Goal: Information Seeking & Learning: Find contact information

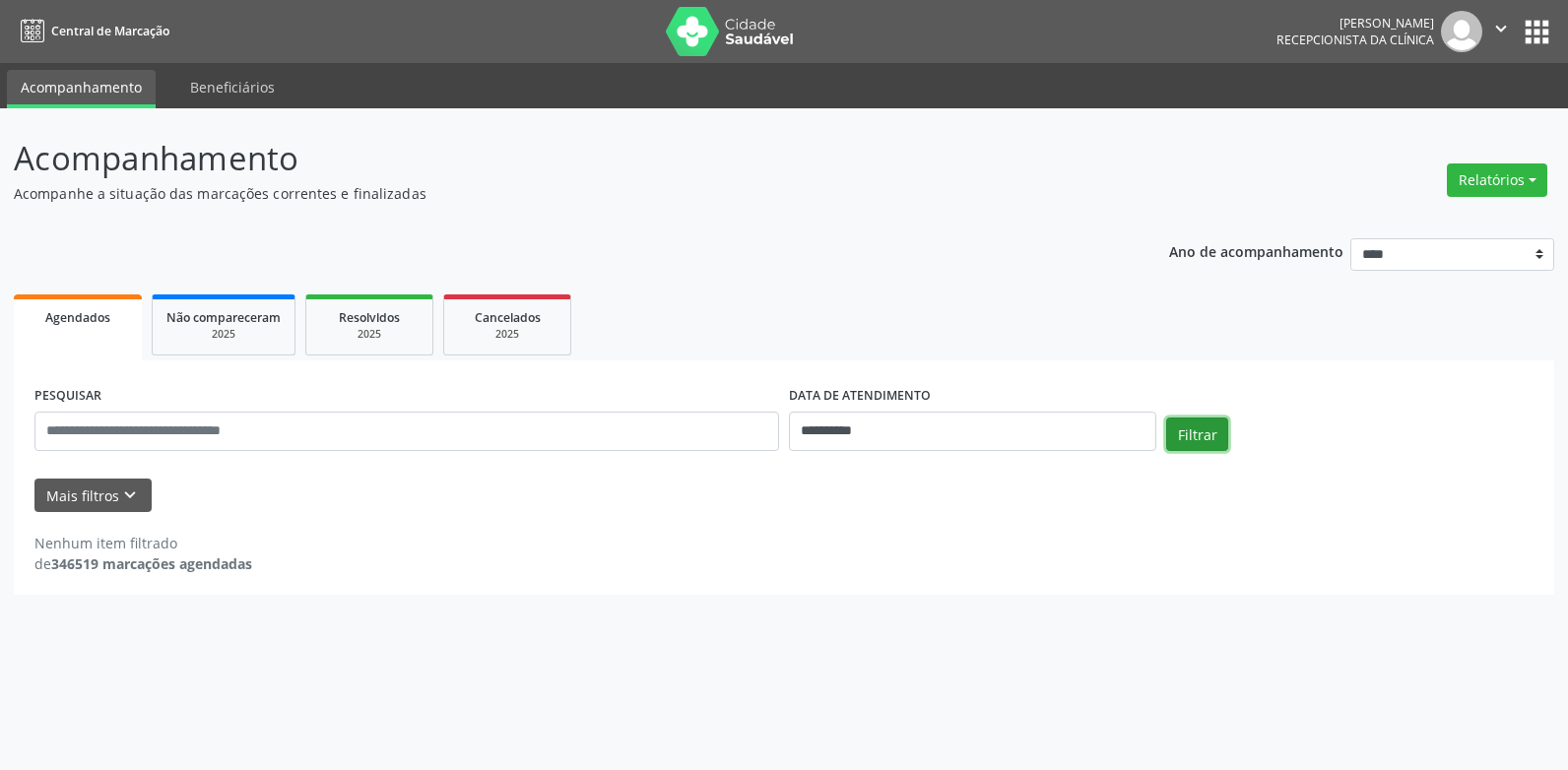
click at [1199, 426] on button "Filtrar" at bounding box center [1197, 434] width 62 height 34
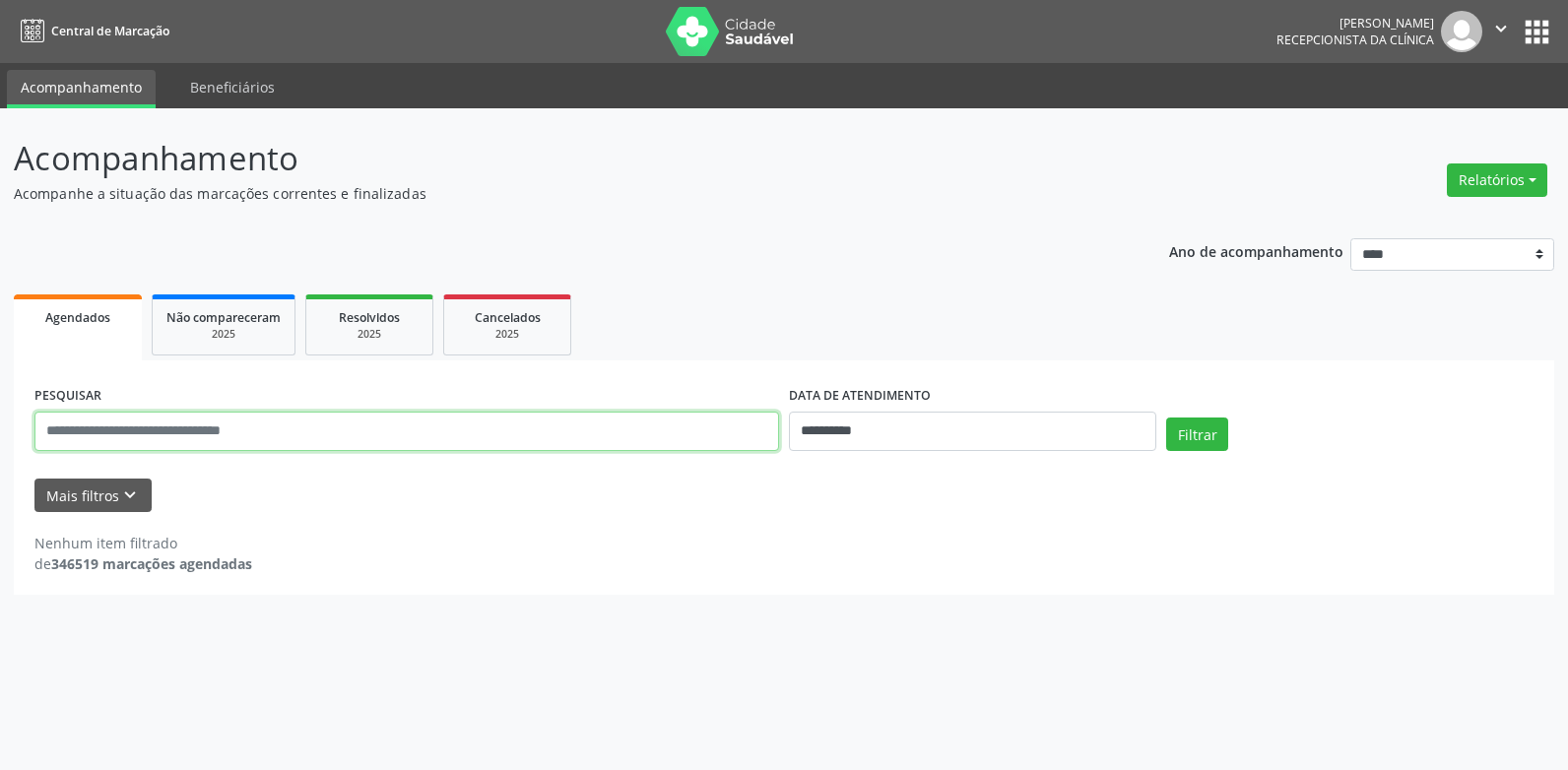
click at [164, 423] on input "text" at bounding box center [406, 431] width 744 height 40
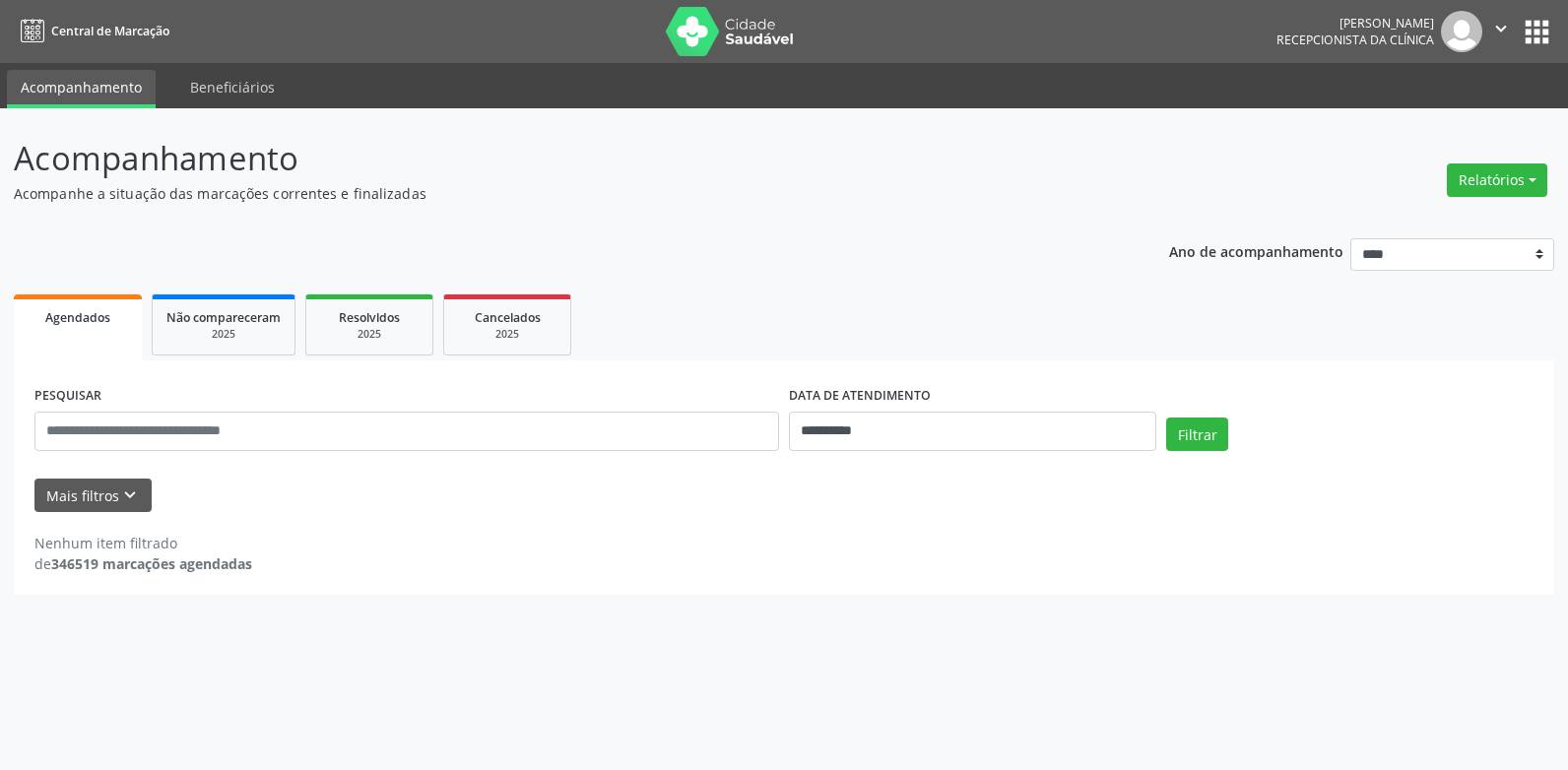
click at [596, 380] on div "**********" at bounding box center [784, 478] width 1541 height 235
click at [112, 499] on button "Mais filtros keyboard_arrow_down" at bounding box center [93, 495] width 117 height 35
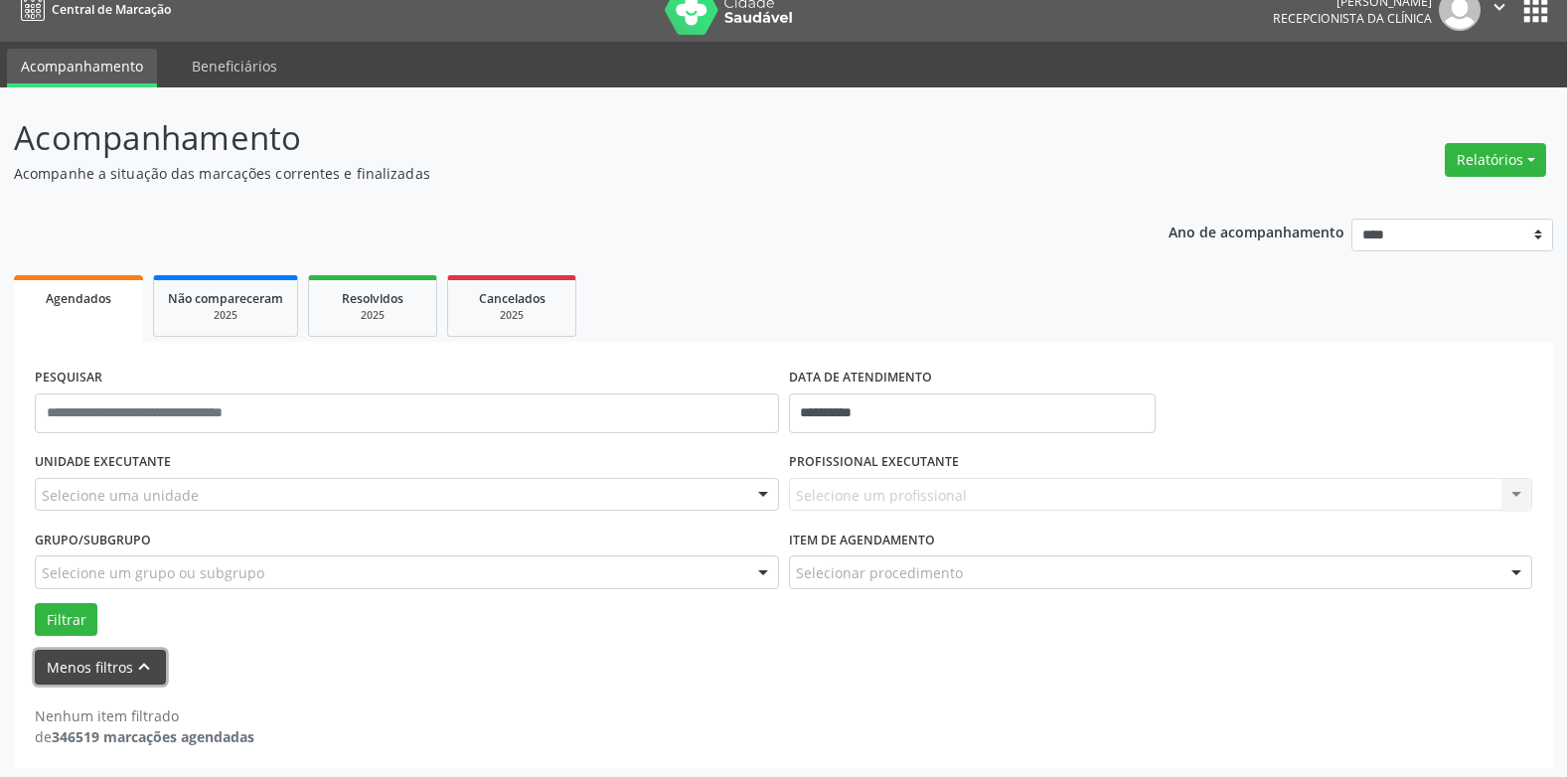
scroll to position [27, 0]
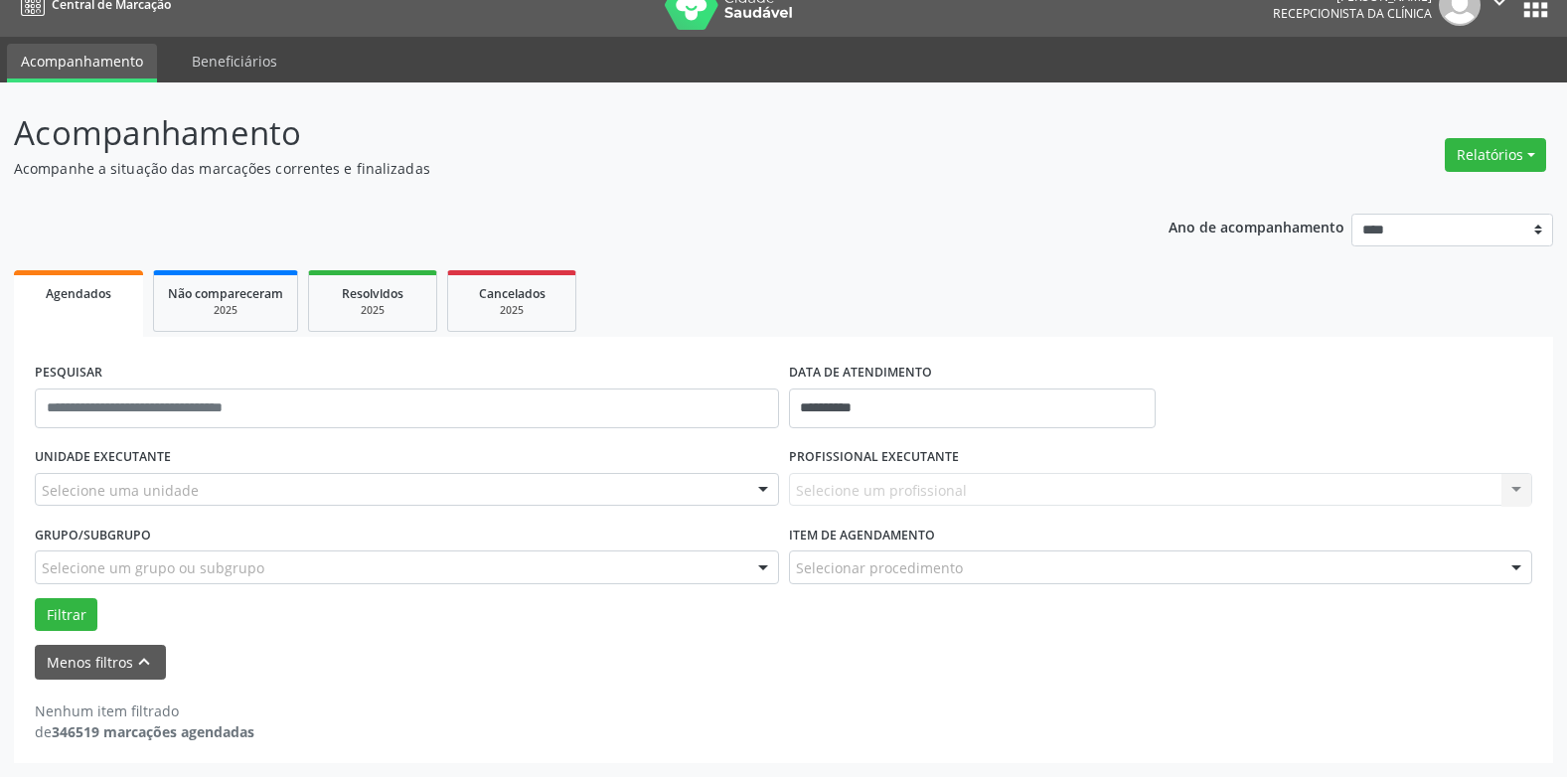
click at [129, 476] on div "Selecione uma unidade" at bounding box center [407, 490] width 744 height 34
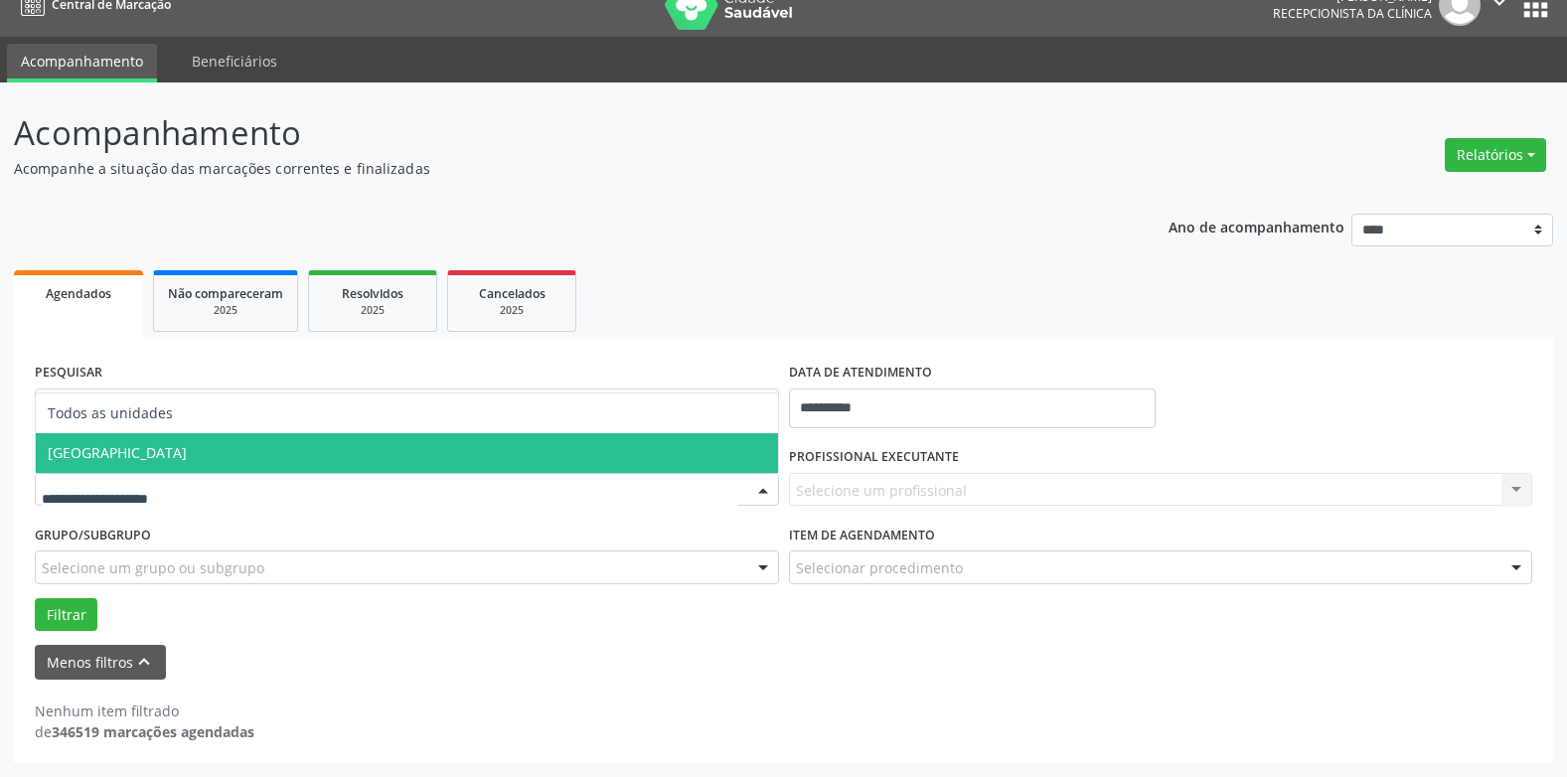
click at [116, 444] on span "[GEOGRAPHIC_DATA]" at bounding box center [117, 452] width 139 height 19
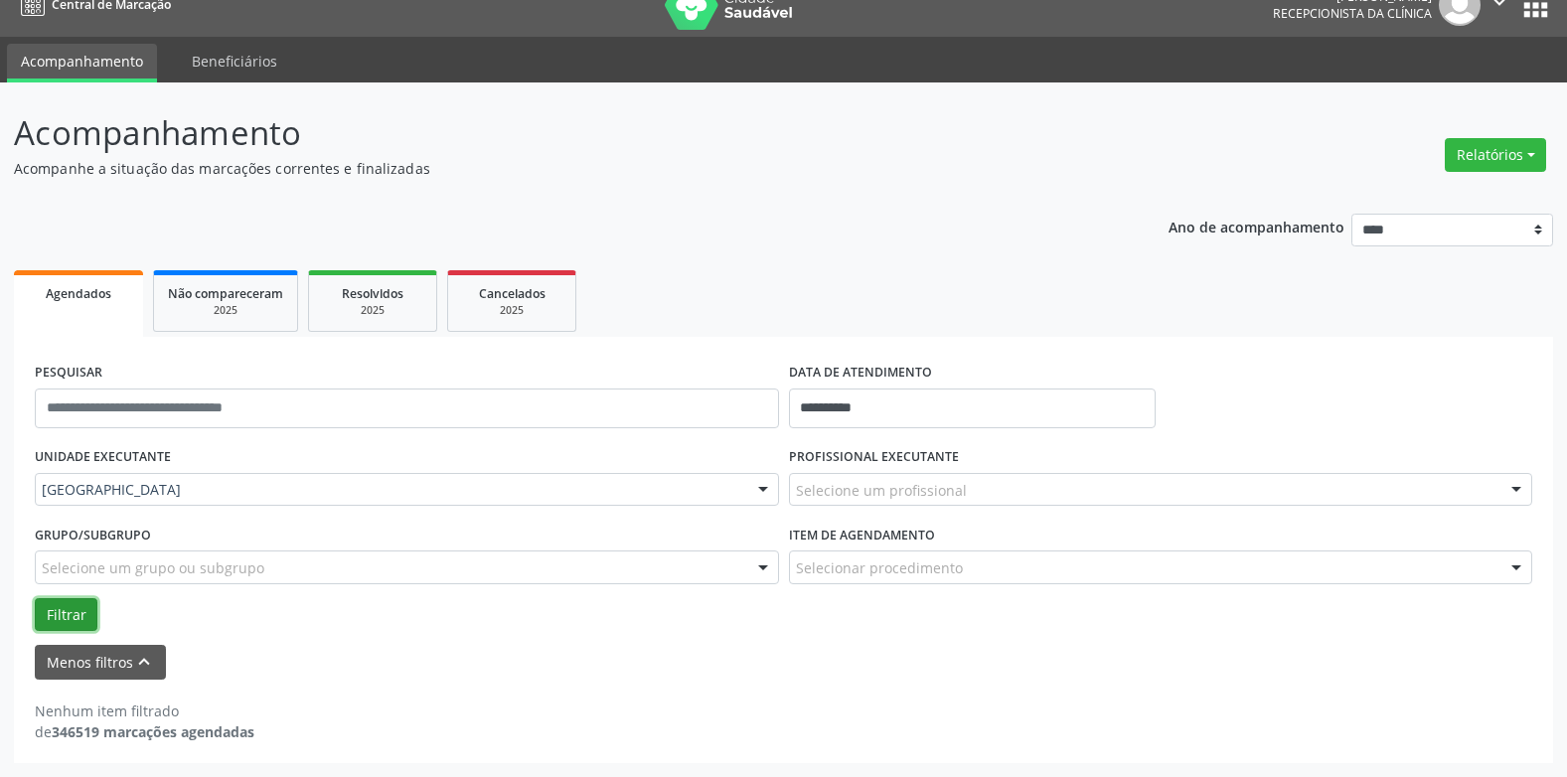
click at [60, 607] on button "Filtrar" at bounding box center [66, 615] width 63 height 34
click at [826, 403] on input "**********" at bounding box center [972, 409] width 367 height 40
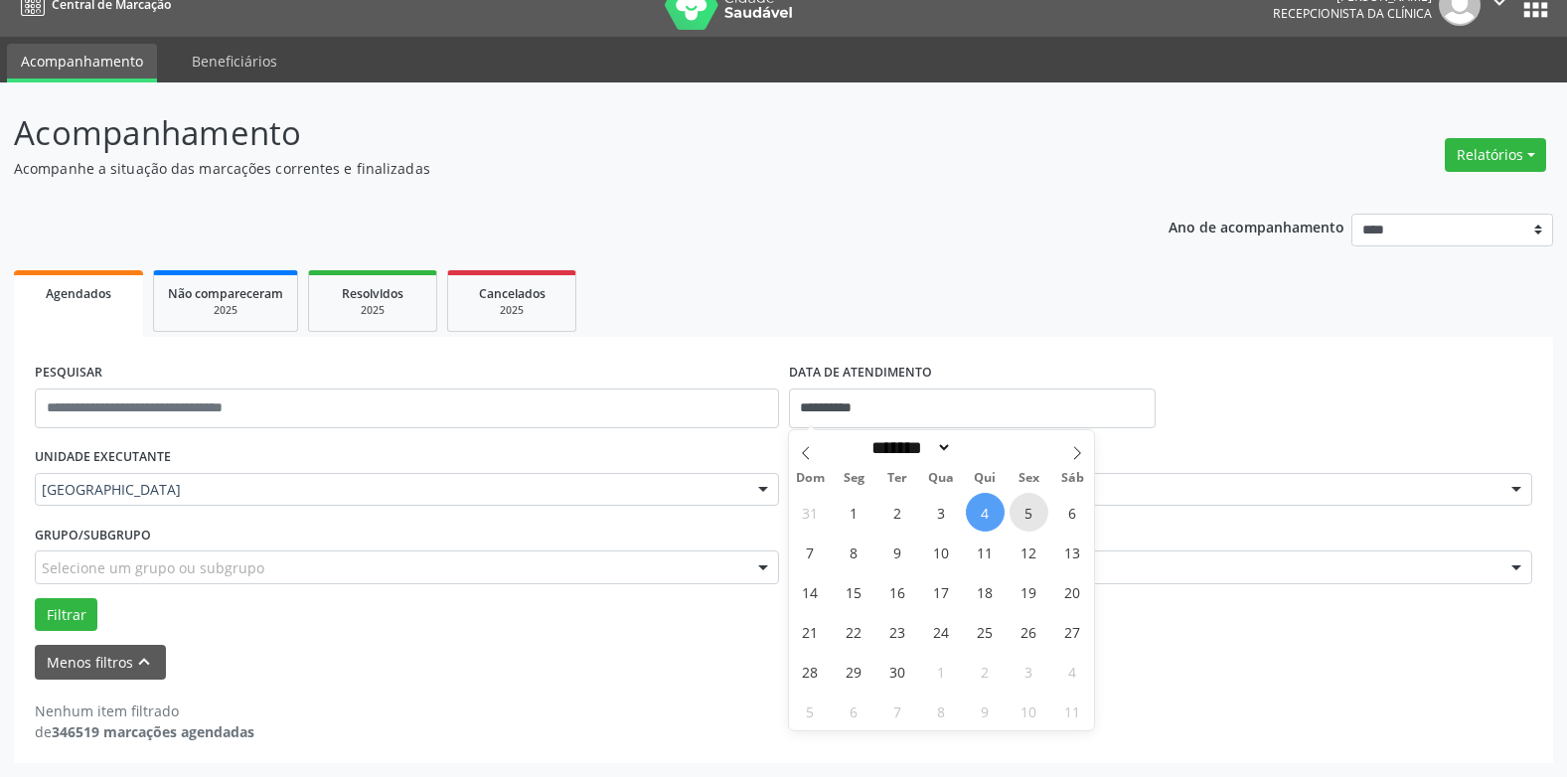
click at [1025, 511] on span "5" at bounding box center [1029, 512] width 39 height 39
type input "**********"
click at [1025, 511] on span "5" at bounding box center [1029, 512] width 39 height 39
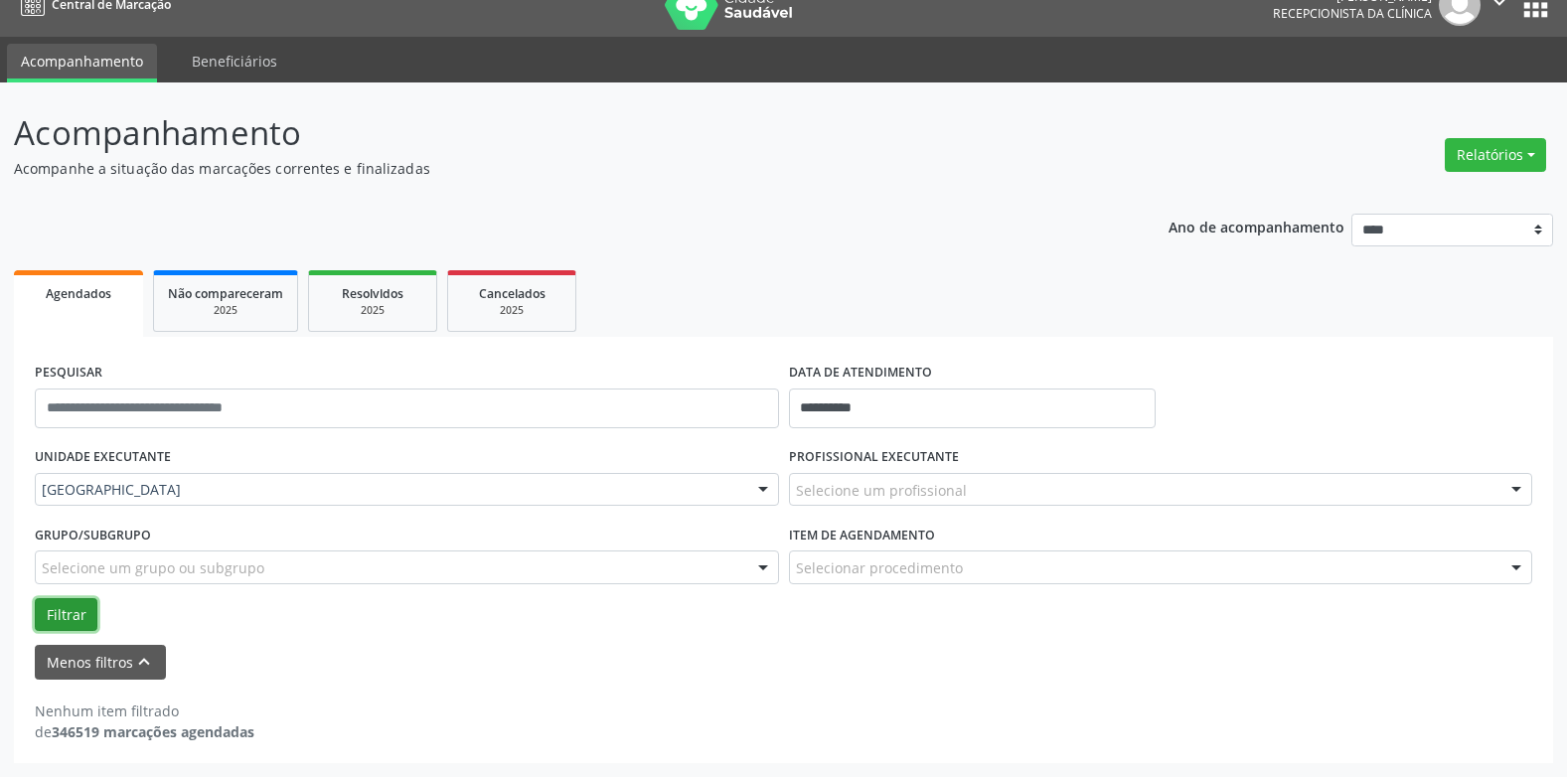
click at [72, 614] on button "Filtrar" at bounding box center [66, 615] width 63 height 34
click at [55, 603] on button "Filtrar" at bounding box center [66, 615] width 63 height 34
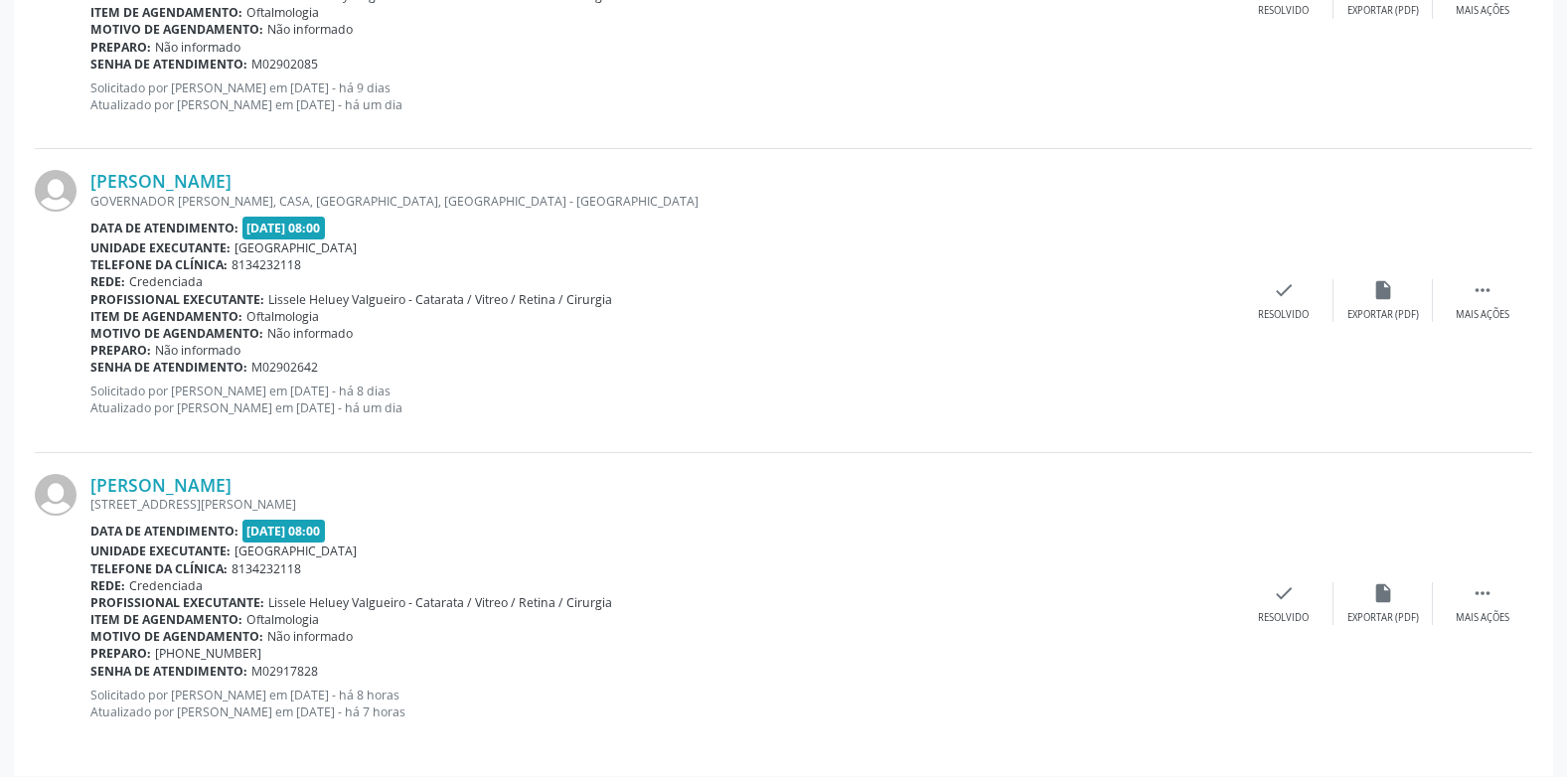
scroll to position [1256, 0]
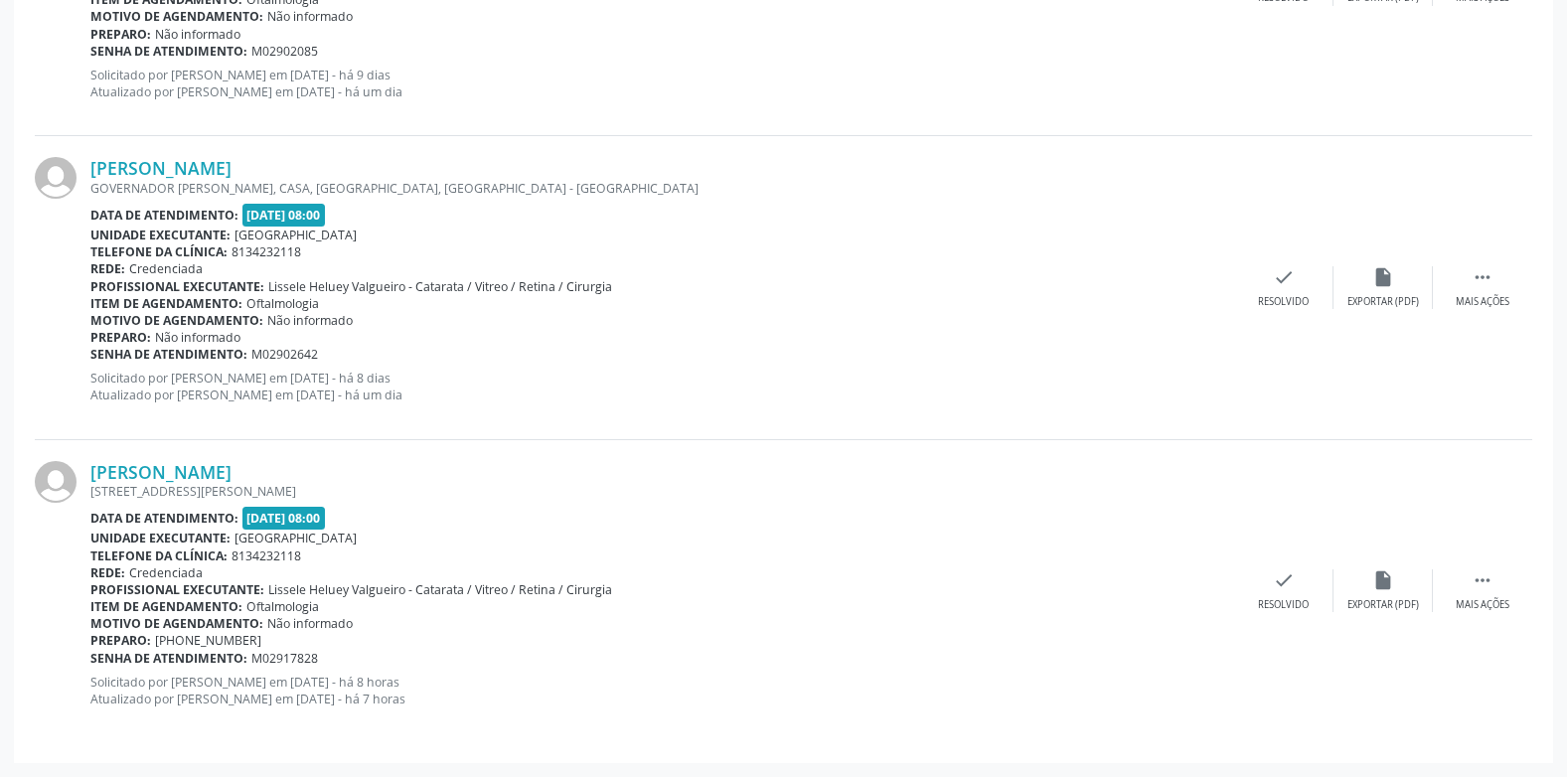
click at [998, 244] on div "Telefone da clínica: 8134232118" at bounding box center [662, 252] width 1144 height 17
click at [230, 469] on link "[PERSON_NAME]" at bounding box center [160, 472] width 141 height 22
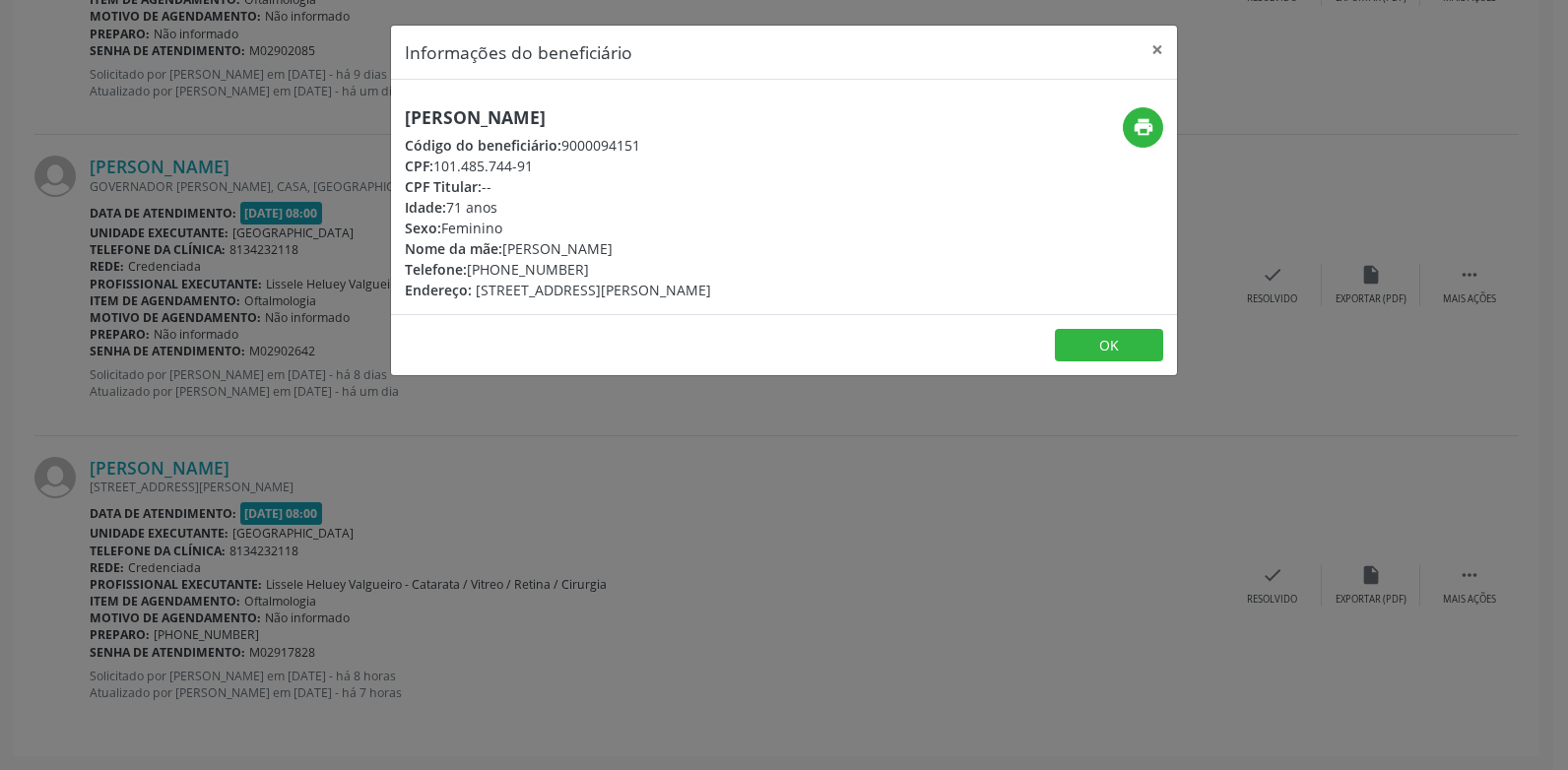
drag, startPoint x: 716, startPoint y: 114, endPoint x: 366, endPoint y: 104, distance: 350.1
click at [366, 104] on div "Informações do beneficiário × Jaciara Viana Soares de Oliveira Código do benefi…" at bounding box center [784, 385] width 1568 height 770
copy h5 "[PERSON_NAME]"
drag, startPoint x: 583, startPoint y: 260, endPoint x: 381, endPoint y: 277, distance: 202.7
click at [381, 277] on div "Informações do beneficiário × Jaciara Viana Soares de Oliveira Código do benefi…" at bounding box center [784, 385] width 1568 height 770
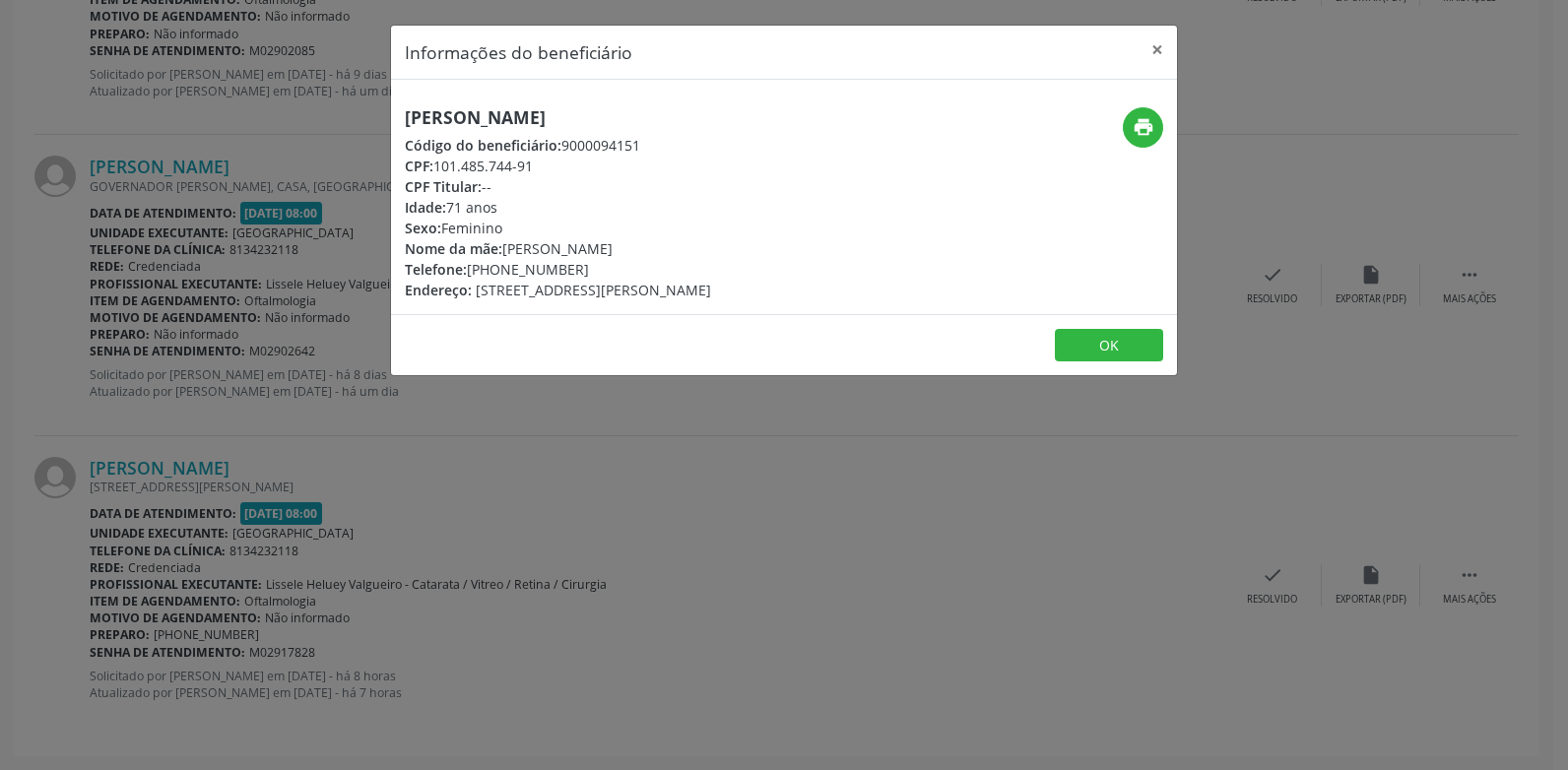
copy div "Telefone: (81) 99526-8006"
drag, startPoint x: 827, startPoint y: 161, endPoint x: 1014, endPoint y: 150, distance: 187.3
click at [837, 156] on div "Jaciara Viana Soares de Oliveira Código do beneficiário: 9000094151 CPF: 101.48…" at bounding box center [653, 203] width 524 height 193
click at [1159, 127] on button "print" at bounding box center [1143, 127] width 41 height 41
click at [1157, 55] on button "×" at bounding box center [1158, 50] width 40 height 49
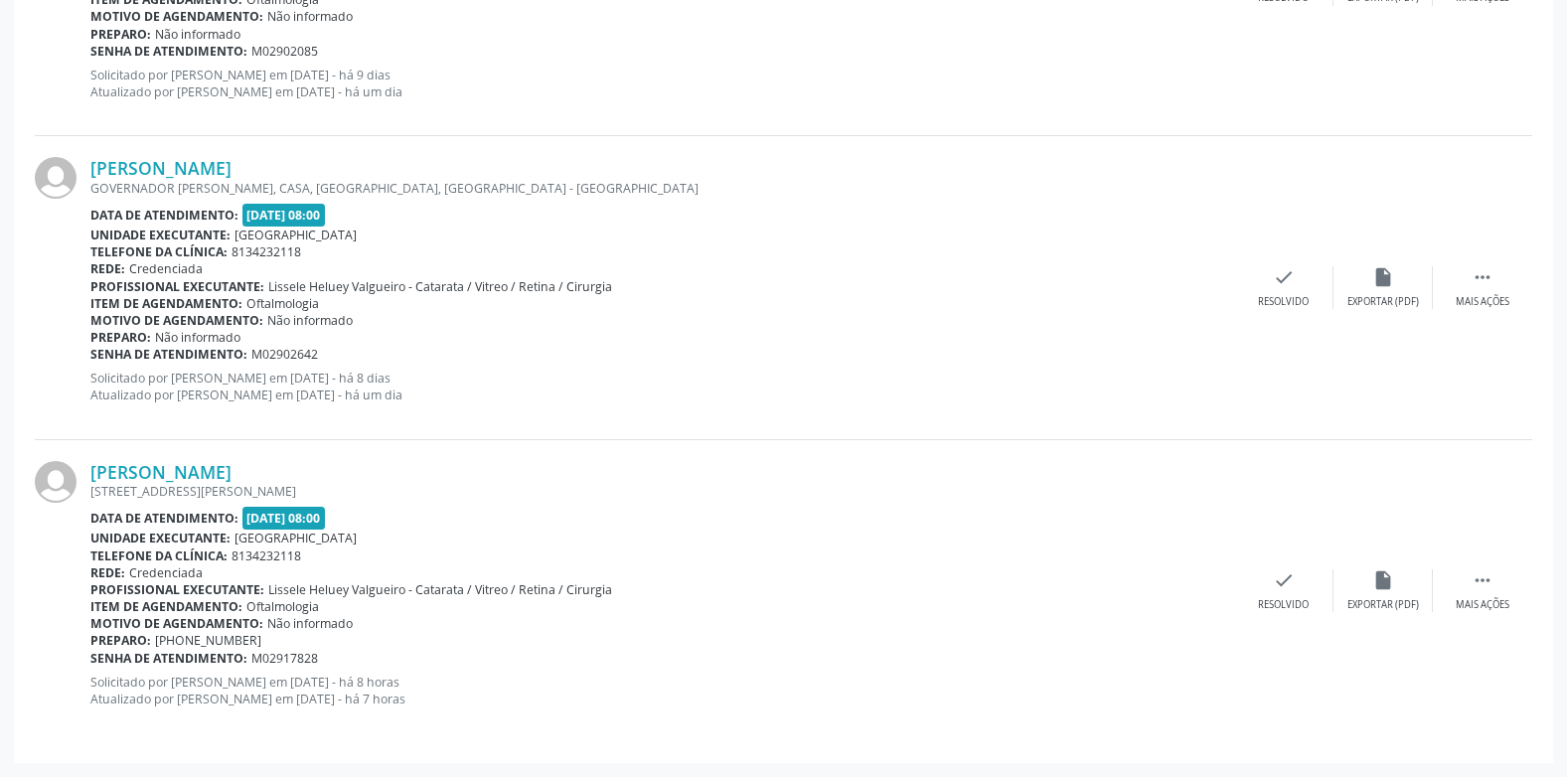
drag, startPoint x: 329, startPoint y: 653, endPoint x: 93, endPoint y: 659, distance: 235.6
click at [93, 659] on div "Senha de atendimento: M02917828" at bounding box center [662, 658] width 1144 height 17
copy div "Senha de atendimento: M02917828"
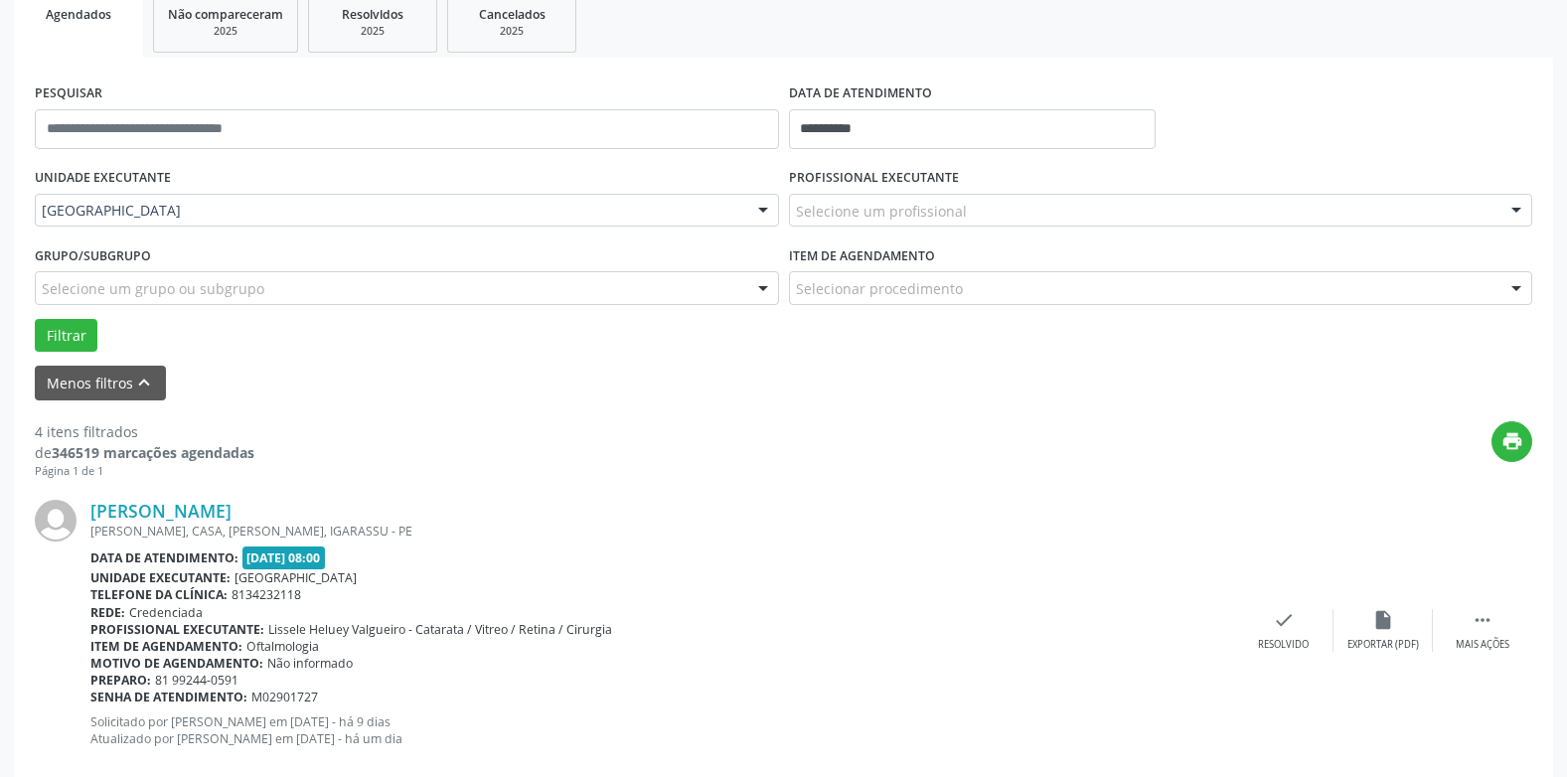
scroll to position [0, 0]
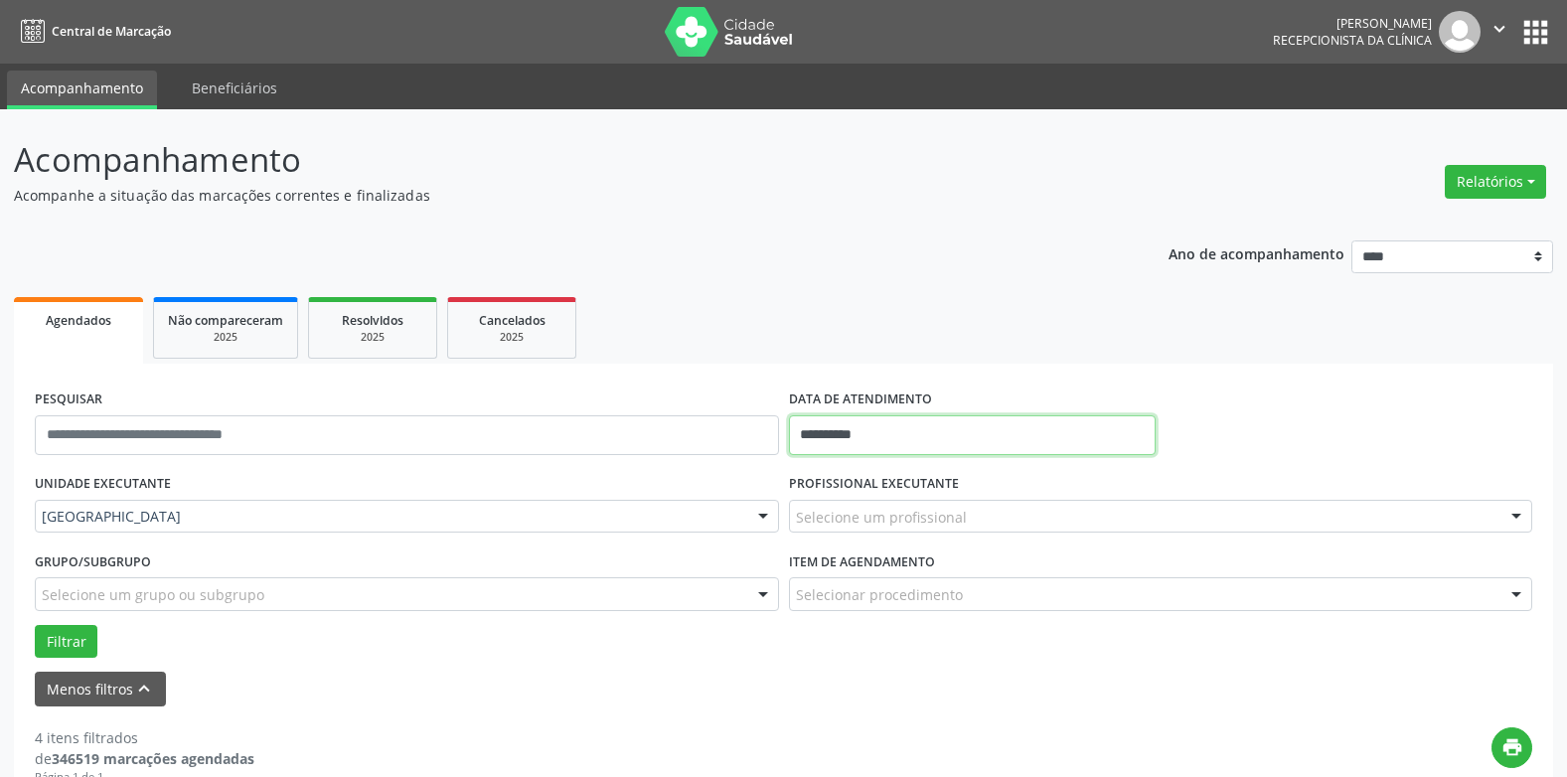
click at [846, 429] on input "**********" at bounding box center [972, 435] width 367 height 40
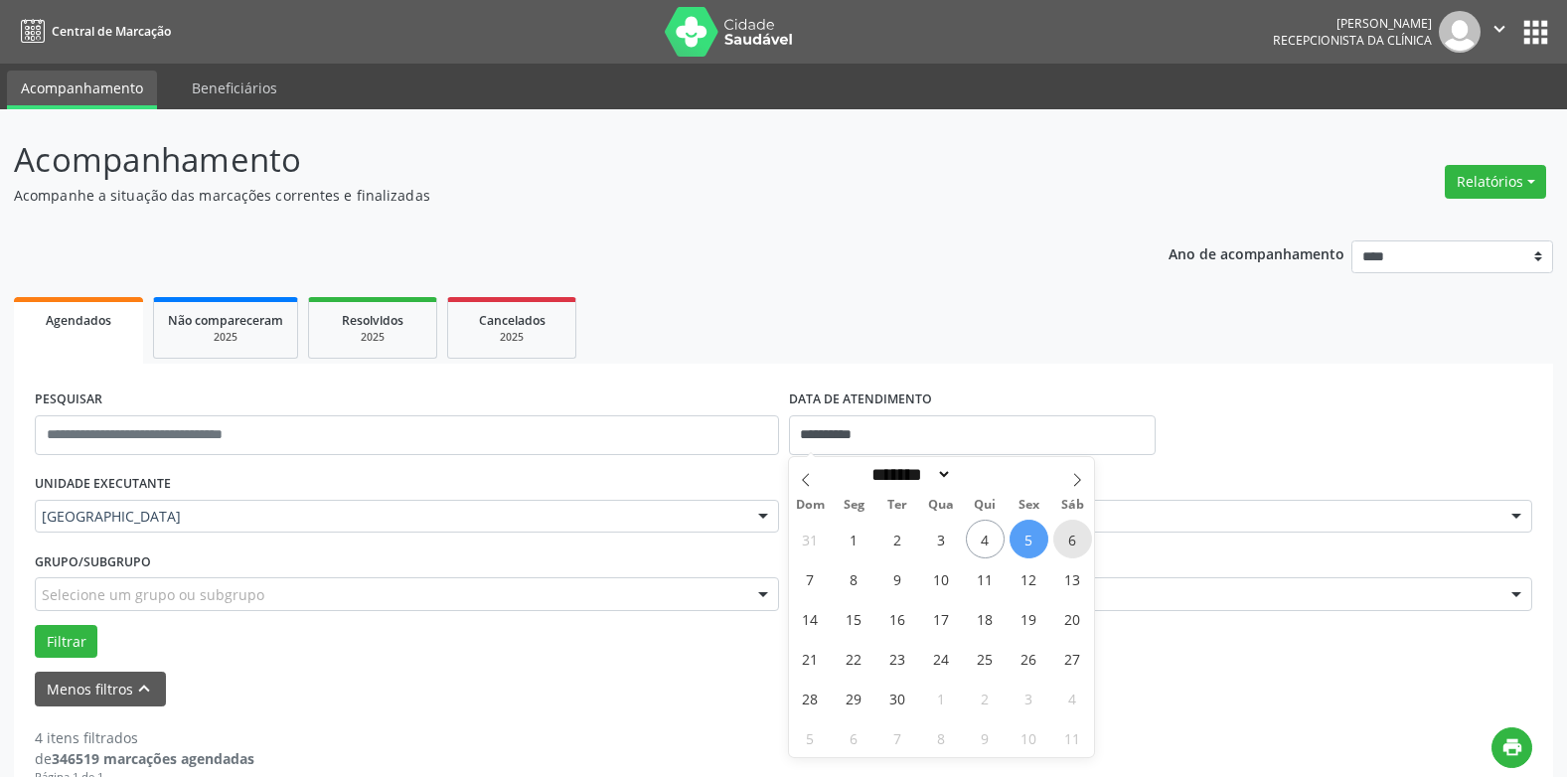
click at [1068, 533] on span "6" at bounding box center [1073, 539] width 39 height 39
type input "**********"
click at [1068, 533] on span "6" at bounding box center [1073, 539] width 39 height 39
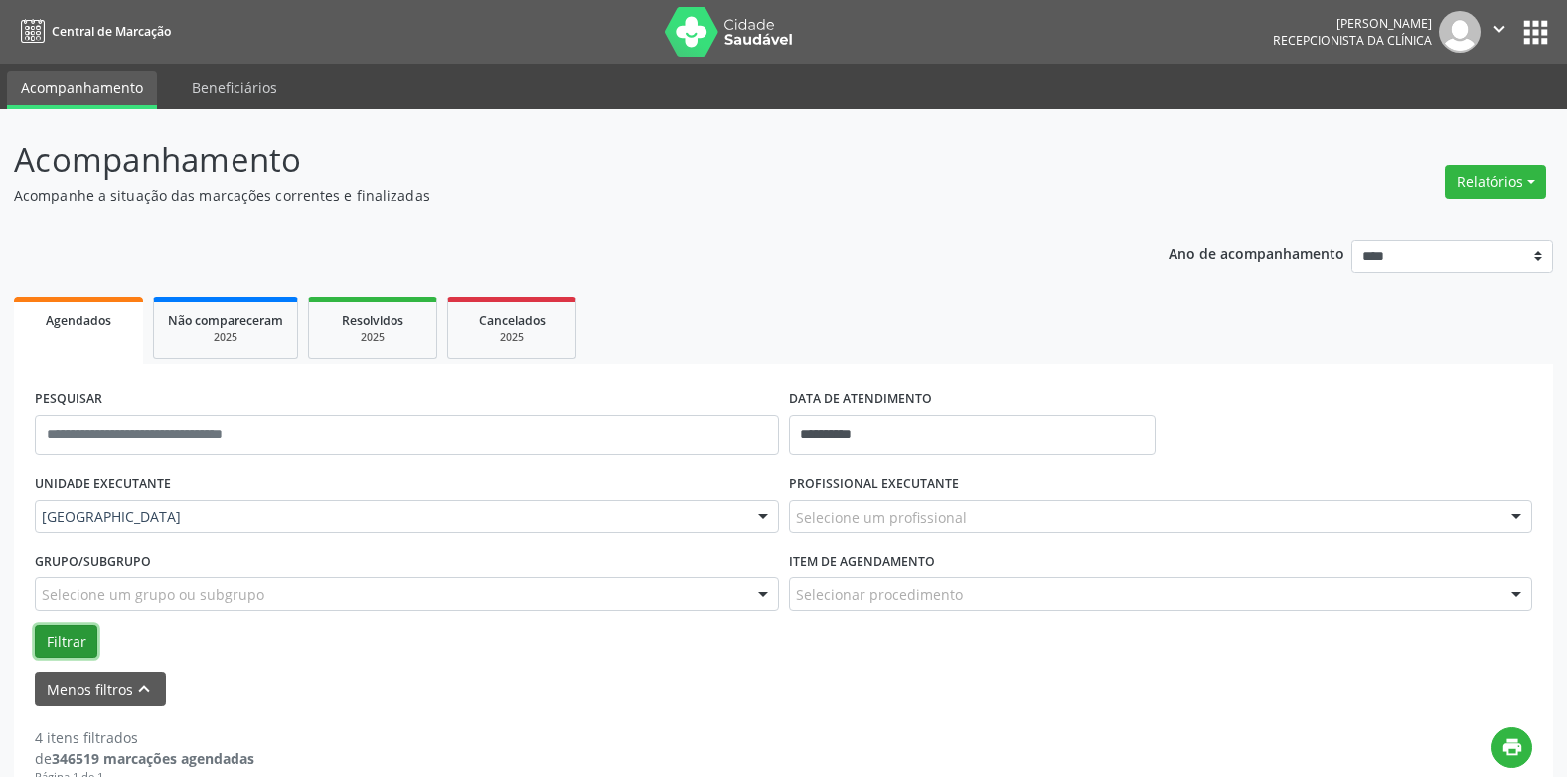
click at [82, 632] on button "Filtrar" at bounding box center [66, 642] width 63 height 34
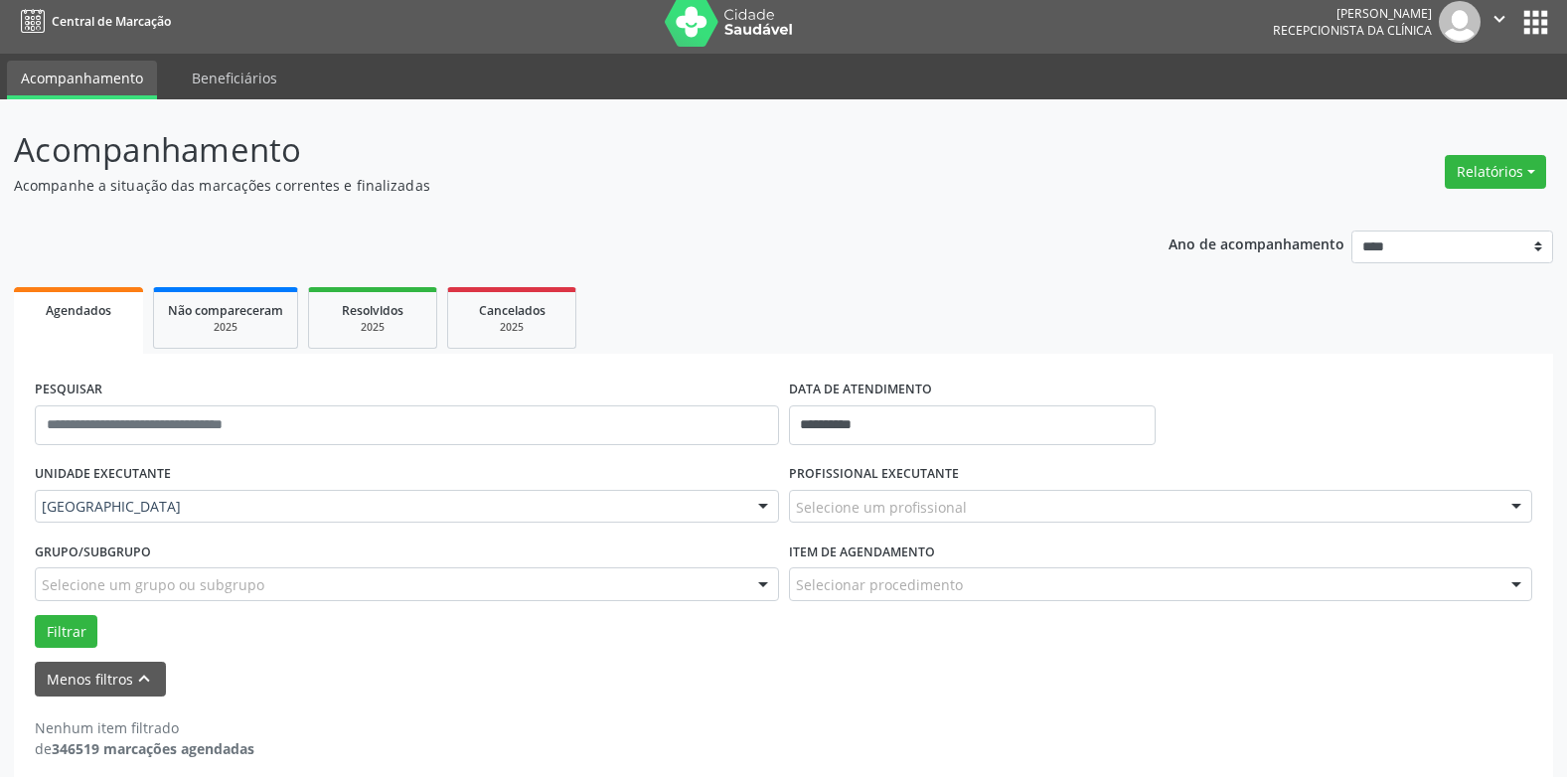
scroll to position [27, 0]
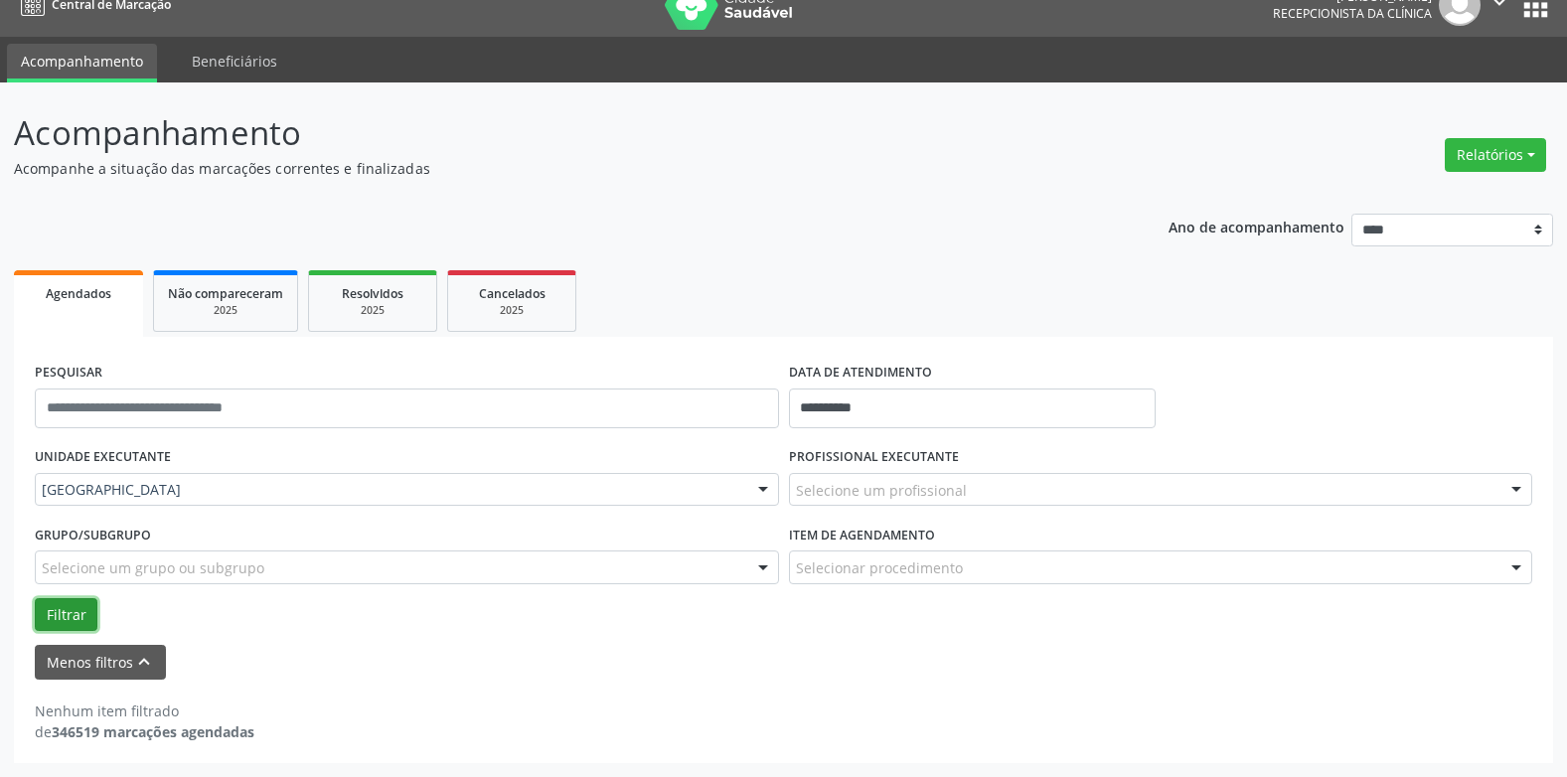
click at [51, 619] on button "Filtrar" at bounding box center [66, 615] width 63 height 34
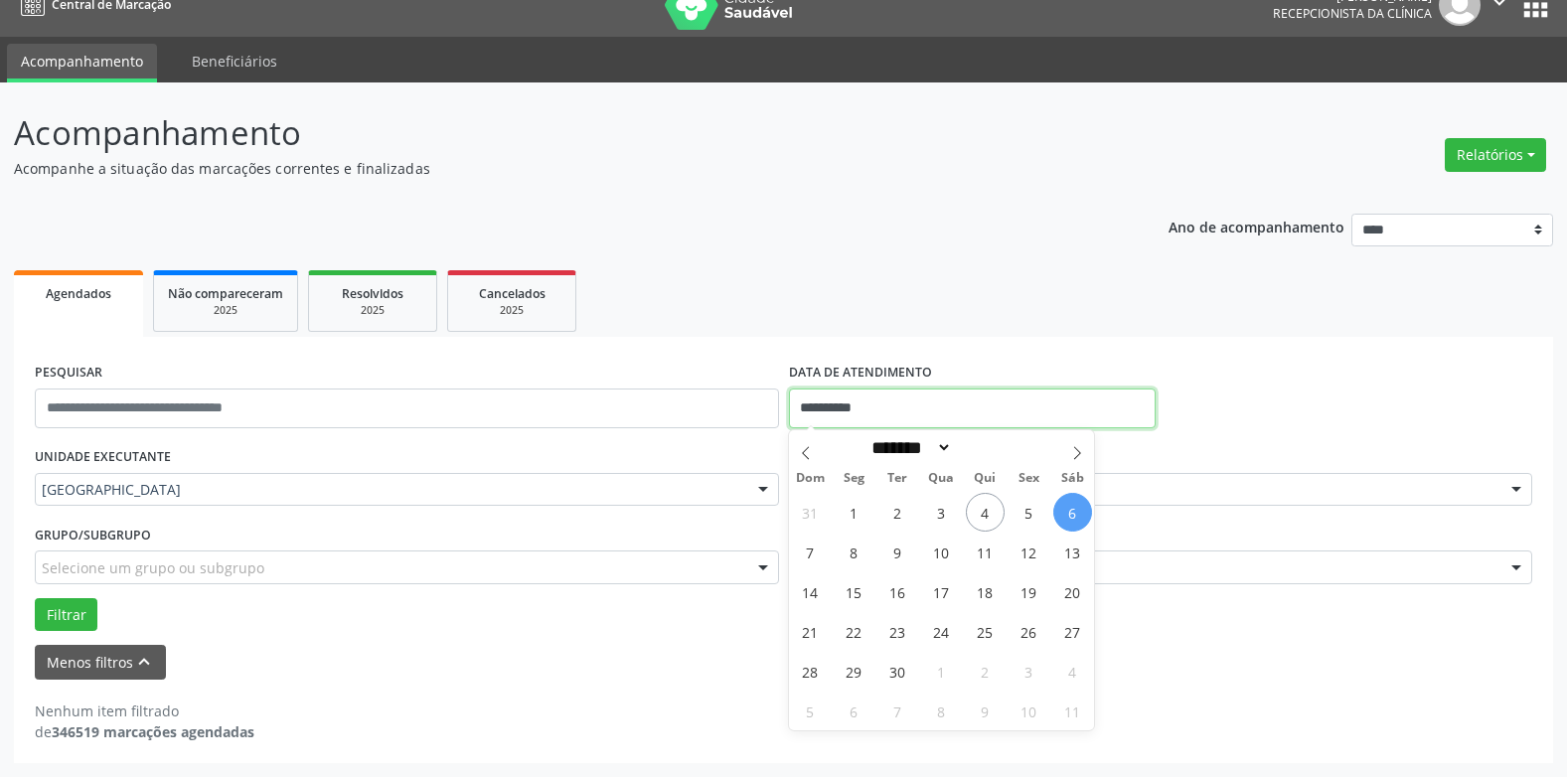
click at [859, 400] on input "**********" at bounding box center [972, 409] width 367 height 40
click at [846, 551] on span "8" at bounding box center [854, 552] width 39 height 39
type input "**********"
click at [846, 551] on span "8" at bounding box center [854, 552] width 39 height 39
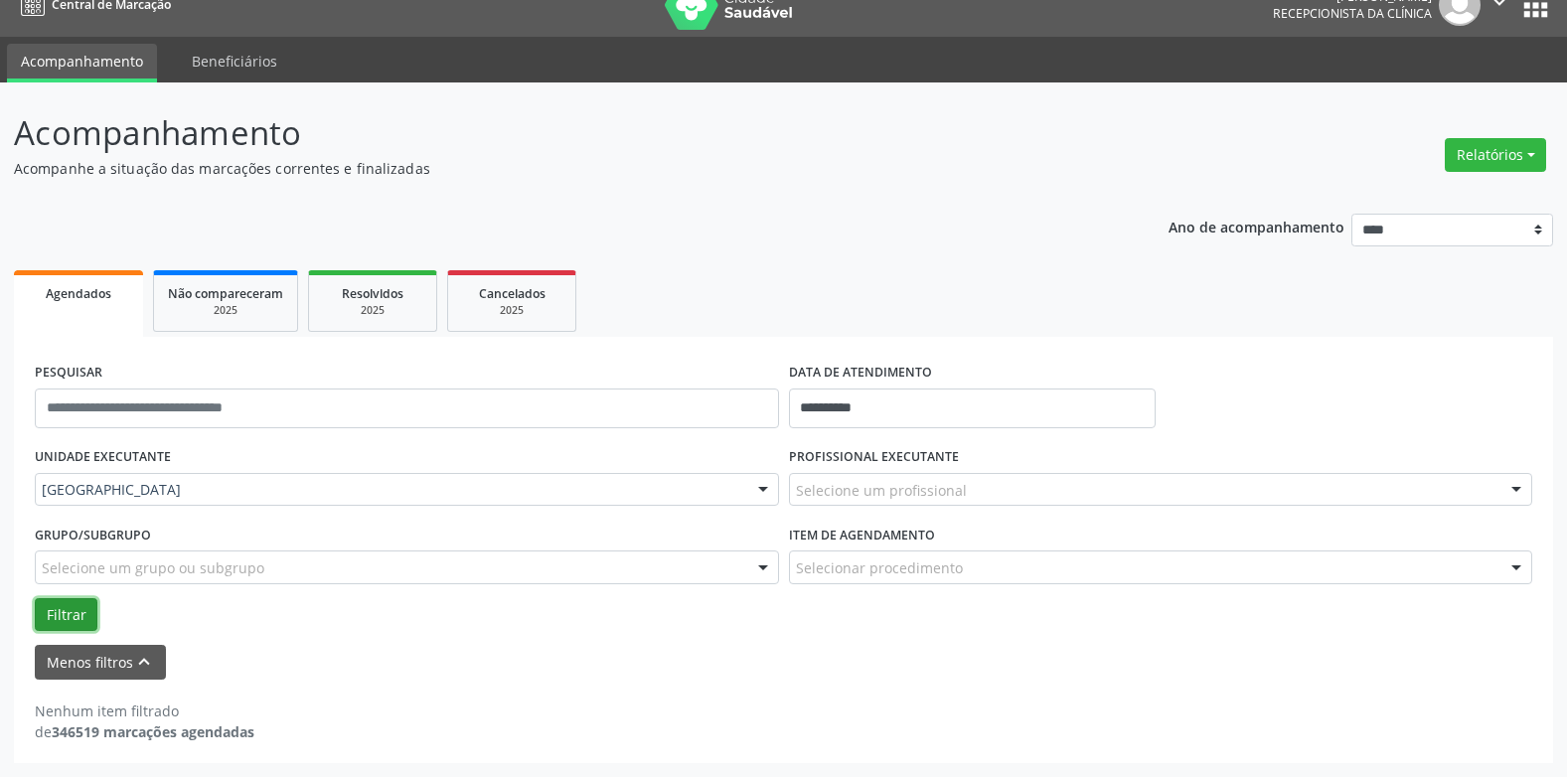
click at [68, 610] on button "Filtrar" at bounding box center [66, 615] width 63 height 34
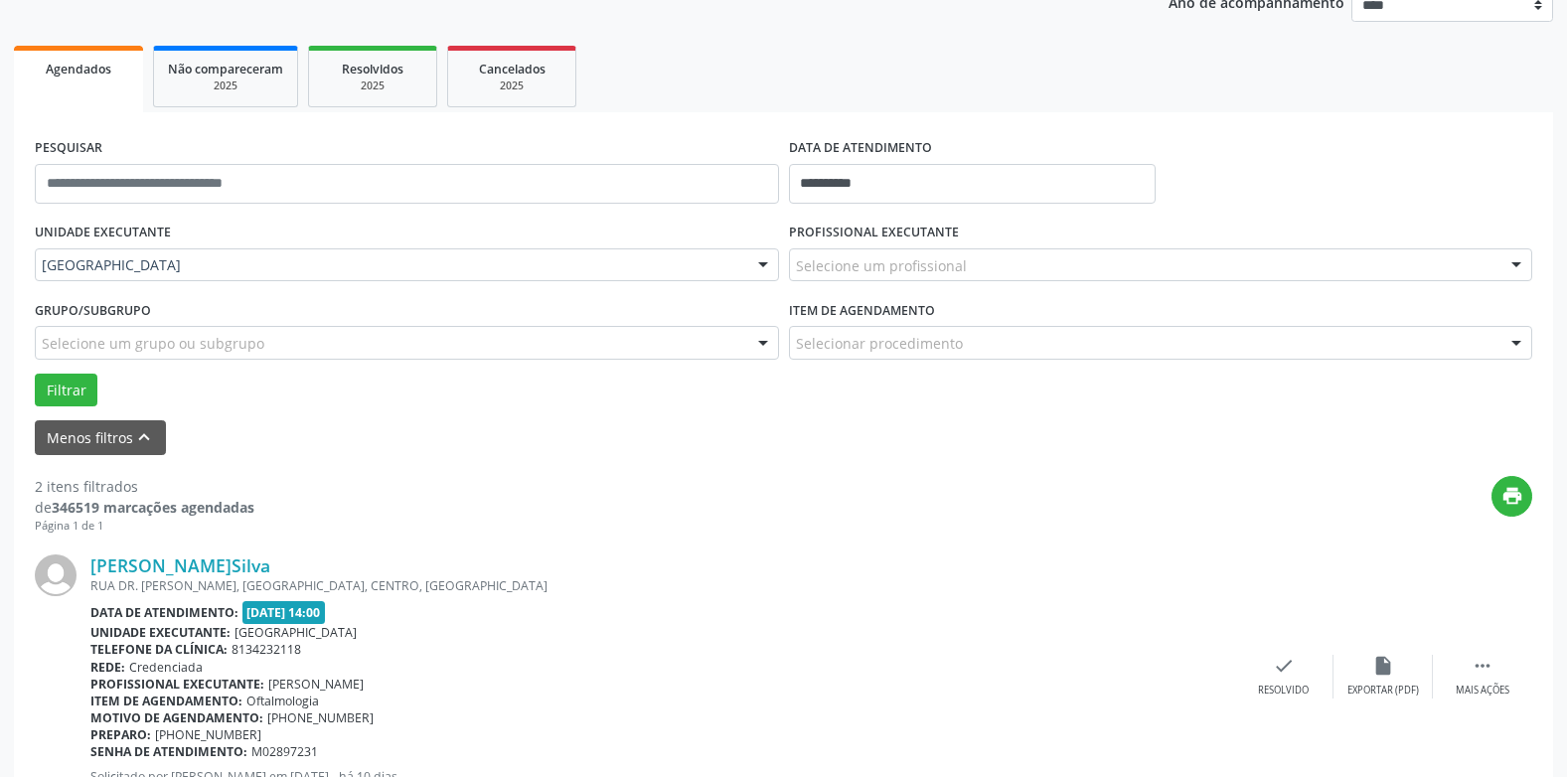
scroll to position [218, 0]
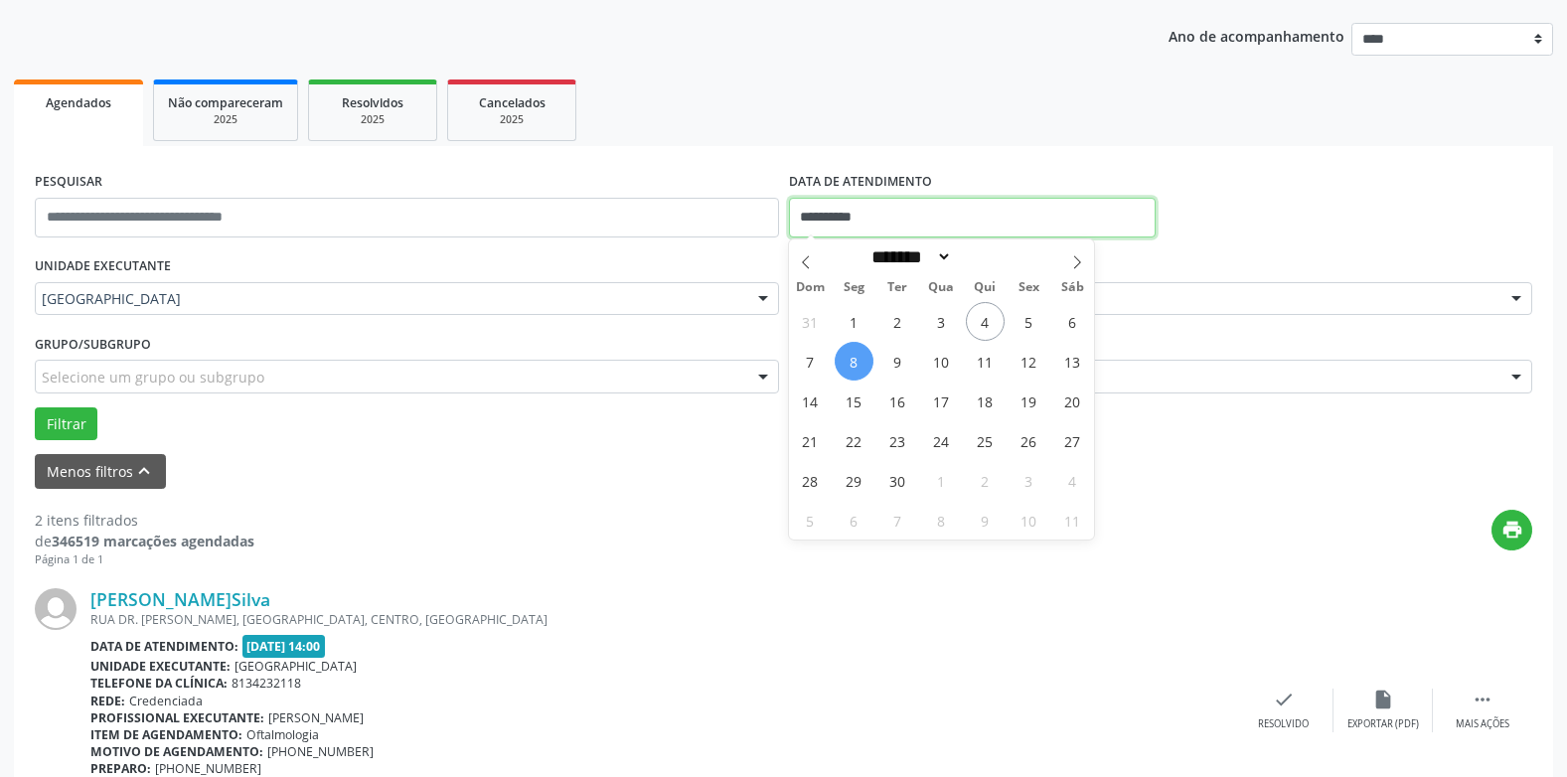
click at [840, 204] on input "**********" at bounding box center [972, 218] width 367 height 40
click at [899, 364] on span "9" at bounding box center [898, 361] width 39 height 39
type input "**********"
click at [899, 364] on span "9" at bounding box center [898, 361] width 39 height 39
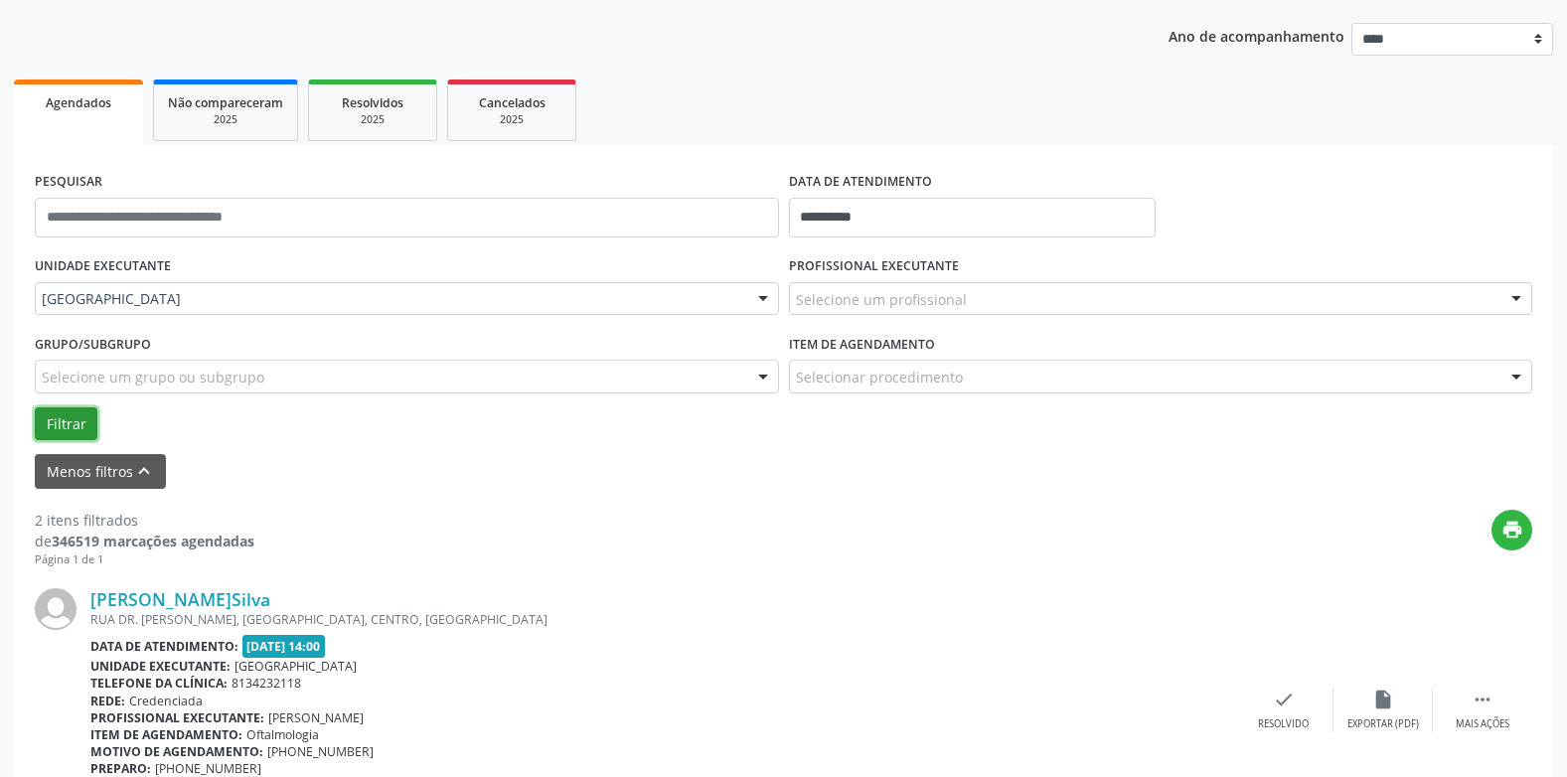
click at [62, 418] on button "Filtrar" at bounding box center [66, 425] width 63 height 34
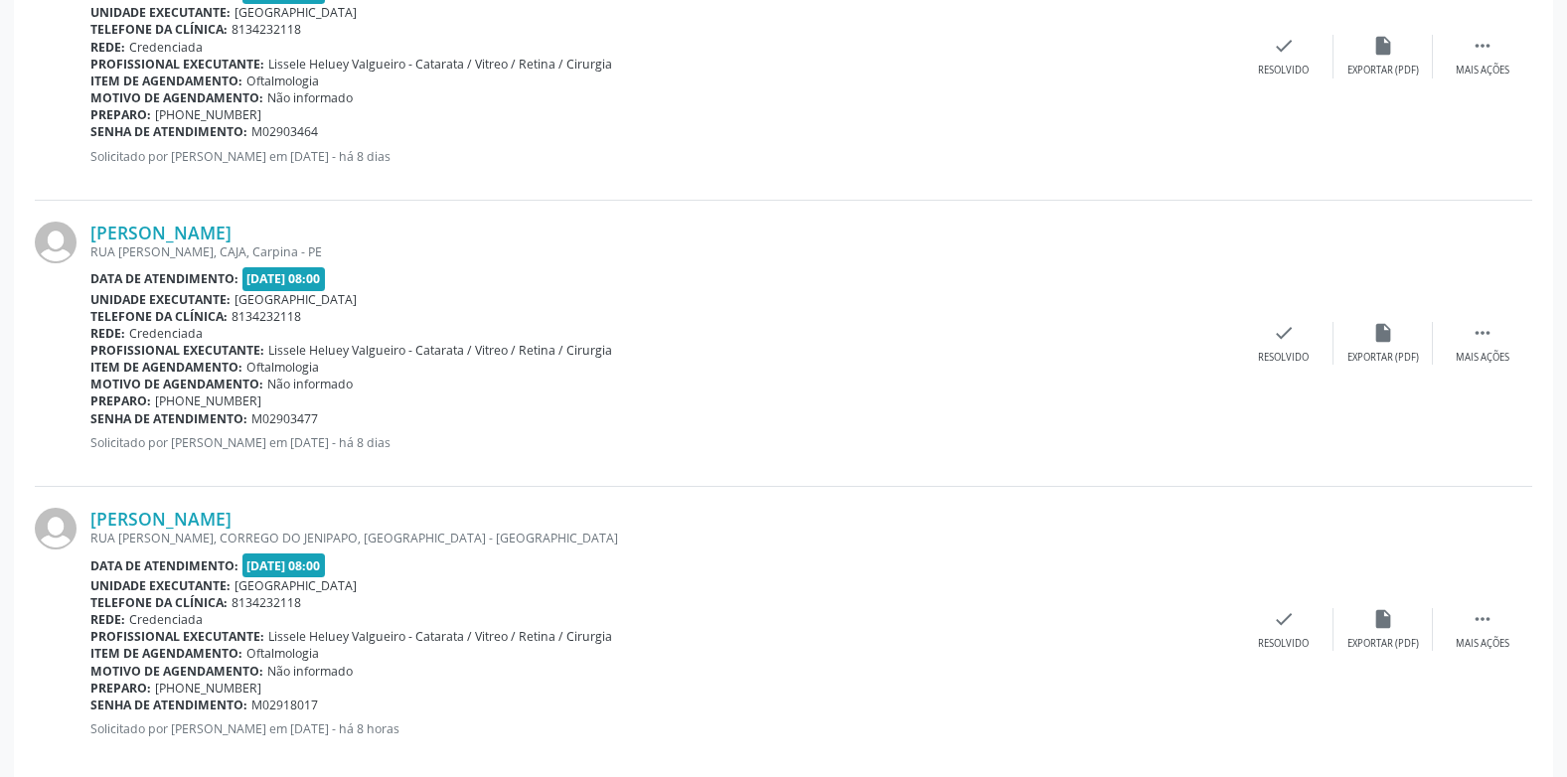
scroll to position [2048, 0]
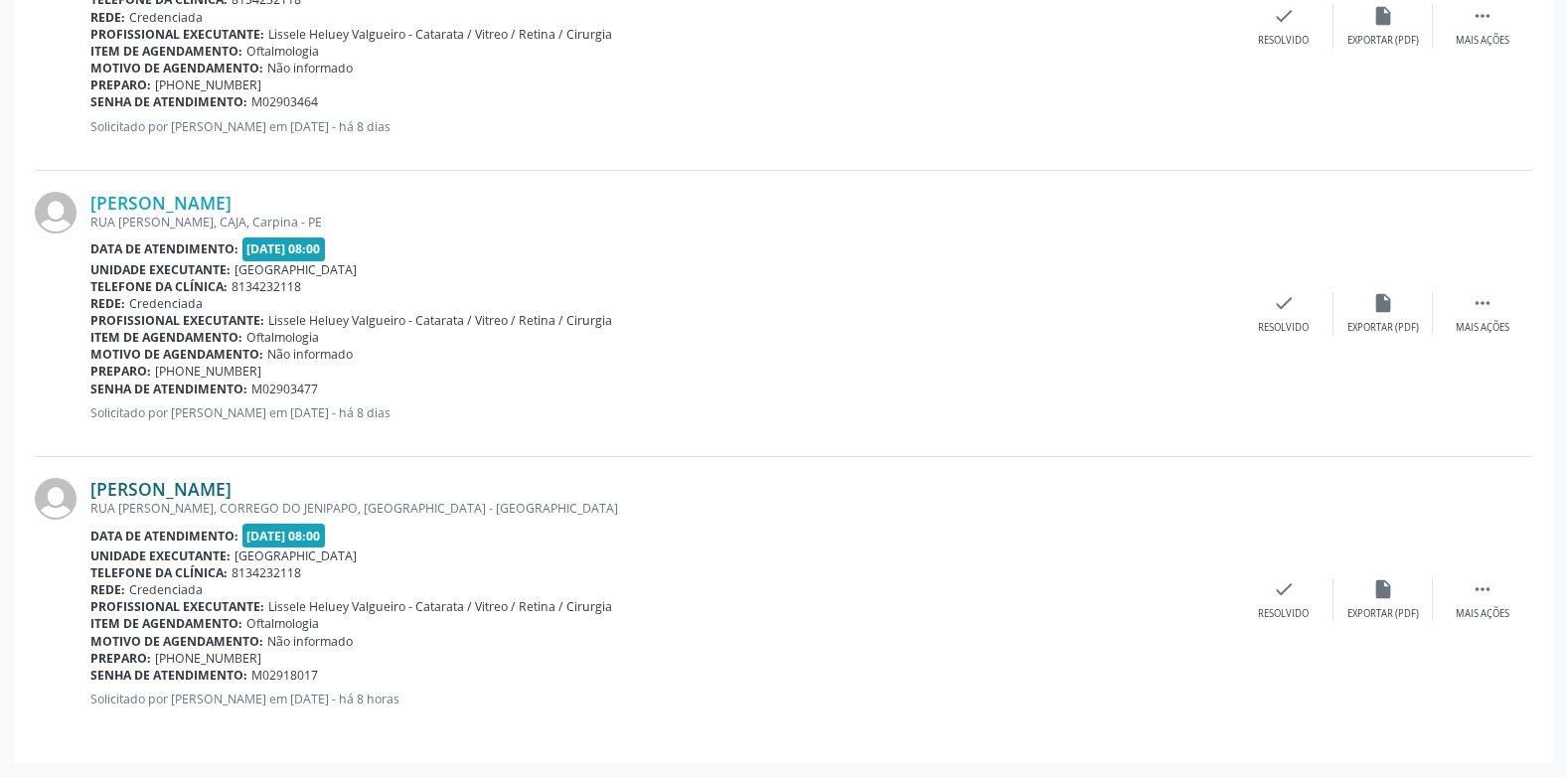
click at [232, 480] on link "Maria Arlete da Silva de Melo" at bounding box center [160, 489] width 141 height 22
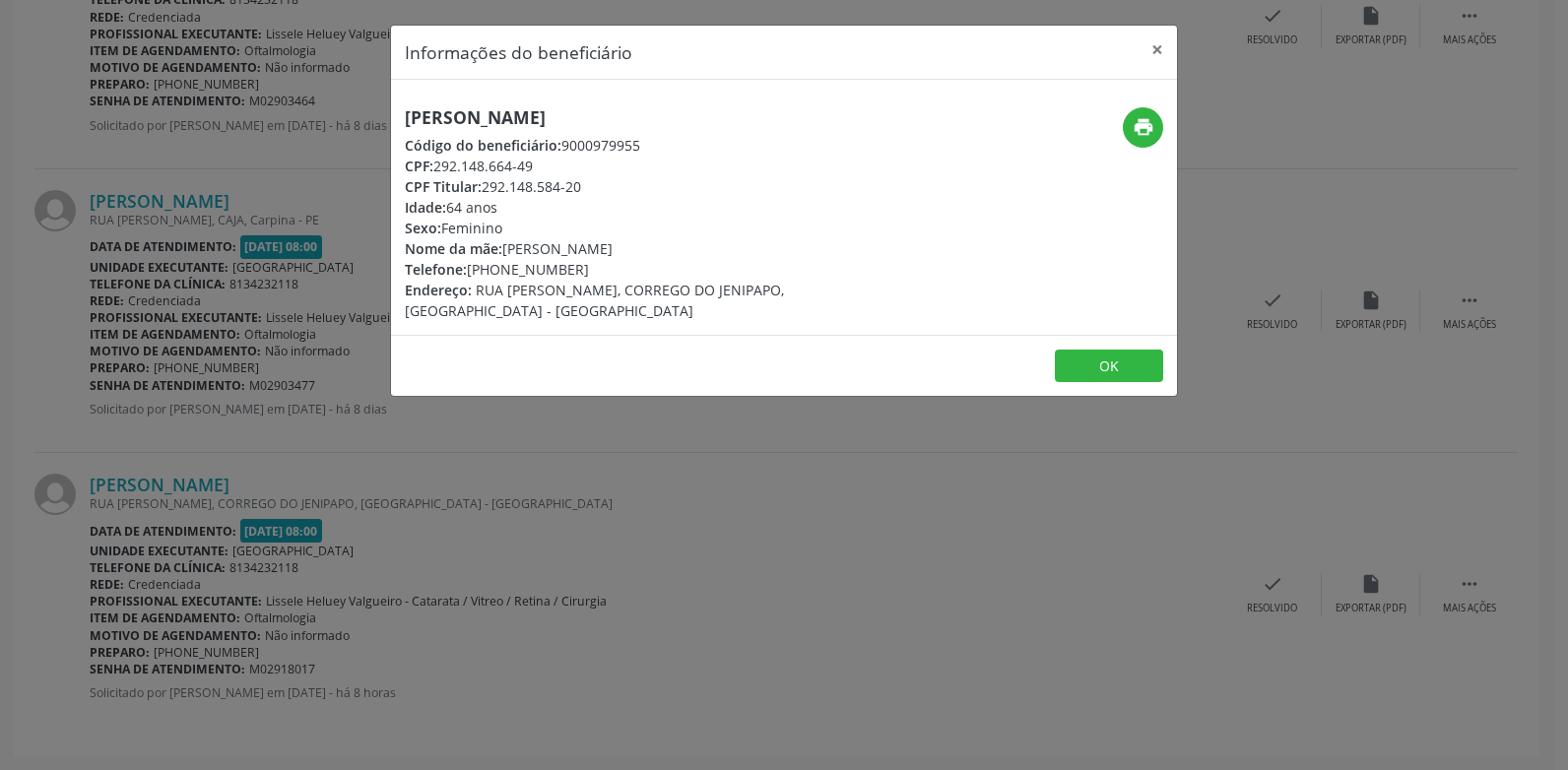
drag, startPoint x: 702, startPoint y: 124, endPoint x: 360, endPoint y: 108, distance: 342.4
click at [364, 108] on div "Informações do beneficiário × Maria Arlete da Silva de Melo Código do beneficiá…" at bounding box center [784, 385] width 1568 height 770
copy h5 "Maria Arlete da Silva de Melo"
drag, startPoint x: 589, startPoint y: 271, endPoint x: 392, endPoint y: 271, distance: 197.0
click at [392, 271] on div "Maria Arlete da Silva de Melo Código do beneficiário: 9000979955 CPF: 292.148.6…" at bounding box center [653, 214] width 524 height 214
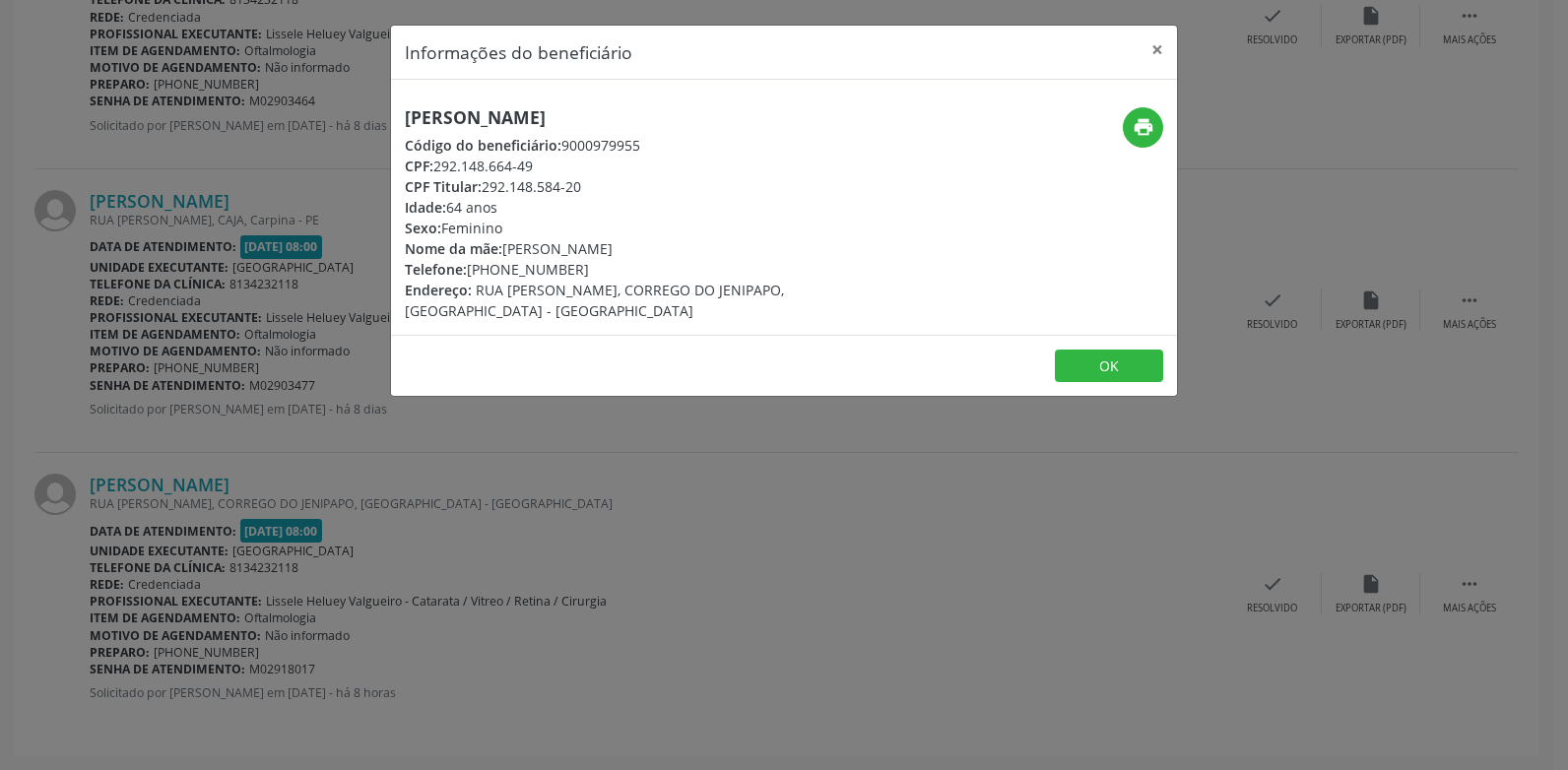
copy div "Telefone: (81) 98873-5662"
click at [868, 214] on div "Maria Arlete da Silva de Melo Código do beneficiário: 9000979955 CPF: 292.148.6…" at bounding box center [653, 214] width 524 height 214
click at [1139, 129] on icon "print" at bounding box center [1144, 127] width 22 height 22
click at [1158, 51] on button "×" at bounding box center [1158, 50] width 40 height 49
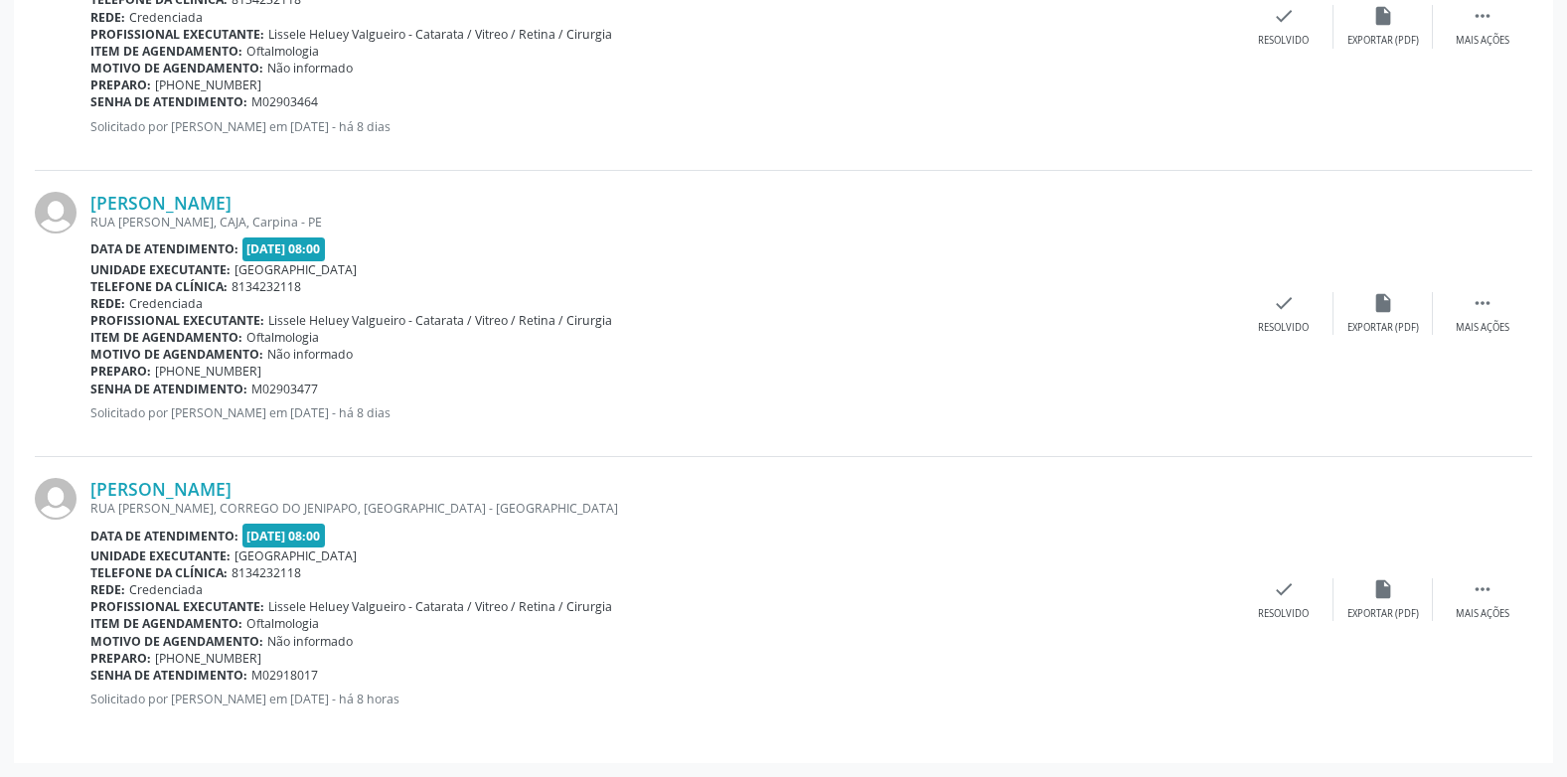
drag, startPoint x: 338, startPoint y: 680, endPoint x: 93, endPoint y: 679, distance: 244.5
click at [93, 679] on div "Senha de atendimento: M02918017" at bounding box center [662, 675] width 1144 height 17
copy div "Senha de atendimento: M02918017"
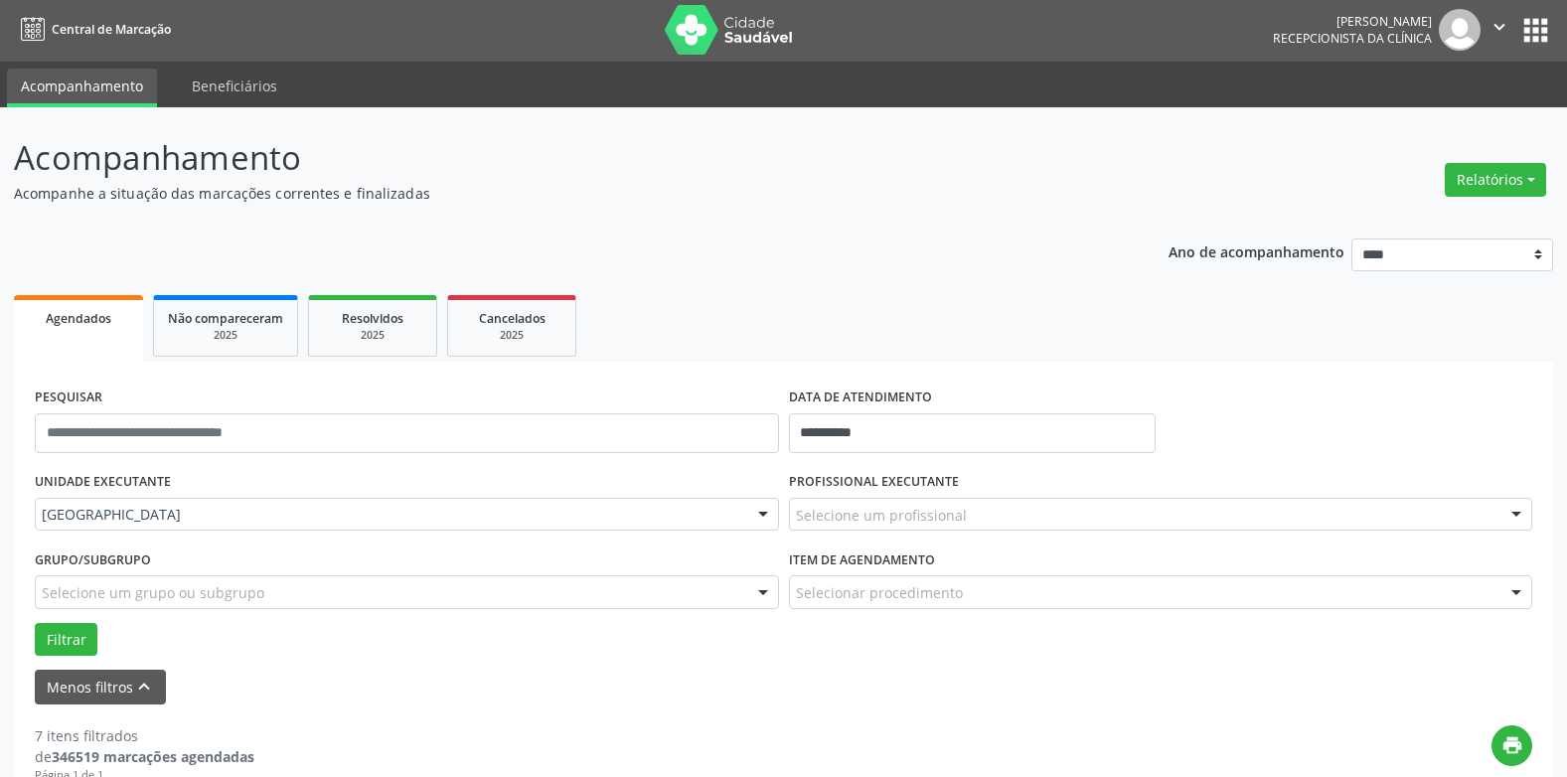
scroll to position [0, 0]
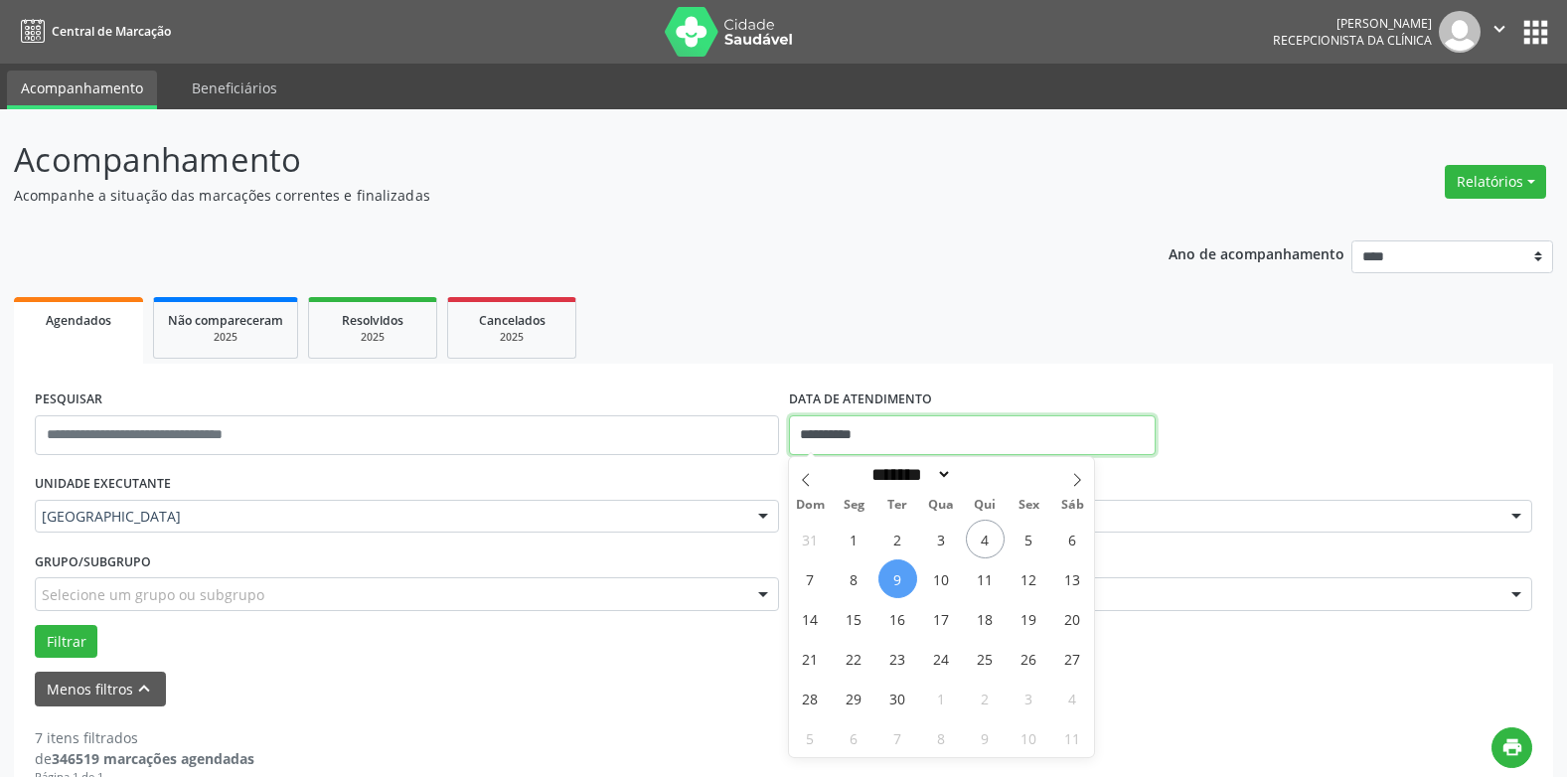
click at [857, 433] on input "**********" at bounding box center [972, 435] width 367 height 40
click at [945, 574] on span "10" at bounding box center [941, 579] width 39 height 39
type input "**********"
click at [945, 574] on span "10" at bounding box center [941, 579] width 39 height 39
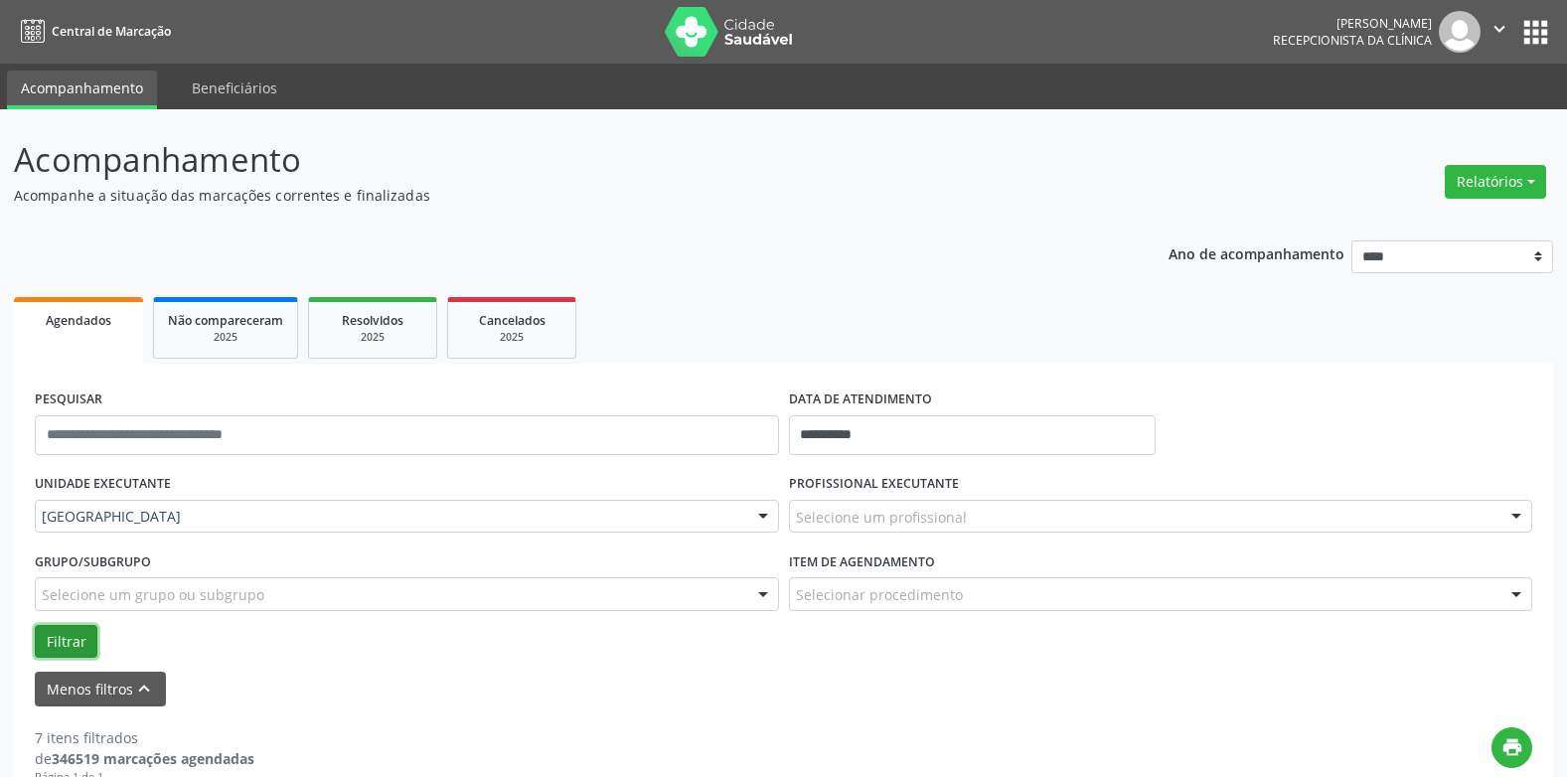
click at [42, 635] on button "Filtrar" at bounding box center [66, 642] width 63 height 34
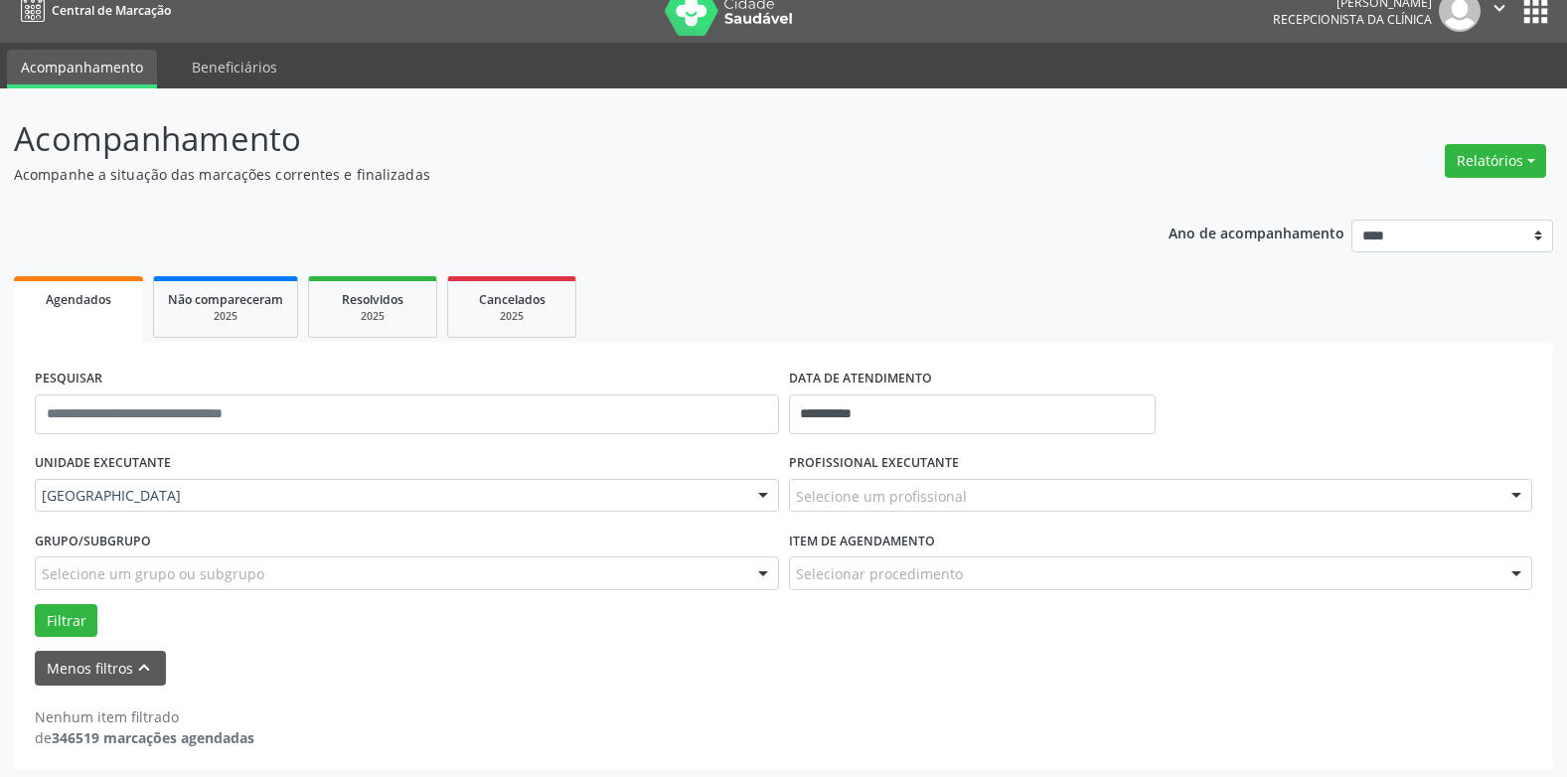
scroll to position [27, 0]
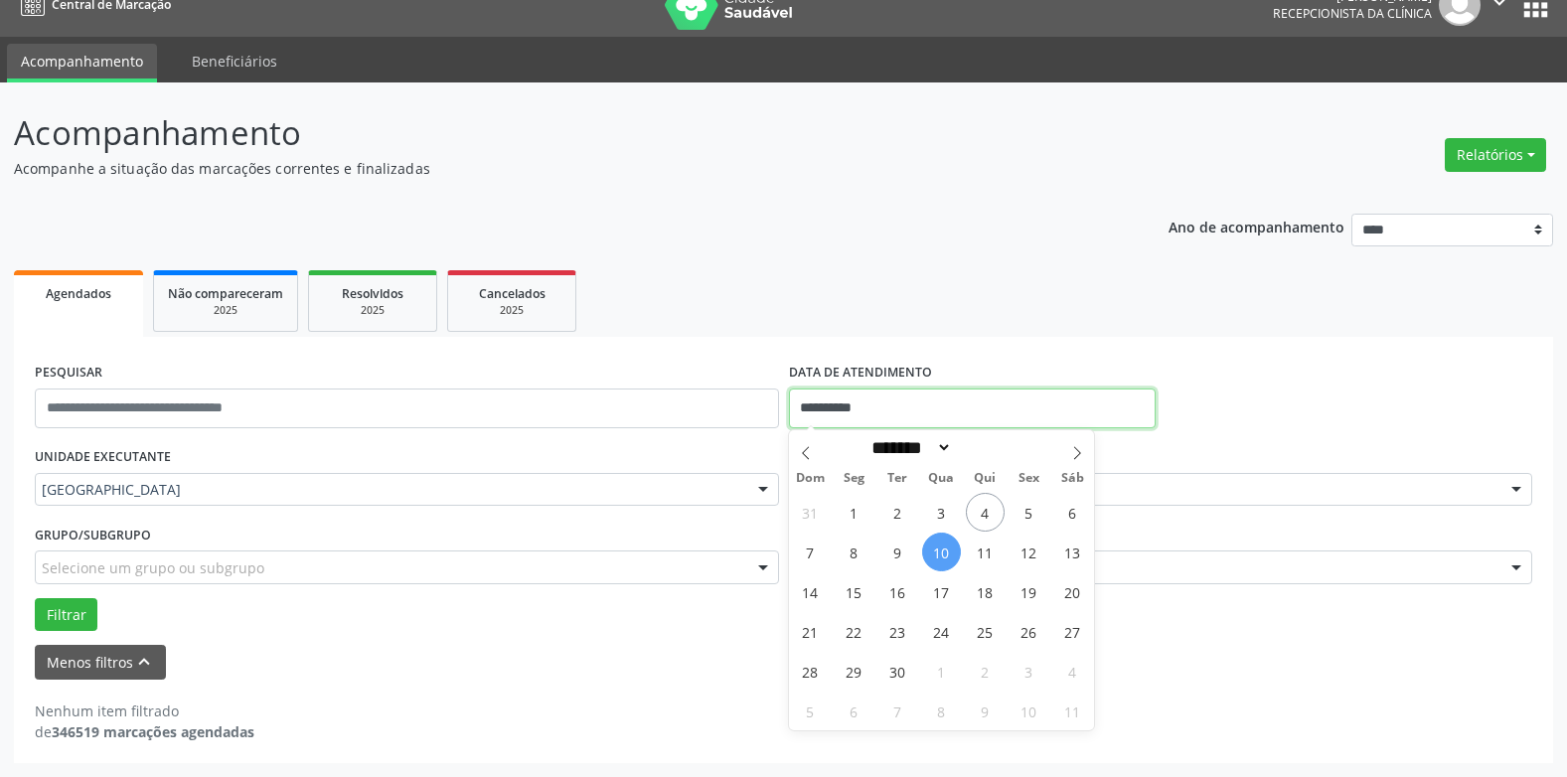
click at [844, 415] on input "**********" at bounding box center [972, 409] width 367 height 40
click at [996, 557] on span "11" at bounding box center [985, 552] width 39 height 39
type input "**********"
click at [996, 557] on span "11" at bounding box center [985, 552] width 39 height 39
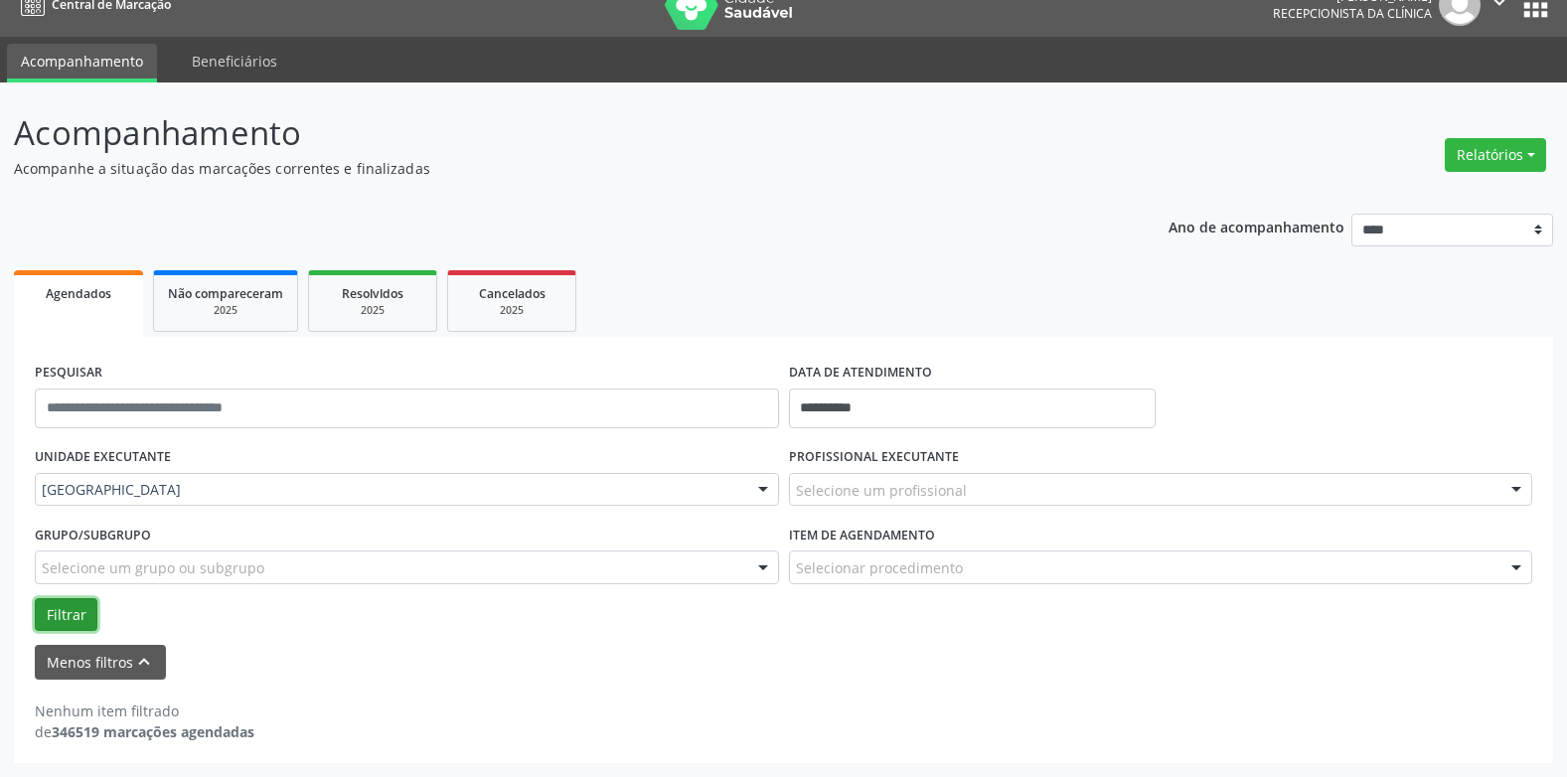
click at [61, 611] on button "Filtrar" at bounding box center [66, 615] width 63 height 34
click at [633, 623] on div "Filtrar" at bounding box center [784, 615] width 1508 height 34
click at [862, 405] on input "**********" at bounding box center [972, 409] width 367 height 40
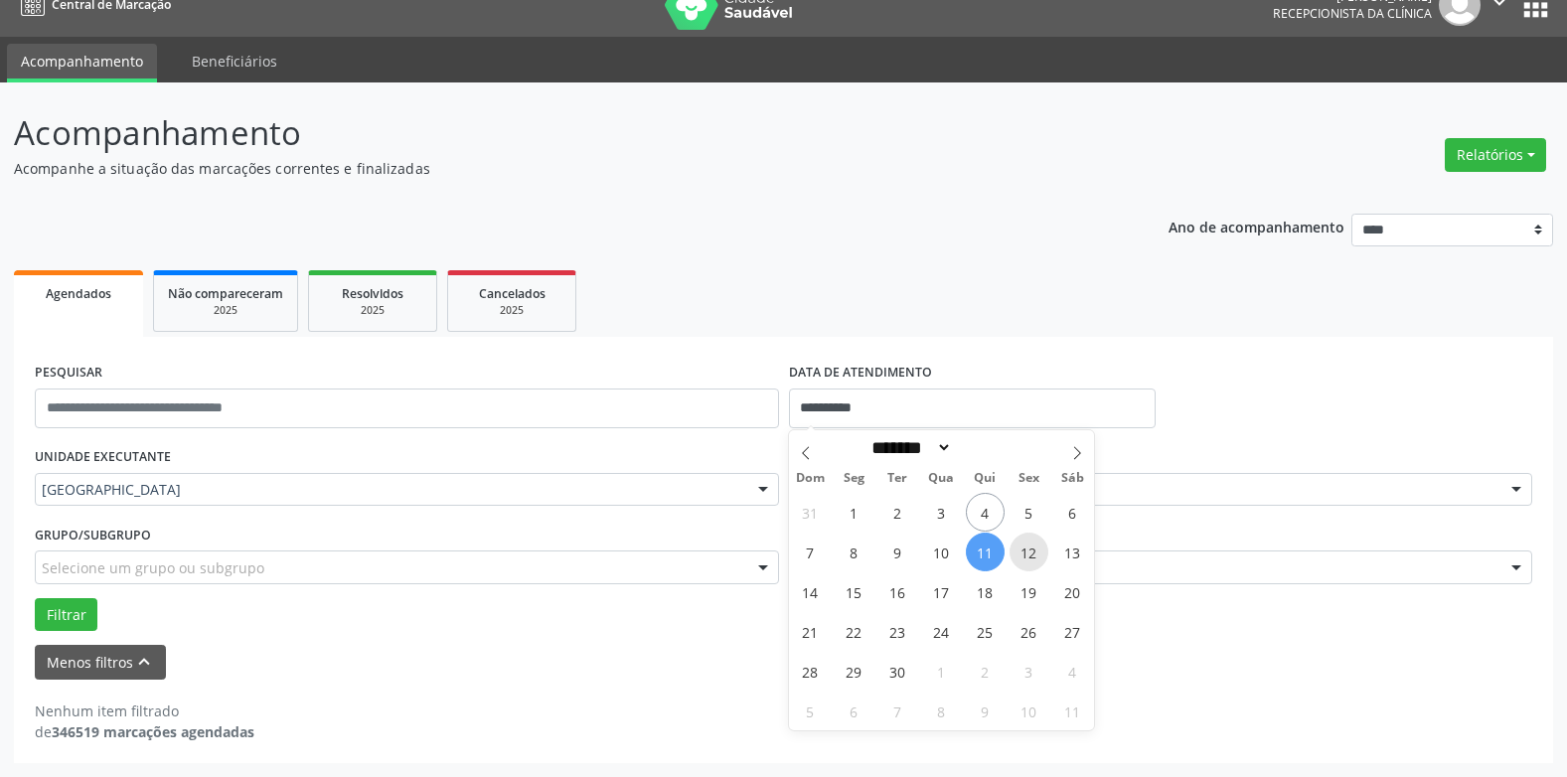
click at [1028, 558] on span "12" at bounding box center [1029, 552] width 39 height 39
type input "**********"
click at [1028, 558] on span "12" at bounding box center [1029, 552] width 39 height 39
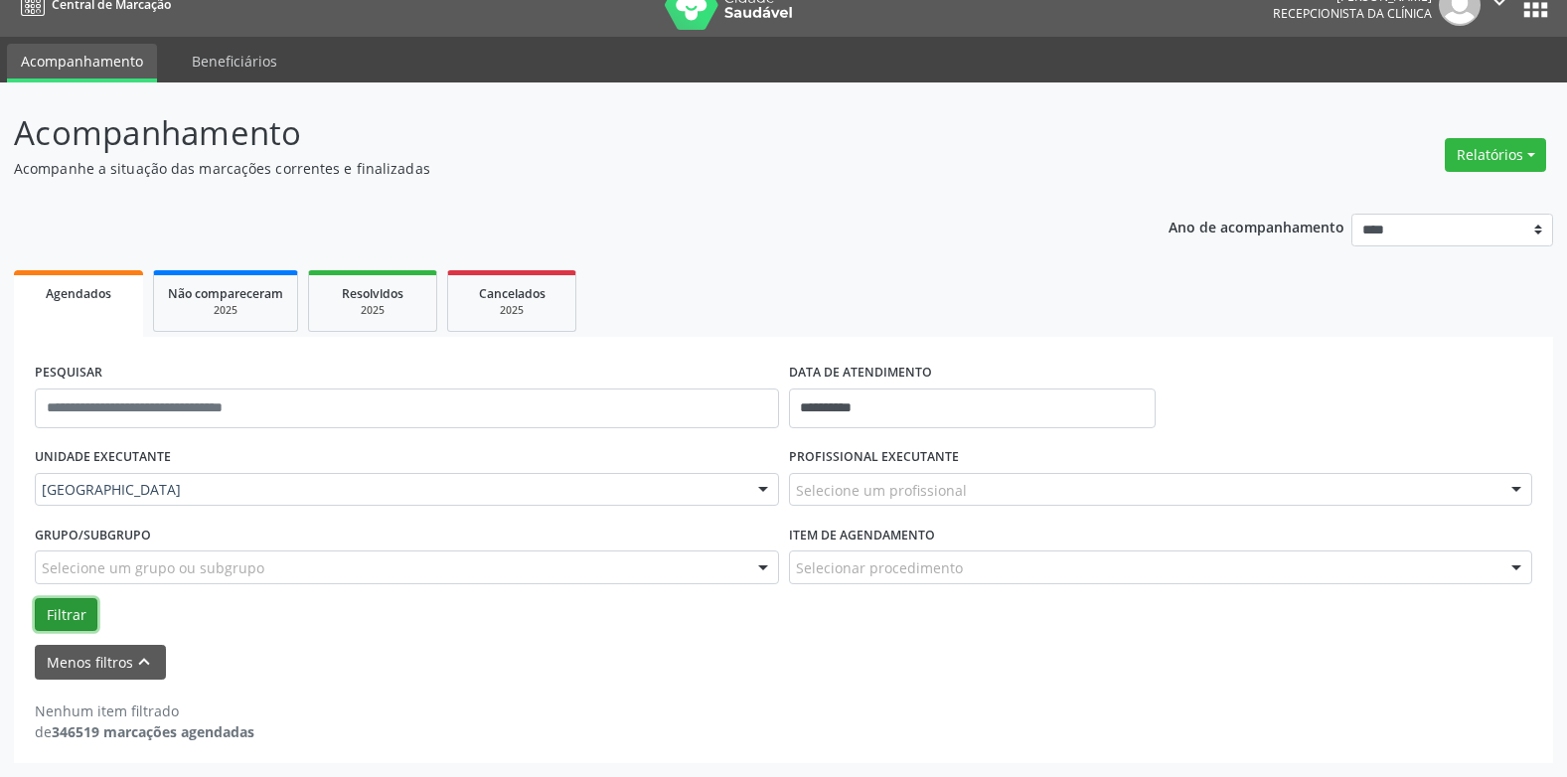
click at [83, 608] on button "Filtrar" at bounding box center [66, 615] width 63 height 34
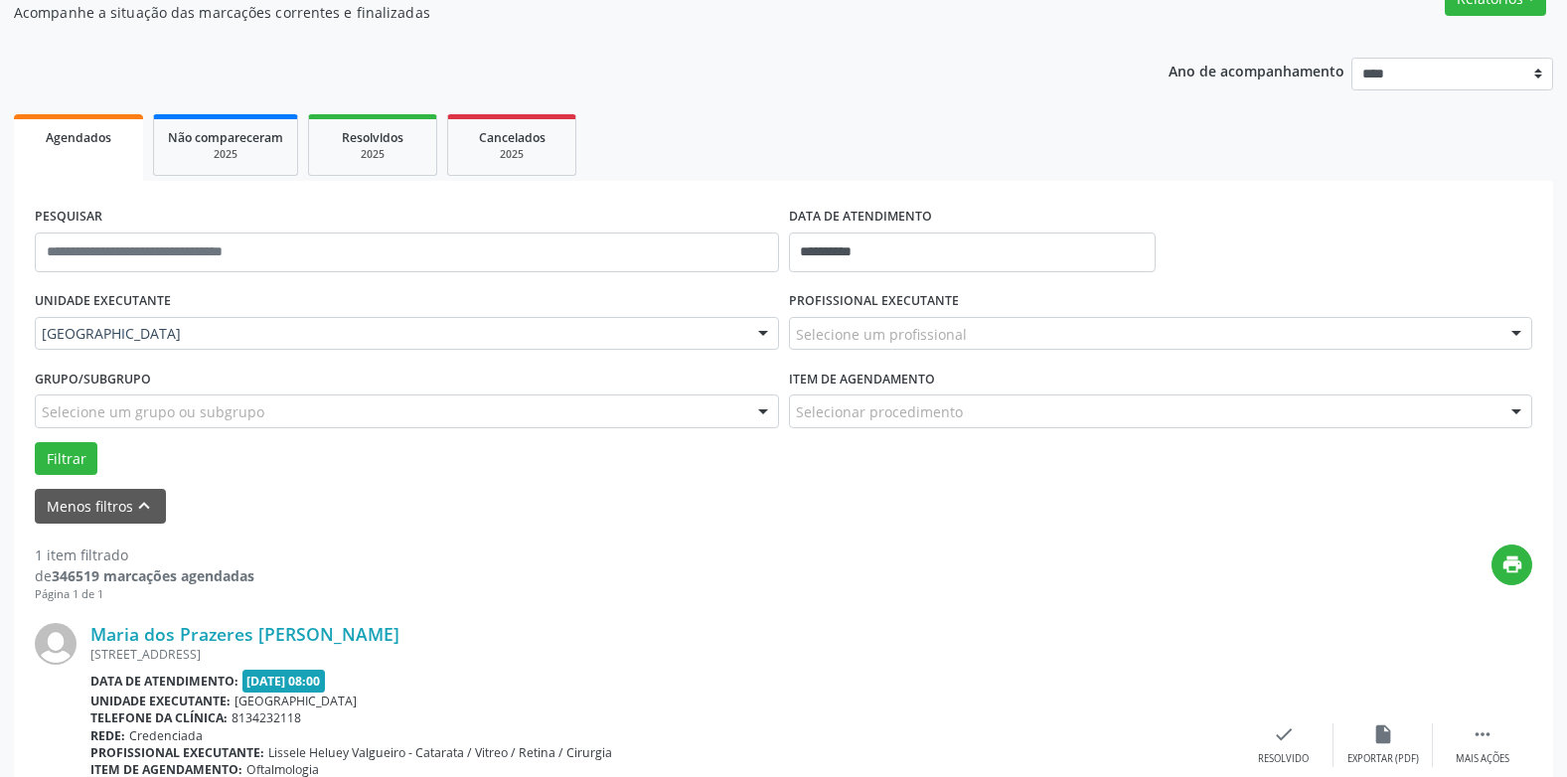
scroll to position [31, 0]
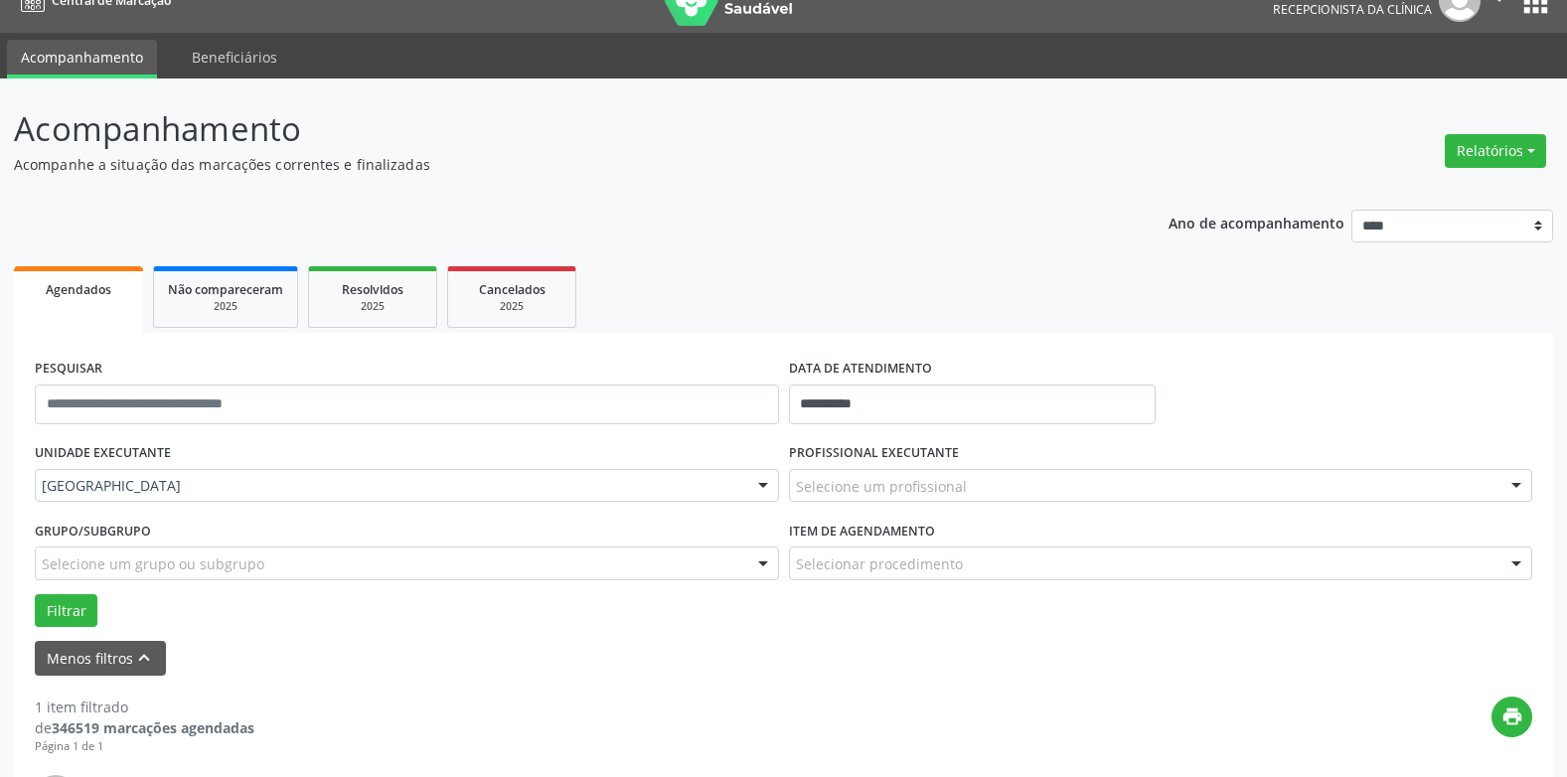
click at [826, 380] on label "DATA DE ATENDIMENTO" at bounding box center [860, 369] width 143 height 31
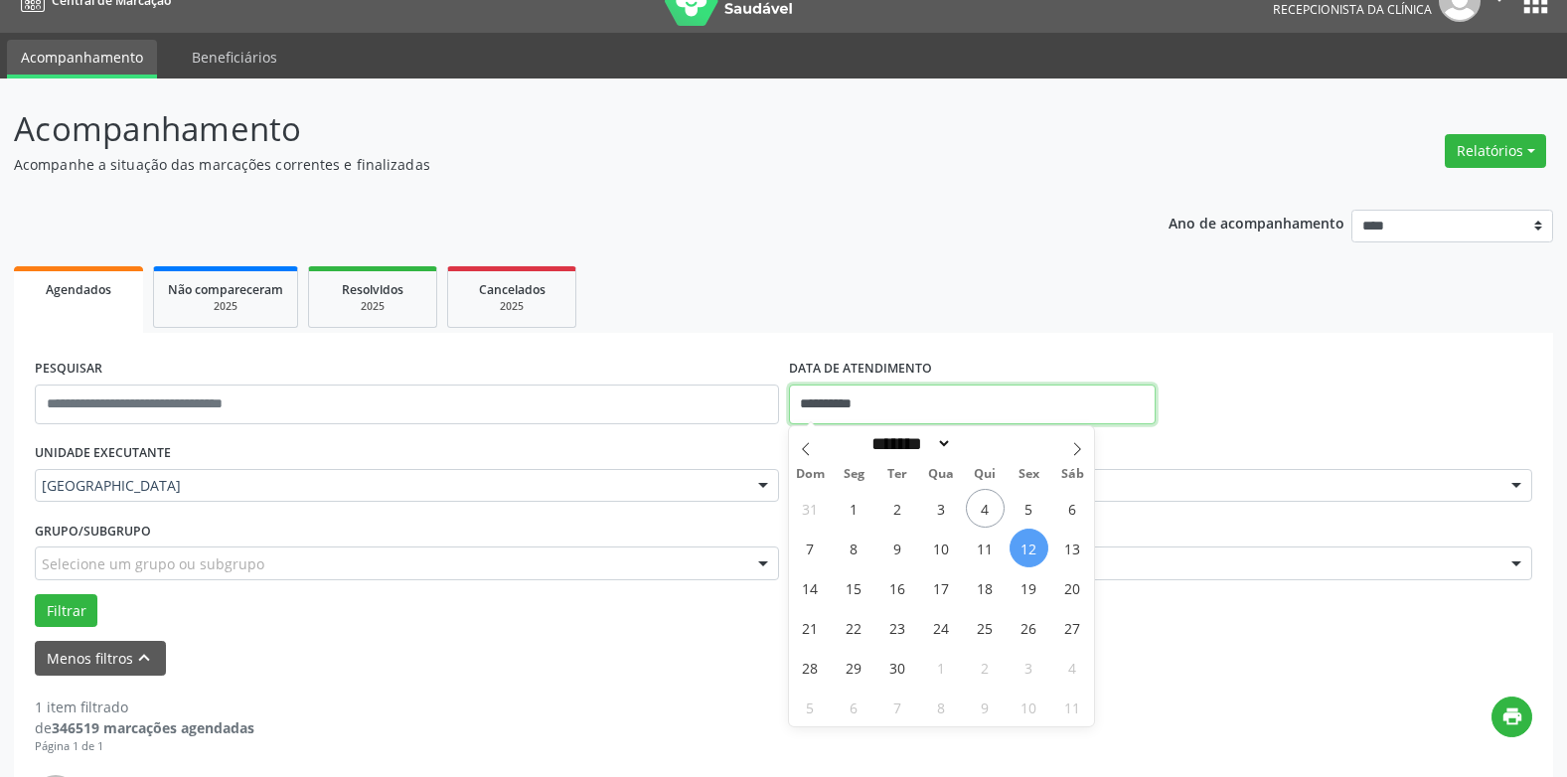
click at [823, 399] on input "**********" at bounding box center [972, 405] width 367 height 40
click at [1061, 546] on span "13" at bounding box center [1073, 548] width 39 height 39
type input "**********"
click at [1063, 546] on span "13" at bounding box center [1073, 548] width 39 height 39
select select "*"
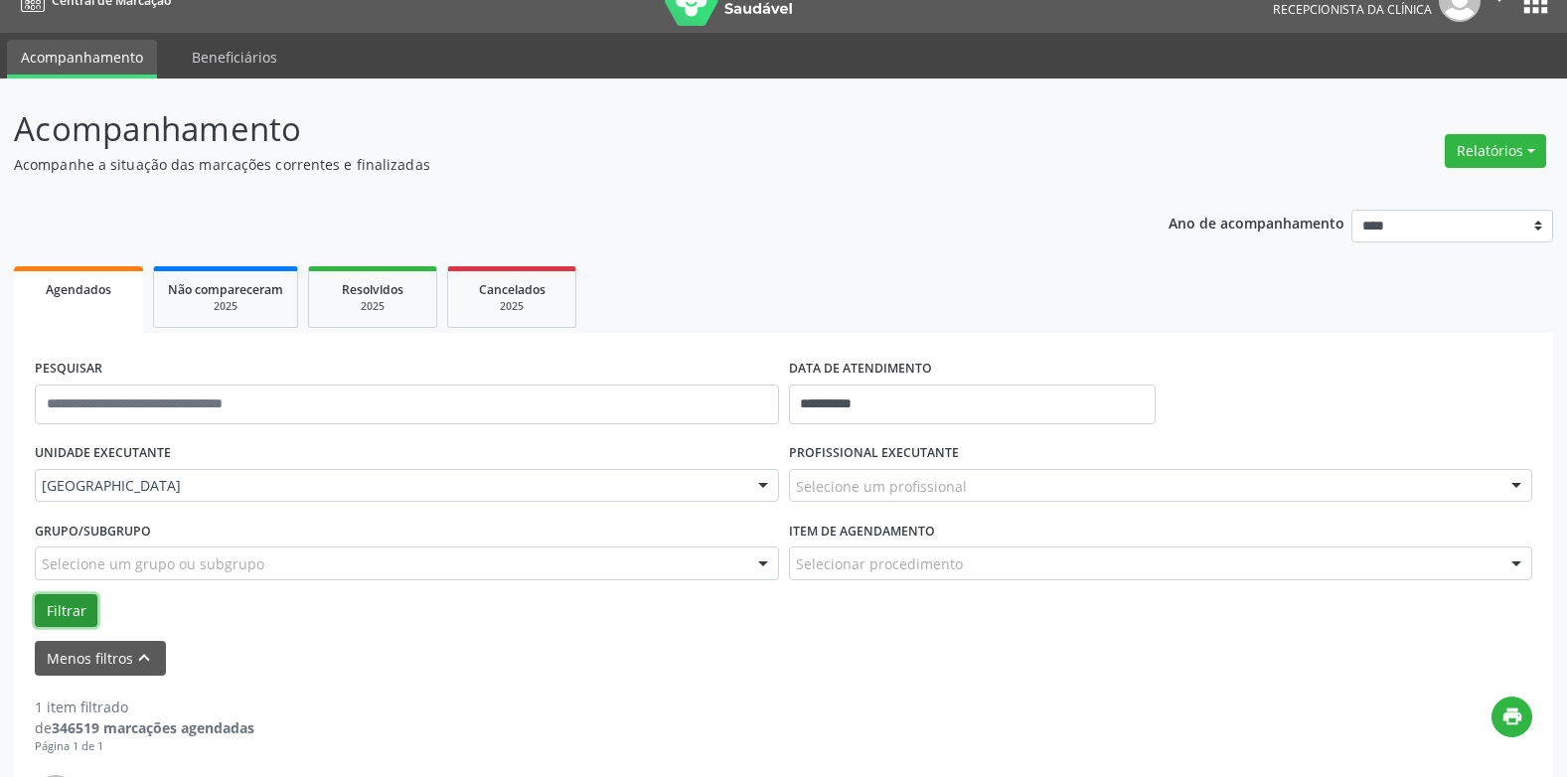
click at [67, 614] on button "Filtrar" at bounding box center [66, 611] width 63 height 34
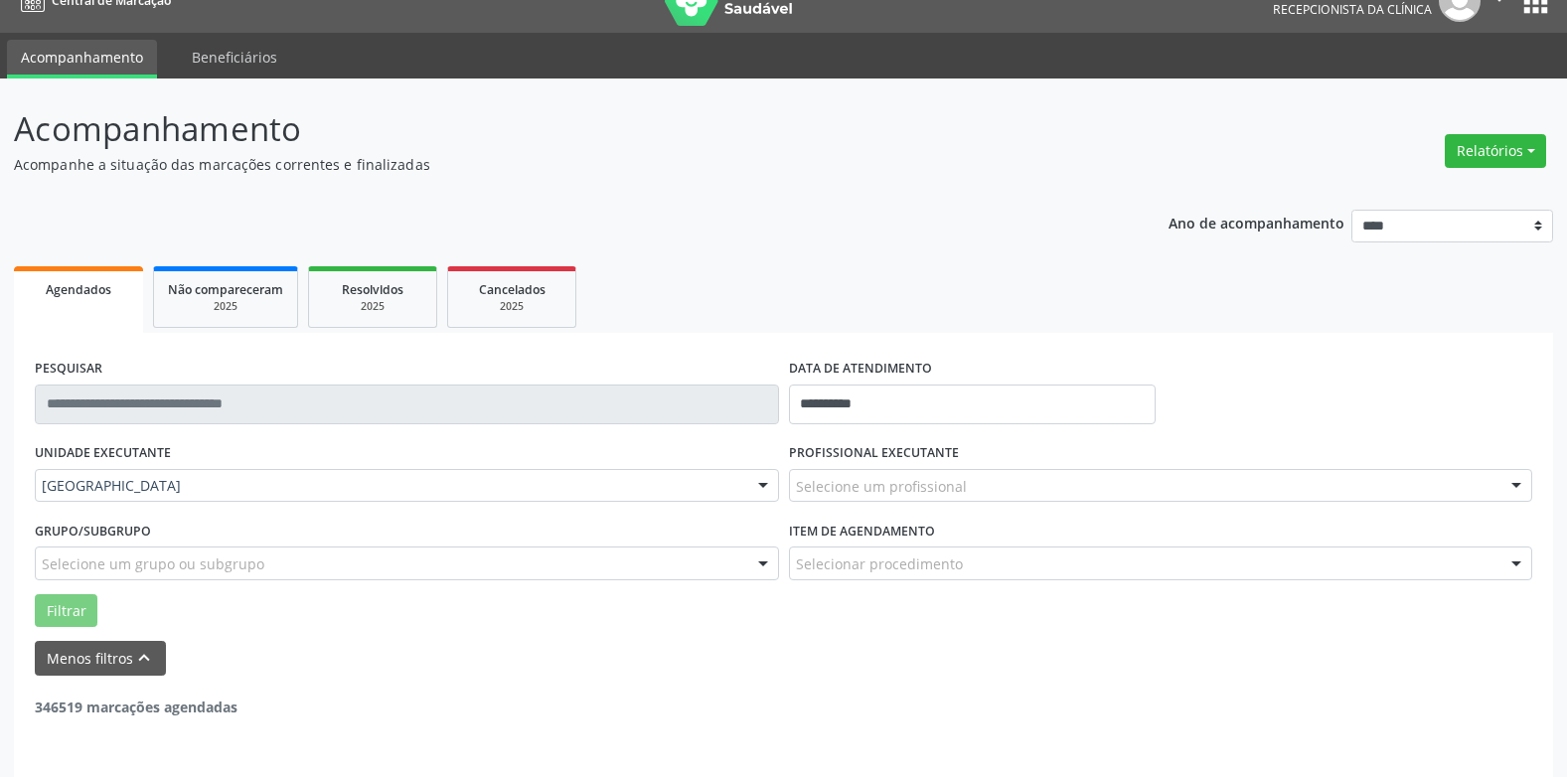
scroll to position [27, 0]
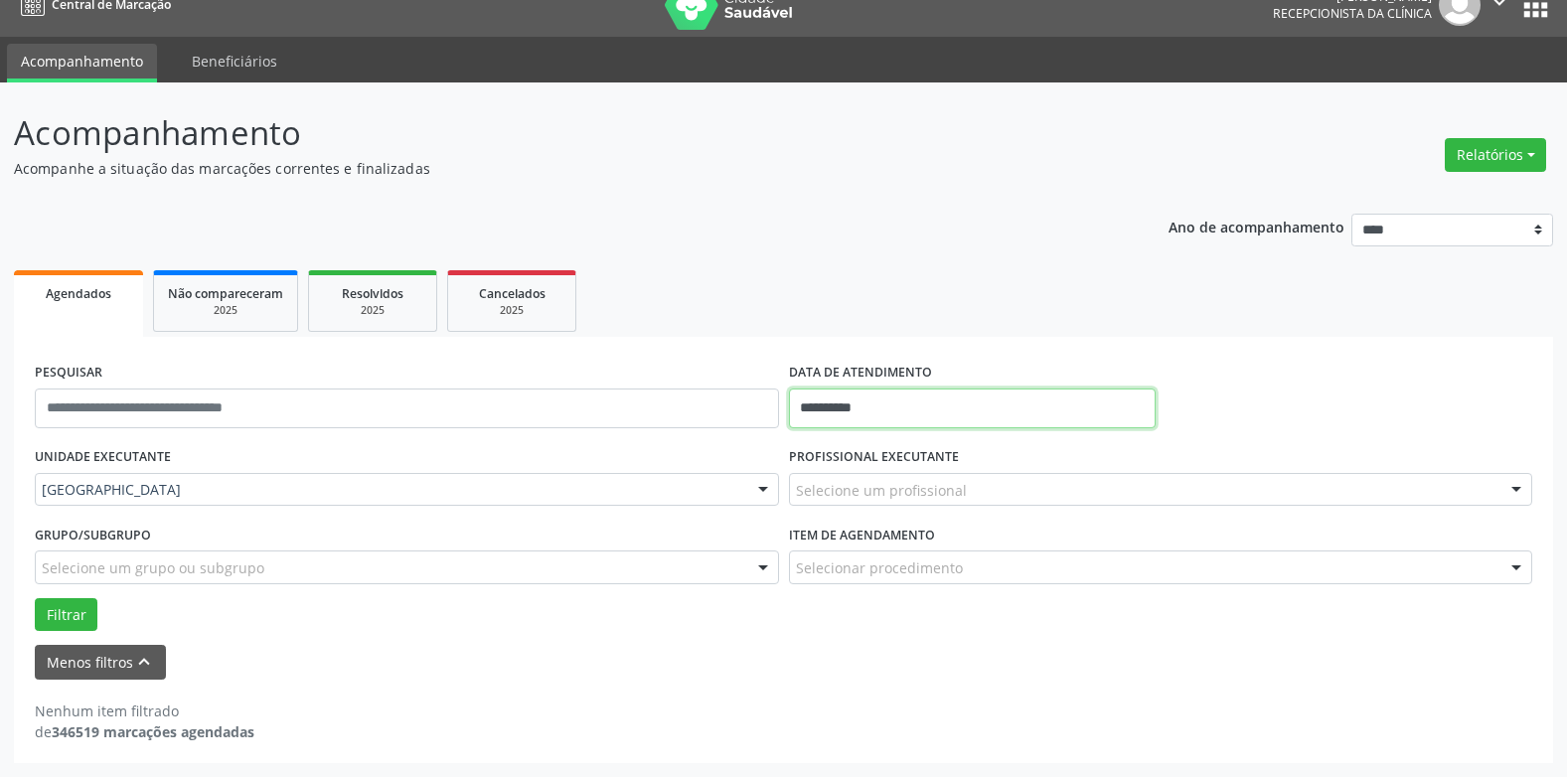
click at [869, 415] on input "**********" at bounding box center [972, 409] width 367 height 40
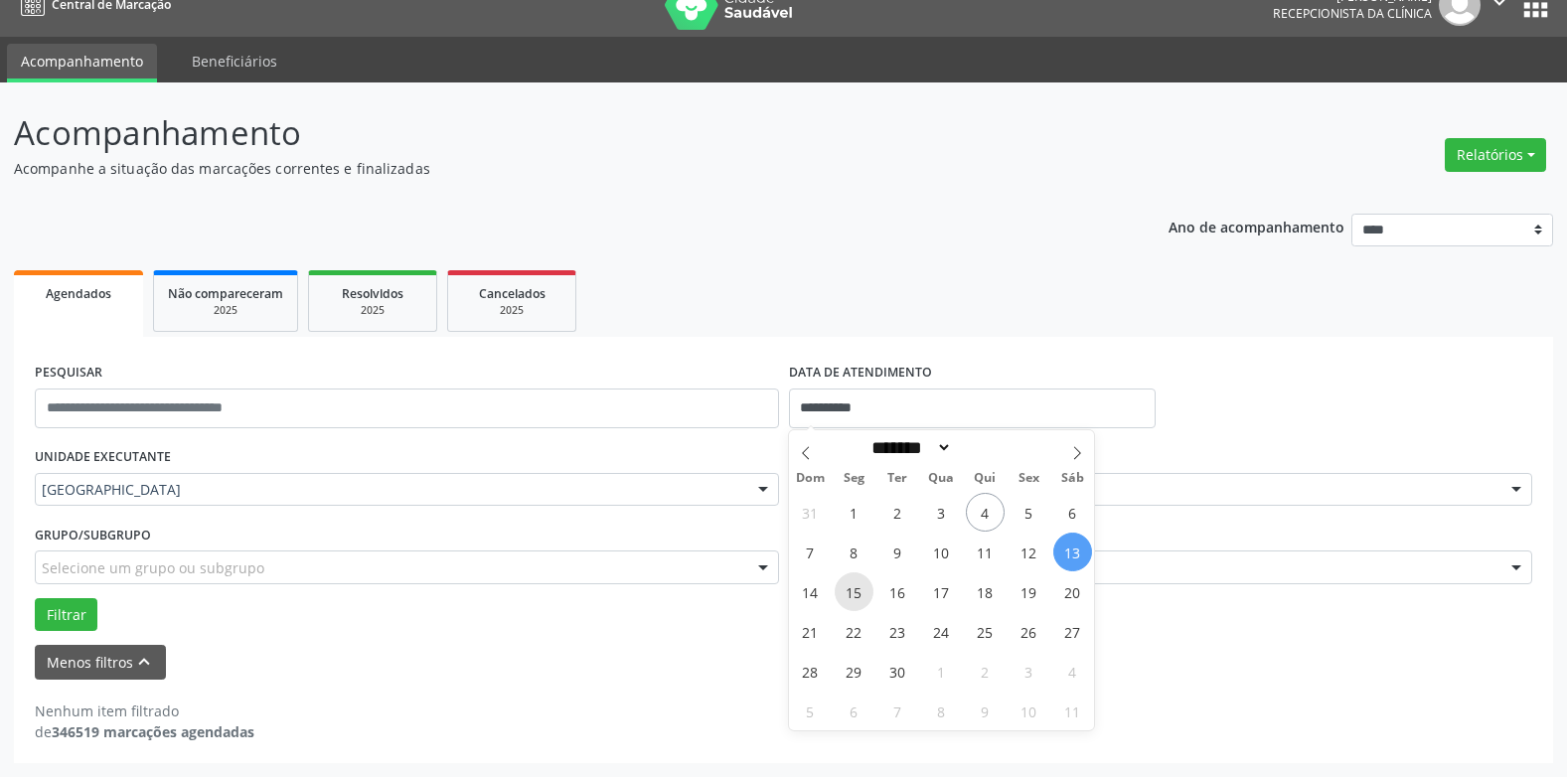
click at [849, 598] on span "15" at bounding box center [854, 592] width 39 height 39
type input "**********"
click at [849, 598] on span "15" at bounding box center [854, 592] width 39 height 39
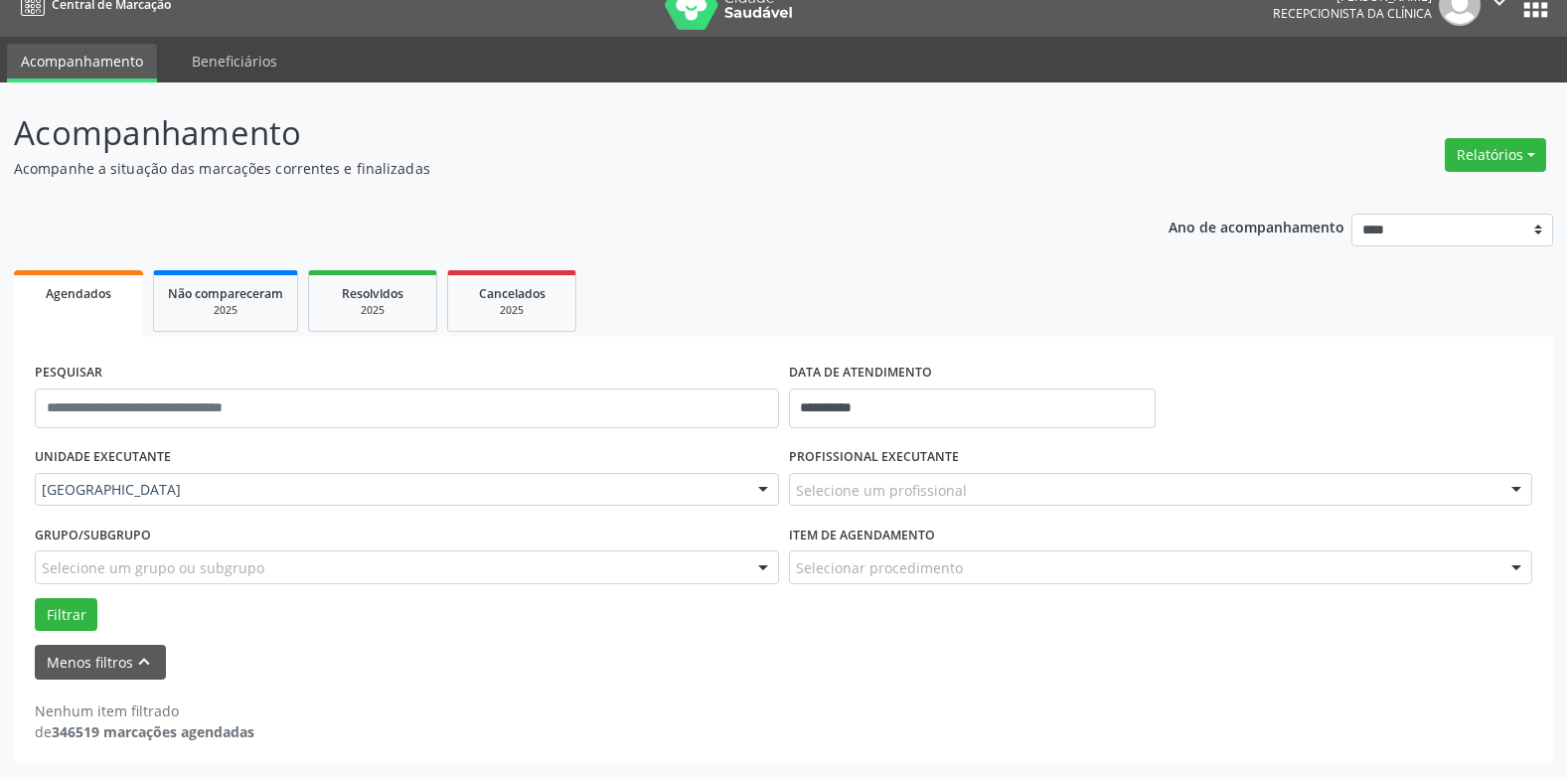
click at [80, 594] on div "Grupo/Subgrupo Selecione um grupo ou subgrupo Todos os grupos e subgrupos Nenhu…" at bounding box center [407, 559] width 754 height 78
click at [74, 601] on button "Filtrar" at bounding box center [66, 615] width 63 height 34
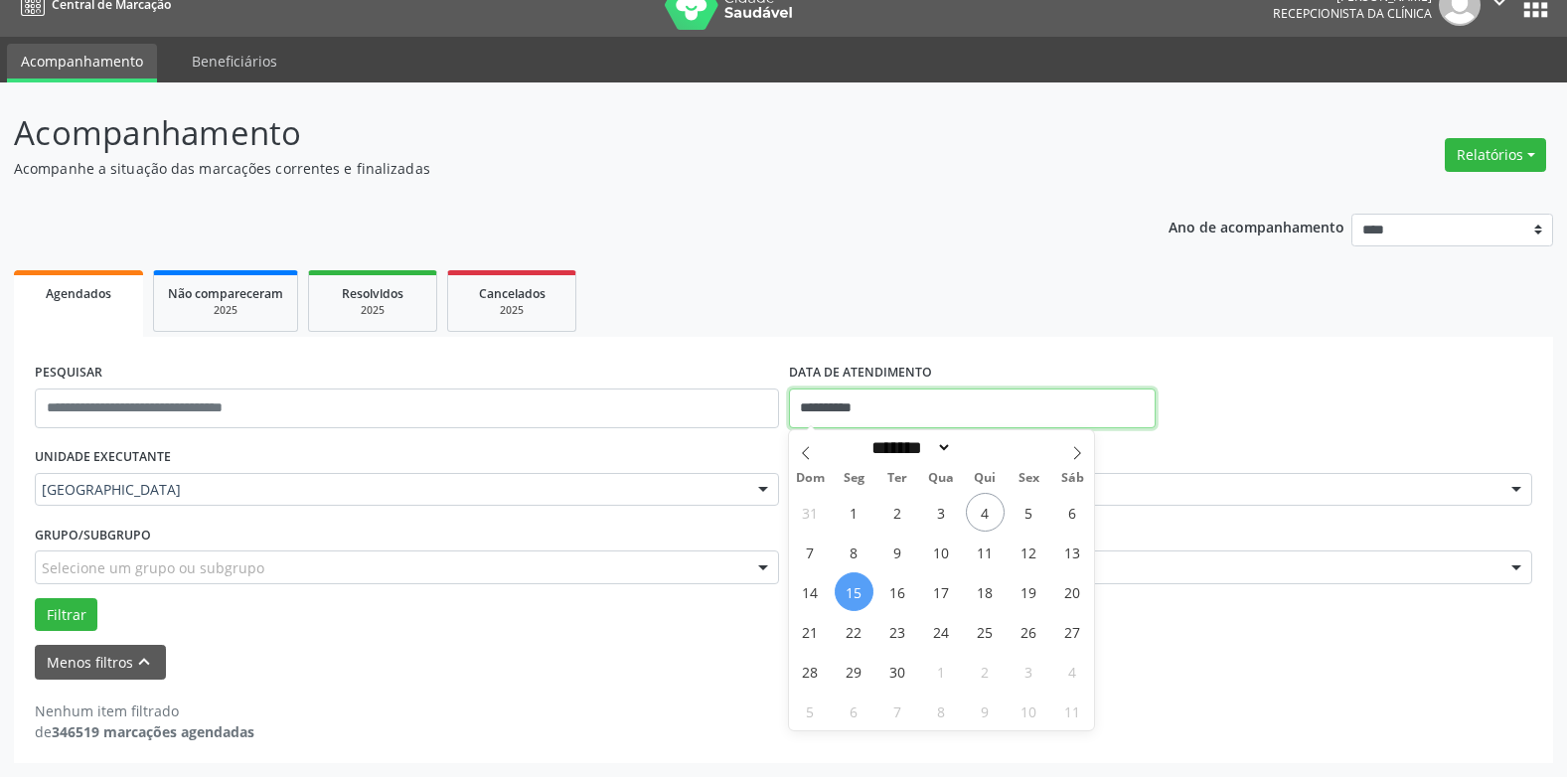
click at [893, 417] on input "**********" at bounding box center [972, 409] width 367 height 40
click at [894, 583] on span "16" at bounding box center [898, 592] width 39 height 39
type input "**********"
click at [894, 583] on span "16" at bounding box center [898, 592] width 39 height 39
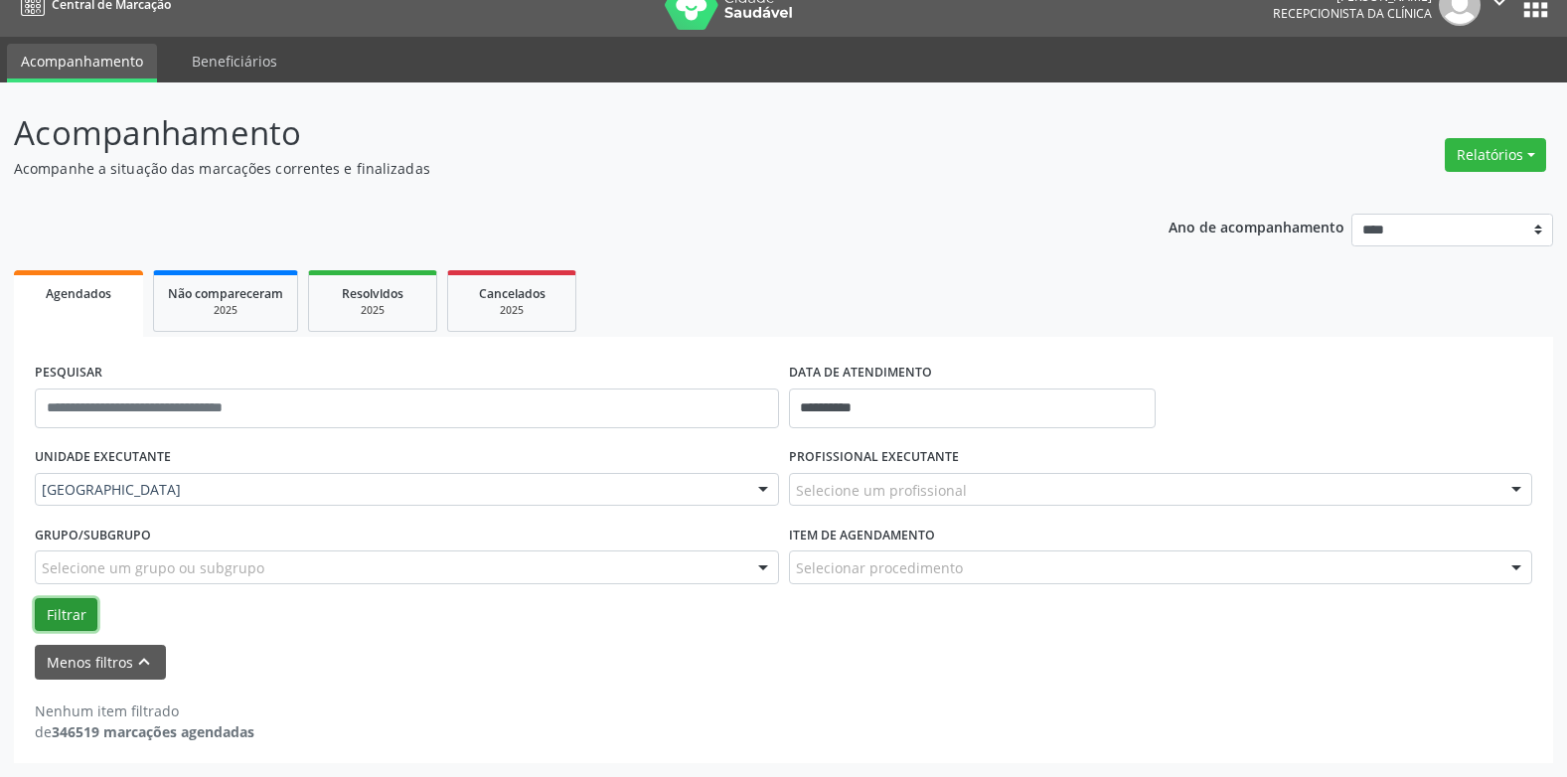
click at [39, 615] on button "Filtrar" at bounding box center [66, 615] width 63 height 34
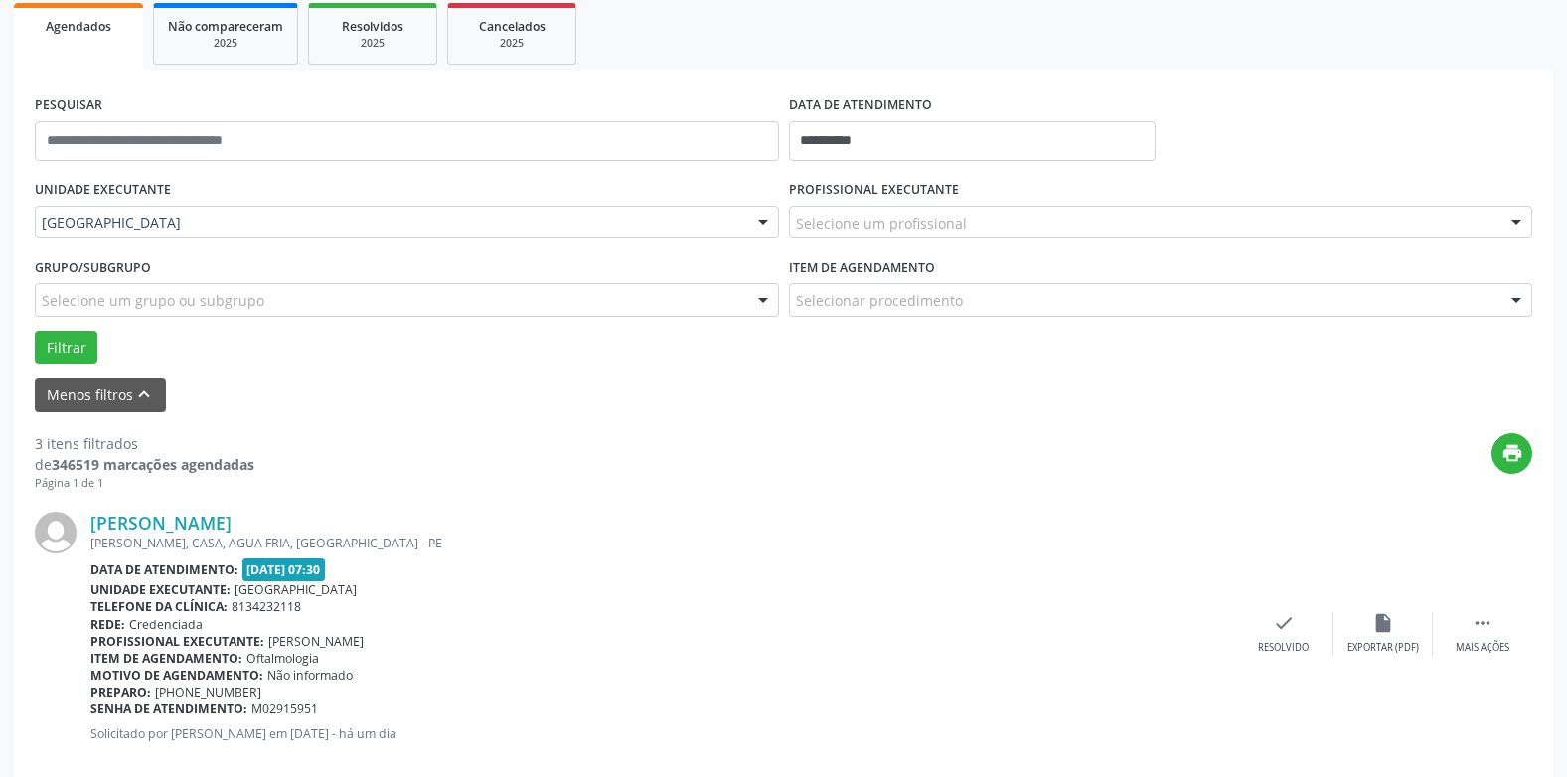
scroll to position [106, 0]
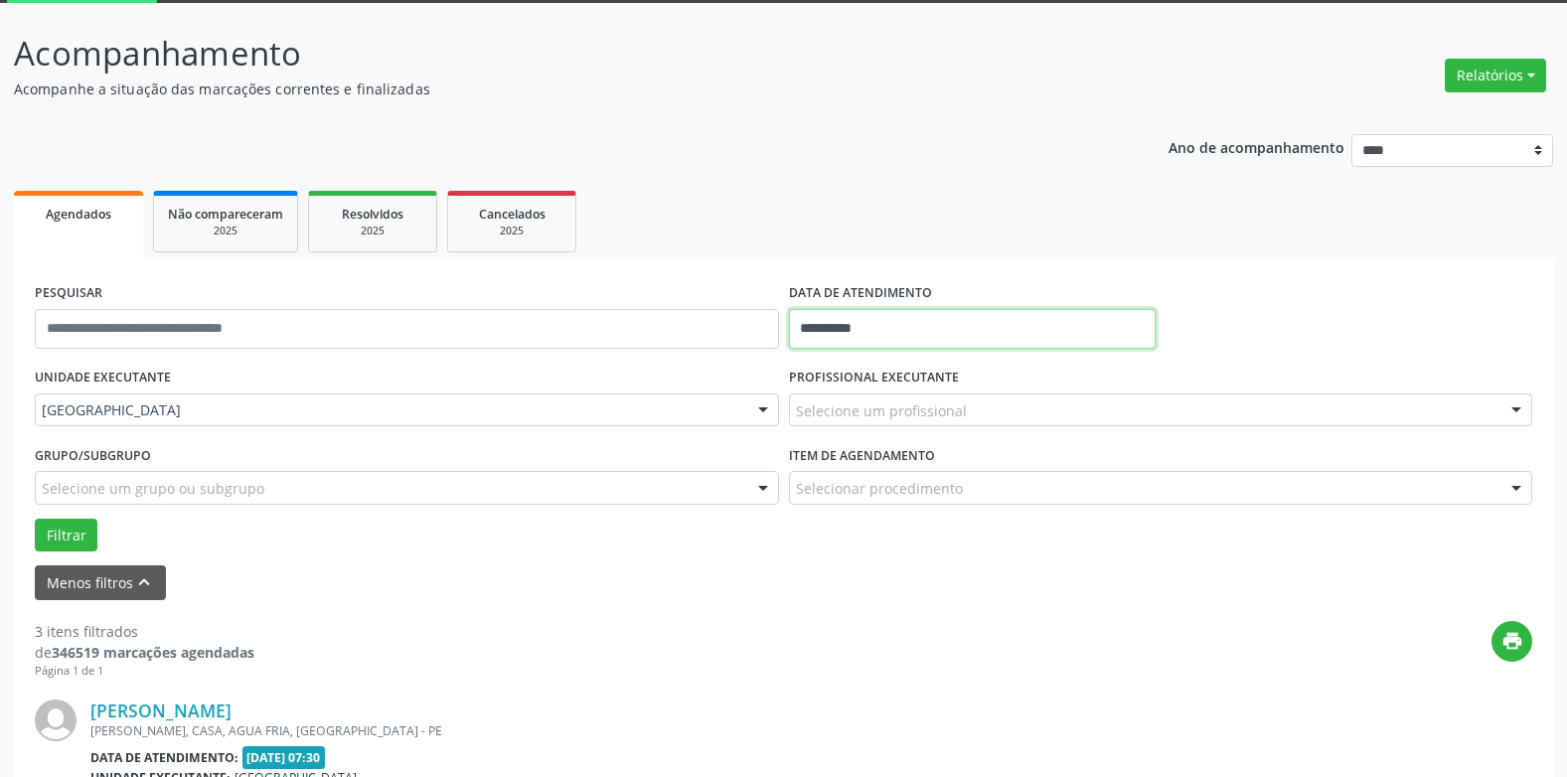
click at [819, 323] on input "**********" at bounding box center [972, 329] width 367 height 40
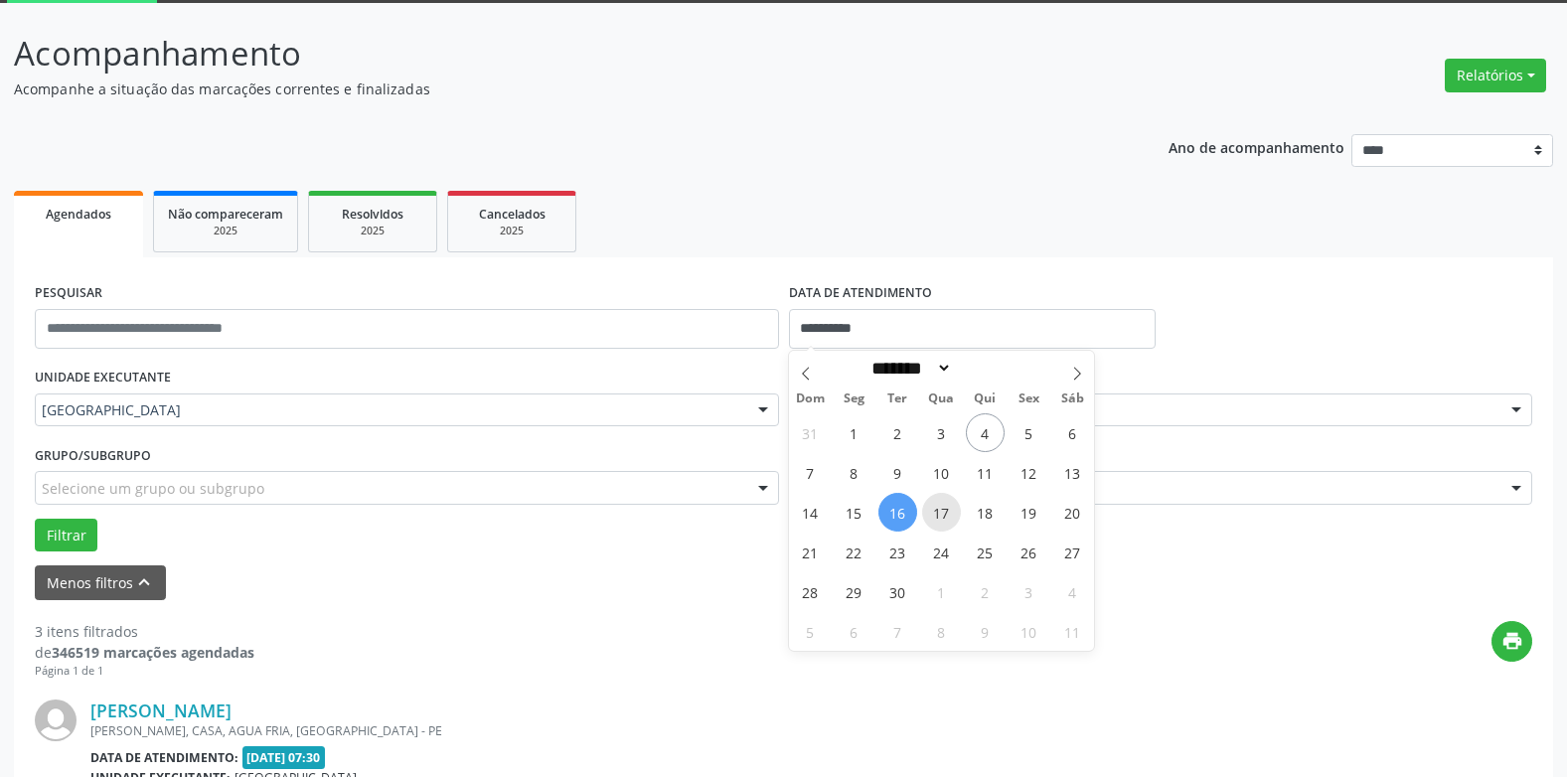
click at [942, 508] on span "17" at bounding box center [941, 512] width 39 height 39
type input "**********"
click at [942, 508] on span "17" at bounding box center [941, 512] width 39 height 39
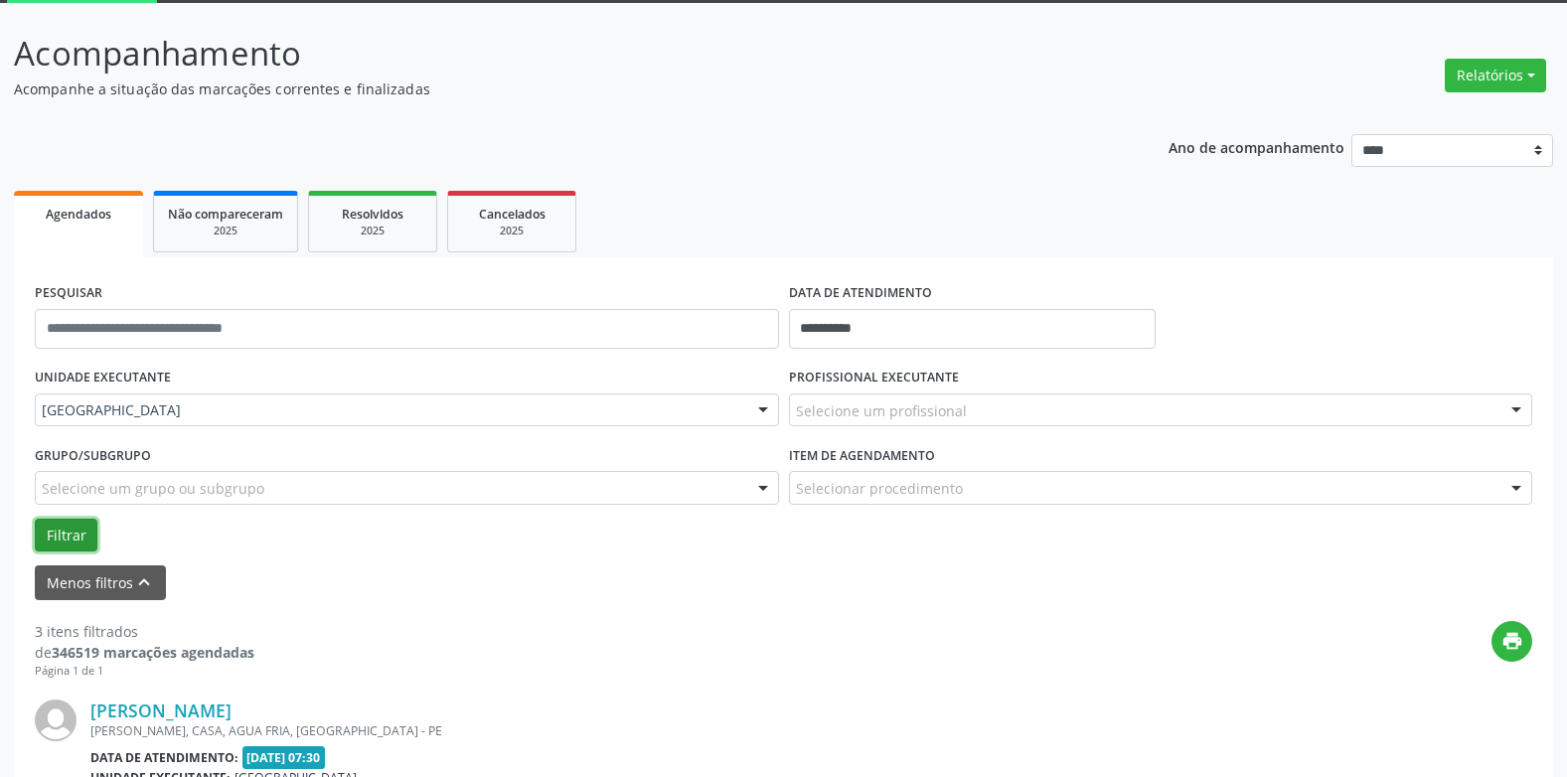
click at [55, 537] on button "Filtrar" at bounding box center [66, 536] width 63 height 34
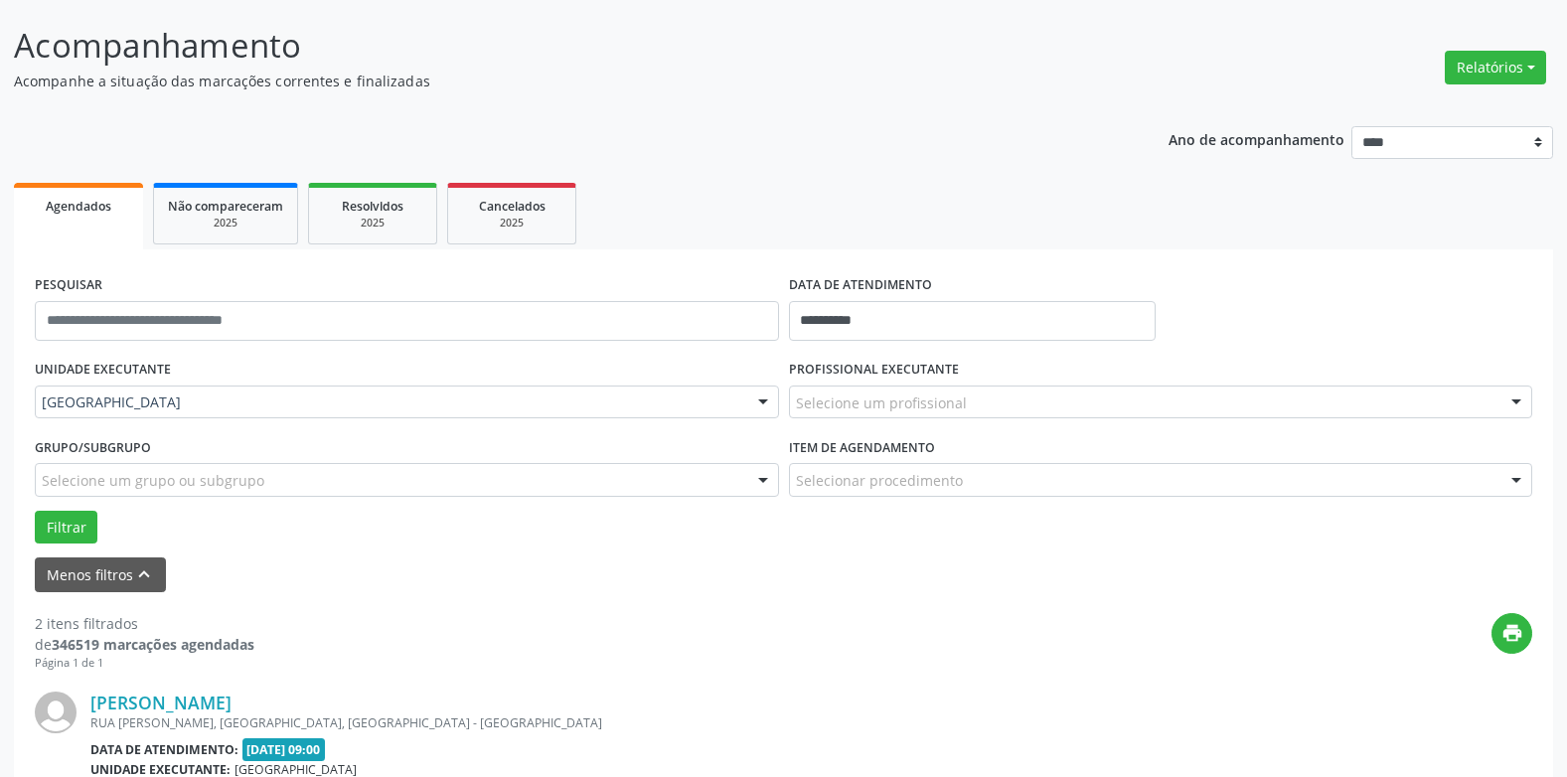
scroll to position [19, 0]
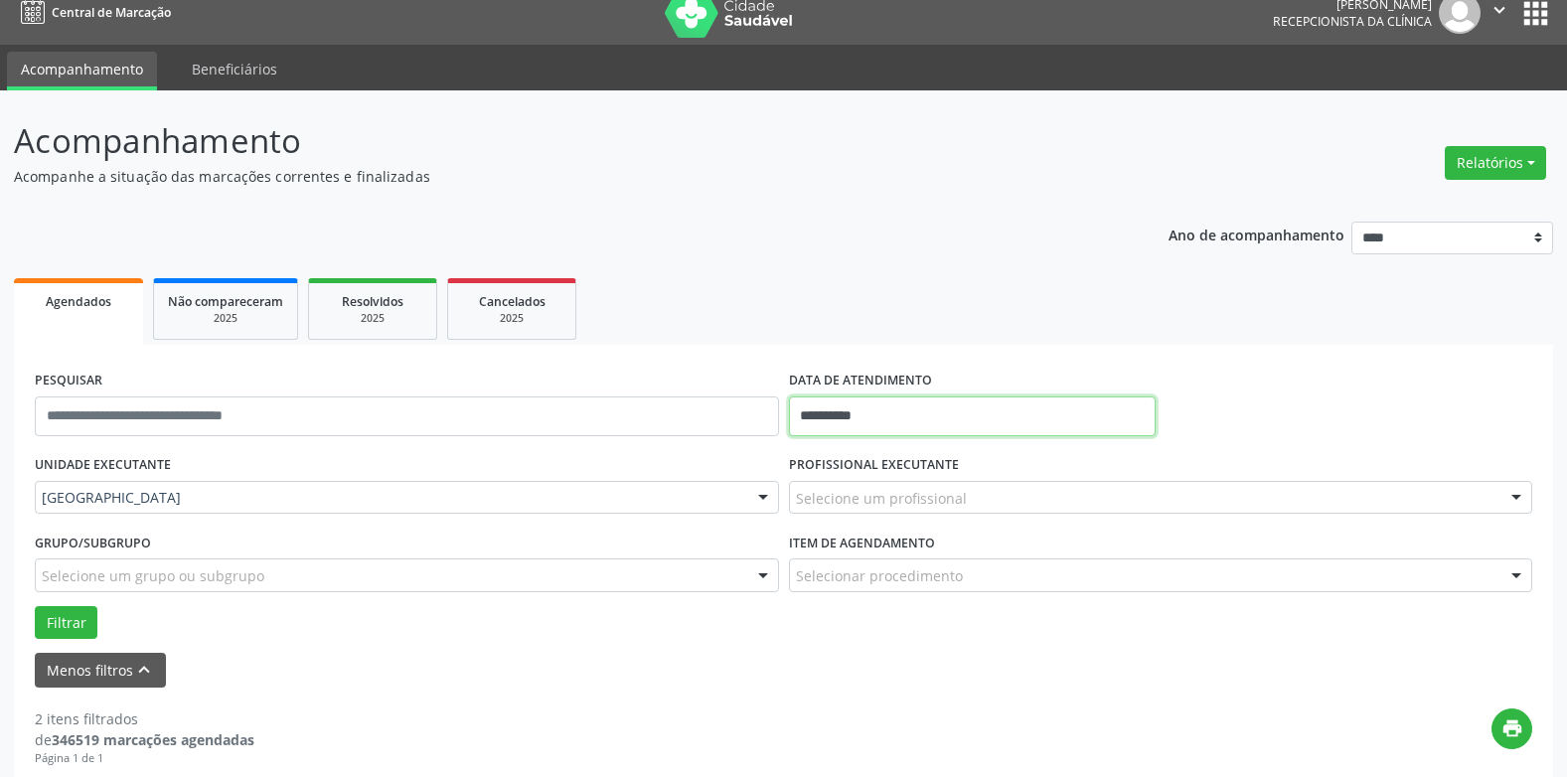
click at [832, 414] on input "**********" at bounding box center [972, 417] width 367 height 40
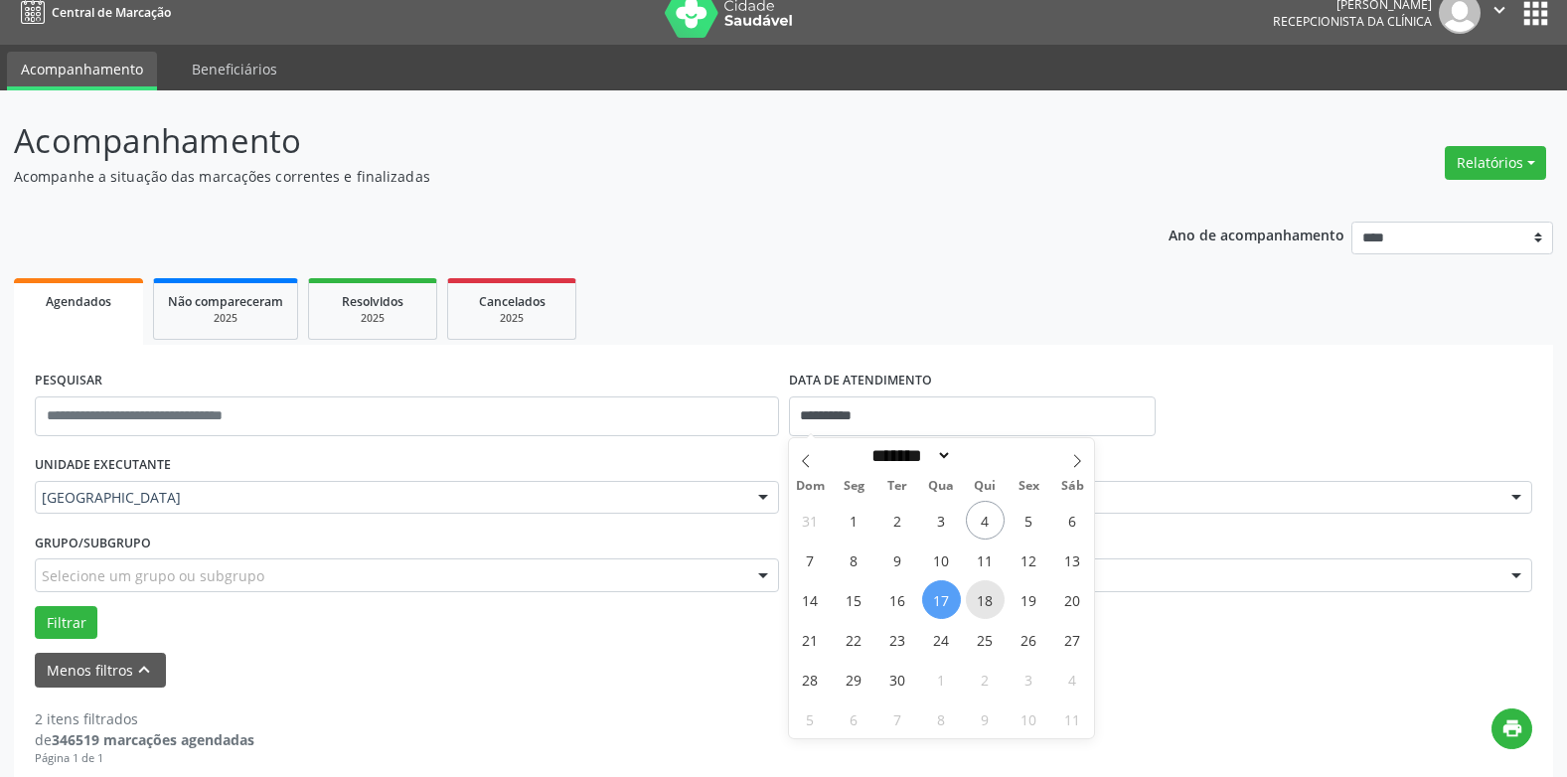
click at [982, 610] on span "18" at bounding box center [985, 599] width 39 height 39
type input "**********"
click at [982, 607] on span "18" at bounding box center [985, 599] width 39 height 39
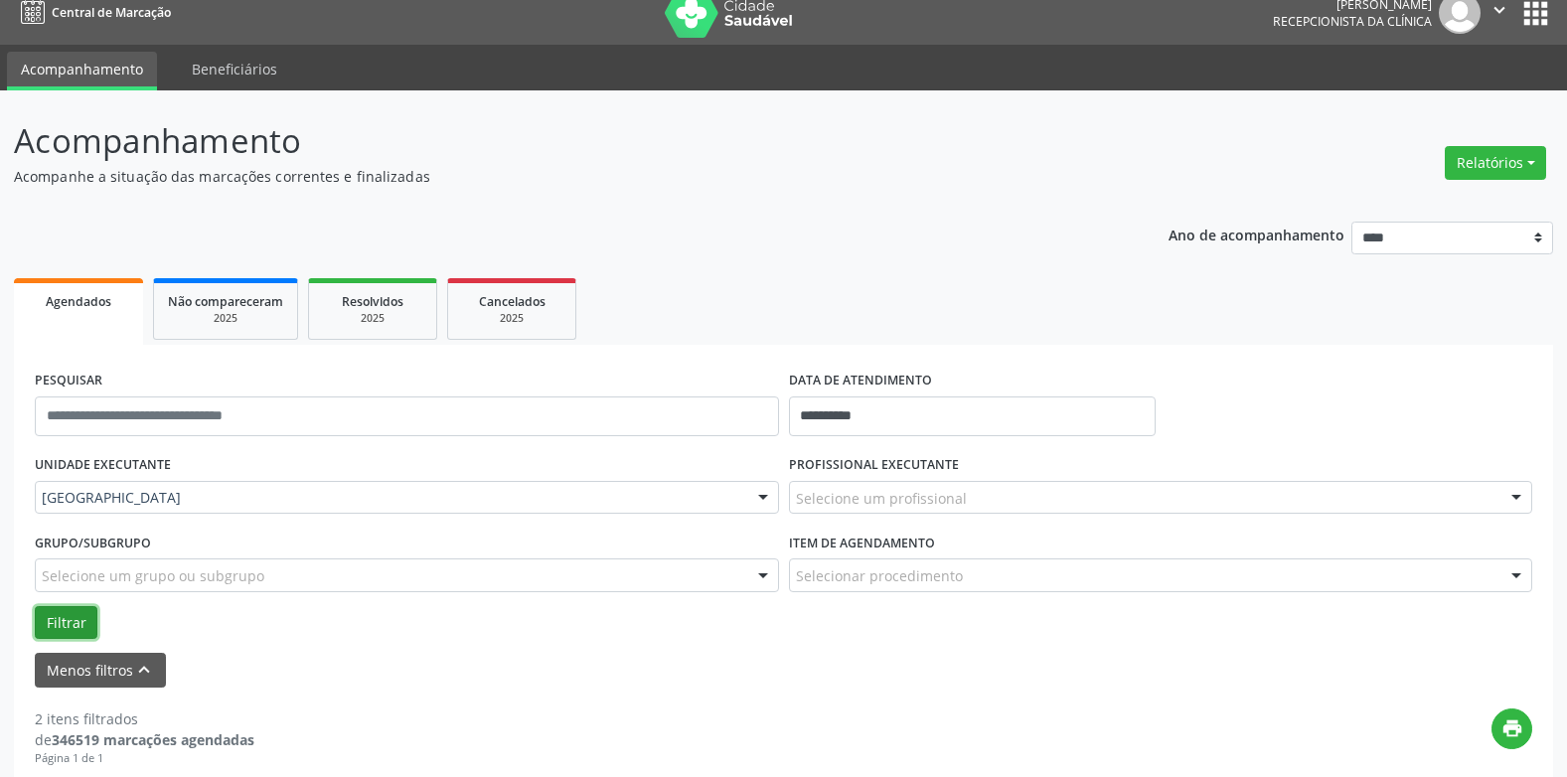
click at [82, 606] on button "Filtrar" at bounding box center [66, 623] width 63 height 34
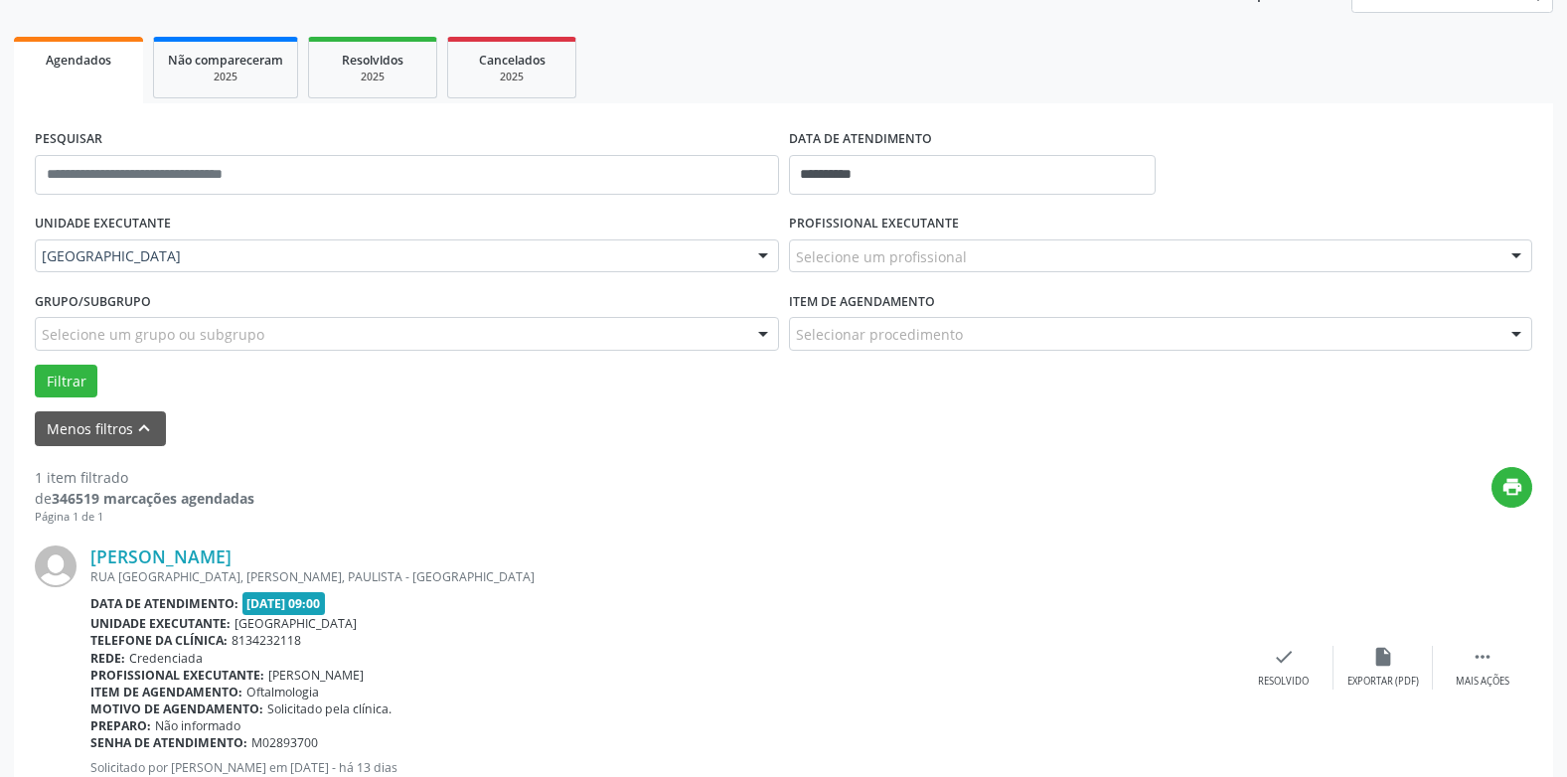
scroll to position [230, 0]
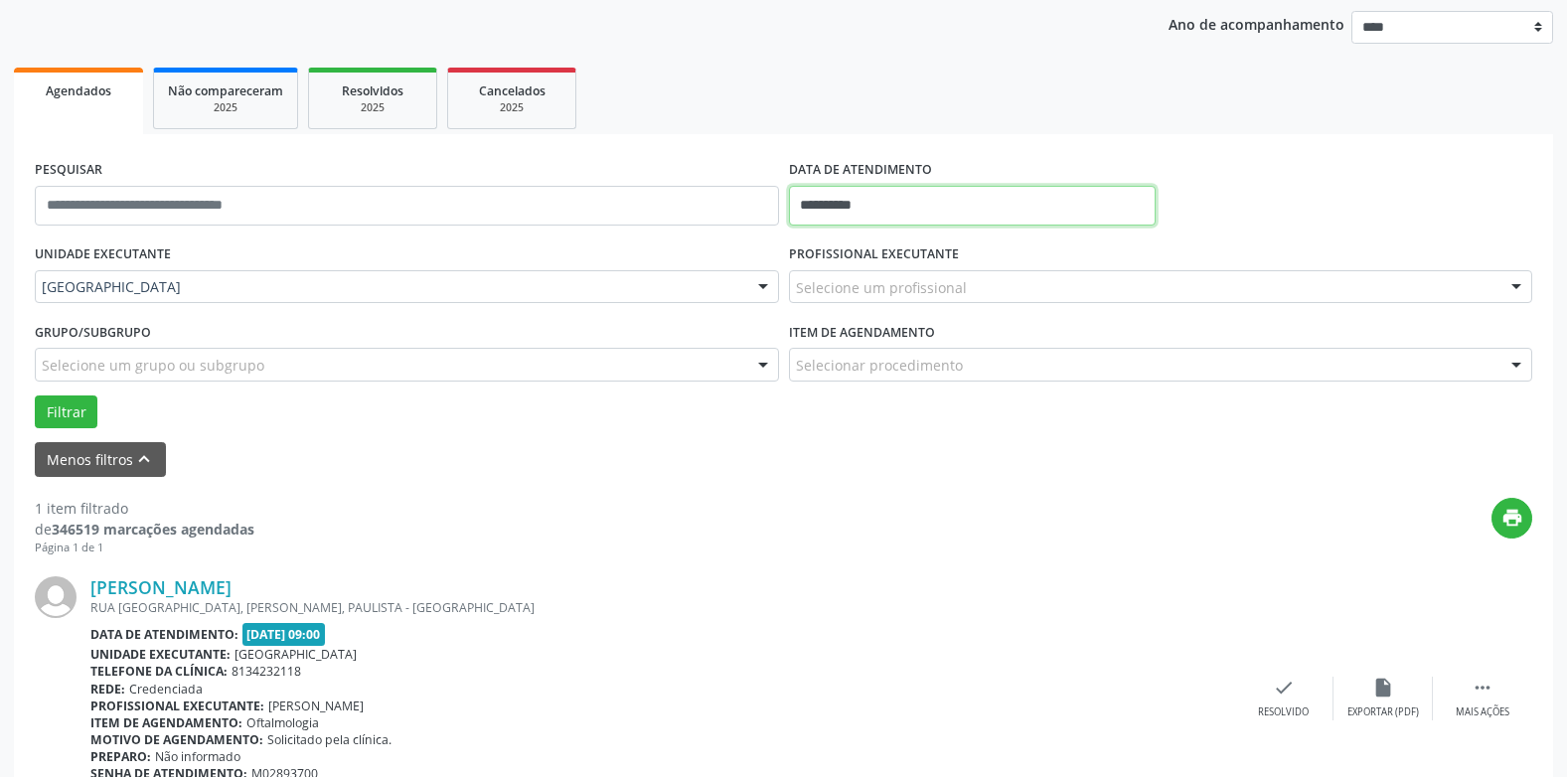
click at [822, 197] on input "**********" at bounding box center [972, 206] width 367 height 40
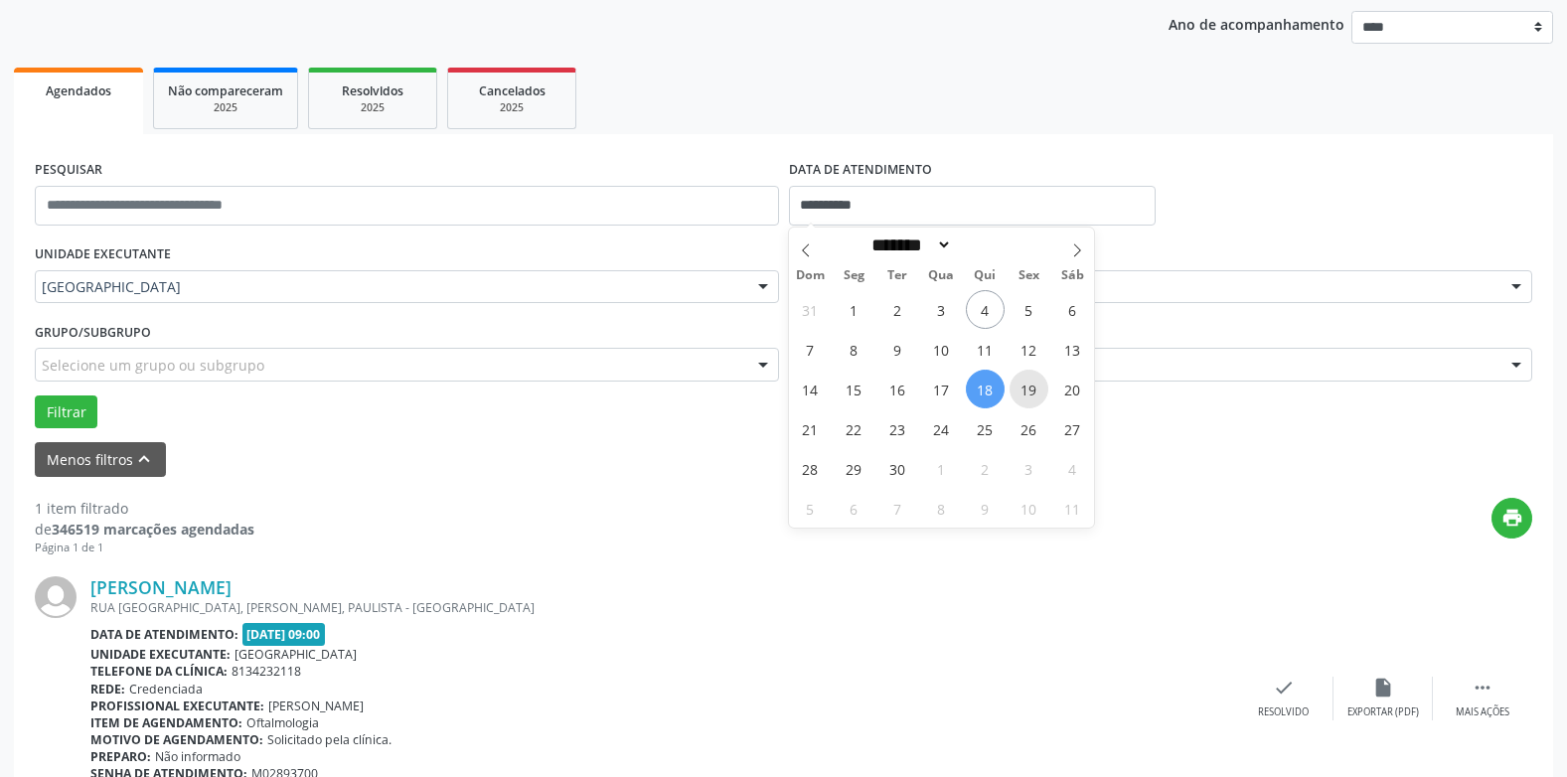
click at [1024, 382] on span "19" at bounding box center [1029, 389] width 39 height 39
type input "**********"
click at [1024, 382] on span "19" at bounding box center [1029, 389] width 39 height 39
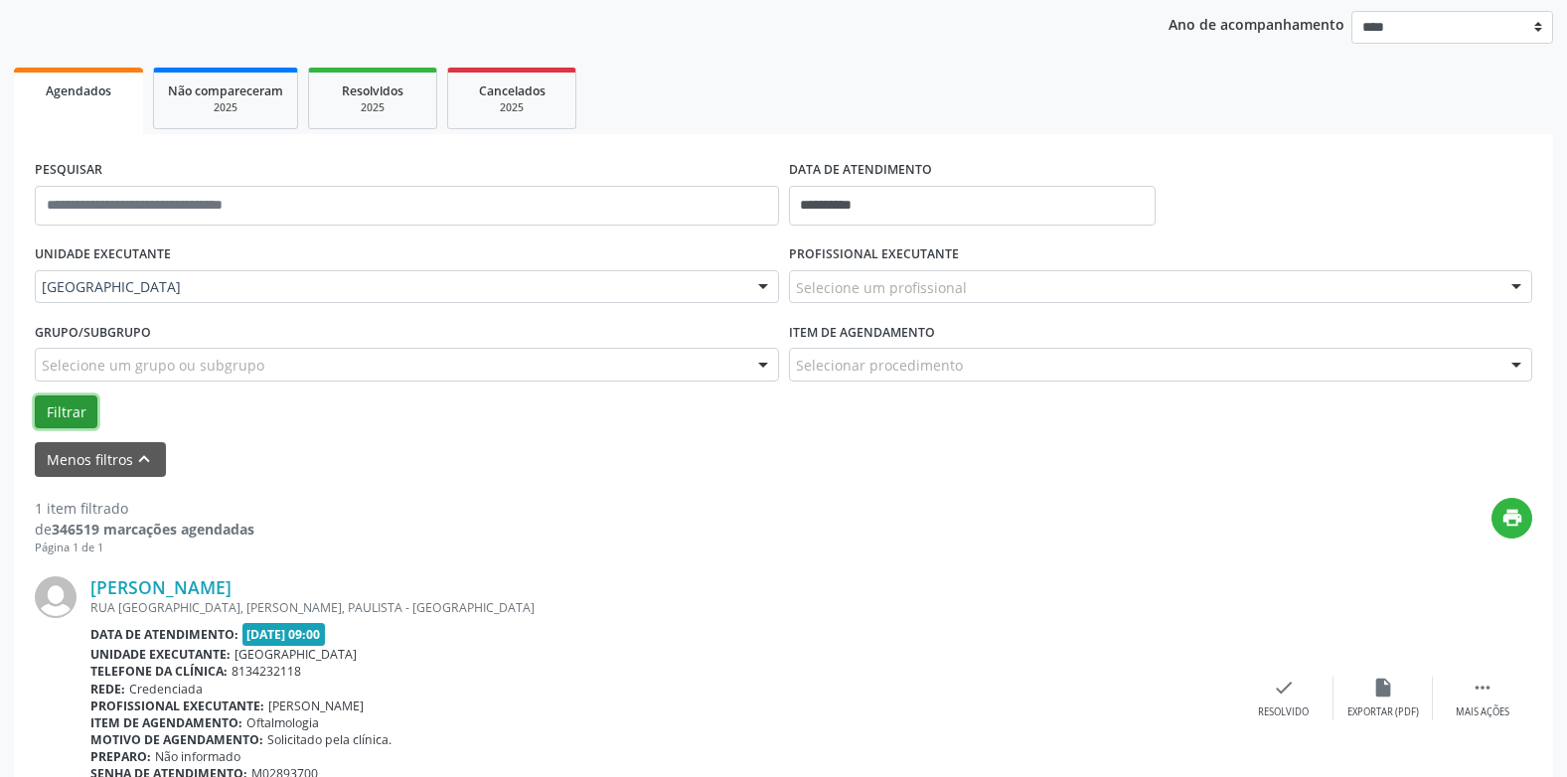
click at [73, 411] on button "Filtrar" at bounding box center [66, 413] width 63 height 34
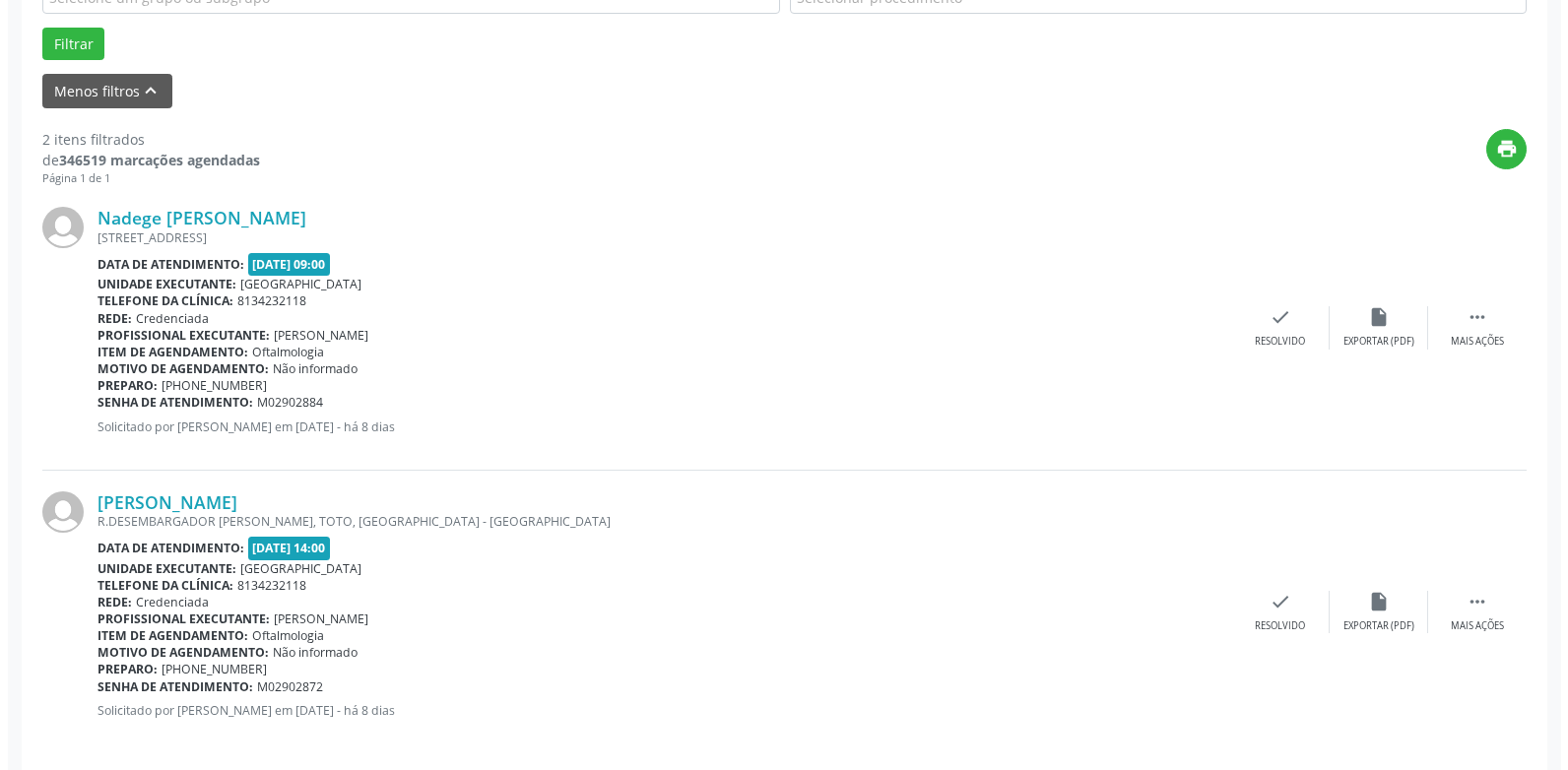
scroll to position [609, 0]
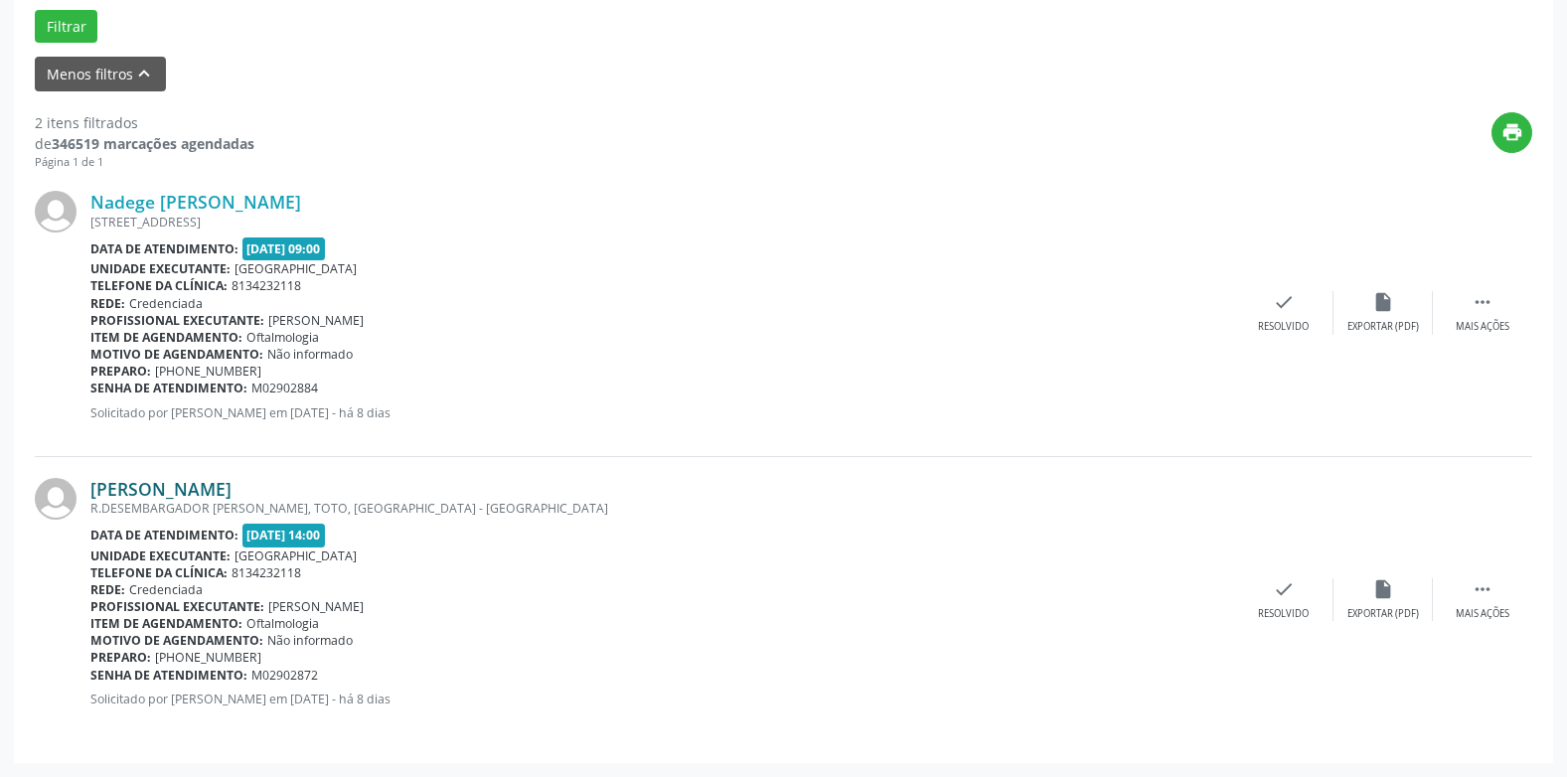
click at [232, 491] on link "[PERSON_NAME]" at bounding box center [160, 489] width 141 height 22
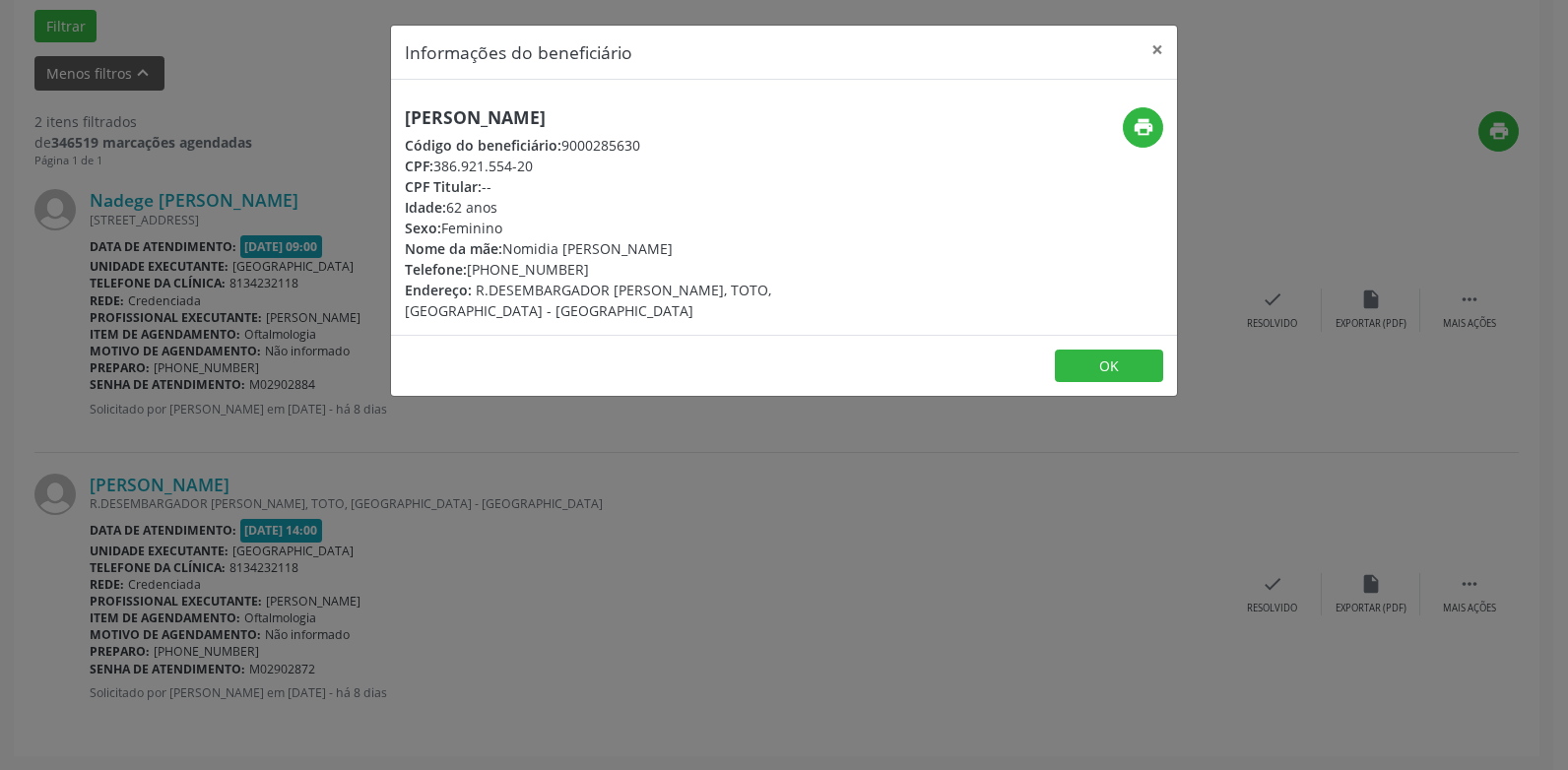
drag, startPoint x: 703, startPoint y: 119, endPoint x: 346, endPoint y: 121, distance: 357.0
click at [346, 121] on div "Informações do beneficiário × [PERSON_NAME] Código do beneficiário: 9000285630 …" at bounding box center [784, 385] width 1568 height 770
copy h5 "[PERSON_NAME]"
drag, startPoint x: 578, startPoint y: 271, endPoint x: 499, endPoint y: 275, distance: 79.1
click at [499, 275] on div "Telefone: [PHONE_NUMBER]" at bounding box center [653, 269] width 497 height 21
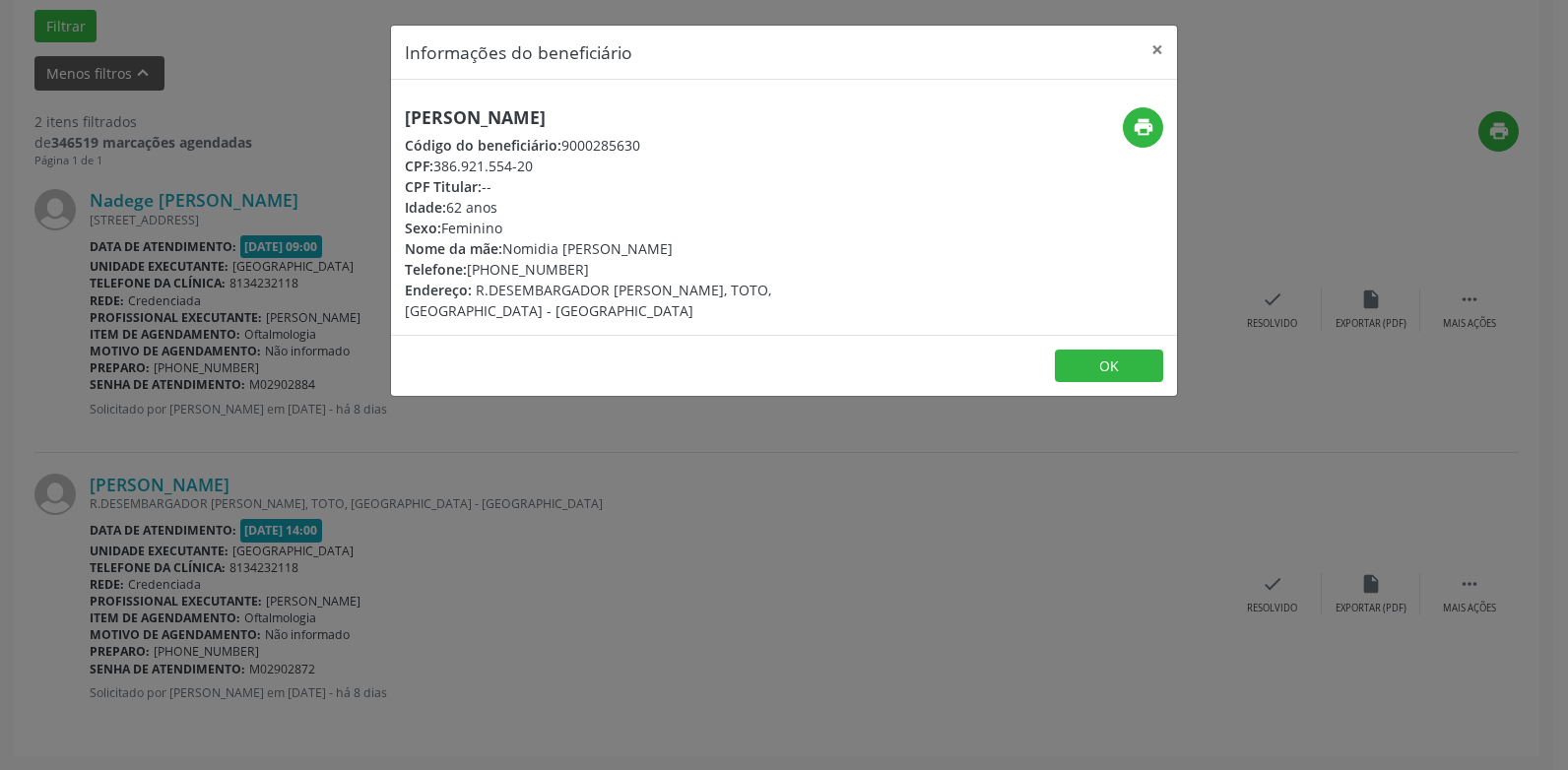
copy div "98949-1748"
click at [1161, 45] on button "×" at bounding box center [1158, 50] width 40 height 49
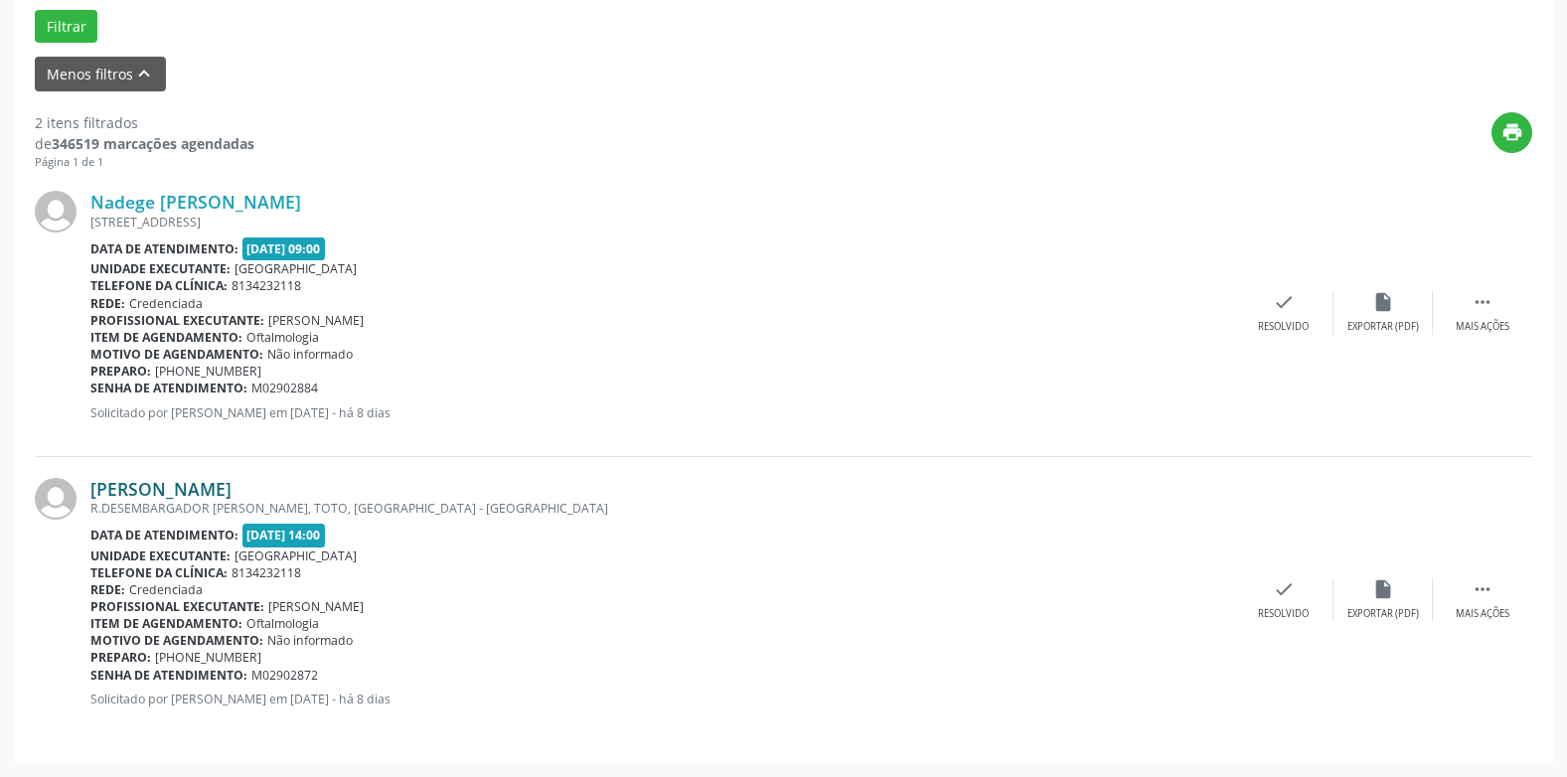
click at [232, 488] on link "[PERSON_NAME]" at bounding box center [160, 489] width 141 height 22
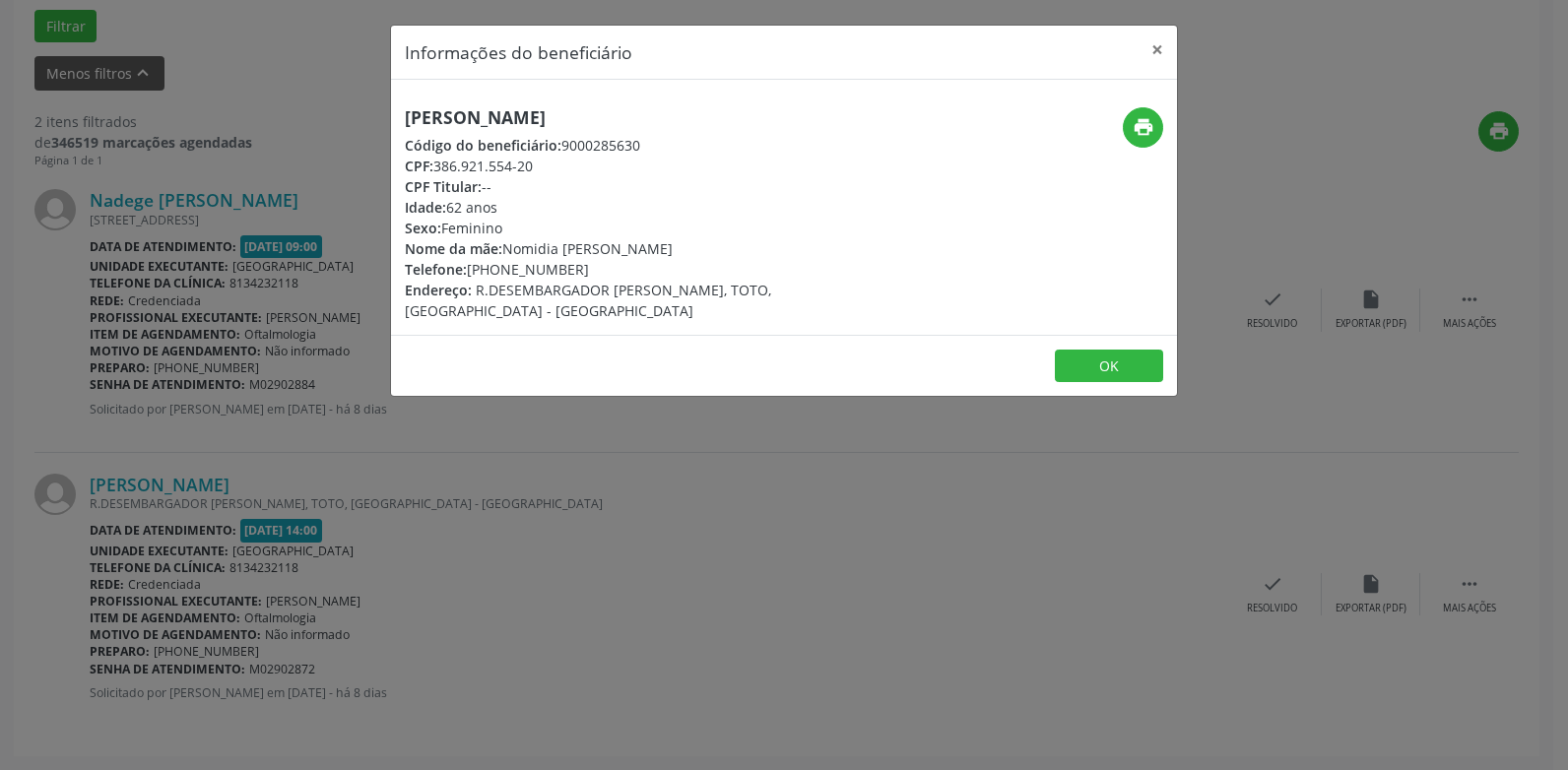
drag, startPoint x: 584, startPoint y: 268, endPoint x: 499, endPoint y: 271, distance: 85.1
click at [499, 271] on div "Telefone: [PHONE_NUMBER]" at bounding box center [653, 269] width 497 height 21
copy div "98949-1748"
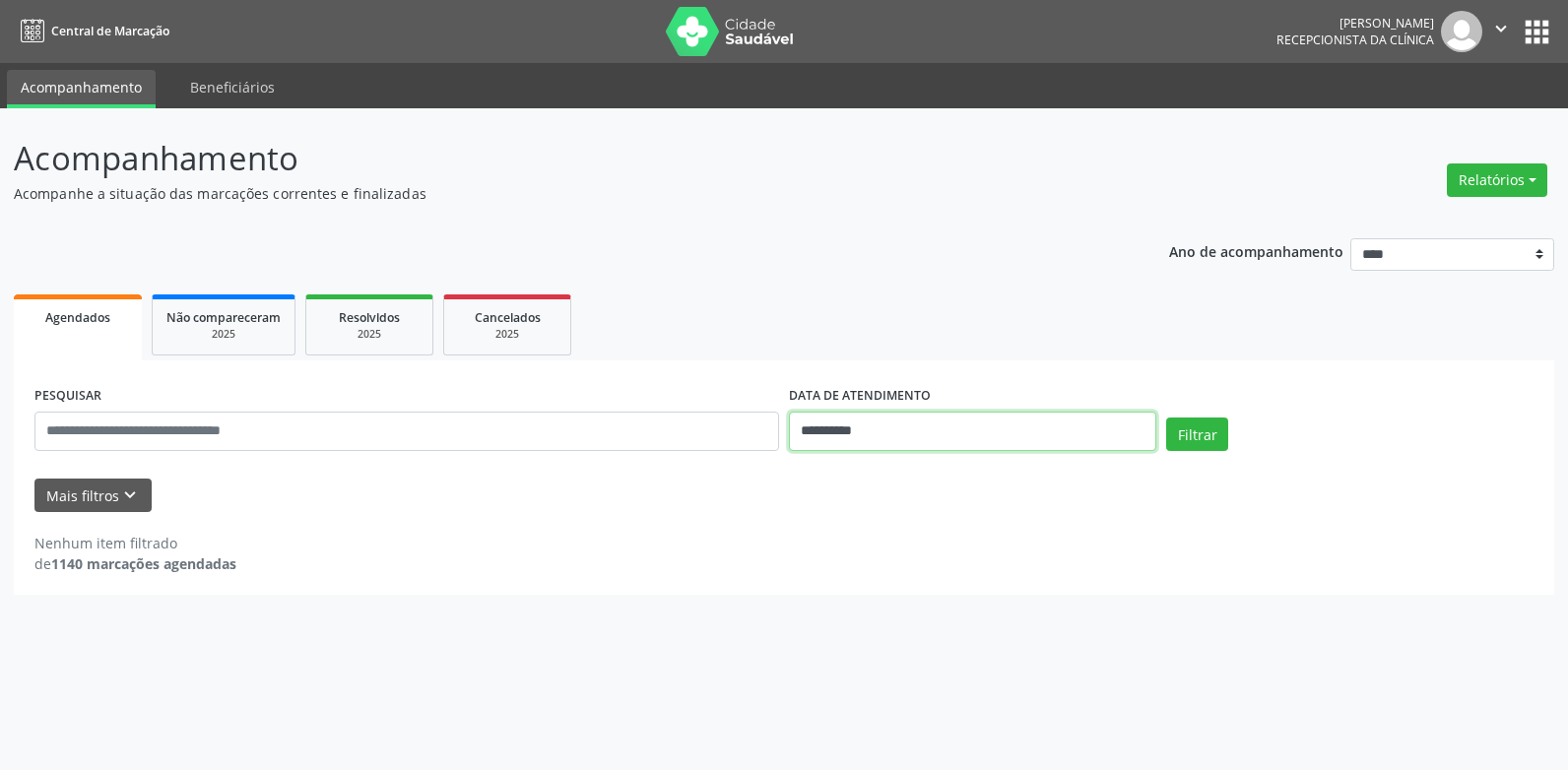
click at [853, 430] on input "**********" at bounding box center [972, 431] width 368 height 40
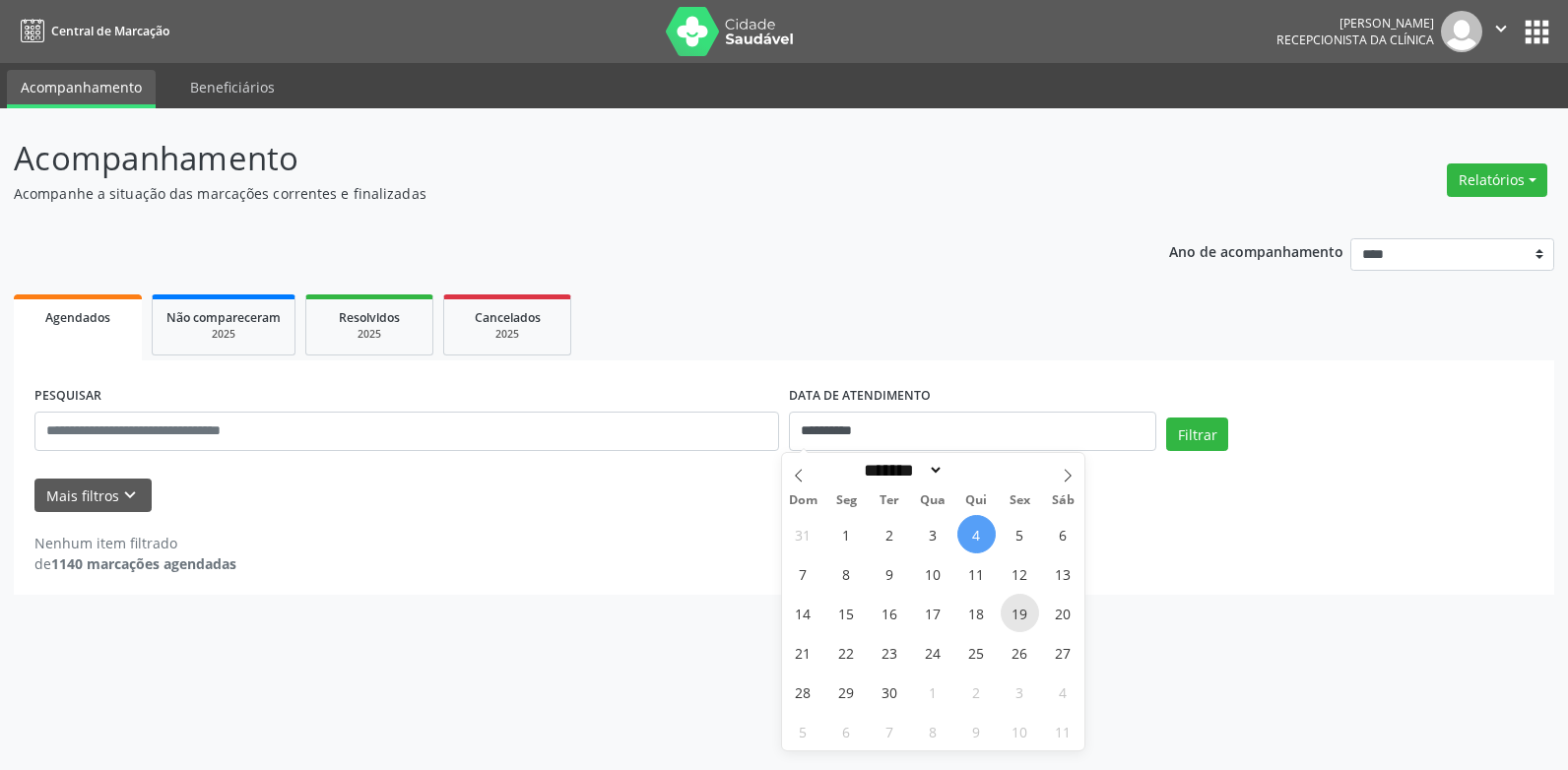
click at [1022, 617] on span "19" at bounding box center [1020, 612] width 39 height 39
type input "**********"
click at [1022, 617] on span "19" at bounding box center [1020, 612] width 39 height 39
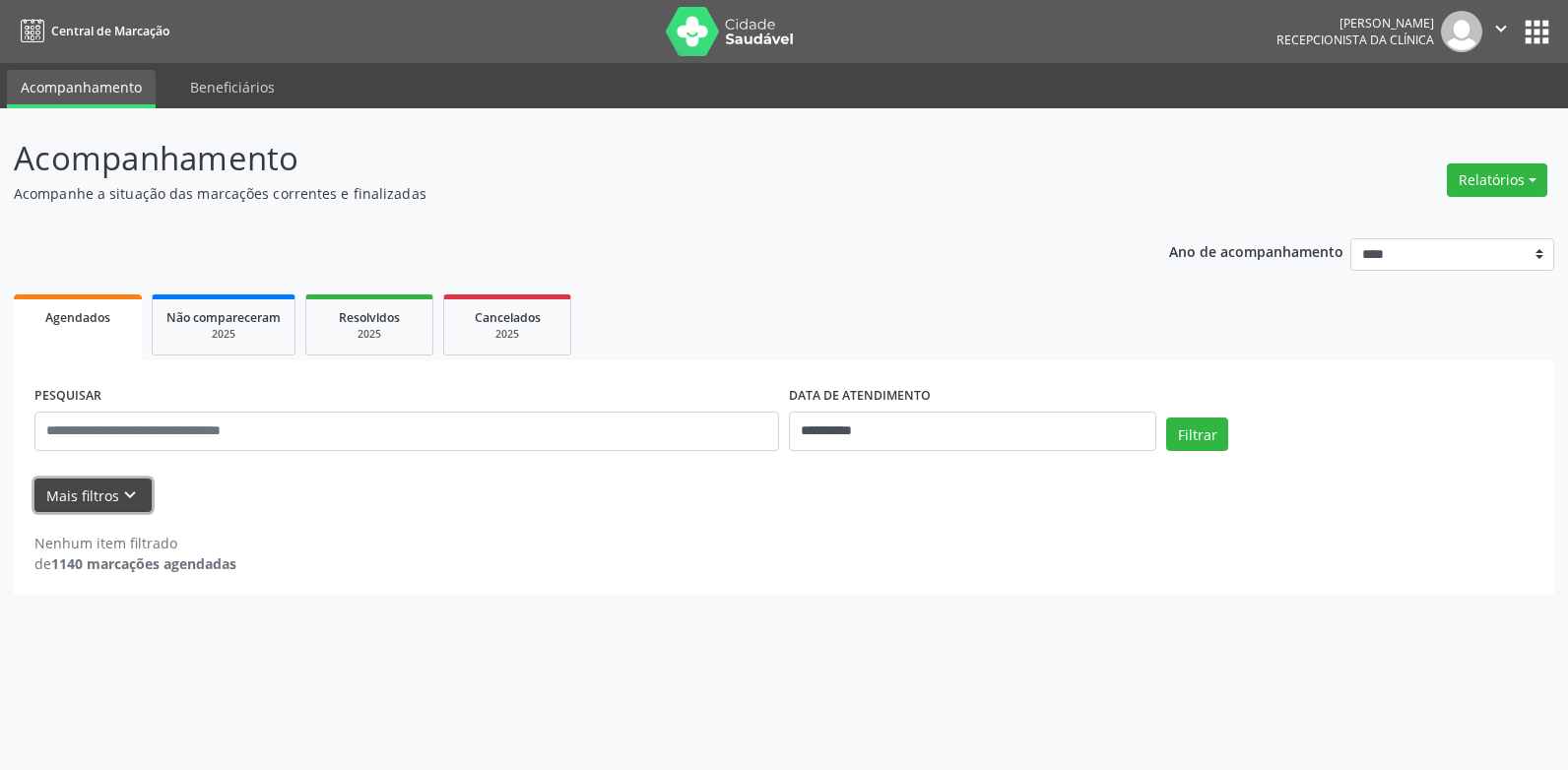
click at [111, 485] on button "Mais filtros keyboard_arrow_down" at bounding box center [93, 495] width 117 height 35
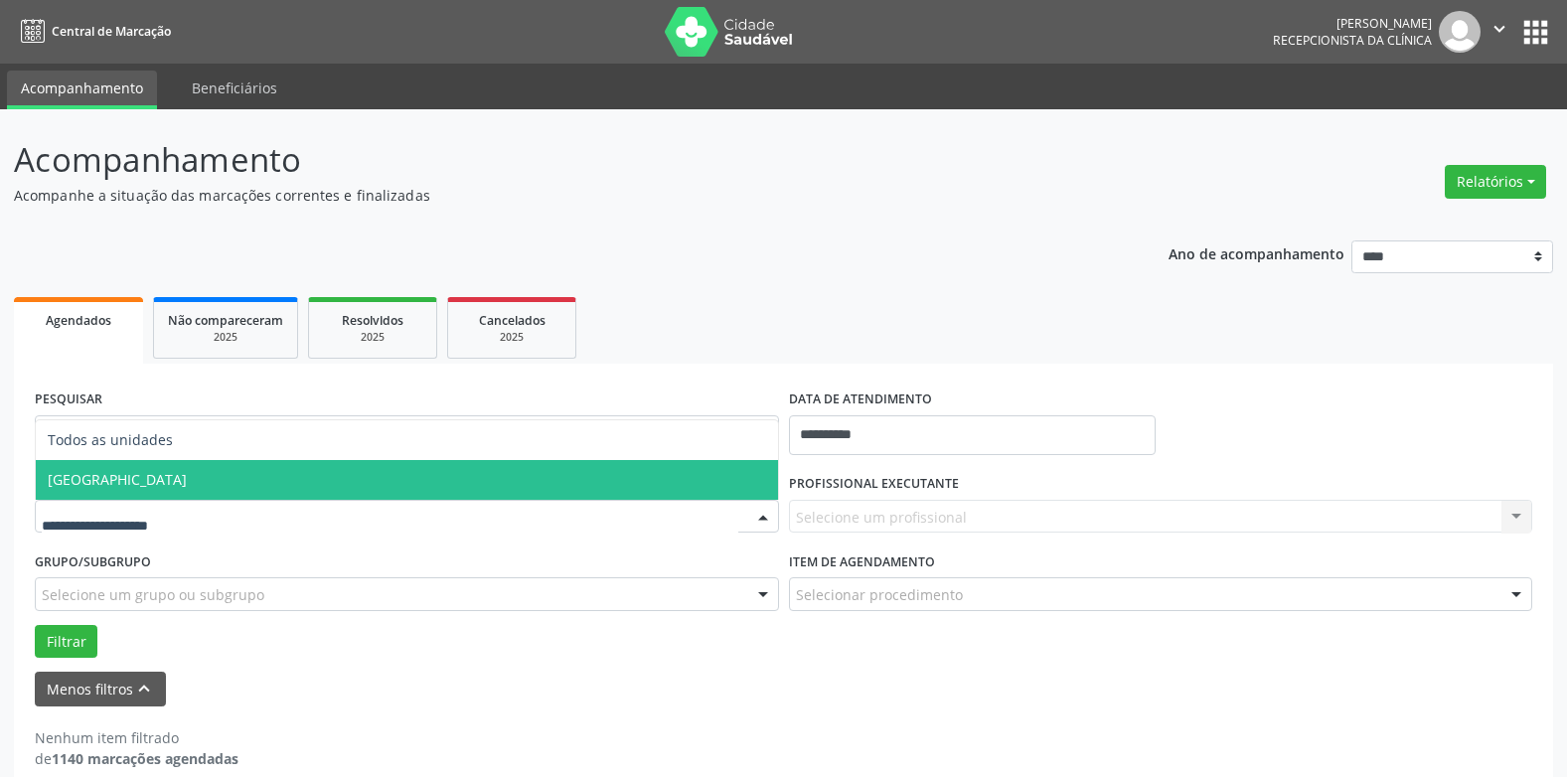
click at [113, 473] on span "[GEOGRAPHIC_DATA]" at bounding box center [117, 479] width 139 height 19
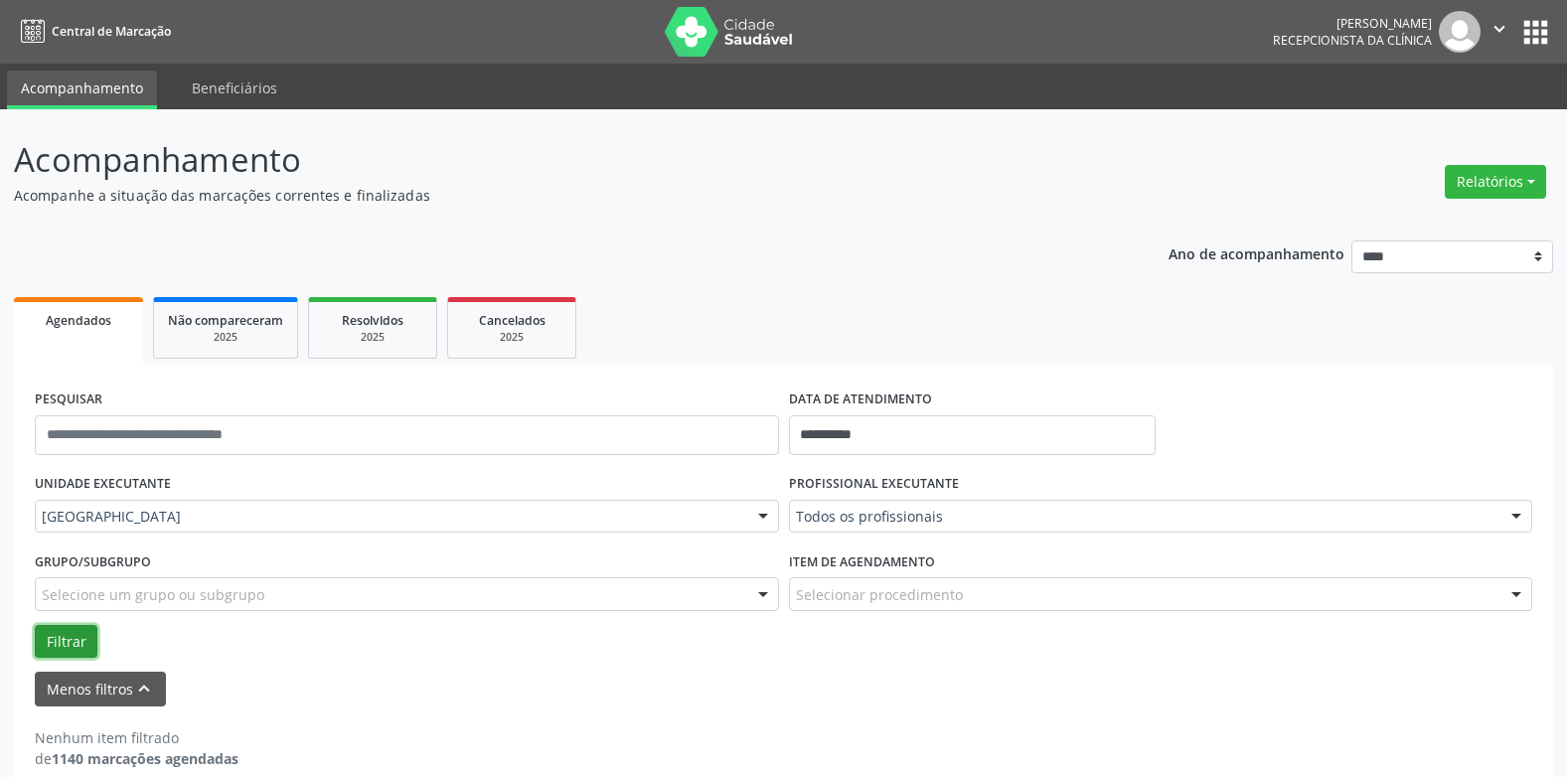
click at [74, 638] on button "Filtrar" at bounding box center [66, 642] width 63 height 34
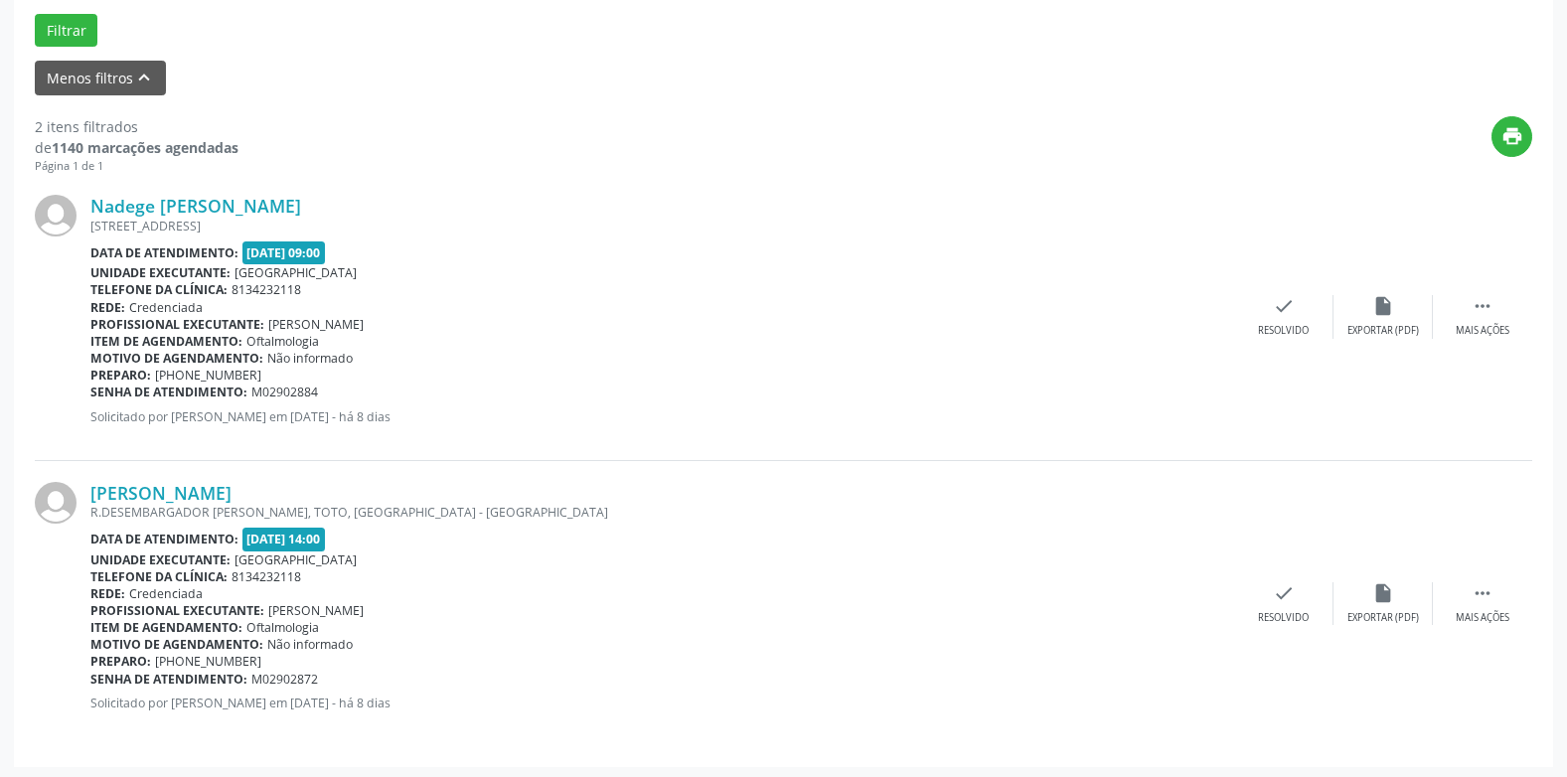
scroll to position [615, 0]
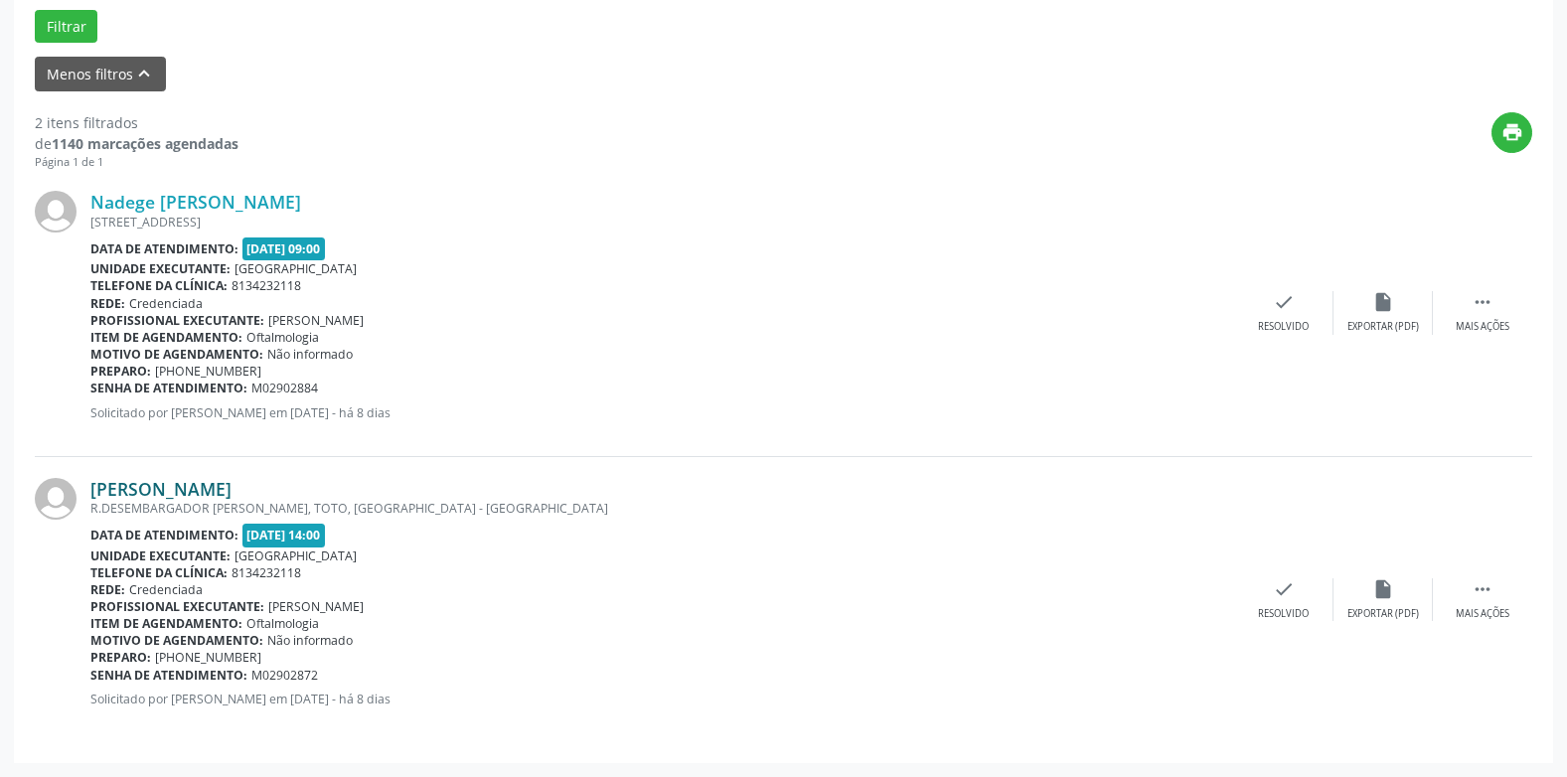
click at [226, 481] on link "[PERSON_NAME]" at bounding box center [160, 489] width 141 height 22
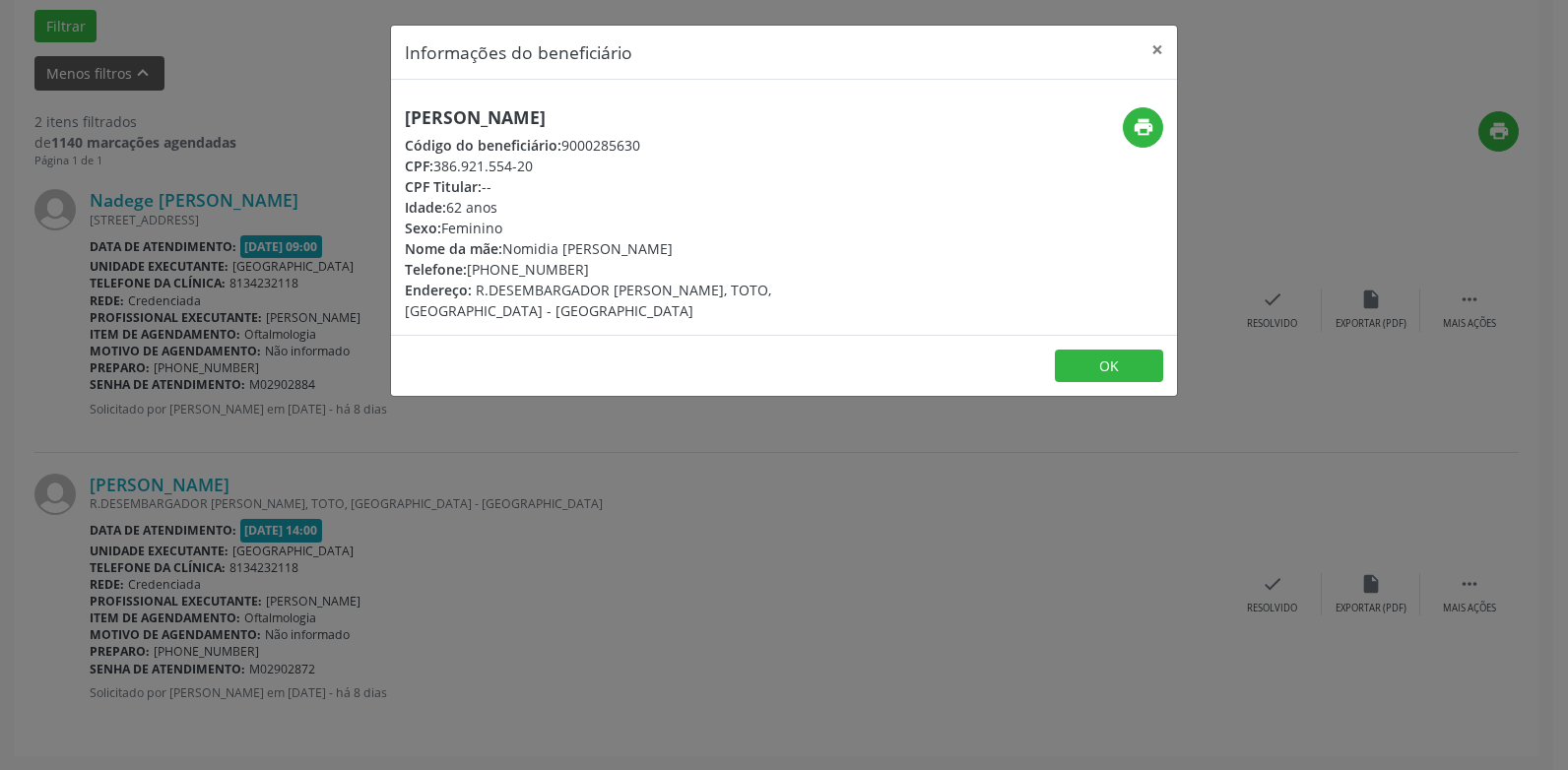
drag, startPoint x: 585, startPoint y: 270, endPoint x: 501, endPoint y: 275, distance: 84.1
click at [501, 275] on div "Telefone: [PHONE_NUMBER]" at bounding box center [653, 269] width 497 height 21
copy div "98949-1748"
click at [1154, 50] on button "×" at bounding box center [1158, 50] width 40 height 49
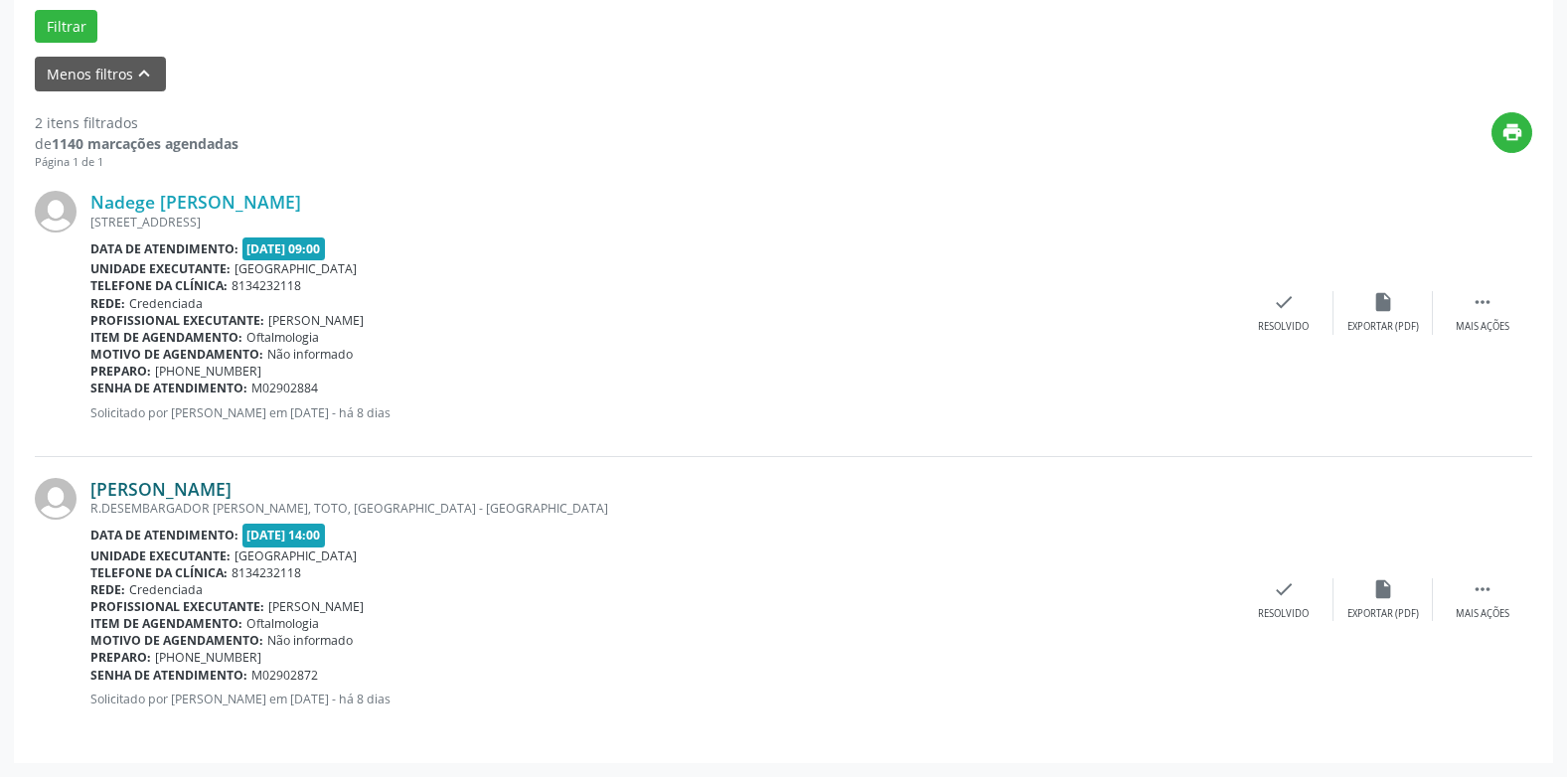
click at [232, 485] on link "[PERSON_NAME]" at bounding box center [160, 489] width 141 height 22
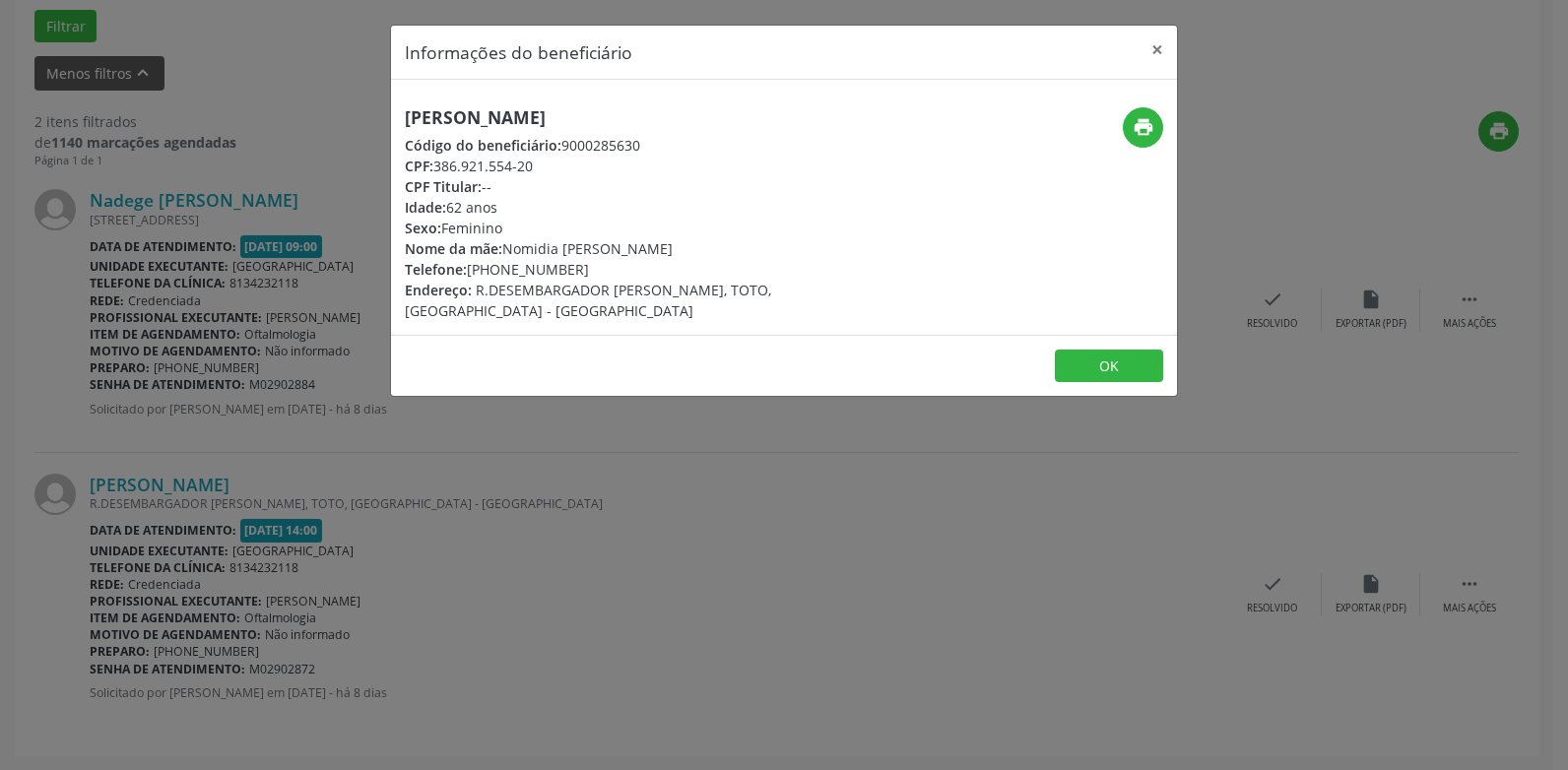
drag, startPoint x: 666, startPoint y: 113, endPoint x: 286, endPoint y: 75, distance: 381.9
click at [286, 75] on div "Informações do beneficiário × [PERSON_NAME] Código do beneficiário: 9000285630 …" at bounding box center [784, 385] width 1568 height 770
copy div "Informações do beneficiário × [PERSON_NAME]"
drag, startPoint x: 577, startPoint y: 264, endPoint x: 389, endPoint y: 270, distance: 188.1
click at [389, 270] on div "Informações do beneficiário × [PERSON_NAME] Código do beneficiário: 9000285630 …" at bounding box center [784, 385] width 1568 height 770
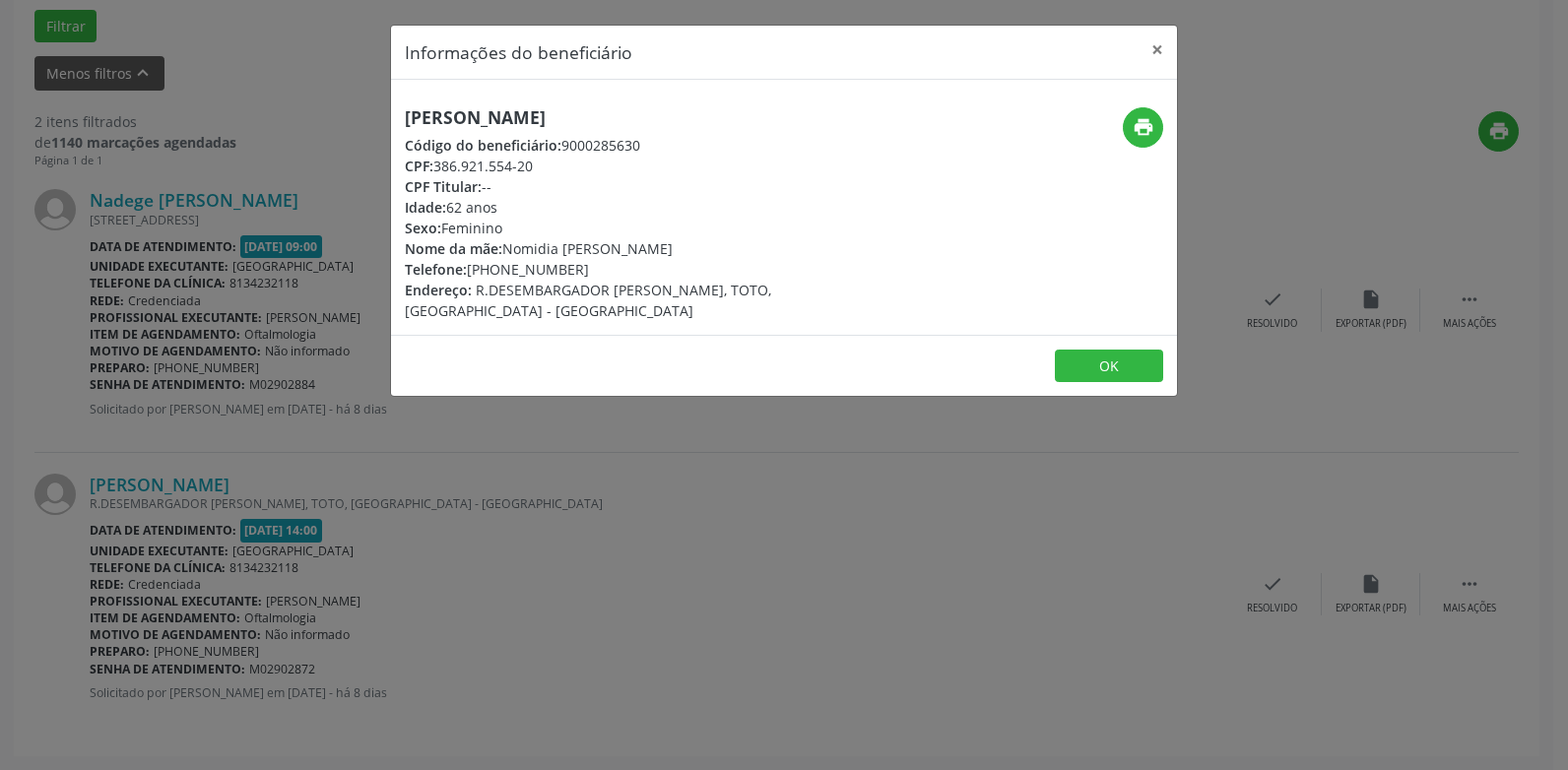
copy div "Telefone: [PHONE_NUMBER]"
drag, startPoint x: 786, startPoint y: 167, endPoint x: 970, endPoint y: 171, distance: 184.0
click at [794, 167] on div "CPF: 386.921.554-20" at bounding box center [653, 165] width 497 height 21
click at [1149, 130] on icon "print" at bounding box center [1144, 127] width 22 height 22
click at [1162, 49] on button "×" at bounding box center [1158, 50] width 40 height 49
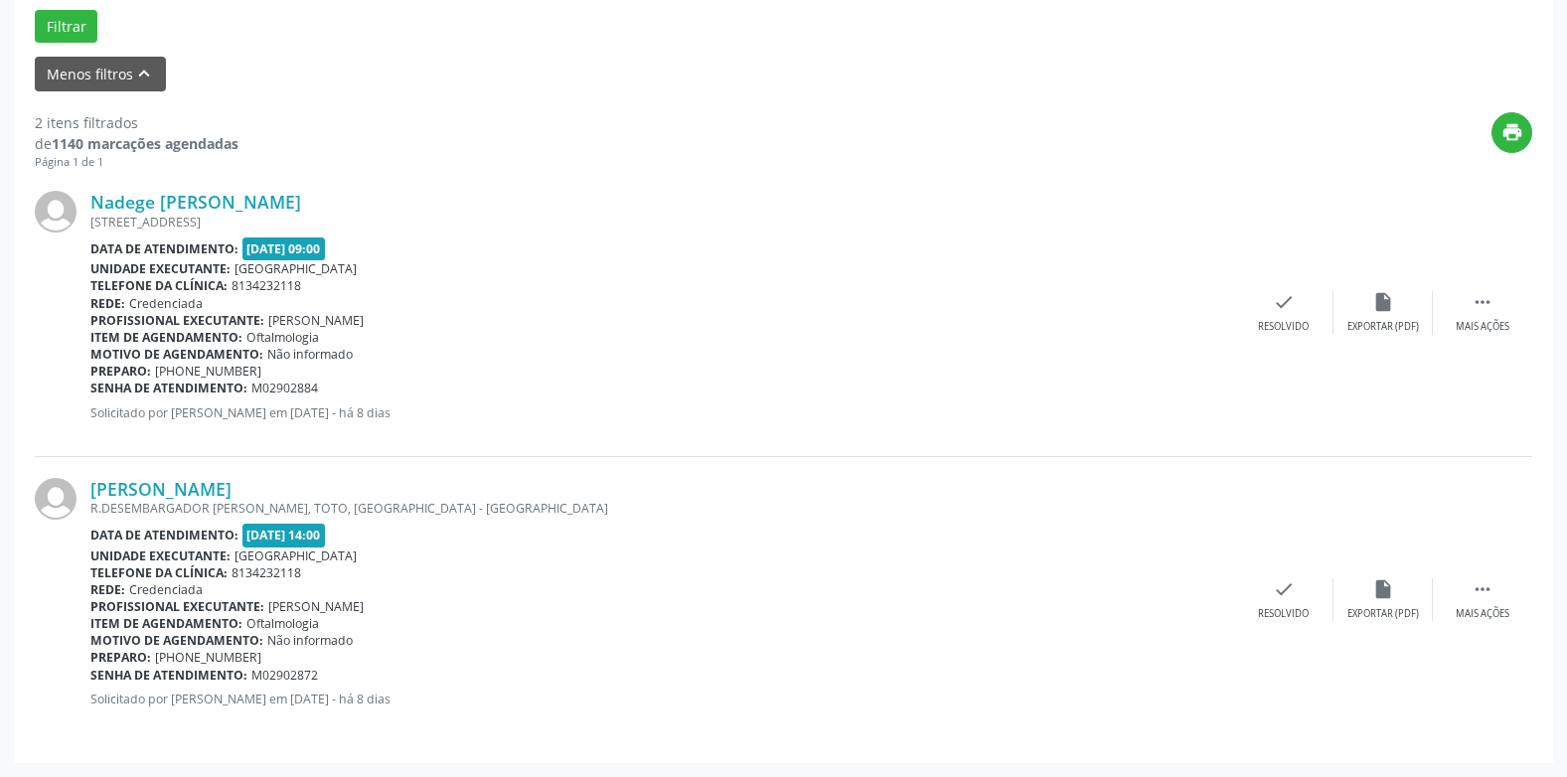
drag, startPoint x: 320, startPoint y: 677, endPoint x: 91, endPoint y: 679, distance: 228.6
click at [91, 679] on div "Senha de atendimento: M02902872" at bounding box center [662, 675] width 1144 height 17
copy div "Senha de atendimento: M02902872"
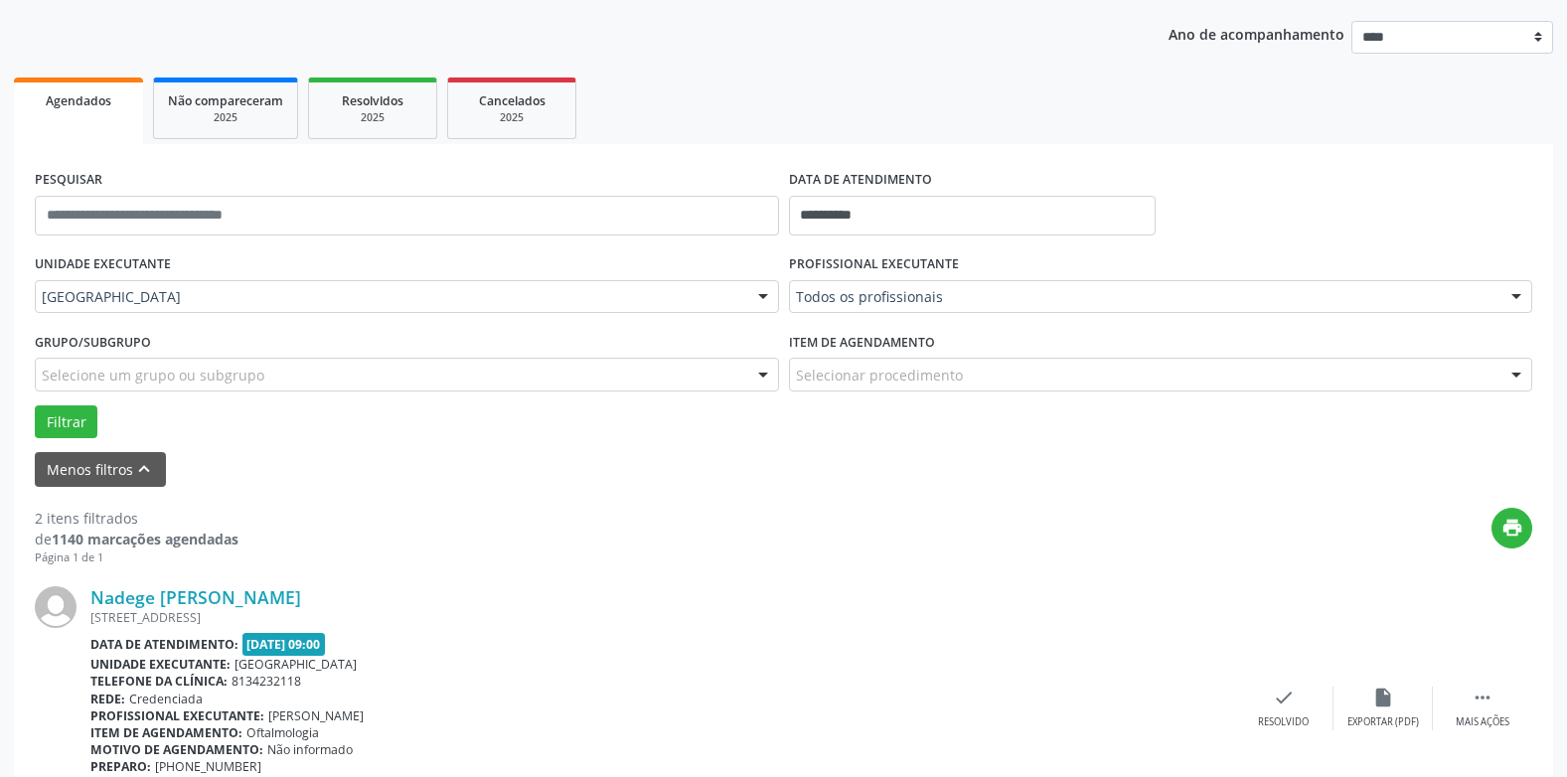
scroll to position [218, 0]
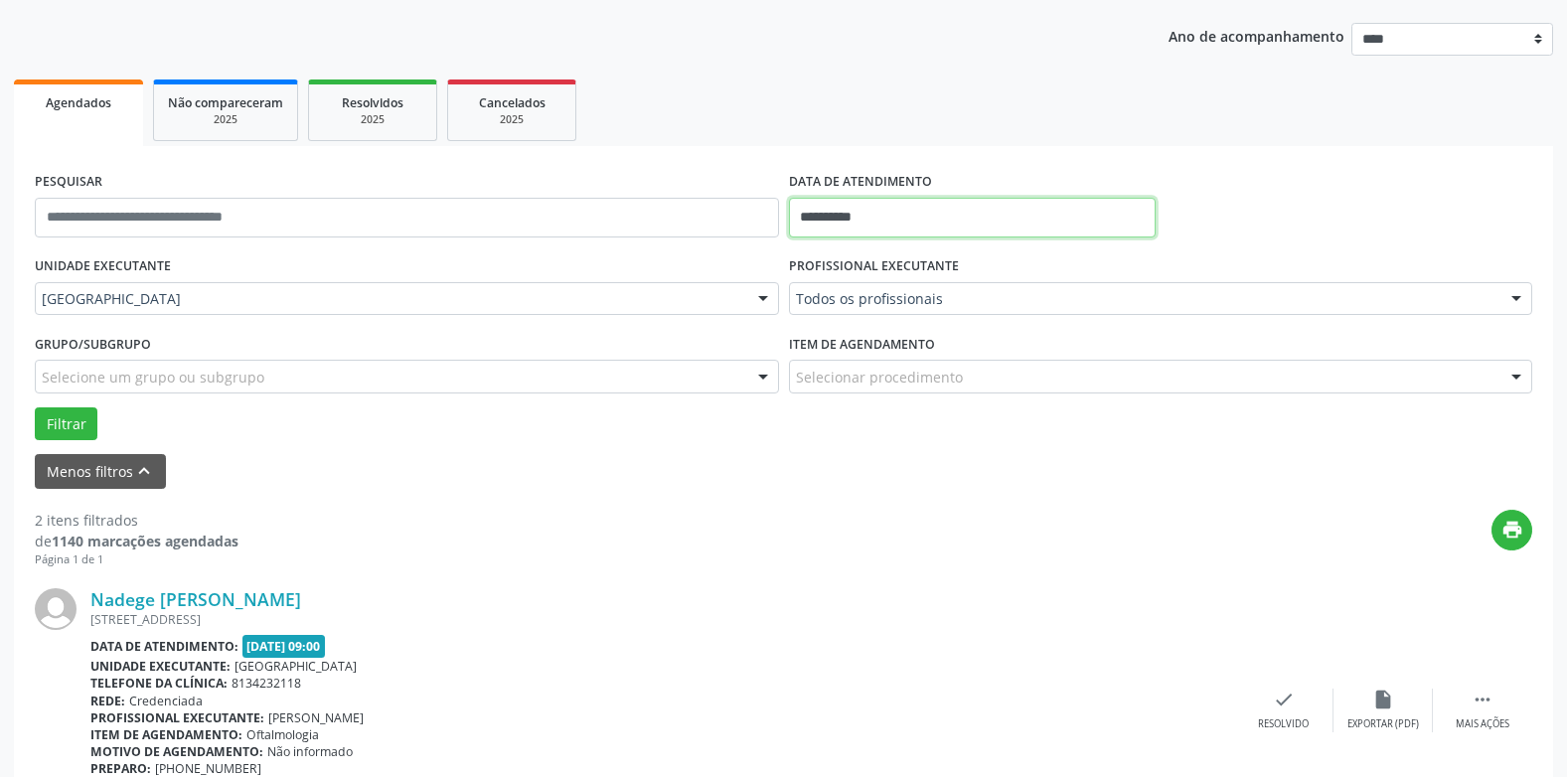
click at [856, 212] on input "**********" at bounding box center [972, 218] width 367 height 40
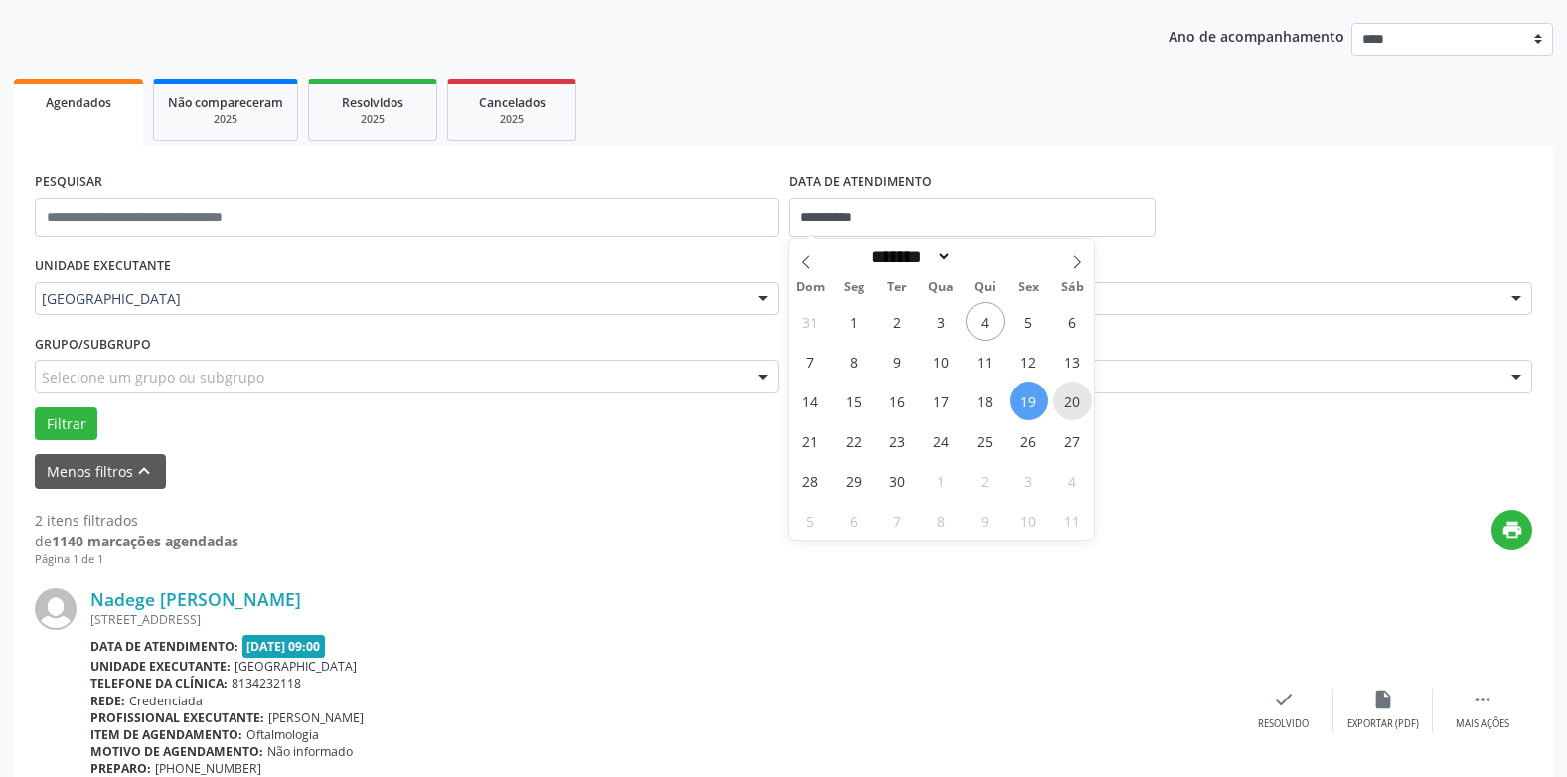
click at [1072, 407] on span "20" at bounding box center [1073, 401] width 39 height 39
type input "**********"
select select "*"
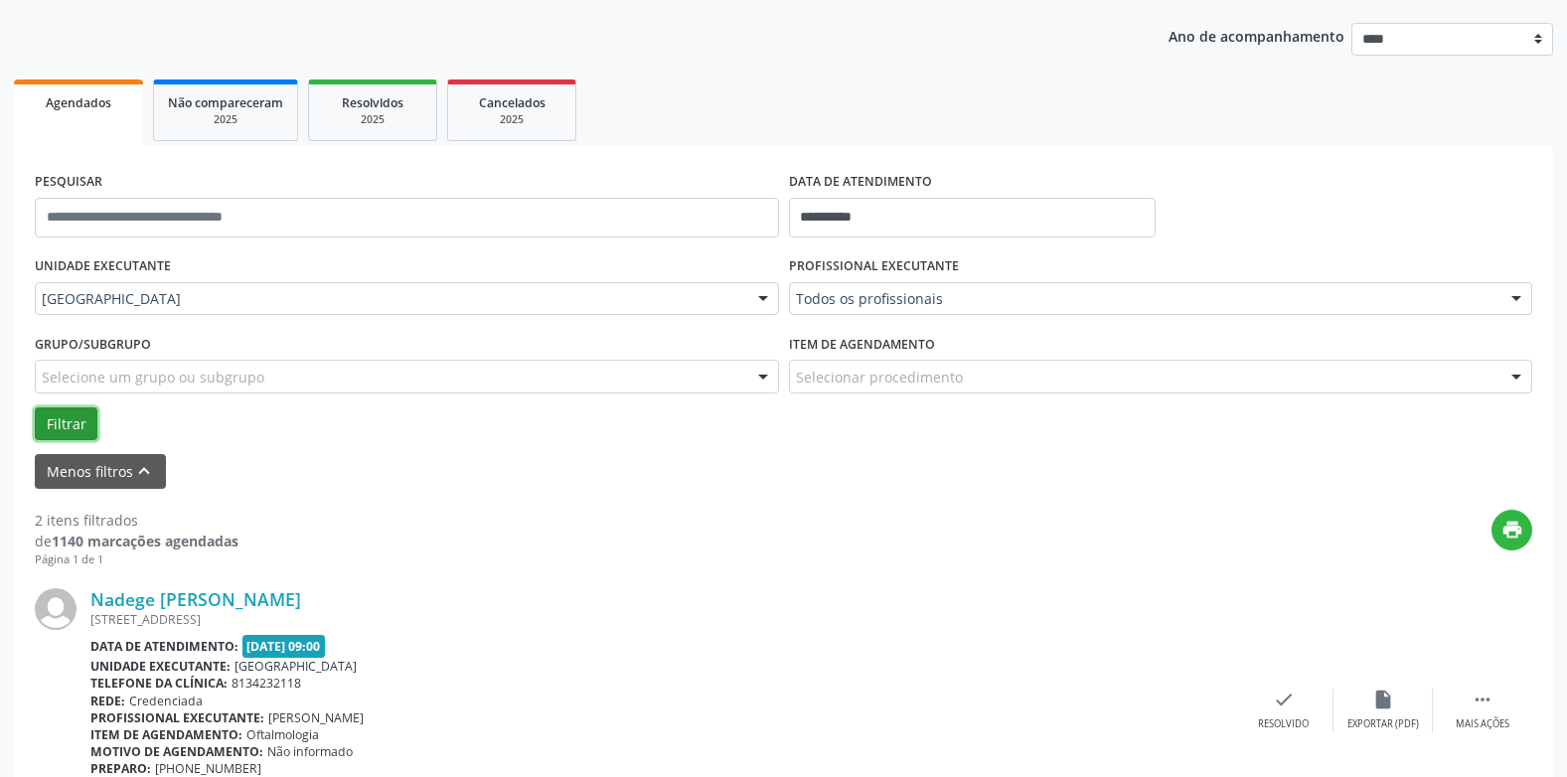
click at [65, 426] on button "Filtrar" at bounding box center [66, 425] width 63 height 34
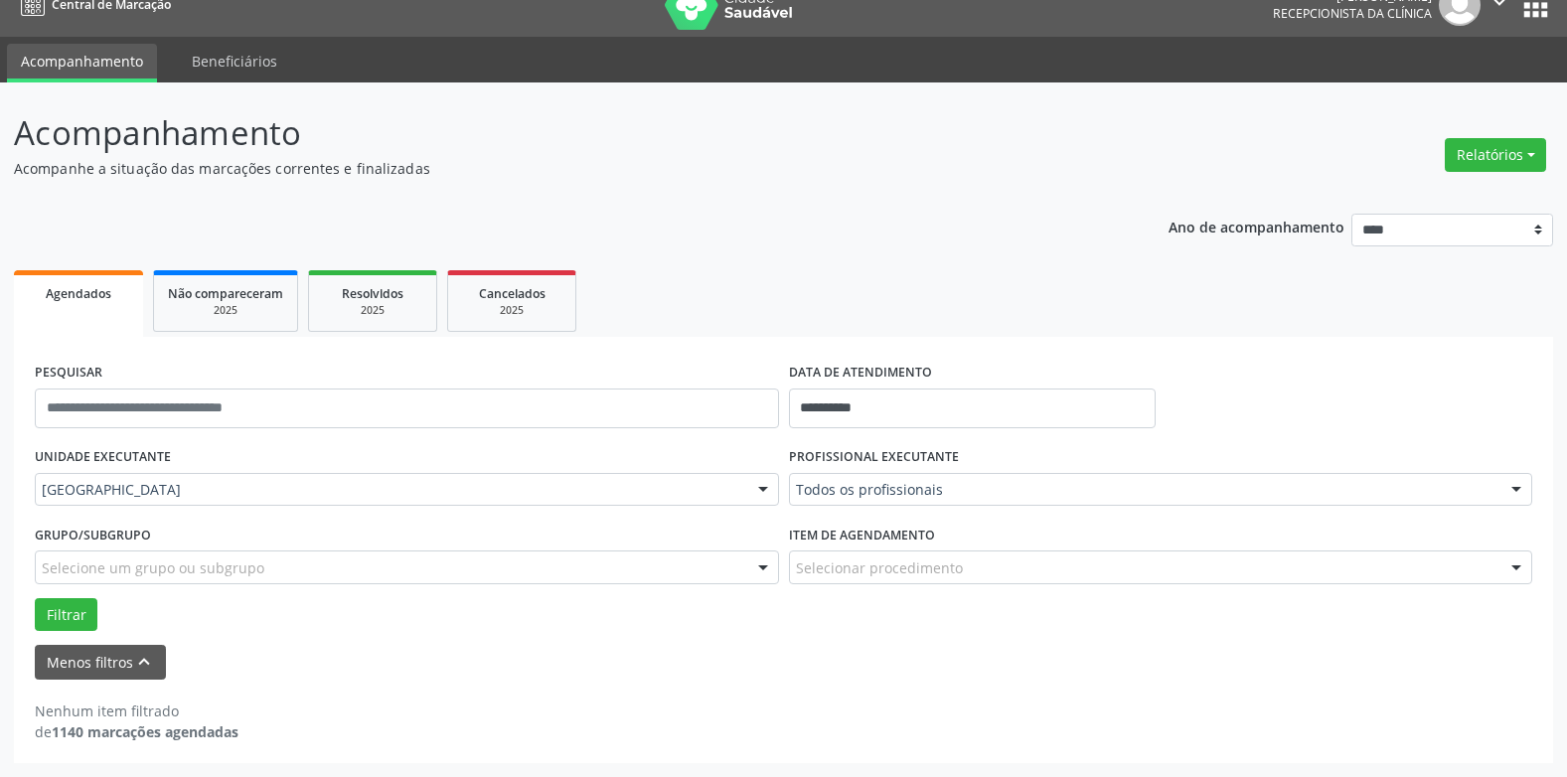
scroll to position [27, 0]
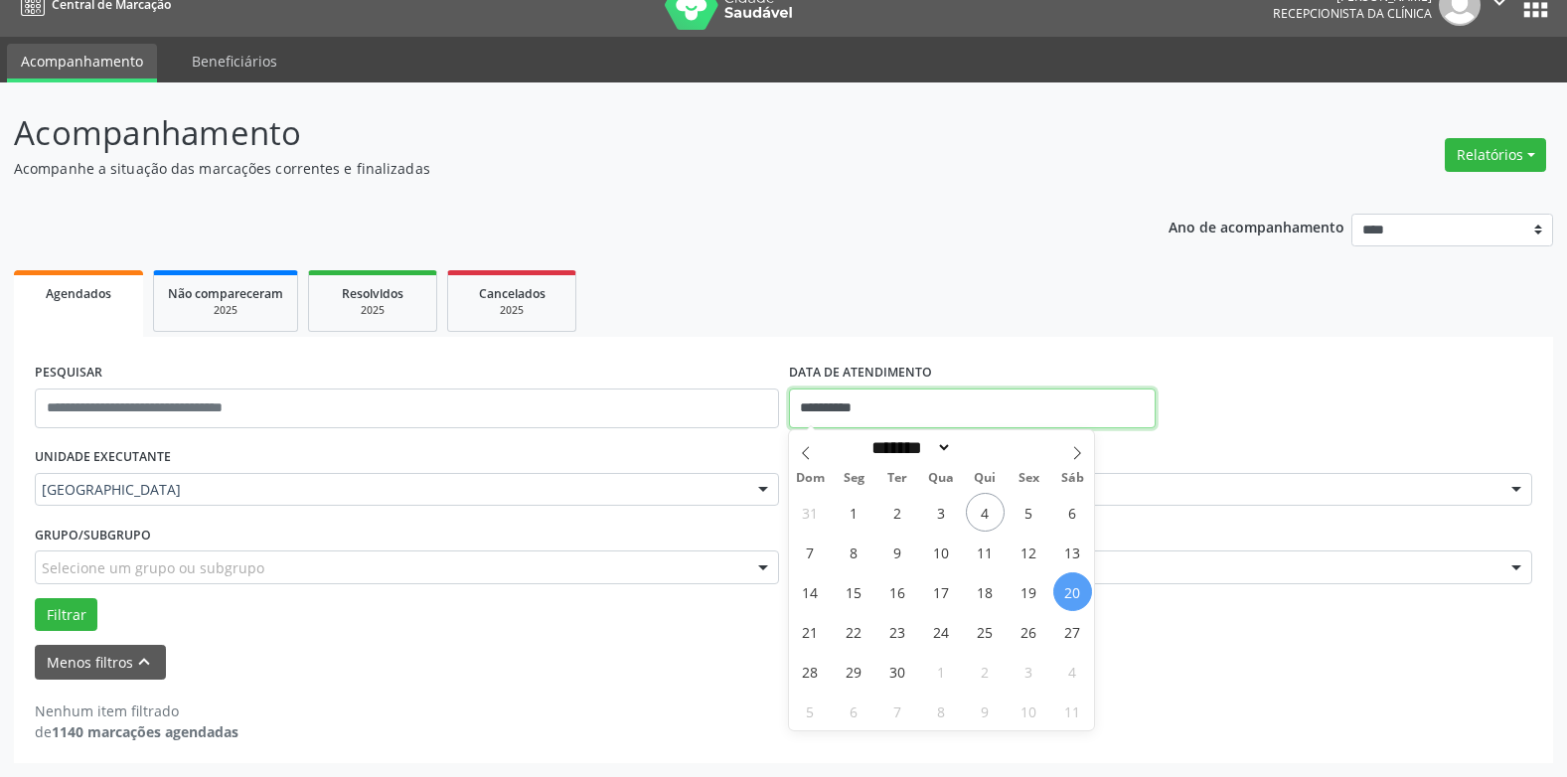
drag, startPoint x: 828, startPoint y: 410, endPoint x: 845, endPoint y: 410, distance: 16.9
click at [829, 410] on input "**********" at bounding box center [972, 409] width 367 height 40
click at [860, 629] on span "22" at bounding box center [854, 631] width 39 height 39
type input "**********"
click at [860, 629] on span "22" at bounding box center [854, 631] width 39 height 39
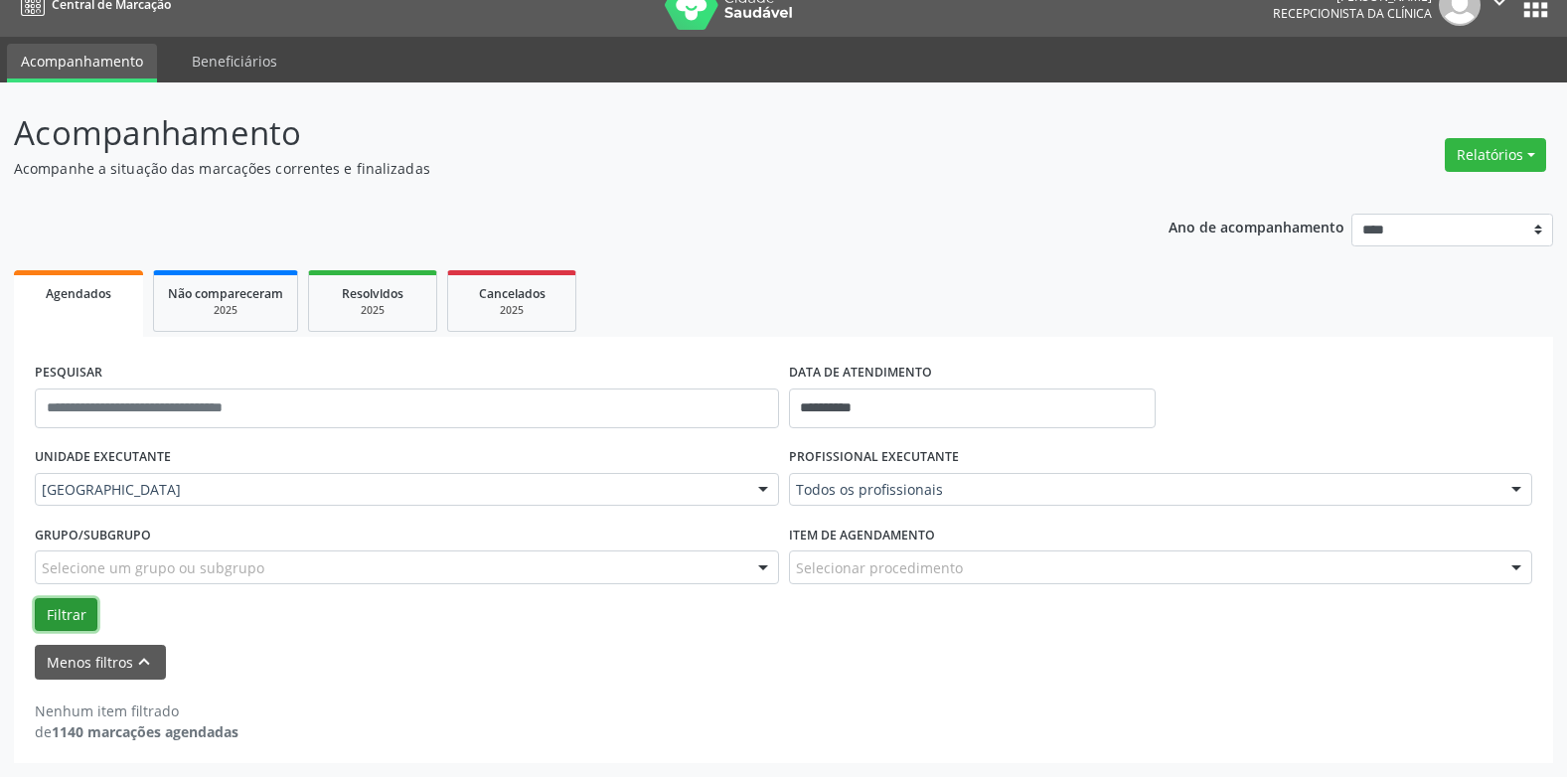
click at [77, 599] on button "Filtrar" at bounding box center [66, 615] width 63 height 34
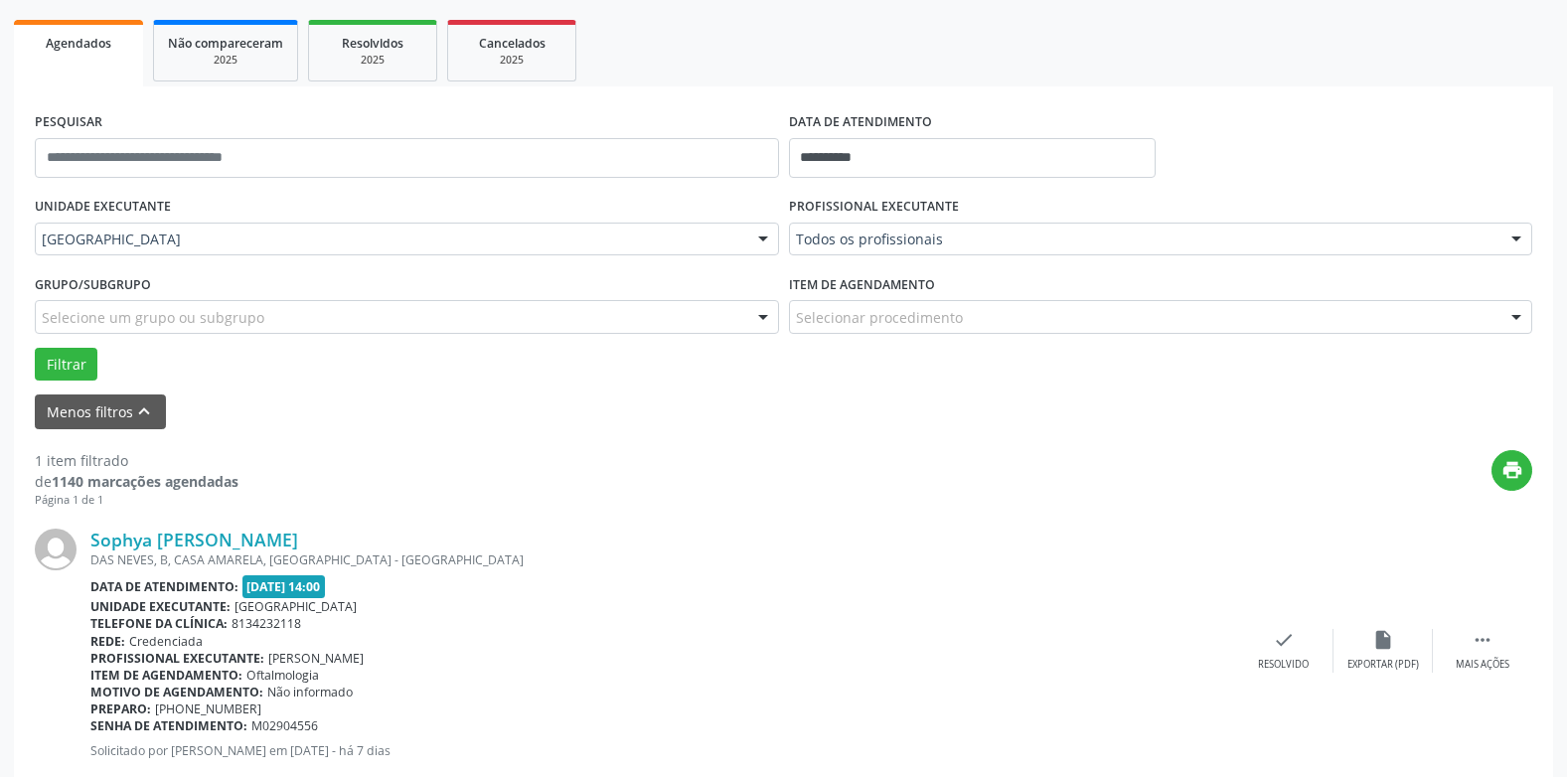
scroll to position [329, 0]
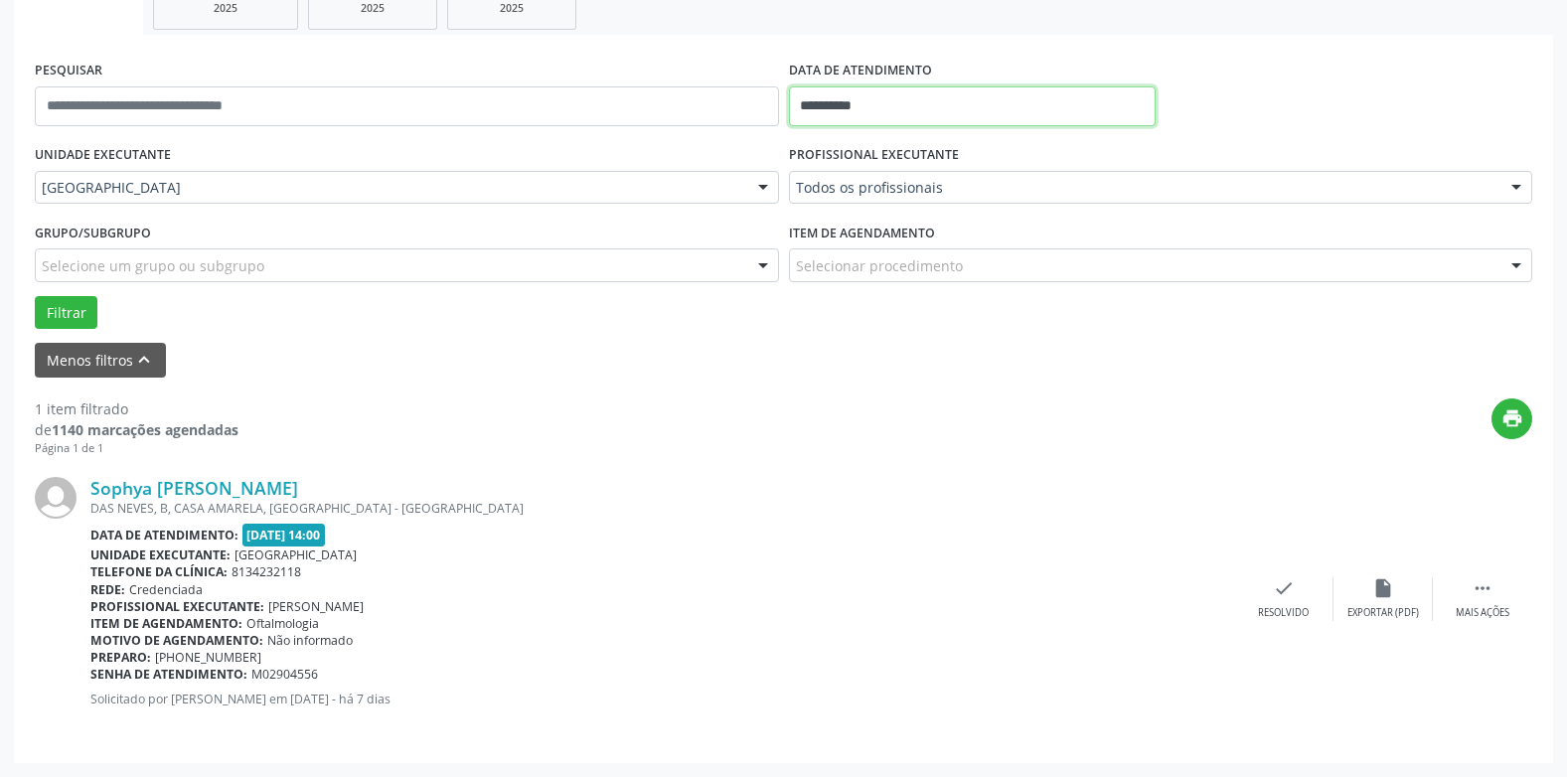
click at [843, 98] on input "**********" at bounding box center [972, 106] width 367 height 40
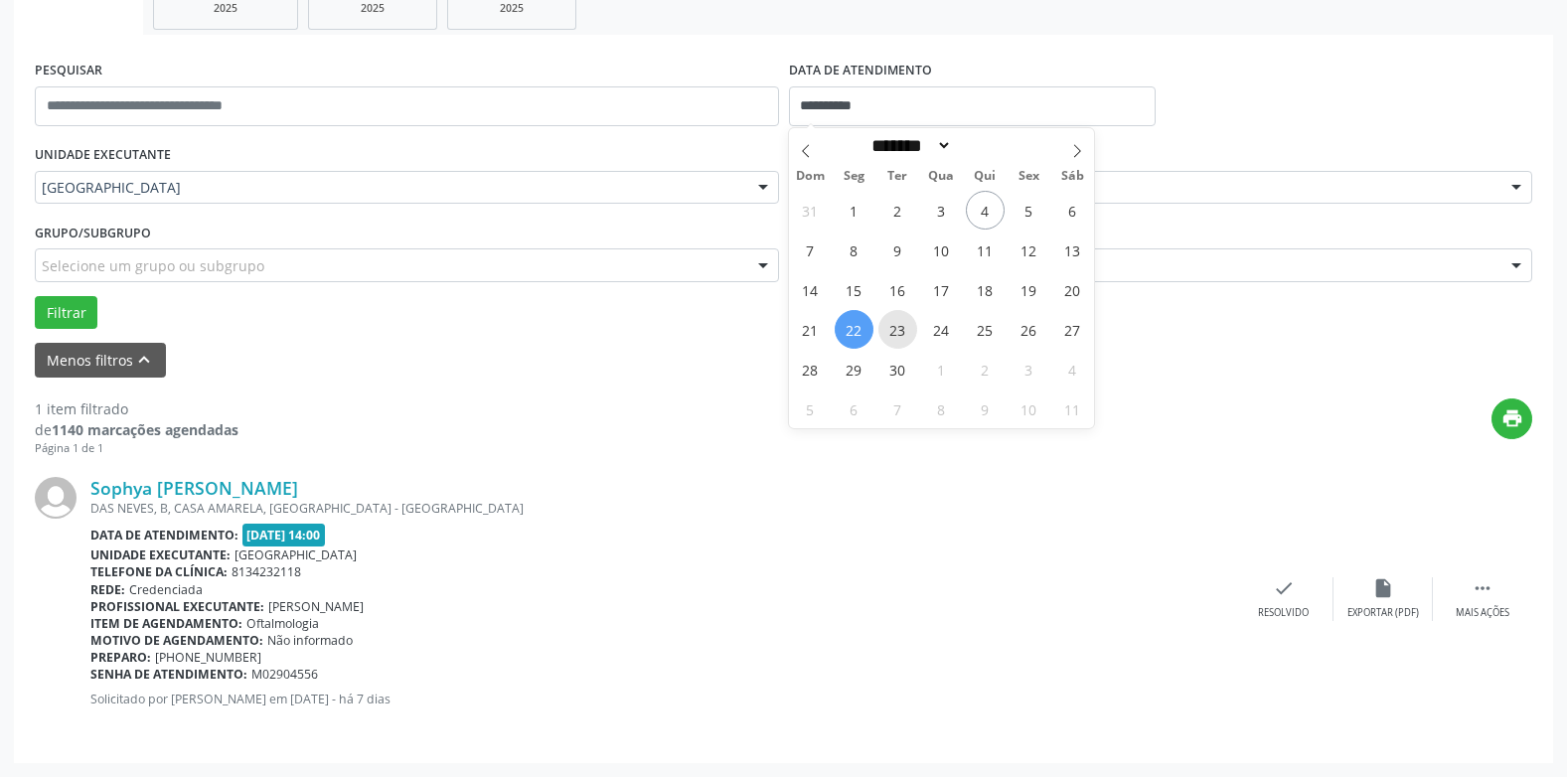
click at [897, 323] on span "23" at bounding box center [898, 329] width 39 height 39
type input "**********"
click at [897, 323] on span "23" at bounding box center [898, 329] width 39 height 39
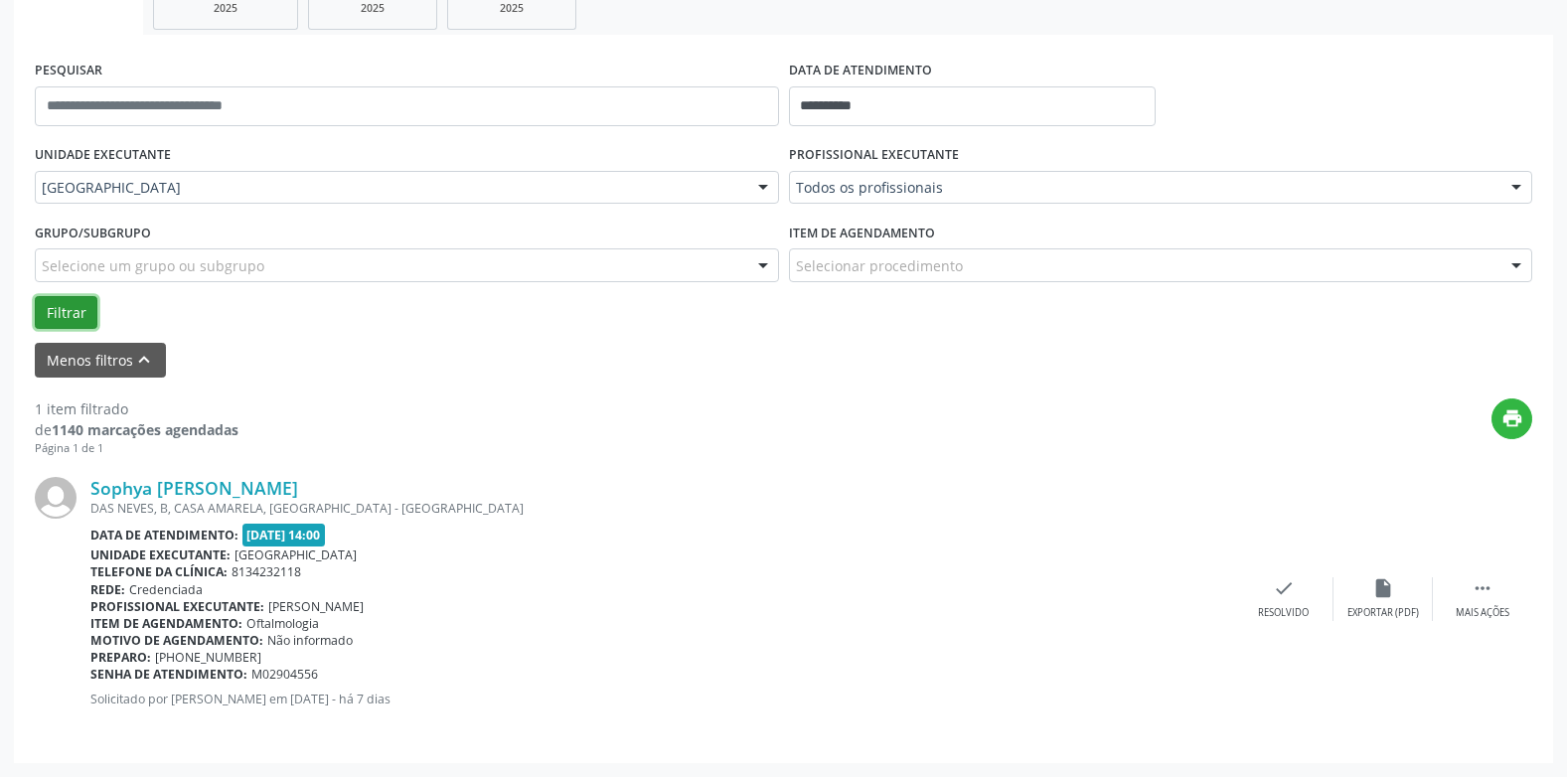
click at [64, 303] on button "Filtrar" at bounding box center [66, 313] width 63 height 34
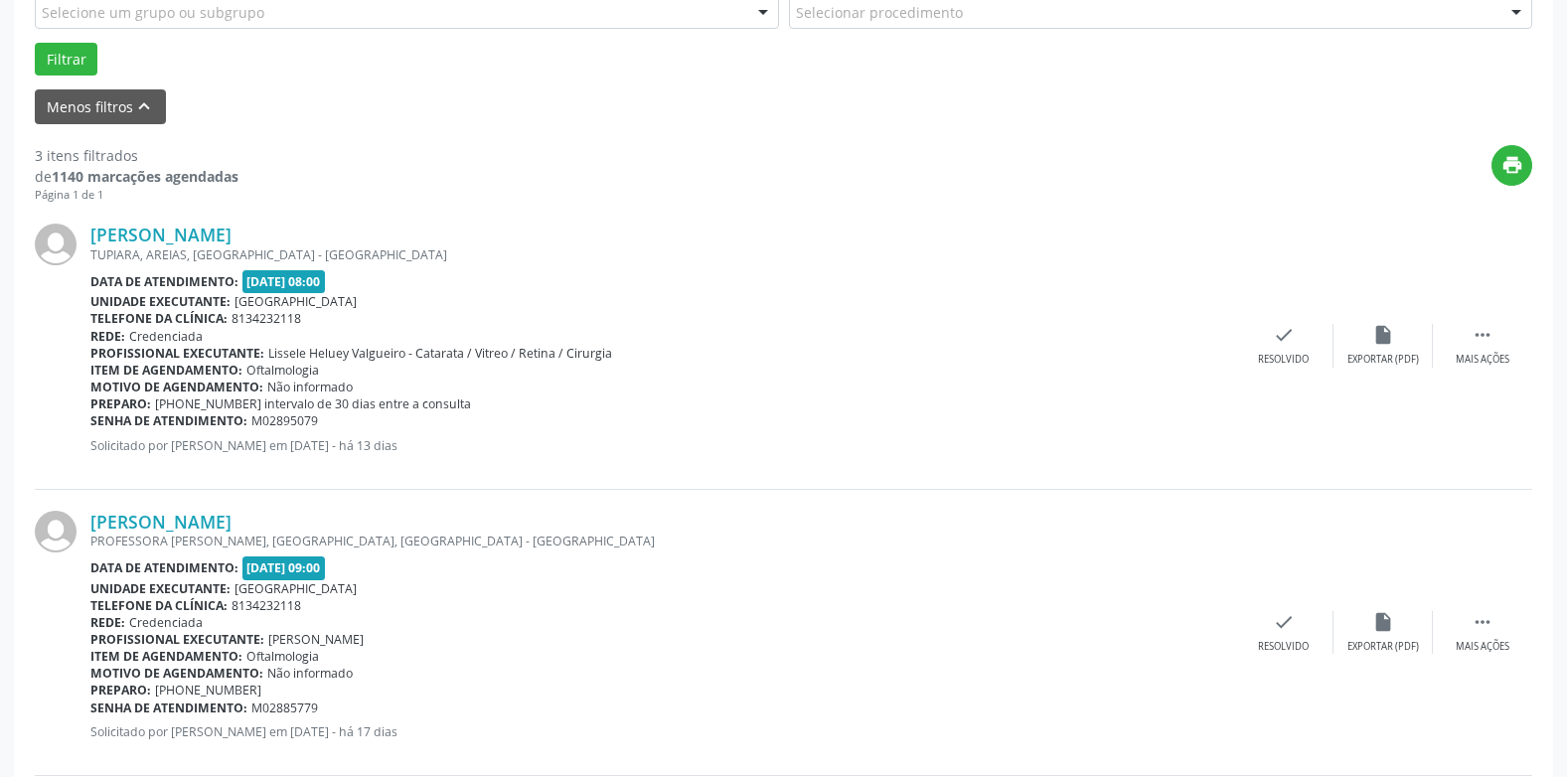
scroll to position [627, 0]
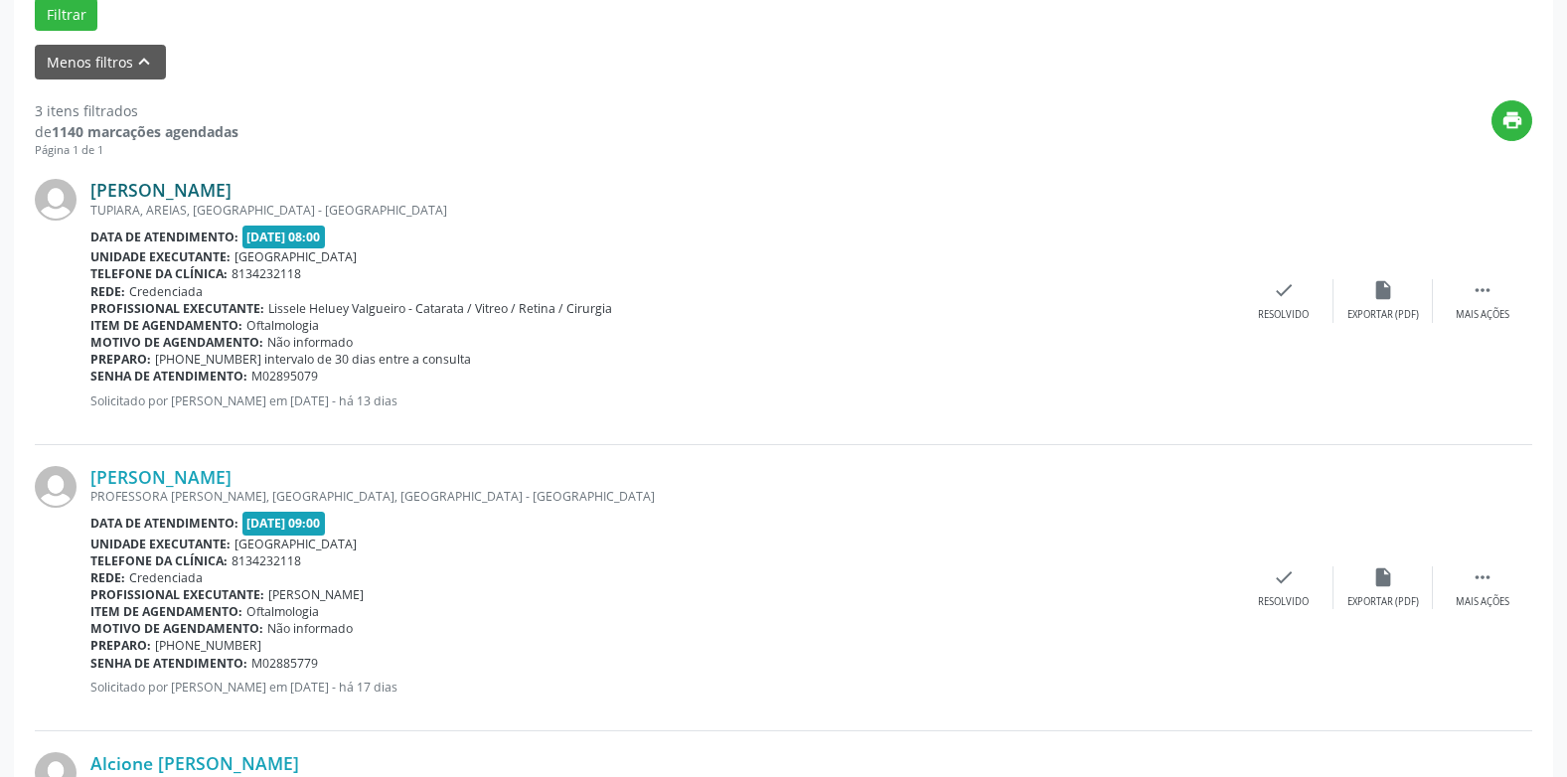
click at [162, 188] on link "[PERSON_NAME]" at bounding box center [160, 190] width 141 height 22
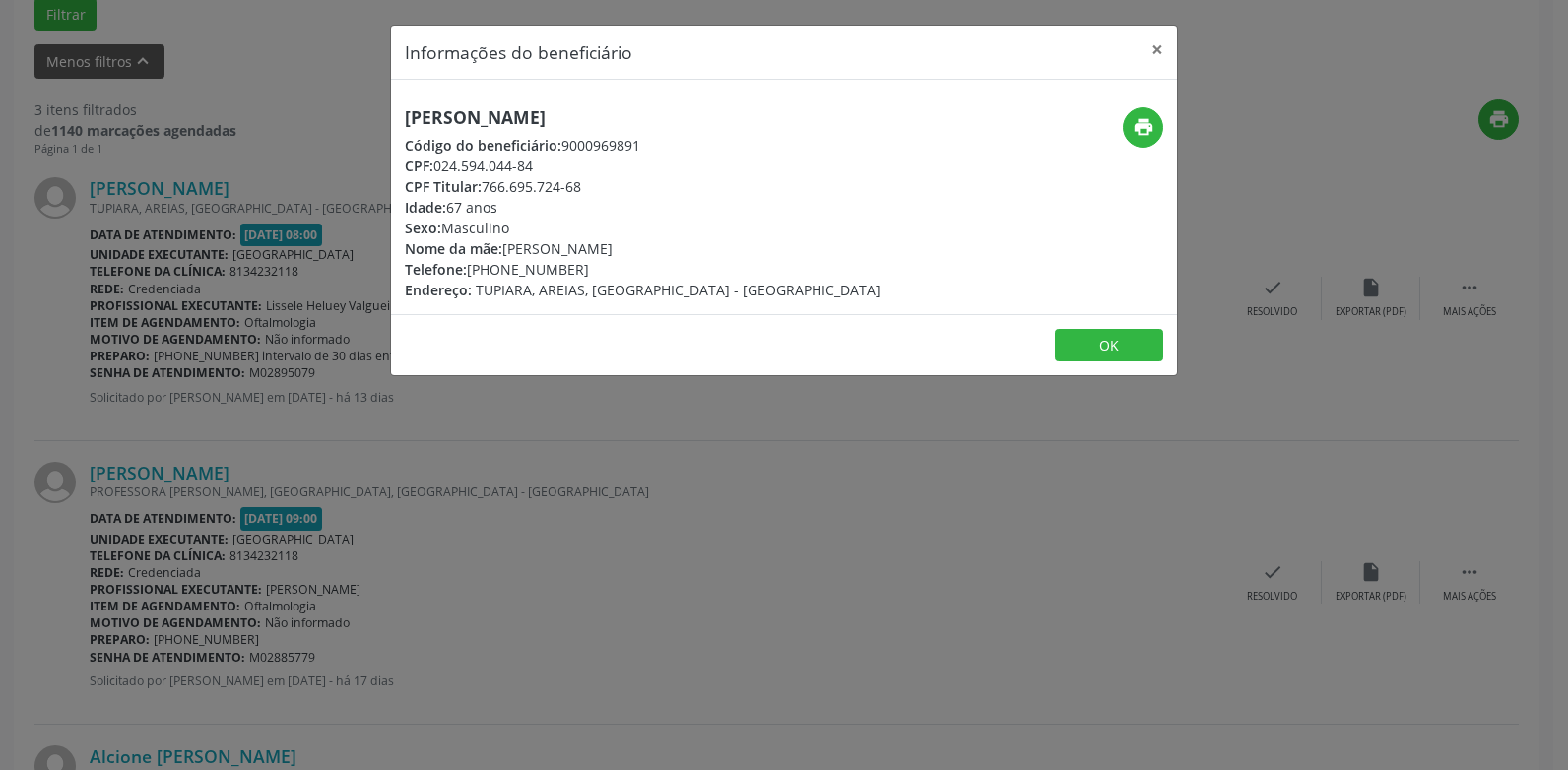
drag, startPoint x: 639, startPoint y: 115, endPoint x: 383, endPoint y: 124, distance: 256.2
click at [383, 124] on div "Informações do beneficiário × [PERSON_NAME] Código do beneficiário: 9000969891 …" at bounding box center [784, 385] width 1568 height 770
copy h5 "[PERSON_NAME]"
drag, startPoint x: 576, startPoint y: 259, endPoint x: 403, endPoint y: 275, distance: 173.7
click at [403, 275] on div "[PERSON_NAME] Código do beneficiário: 9000969891 CPF: 024.594.044-84 CPF Titula…" at bounding box center [653, 203] width 524 height 193
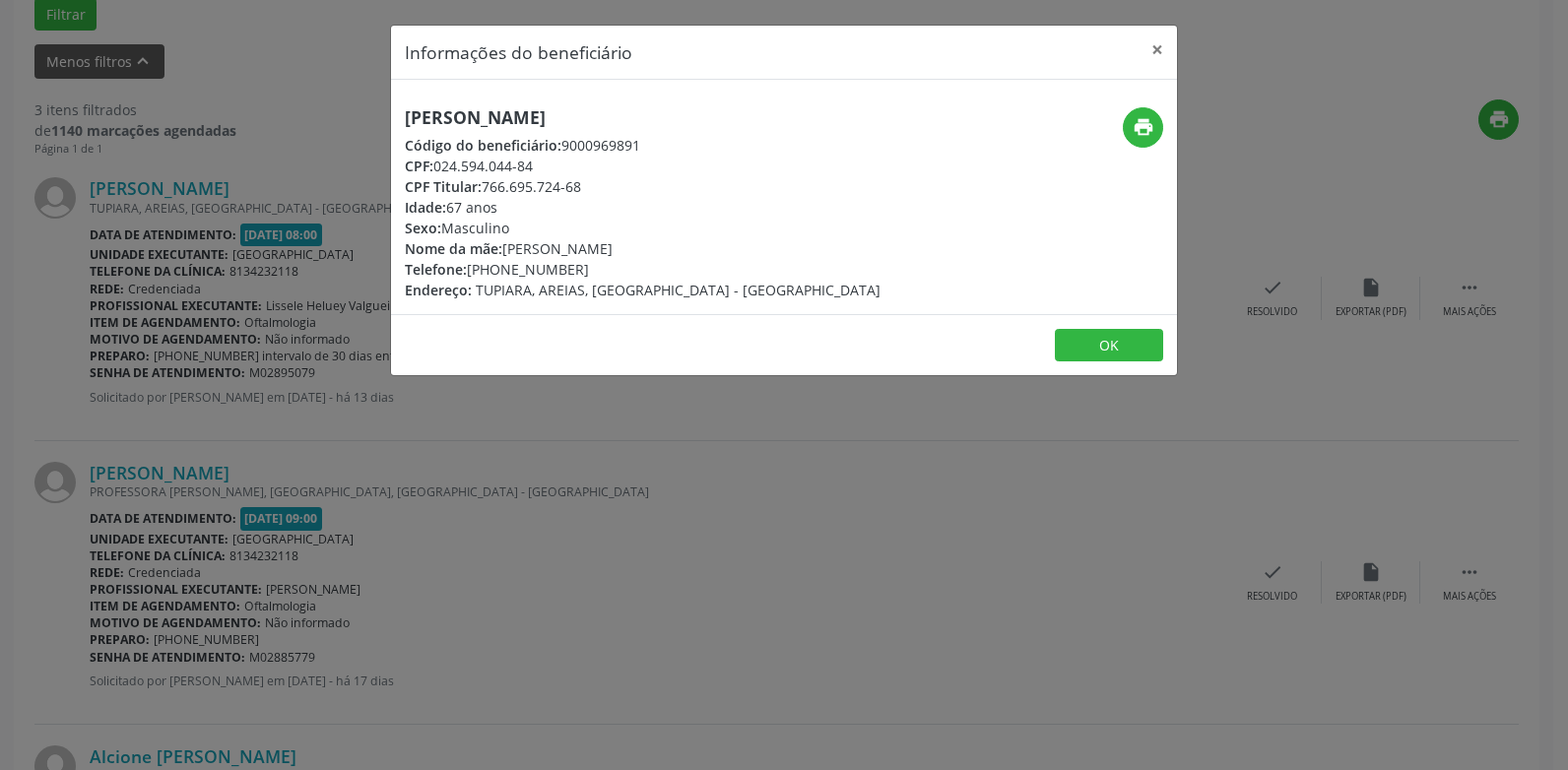
copy div "Telefone: [PHONE_NUMBER]"
click at [842, 191] on div "[PERSON_NAME] Código do beneficiário: 9000969891 CPF: 024.594.044-84 CPF Titula…" at bounding box center [653, 203] width 524 height 193
click at [1135, 118] on icon "print" at bounding box center [1144, 127] width 22 height 22
click at [1150, 48] on button "×" at bounding box center [1158, 50] width 40 height 49
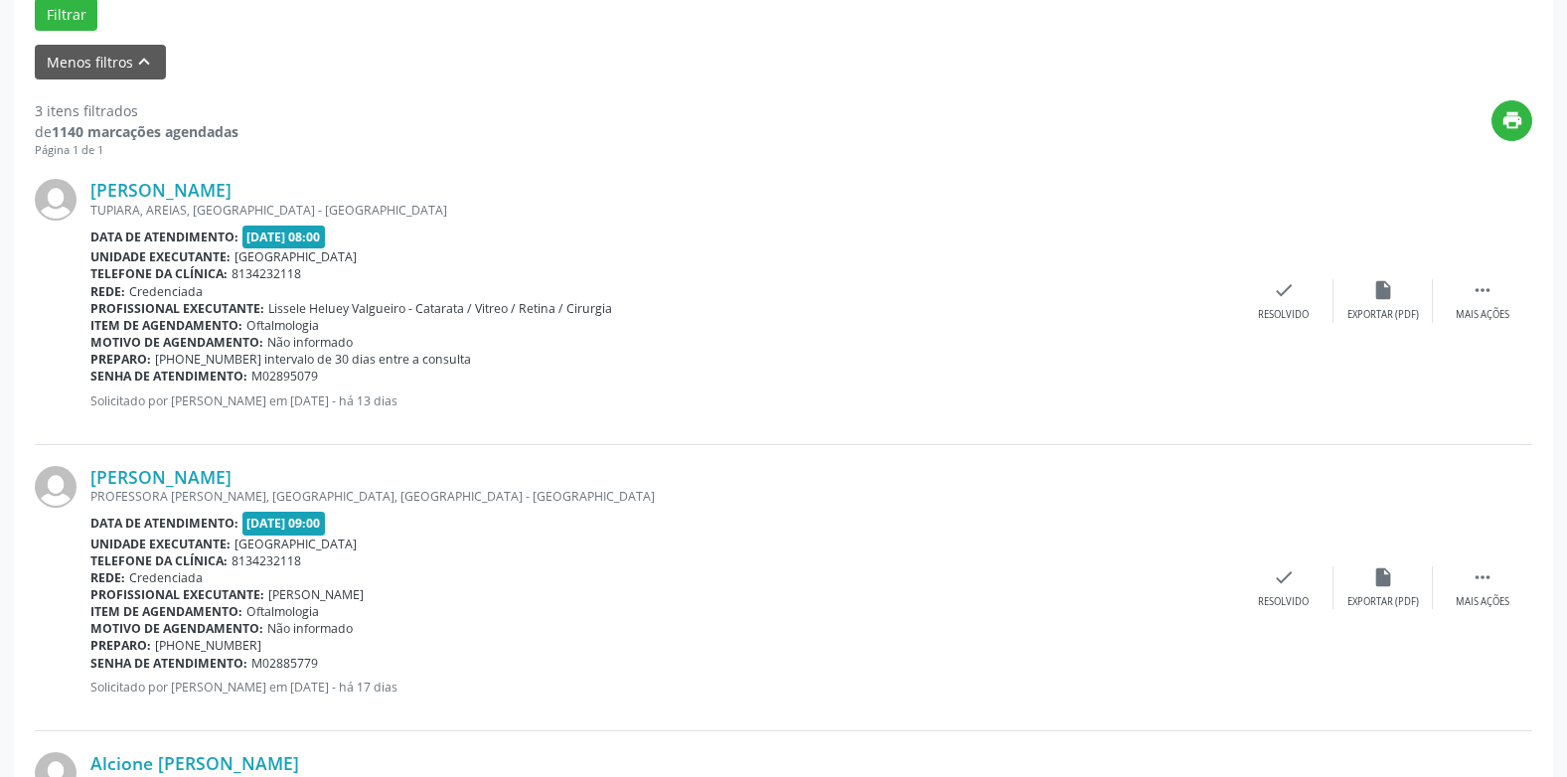
drag, startPoint x: 285, startPoint y: 377, endPoint x: 90, endPoint y: 380, distance: 194.8
click at [90, 380] on div "Senha de atendimento: M02895079" at bounding box center [662, 376] width 1144 height 17
copy div "Senha de atendimento: M02895079"
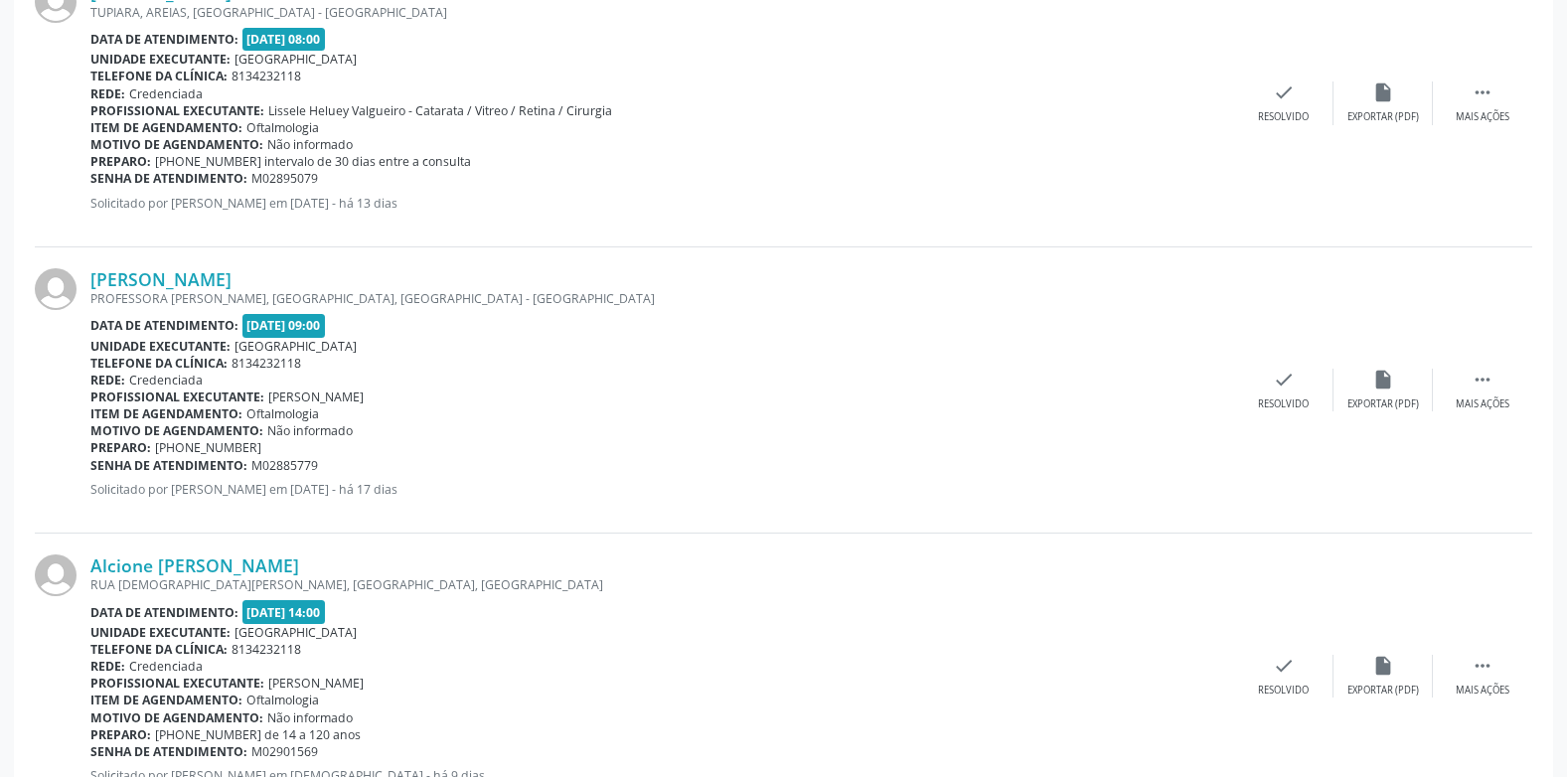
scroll to position [826, 0]
click at [232, 280] on link "[PERSON_NAME]" at bounding box center [160, 278] width 141 height 22
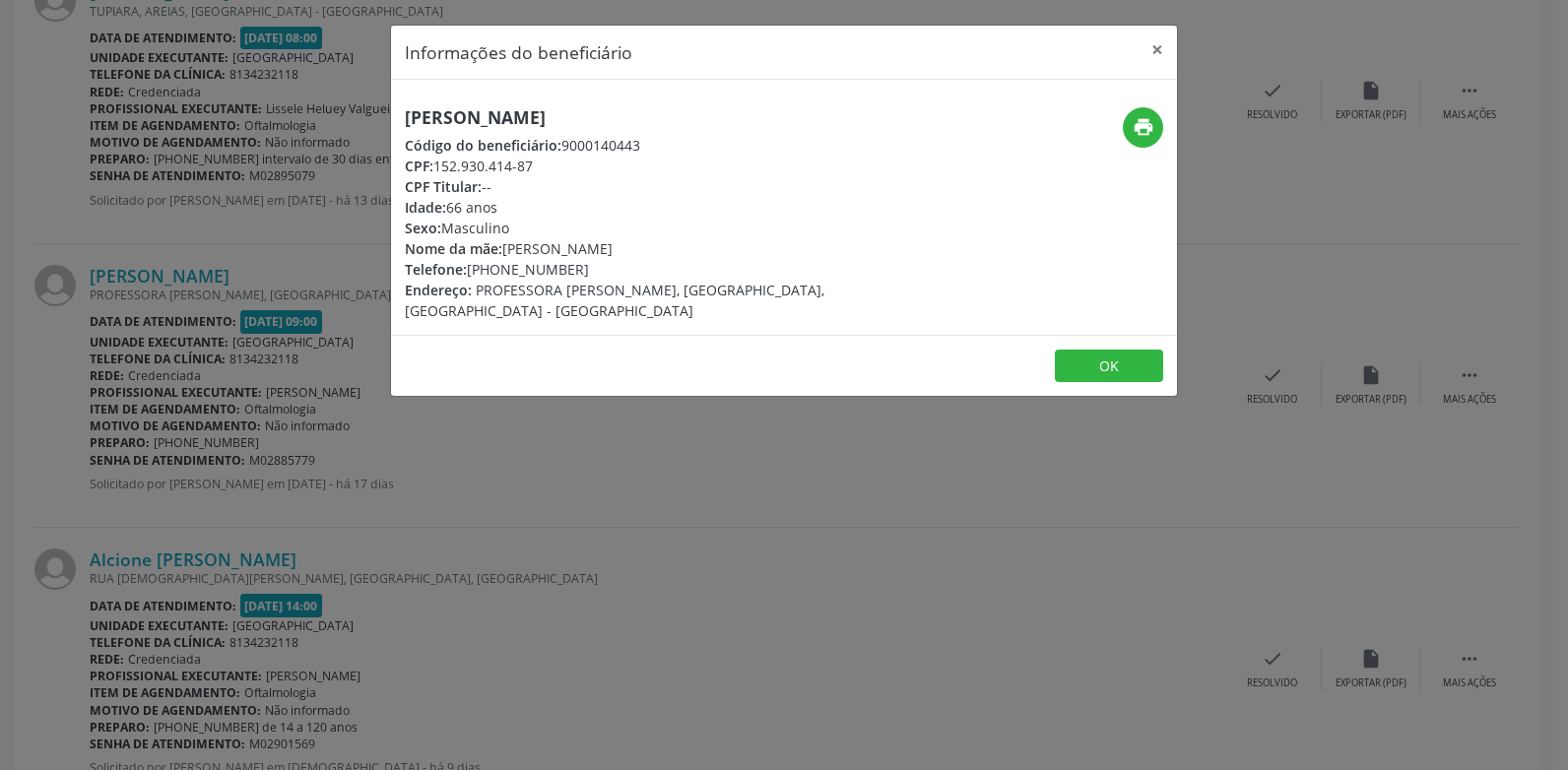
drag, startPoint x: 684, startPoint y: 118, endPoint x: 386, endPoint y: 116, distance: 298.0
click at [386, 116] on div "Informações do beneficiário × [PERSON_NAME] Código do beneficiário: 9000140443 …" at bounding box center [784, 385] width 1568 height 770
copy h5 "[PERSON_NAME]"
drag, startPoint x: 588, startPoint y: 271, endPoint x: 393, endPoint y: 269, distance: 195.0
click at [393, 269] on div "[PERSON_NAME] Código do beneficiário: 9000140443 CPF: 152.930.414-87 CPF Titula…" at bounding box center [653, 214] width 524 height 214
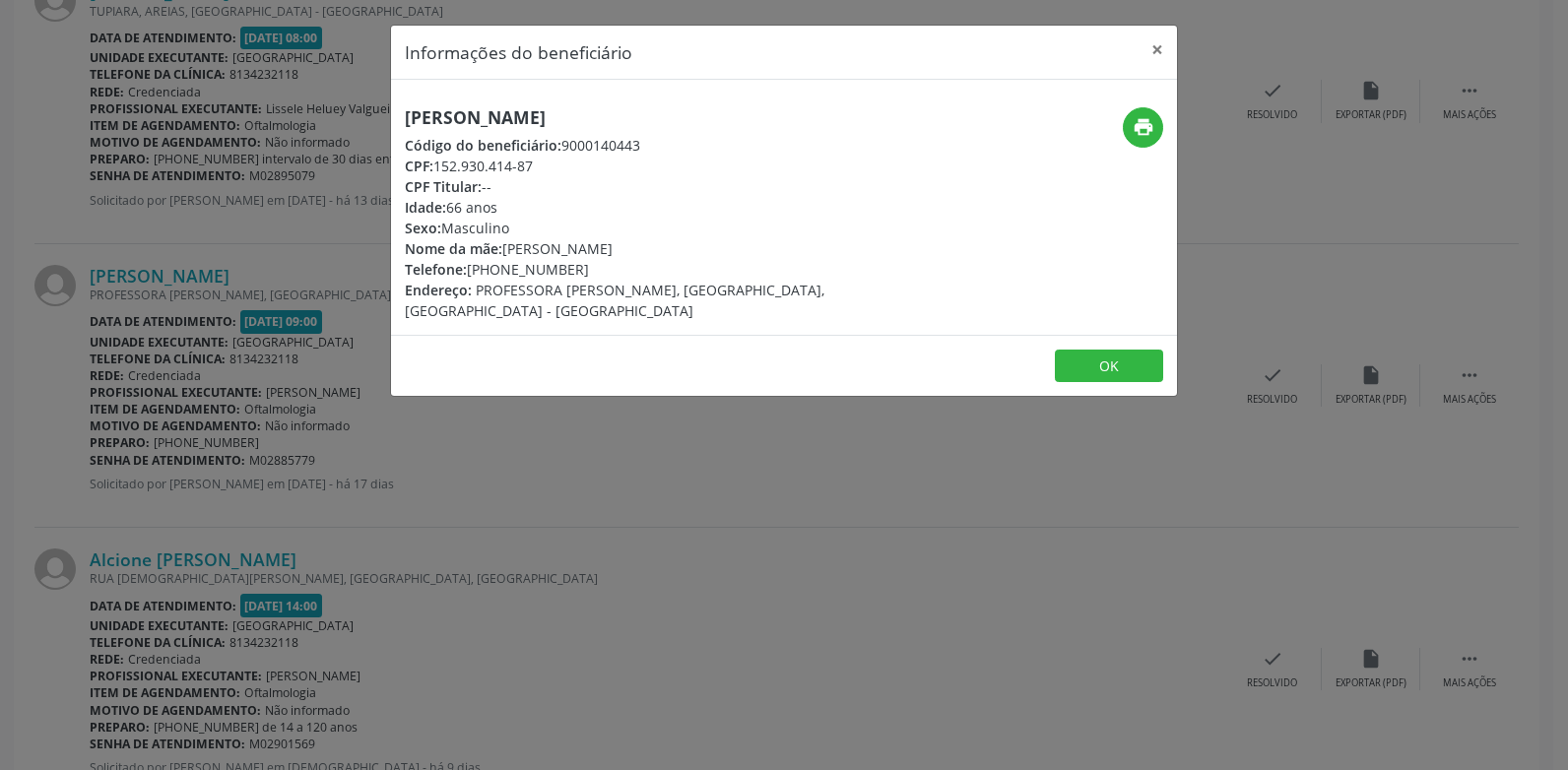
copy div "Telefone: [PHONE_NUMBER]"
click at [1146, 130] on icon "print" at bounding box center [1144, 127] width 22 height 22
click at [1161, 41] on button "×" at bounding box center [1158, 50] width 40 height 49
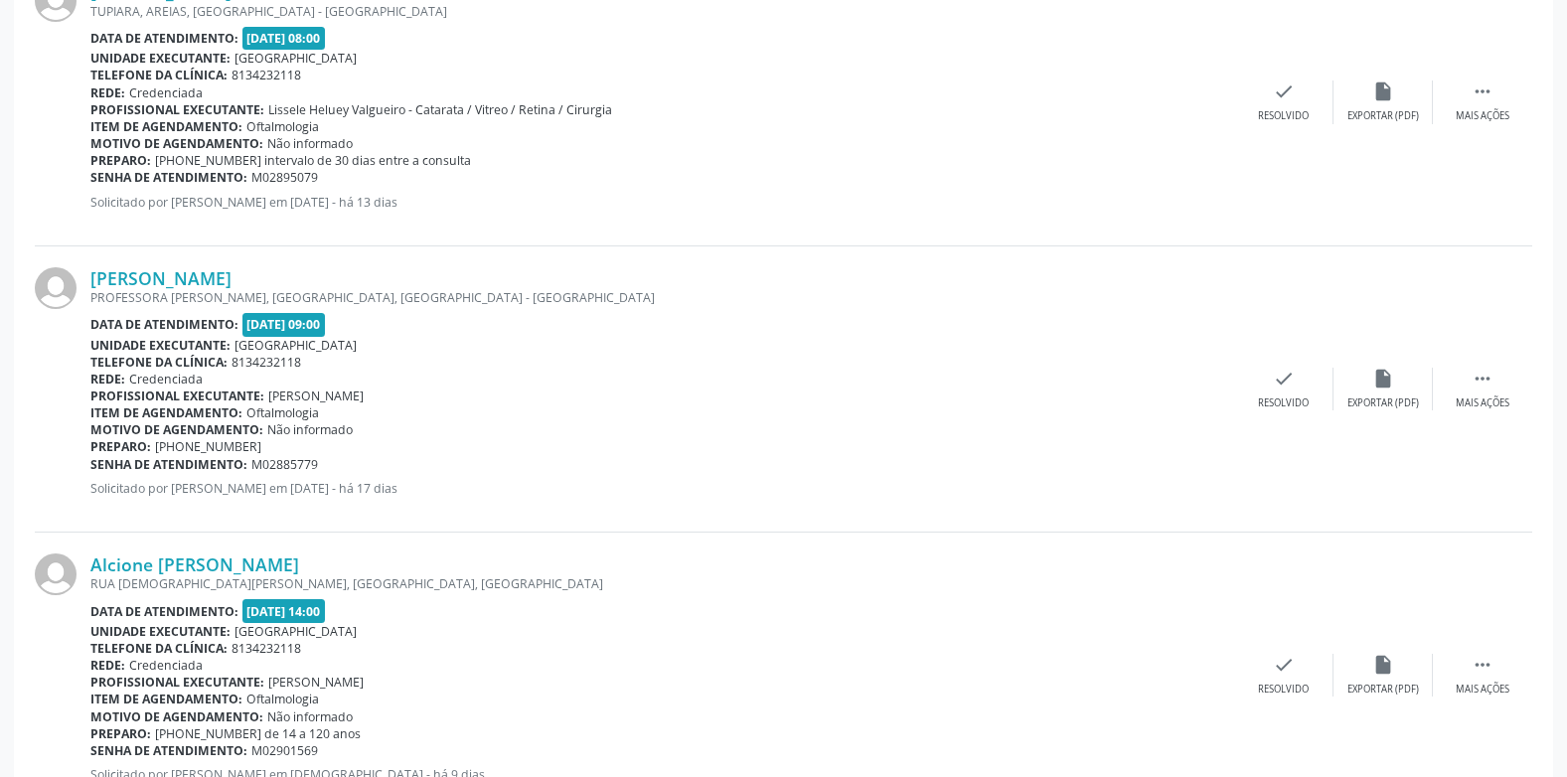
drag, startPoint x: 329, startPoint y: 464, endPoint x: 90, endPoint y: 465, distance: 238.5
click at [90, 465] on div "Senha de atendimento: M02885779" at bounding box center [662, 464] width 1144 height 17
copy div "Senha de atendimento: M02885779"
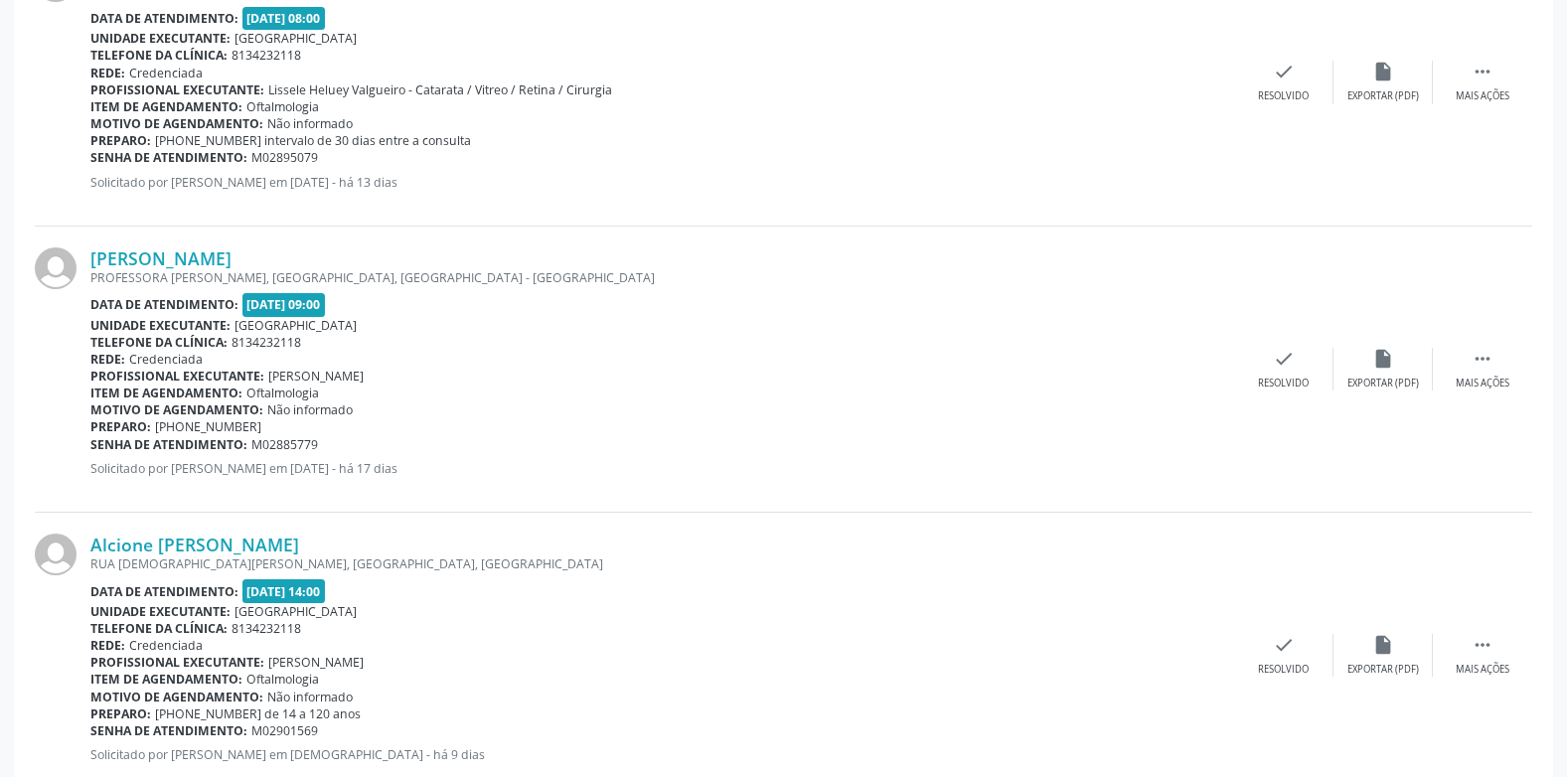
scroll to position [901, 0]
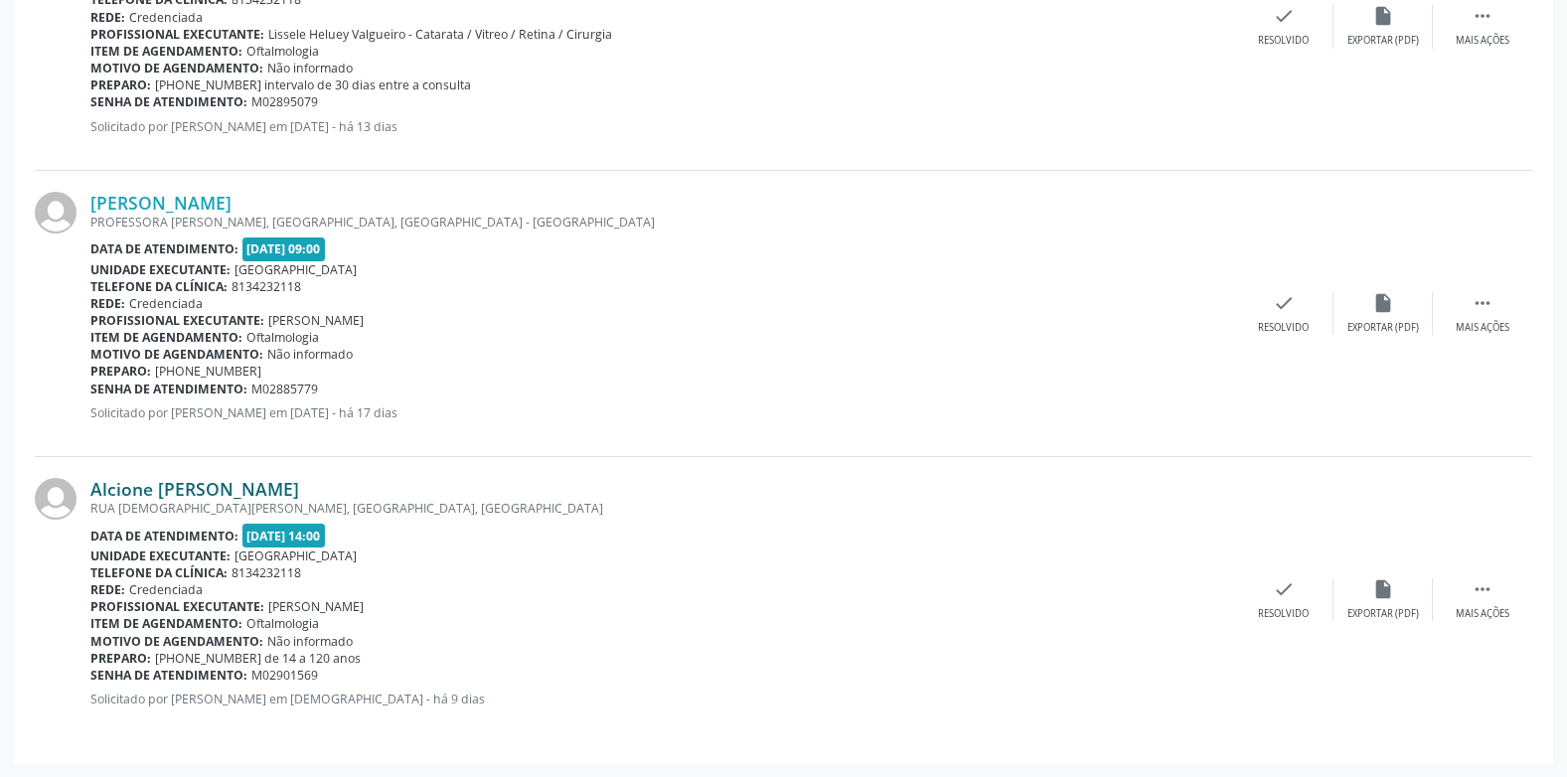
click at [265, 487] on link "Alcione [PERSON_NAME]" at bounding box center [194, 489] width 209 height 22
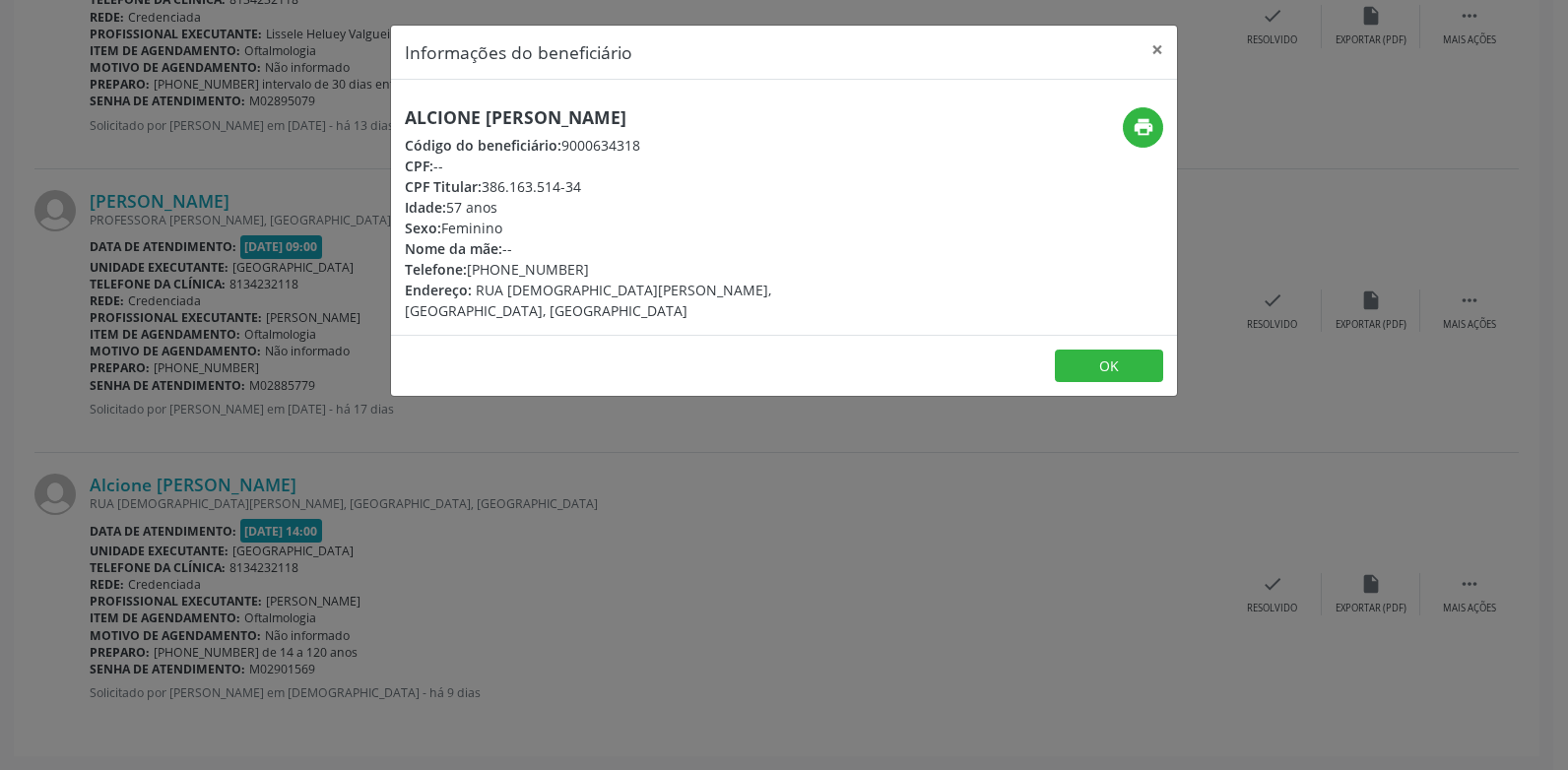
drag, startPoint x: 726, startPoint y: 116, endPoint x: 406, endPoint y: 123, distance: 320.1
click at [406, 123] on h5 "Alcione [PERSON_NAME]" at bounding box center [653, 117] width 497 height 21
drag, startPoint x: 591, startPoint y: 267, endPoint x: 405, endPoint y: 271, distance: 186.0
click at [405, 271] on div "Telefone: [PHONE_NUMBER]" at bounding box center [653, 269] width 497 height 21
drag, startPoint x: 823, startPoint y: 170, endPoint x: 1039, endPoint y: 176, distance: 216.1
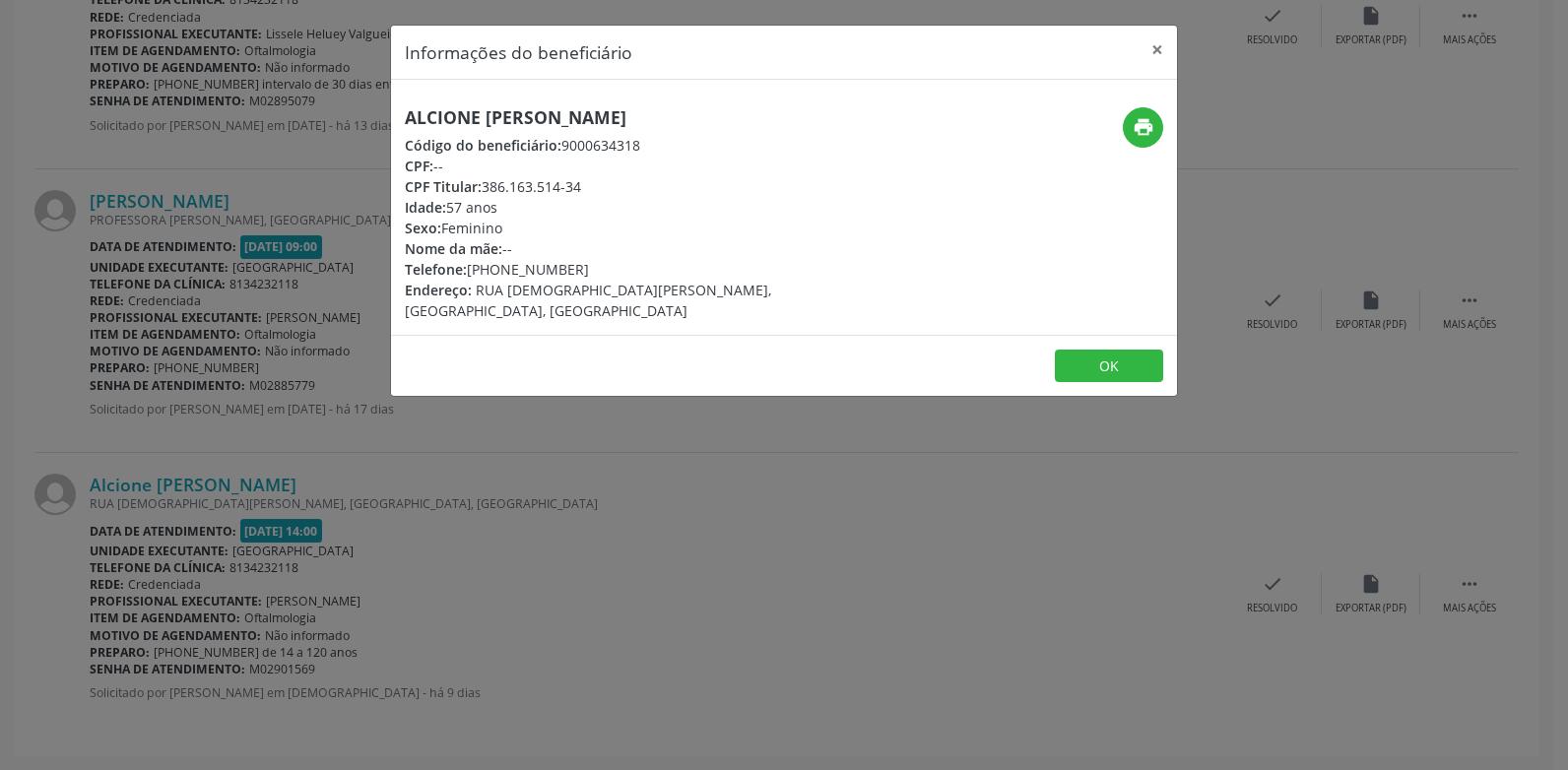
click at [864, 169] on div "Alcione [PERSON_NAME] Código do beneficiário: 9000634318 CPF: -- CPF Titular: 3…" at bounding box center [653, 214] width 524 height 214
click at [1141, 140] on button "print" at bounding box center [1143, 127] width 41 height 41
click at [1163, 45] on button "×" at bounding box center [1158, 50] width 40 height 49
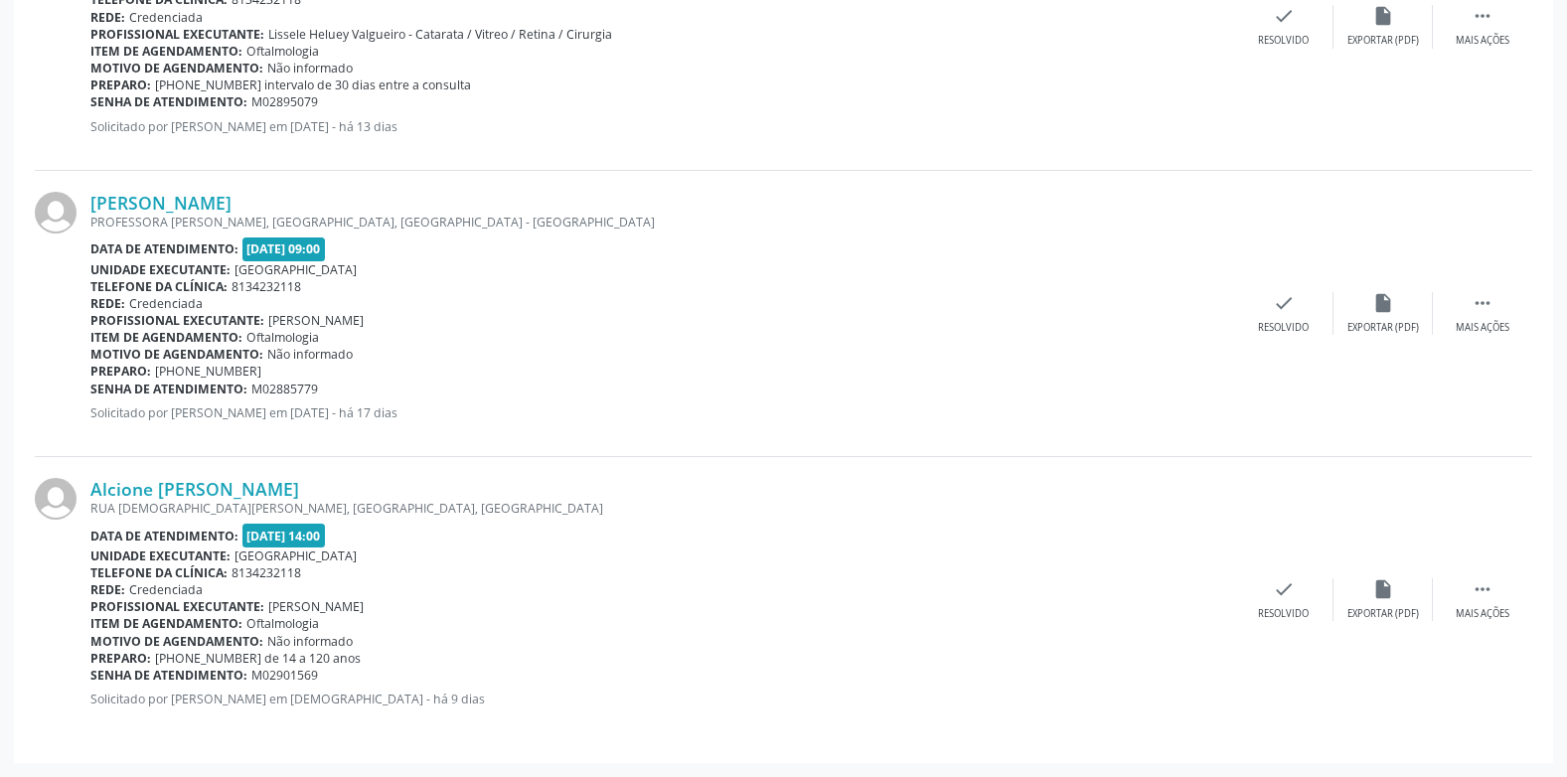
drag, startPoint x: 327, startPoint y: 389, endPoint x: 90, endPoint y: 397, distance: 236.7
click at [90, 397] on div "Senha de atendimento: M02885779" at bounding box center [662, 389] width 1144 height 17
drag, startPoint x: 319, startPoint y: 680, endPoint x: 174, endPoint y: 686, distance: 145.2
click at [174, 686] on div "Alcione [PERSON_NAME] [GEOGRAPHIC_DATA][DEMOGRAPHIC_DATA][PERSON_NAME], [GEOGRA…" at bounding box center [662, 600] width 1144 height 244
click at [351, 675] on div "Senha de atendimento: M02901569" at bounding box center [662, 675] width 1144 height 17
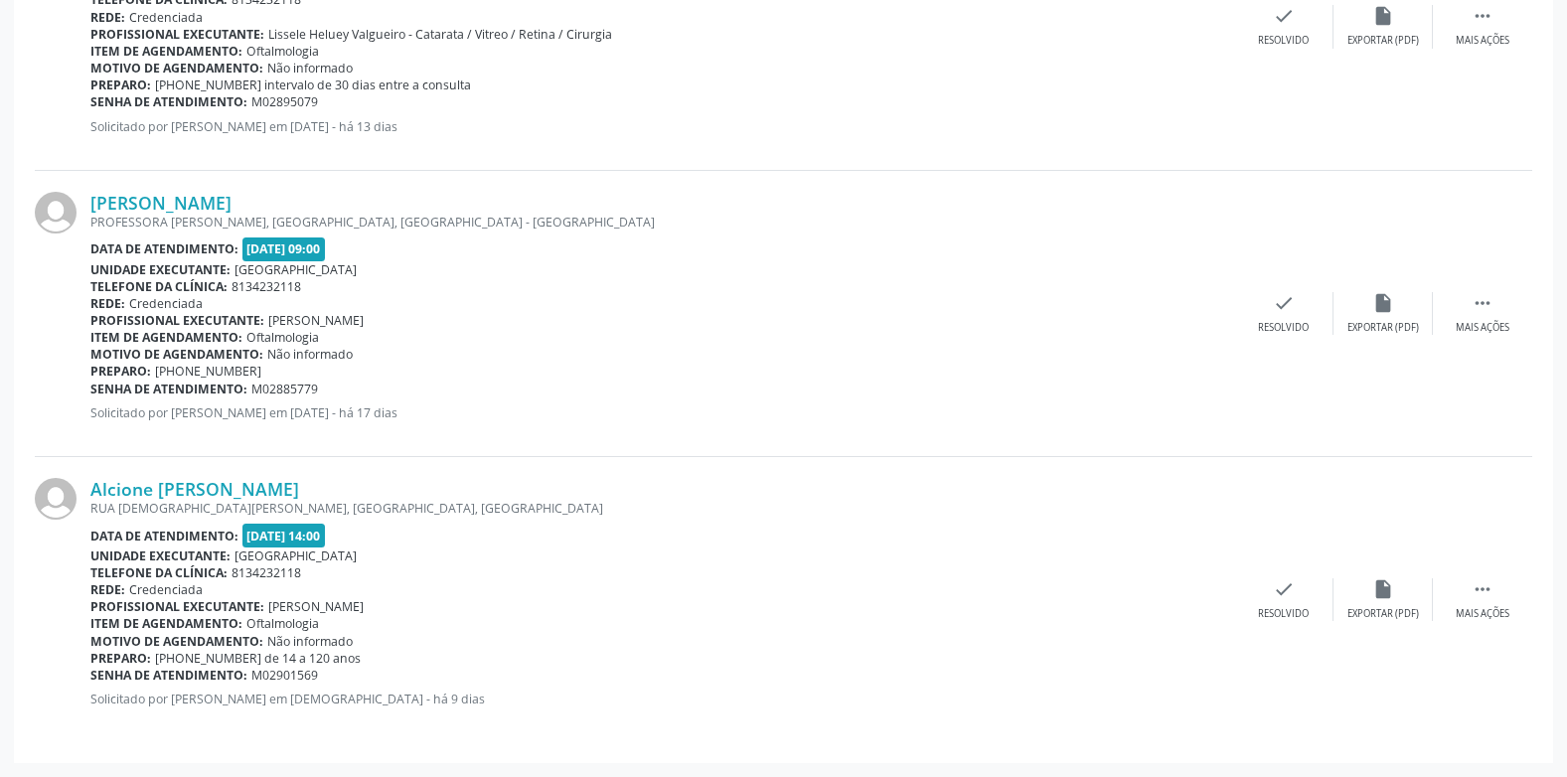
drag, startPoint x: 334, startPoint y: 673, endPoint x: 93, endPoint y: 680, distance: 240.6
click at [93, 680] on div "Senha de atendimento: M02901569" at bounding box center [662, 675] width 1144 height 17
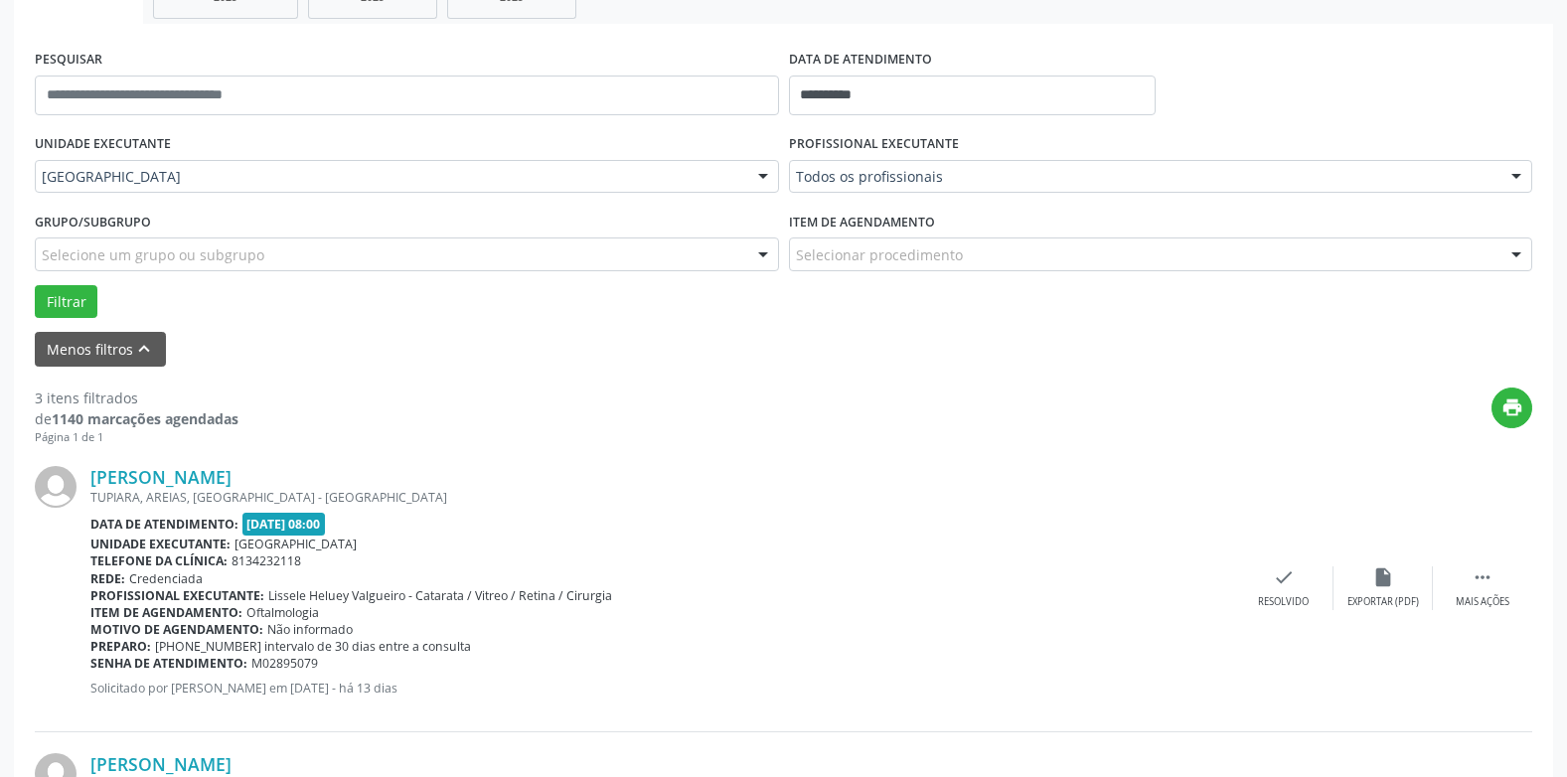
scroll to position [305, 0]
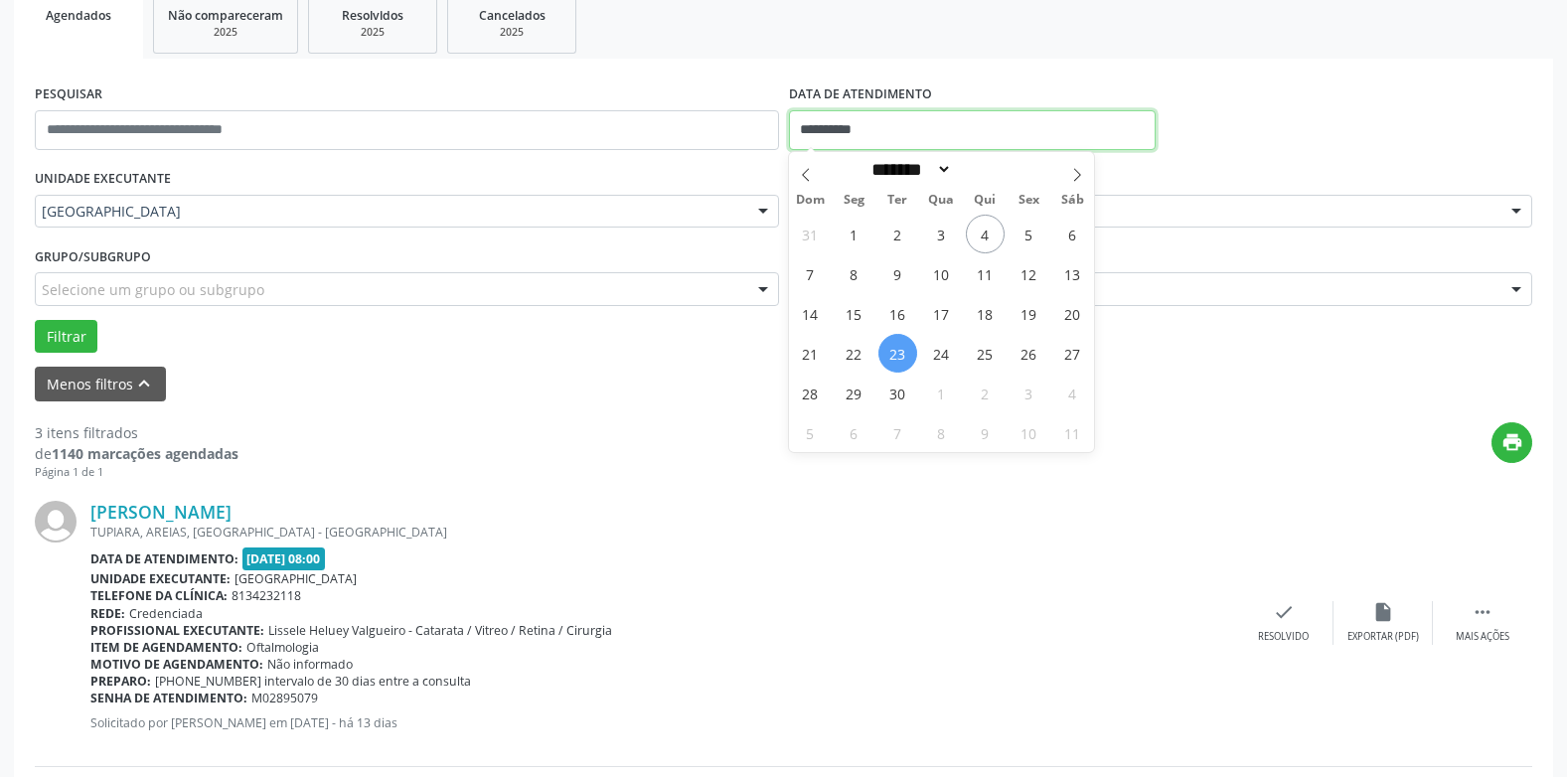
click at [824, 124] on input "**********" at bounding box center [972, 130] width 367 height 40
click at [935, 346] on span "24" at bounding box center [941, 353] width 39 height 39
type input "**********"
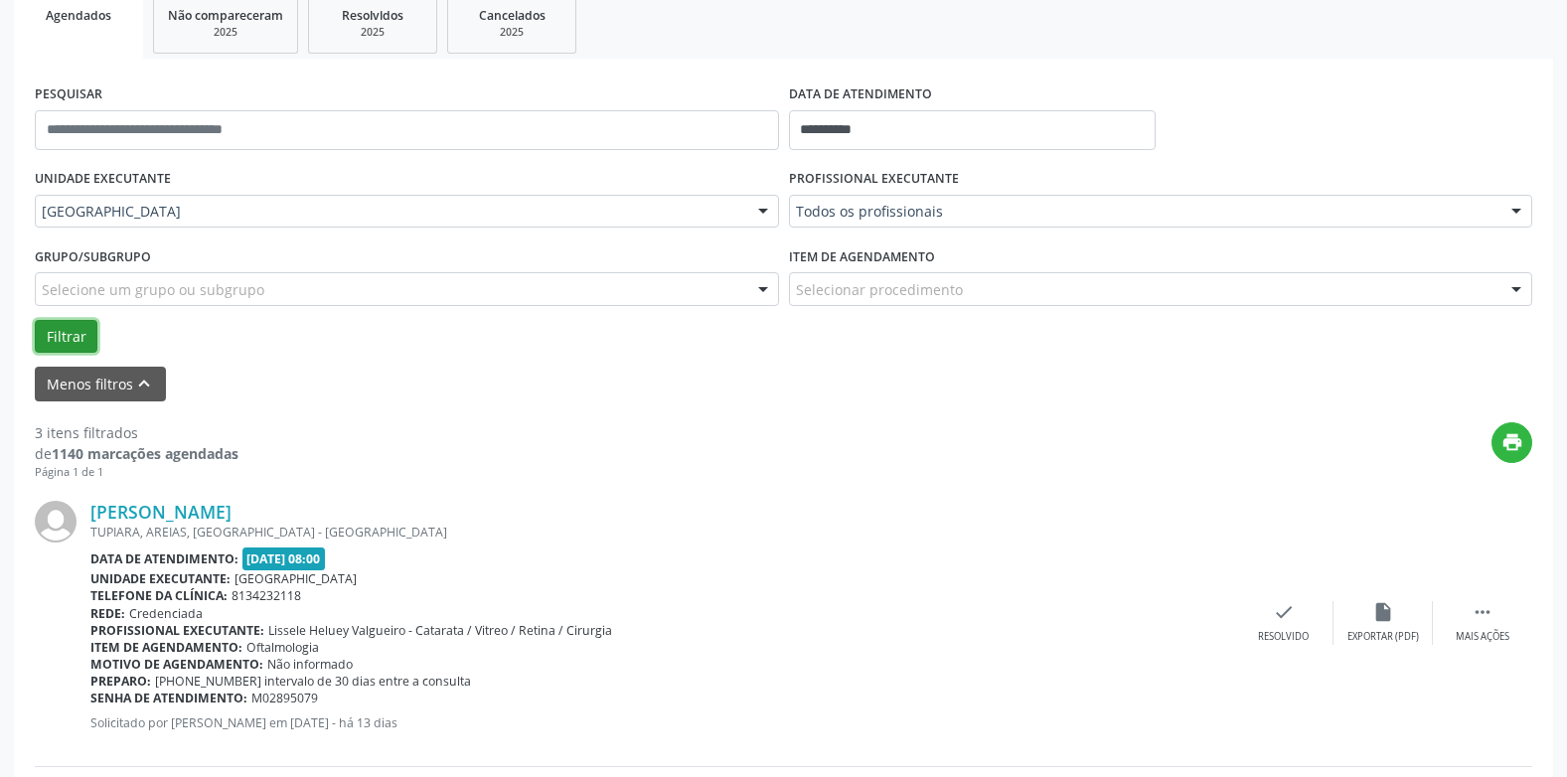
click at [69, 333] on button "Filtrar" at bounding box center [66, 337] width 63 height 34
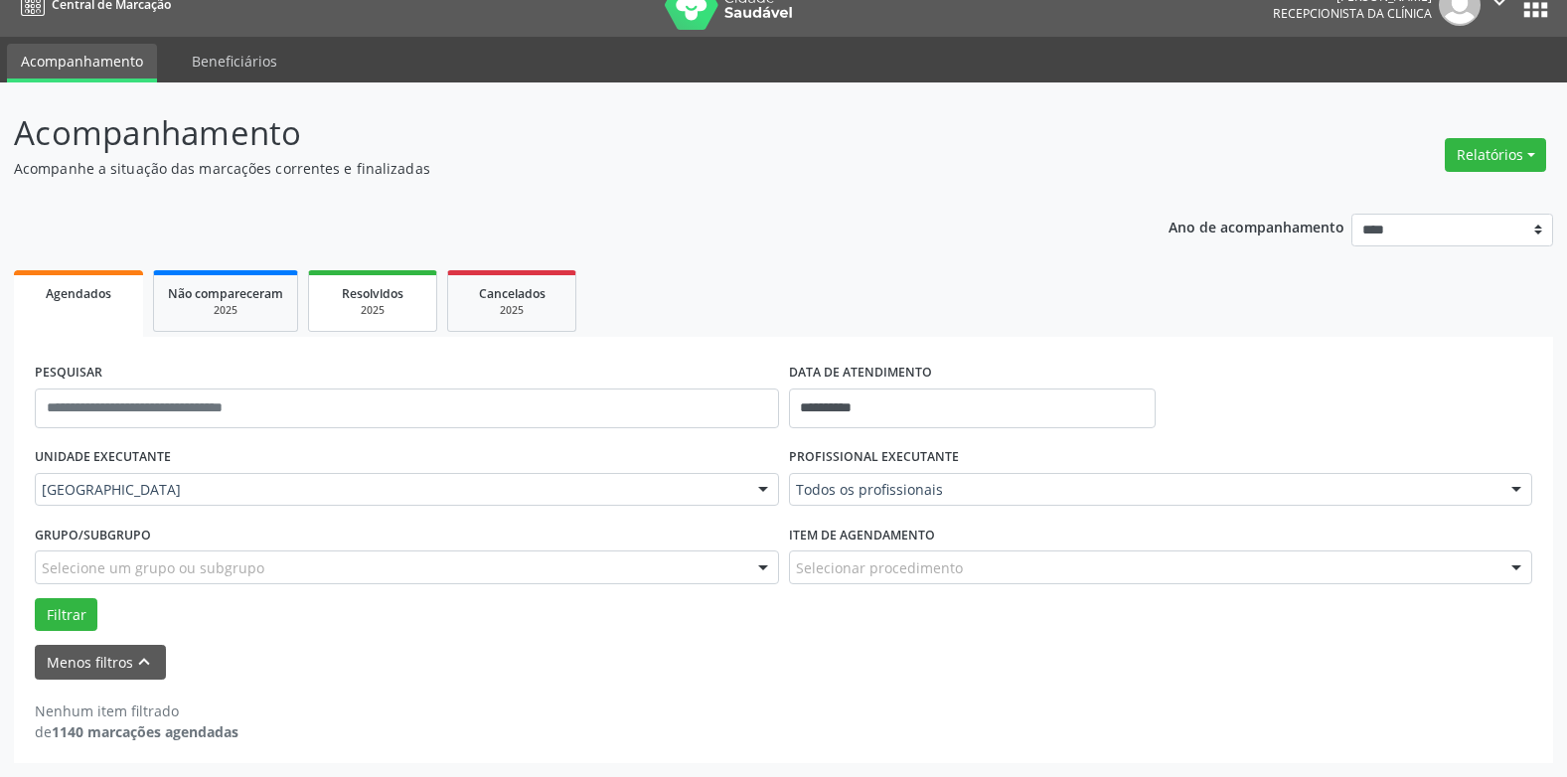
scroll to position [27, 0]
click at [78, 616] on button "Filtrar" at bounding box center [66, 615] width 63 height 34
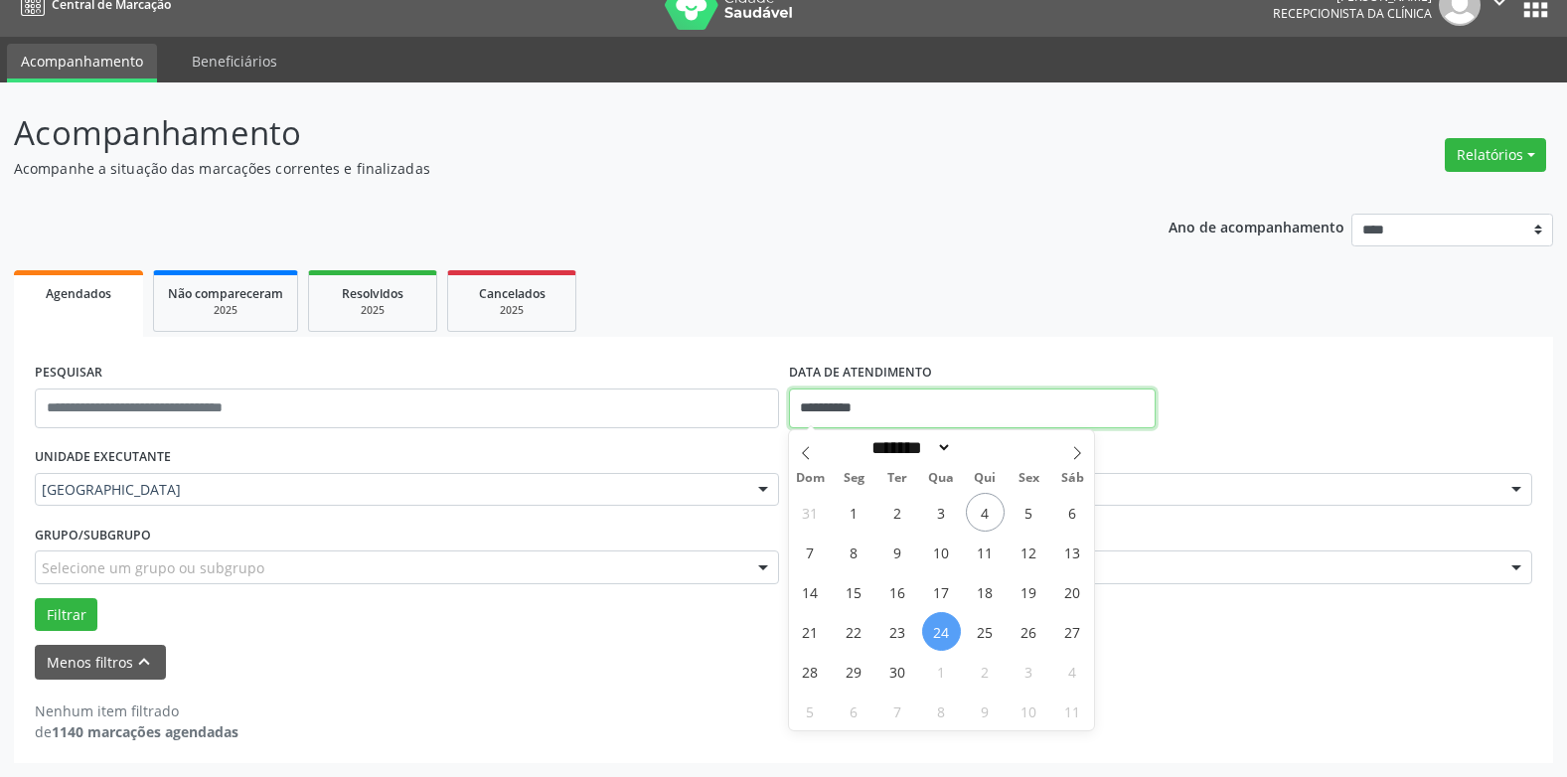
click at [857, 390] on input "**********" at bounding box center [972, 409] width 367 height 40
click at [988, 633] on span "25" at bounding box center [985, 631] width 39 height 39
type input "**********"
click at [988, 633] on span "25" at bounding box center [985, 631] width 39 height 39
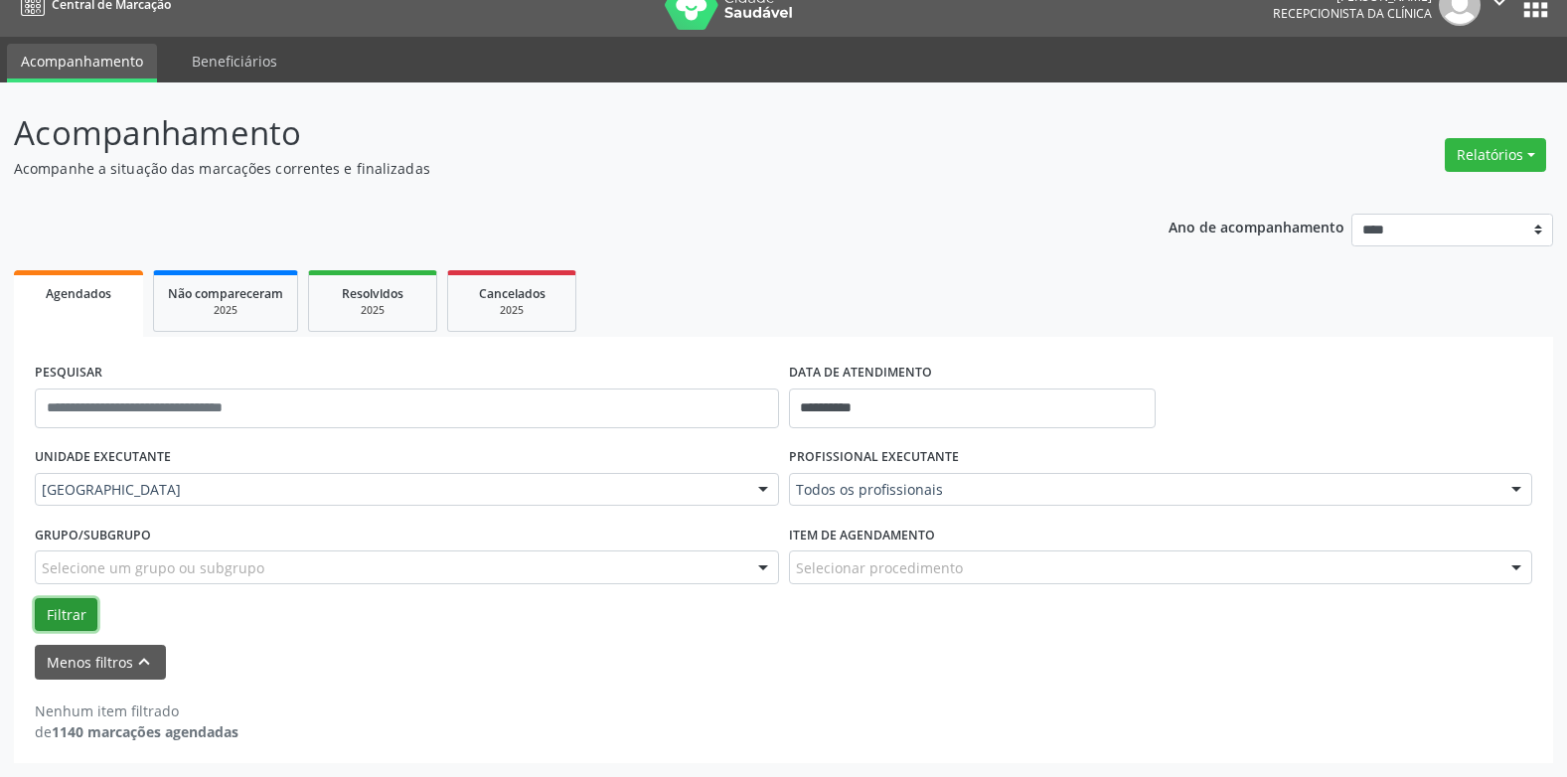
click at [62, 626] on button "Filtrar" at bounding box center [66, 615] width 63 height 34
click at [866, 390] on input "**********" at bounding box center [972, 409] width 367 height 40
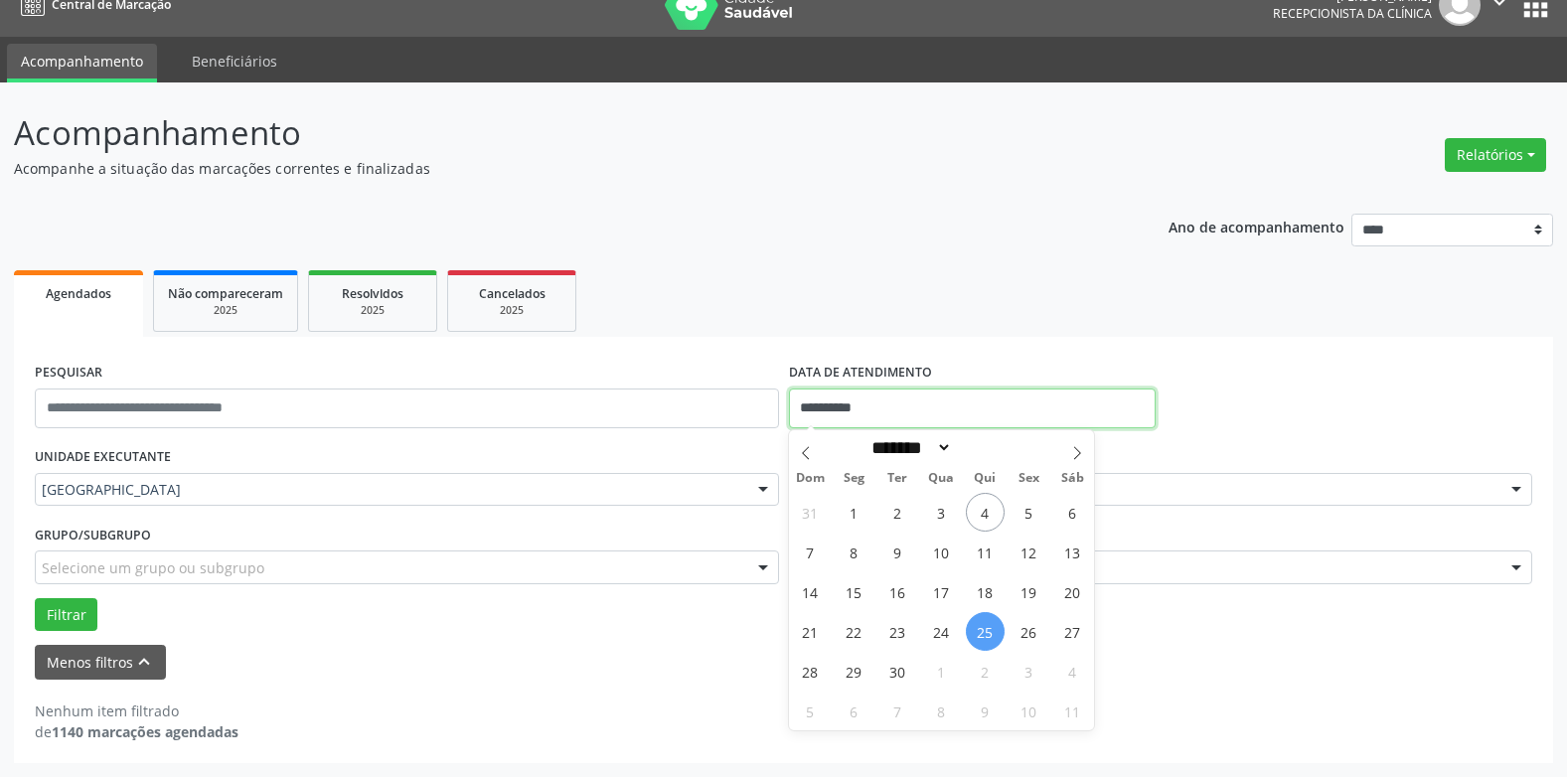
click at [862, 400] on input "**********" at bounding box center [972, 409] width 367 height 40
click at [1026, 636] on span "26" at bounding box center [1029, 631] width 39 height 39
type input "**********"
click at [1026, 636] on span "26" at bounding box center [1029, 631] width 39 height 39
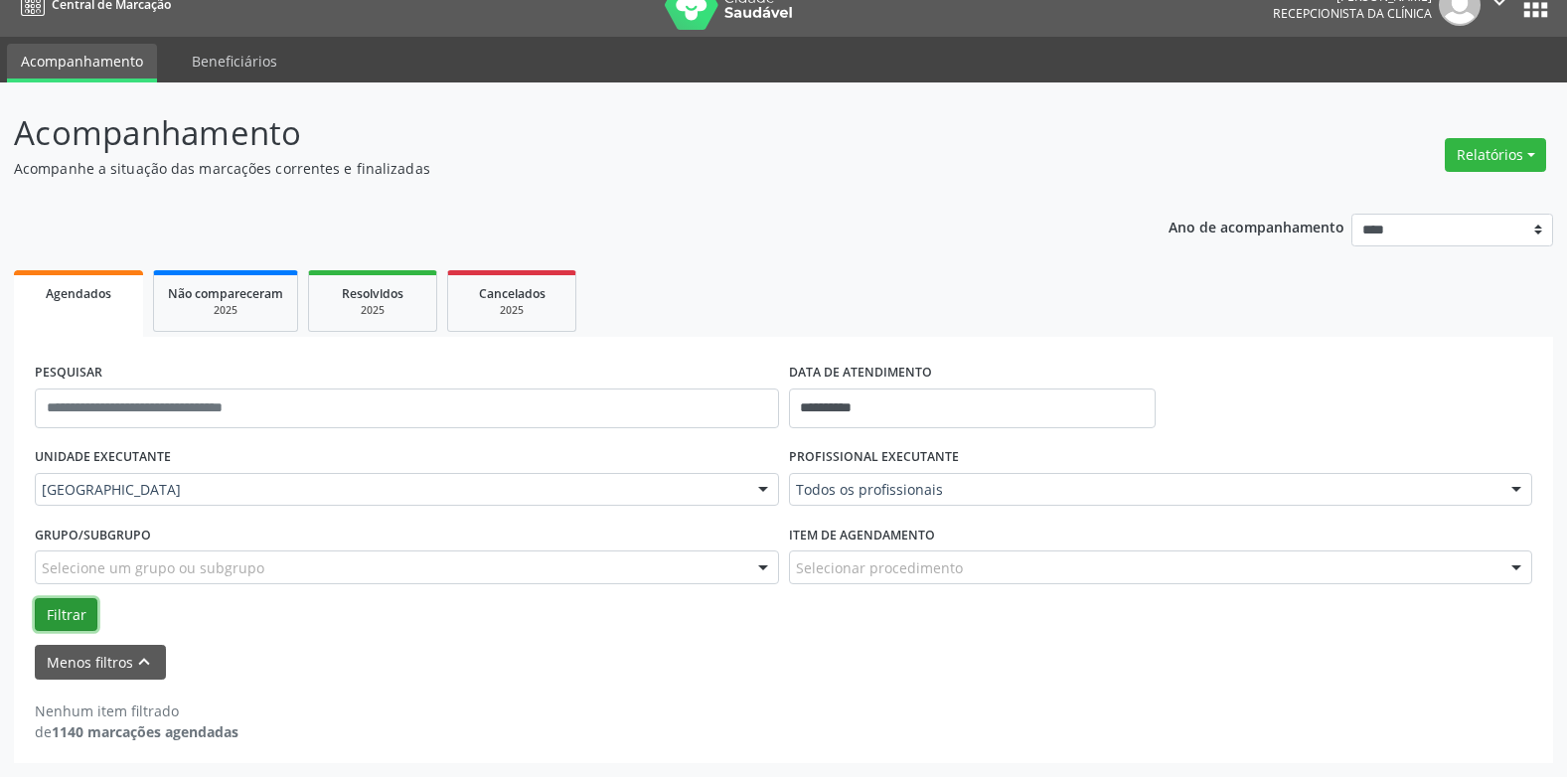
click at [64, 615] on button "Filtrar" at bounding box center [66, 615] width 63 height 34
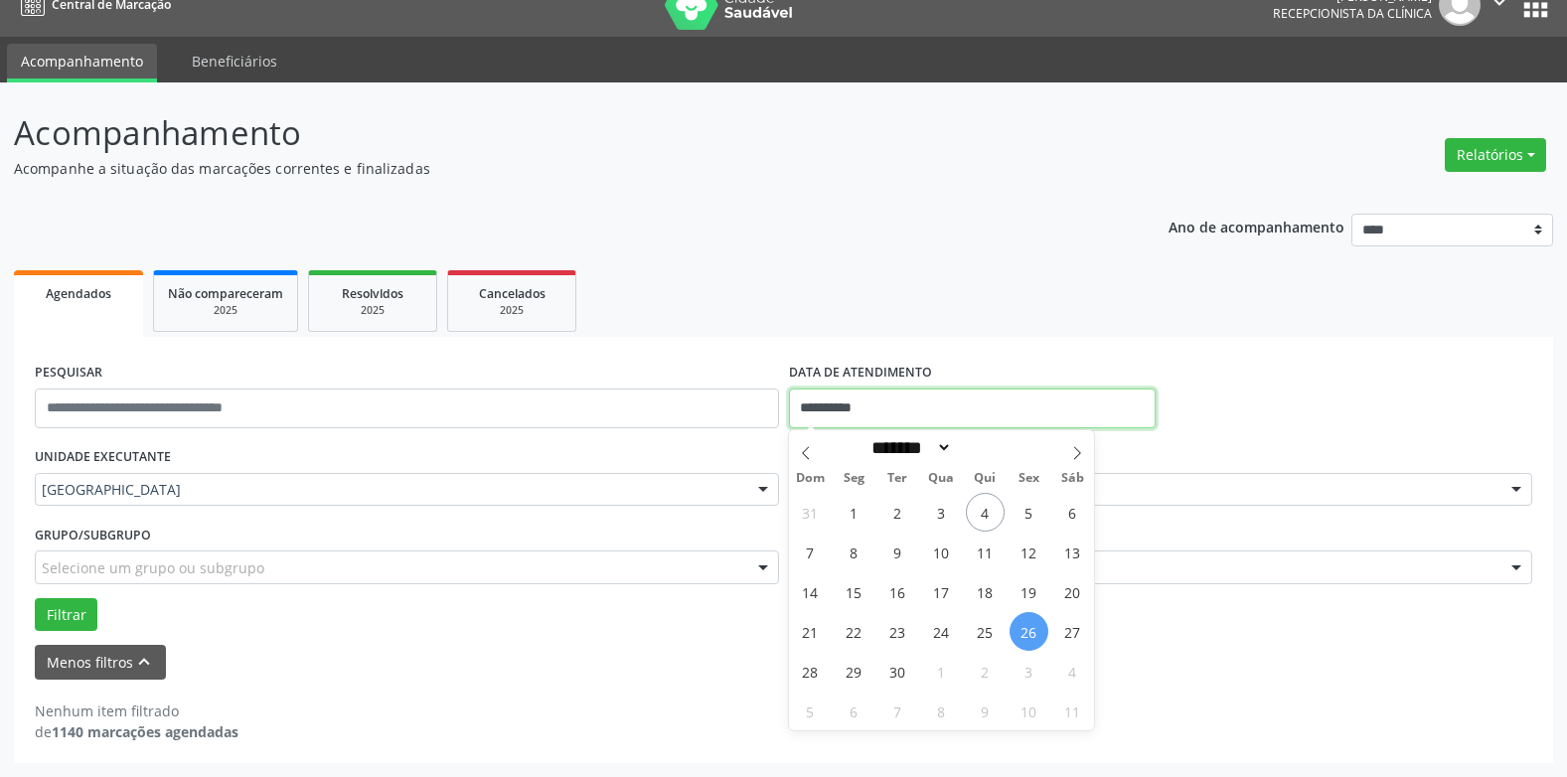
click at [876, 410] on input "**********" at bounding box center [972, 409] width 367 height 40
click at [1073, 631] on span "27" at bounding box center [1073, 631] width 39 height 39
type input "**********"
click at [1073, 631] on span "27" at bounding box center [1073, 631] width 39 height 39
select select "*"
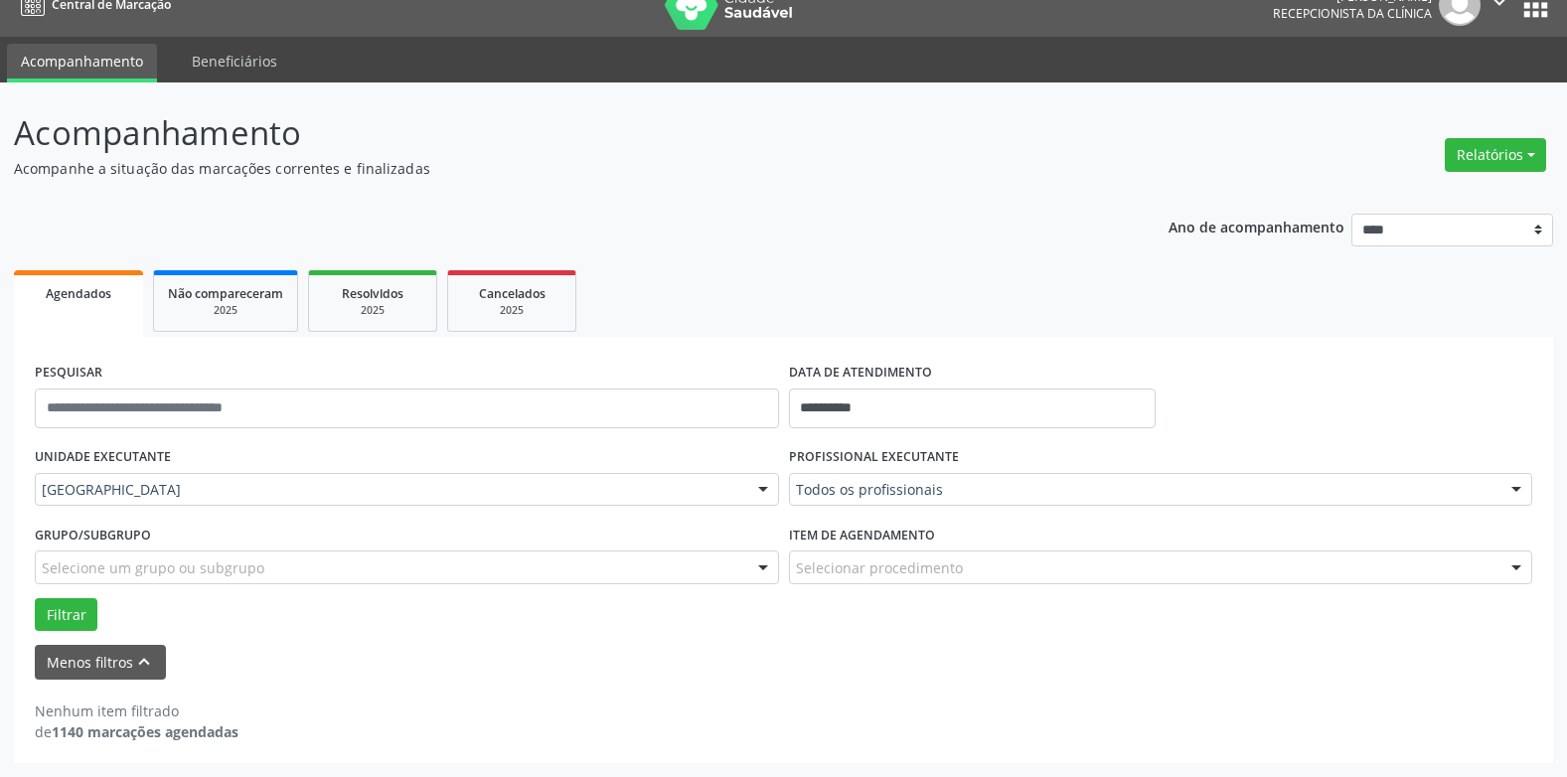
click at [28, 597] on div "**********" at bounding box center [784, 550] width 1540 height 426
click at [50, 606] on button "Filtrar" at bounding box center [66, 615] width 63 height 34
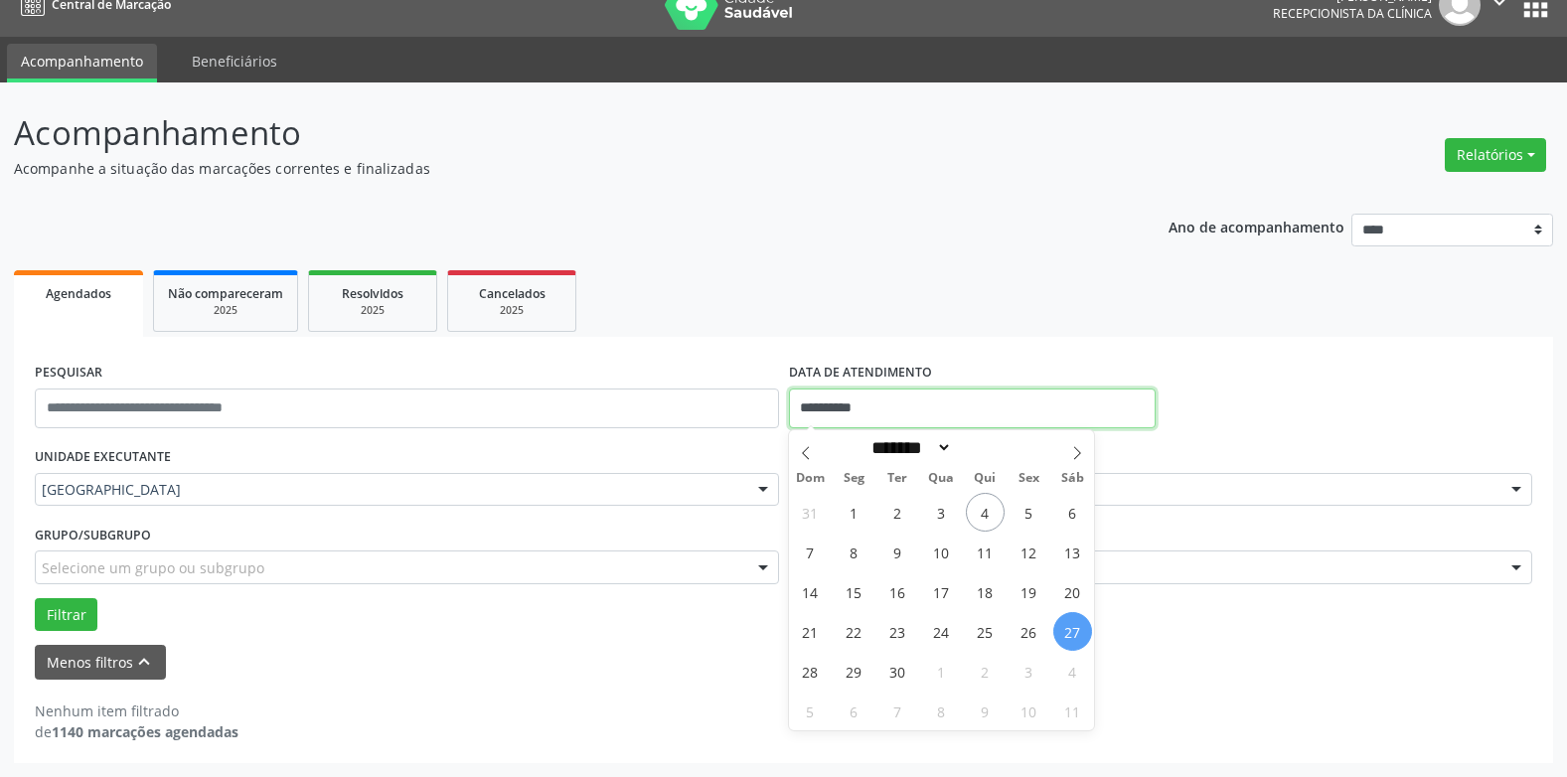
drag, startPoint x: 912, startPoint y: 399, endPoint x: 927, endPoint y: 416, distance: 23.3
click at [910, 401] on input "**********" at bounding box center [972, 409] width 367 height 40
click at [838, 667] on span "29" at bounding box center [854, 671] width 39 height 39
type input "**********"
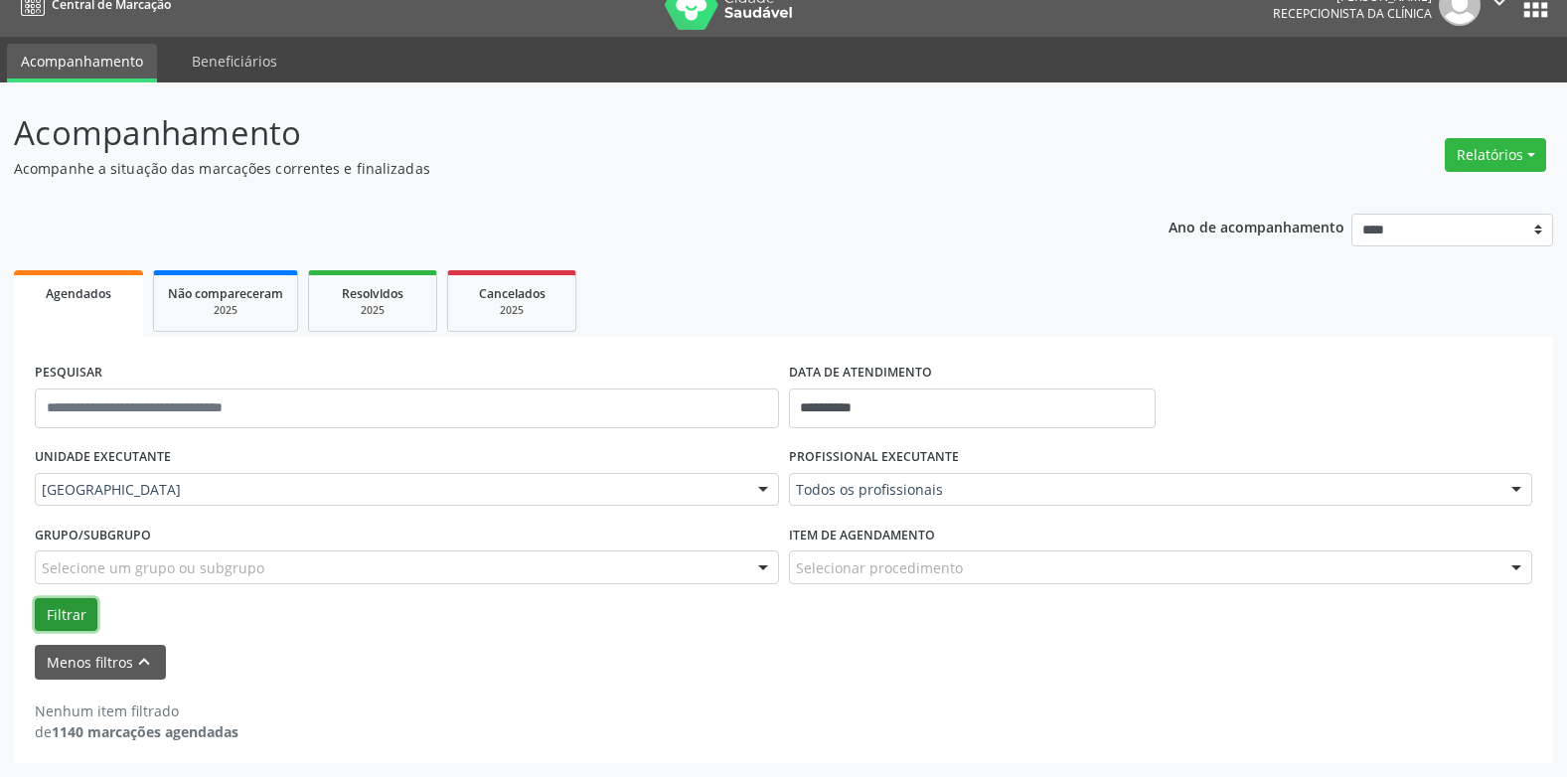
click at [59, 625] on button "Filtrar" at bounding box center [66, 615] width 63 height 34
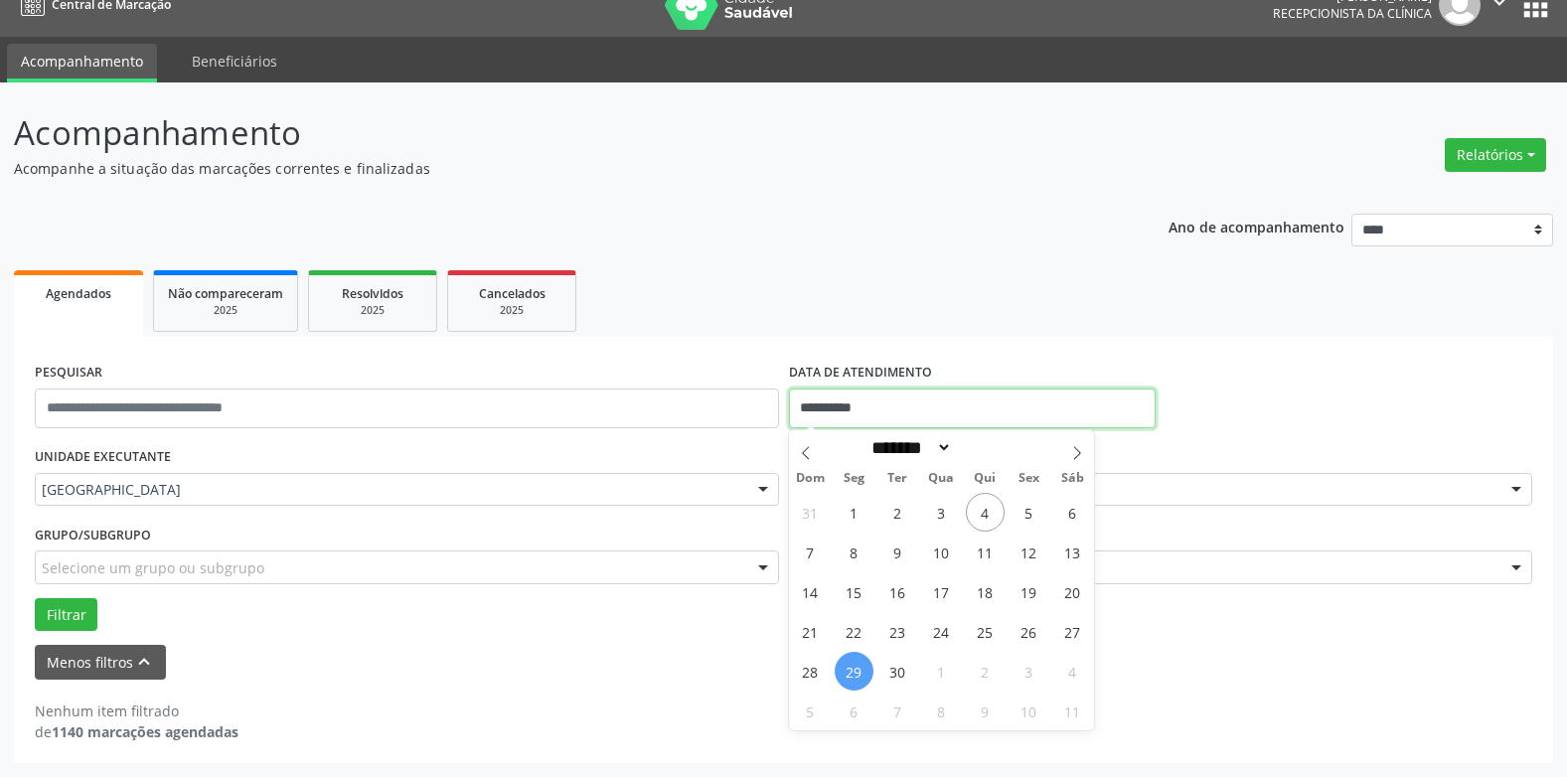
click at [831, 397] on input "**********" at bounding box center [972, 409] width 367 height 40
click at [899, 665] on span "30" at bounding box center [898, 671] width 39 height 39
type input "**********"
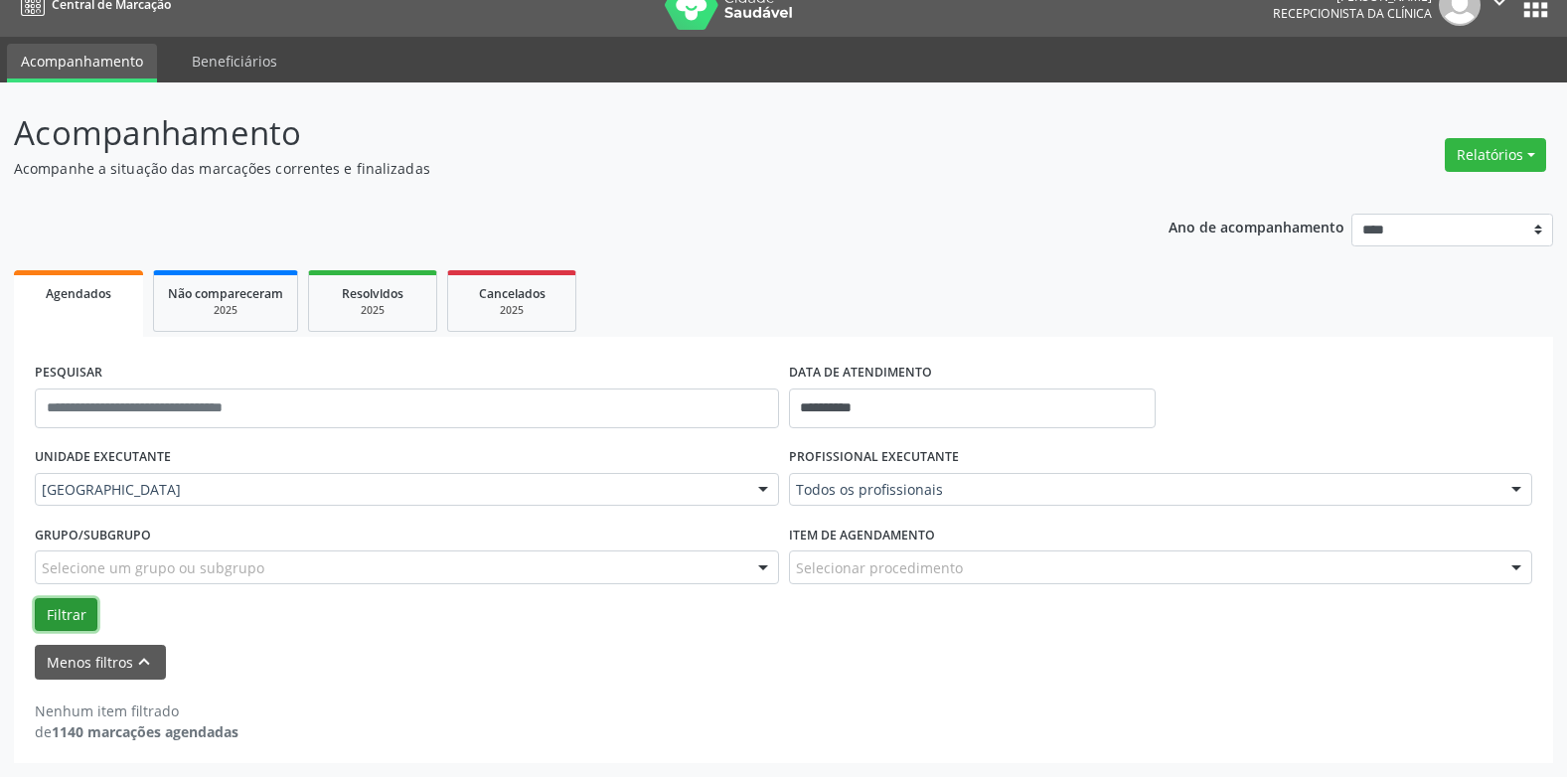
click at [81, 607] on button "Filtrar" at bounding box center [66, 615] width 63 height 34
click at [830, 401] on input "**********" at bounding box center [972, 409] width 367 height 40
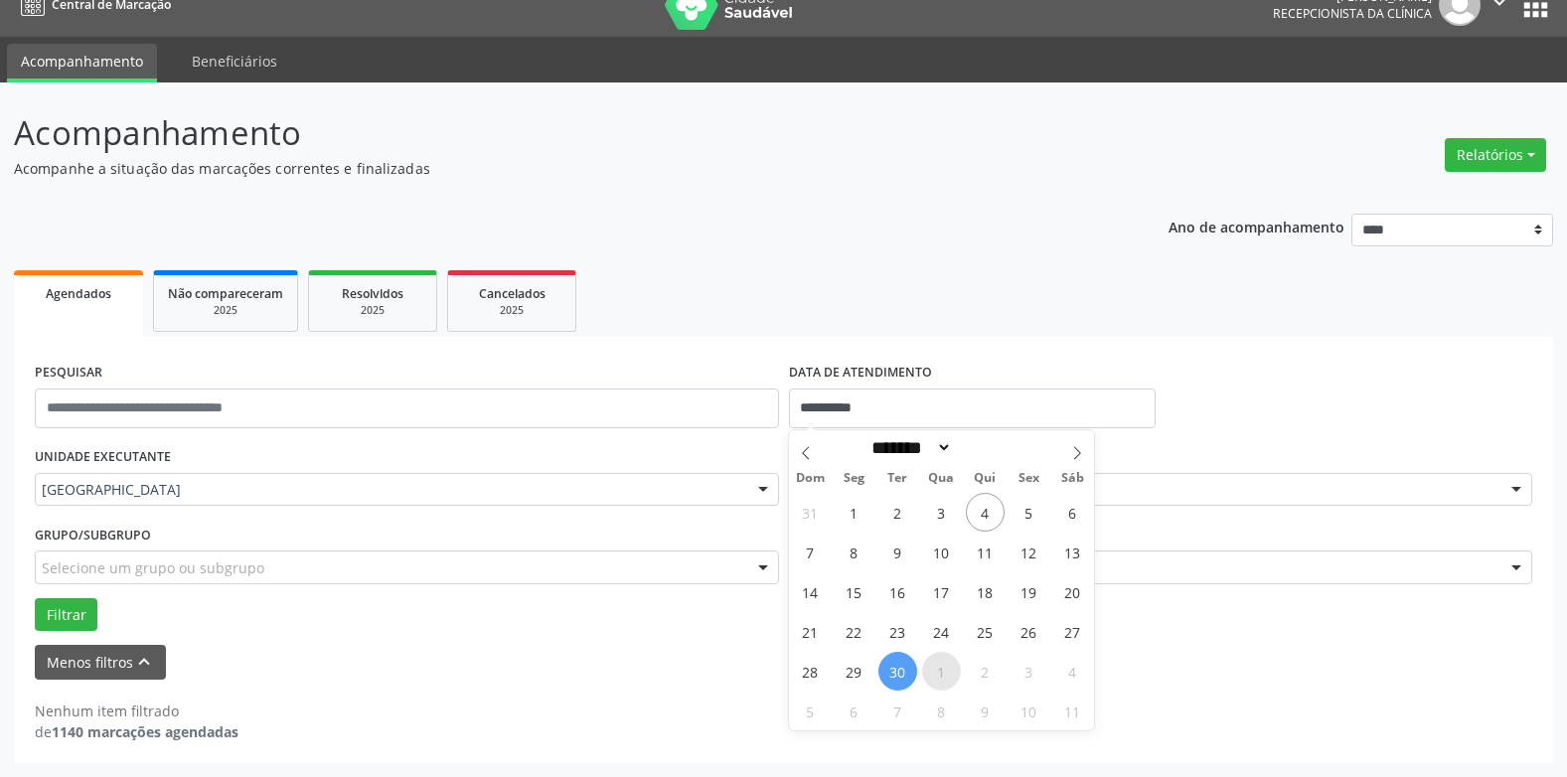
click at [933, 664] on span "1" at bounding box center [941, 671] width 39 height 39
type input "**********"
click at [933, 664] on span "1" at bounding box center [941, 671] width 39 height 39
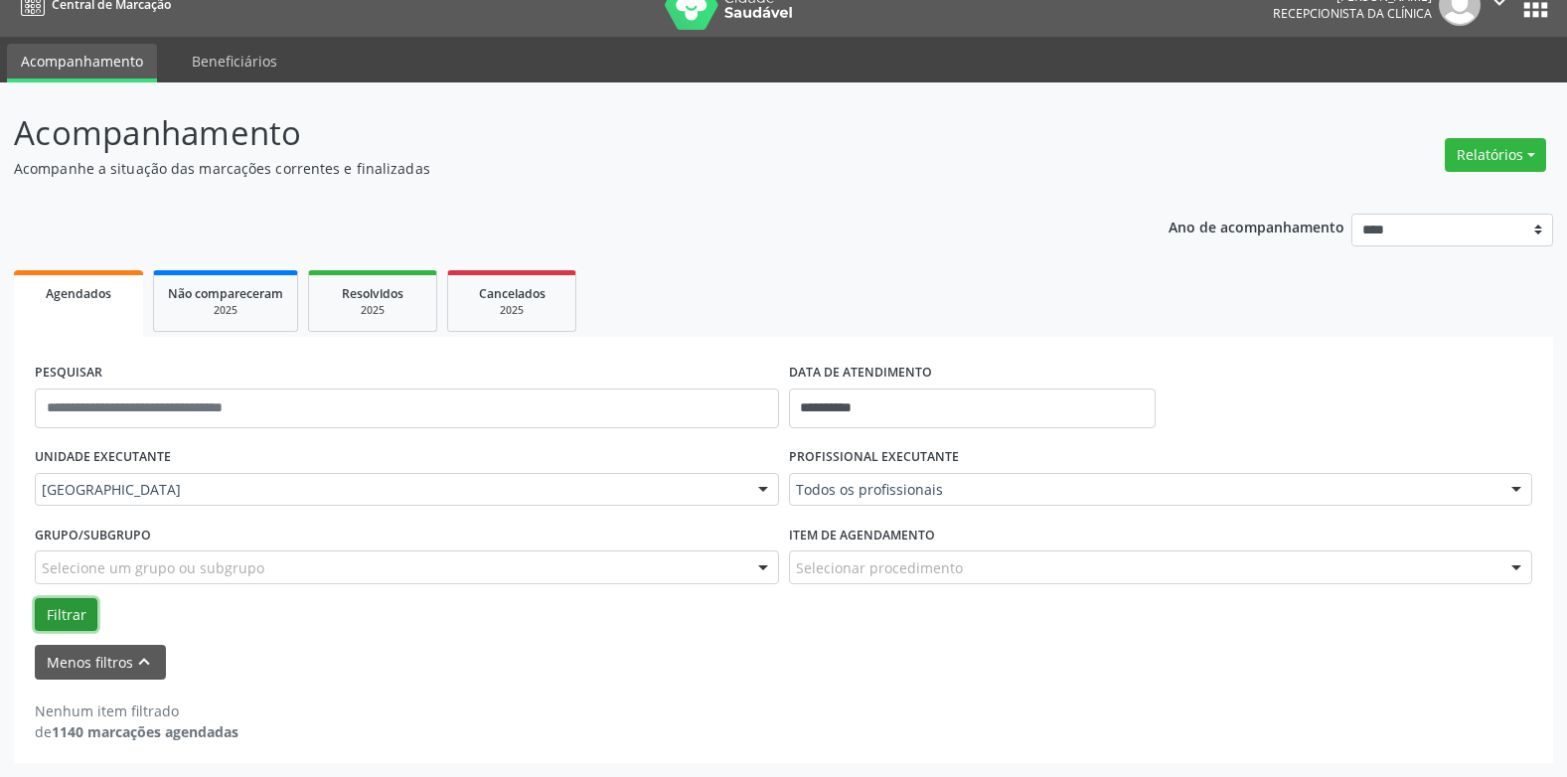
click at [68, 606] on button "Filtrar" at bounding box center [66, 615] width 63 height 34
click at [847, 403] on input "**********" at bounding box center [972, 409] width 367 height 40
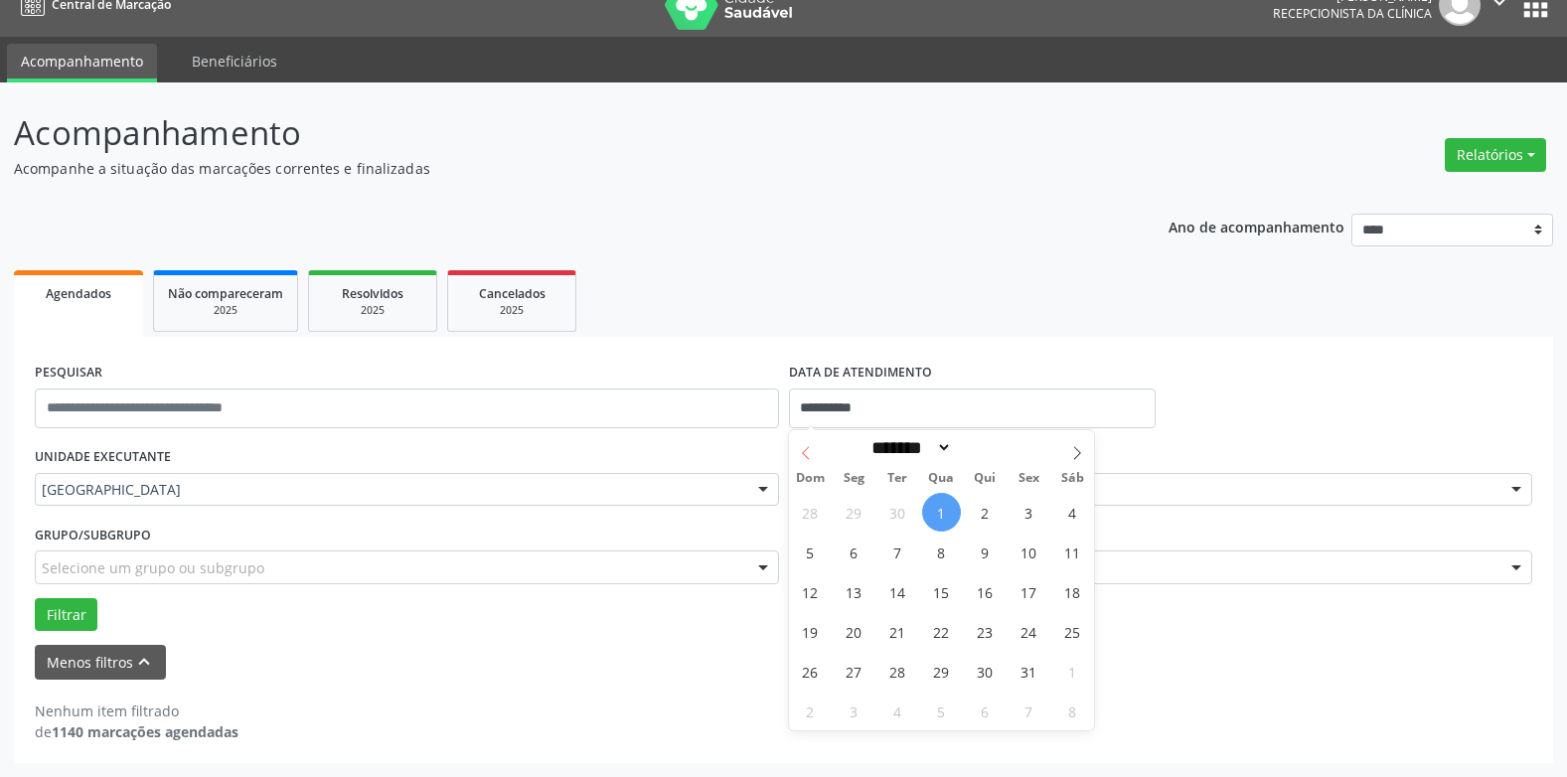
click at [797, 447] on span at bounding box center [806, 447] width 34 height 34
select select "*"
click at [1026, 510] on span "5" at bounding box center [1029, 512] width 39 height 39
type input "**********"
click at [1026, 510] on span "5" at bounding box center [1029, 512] width 39 height 39
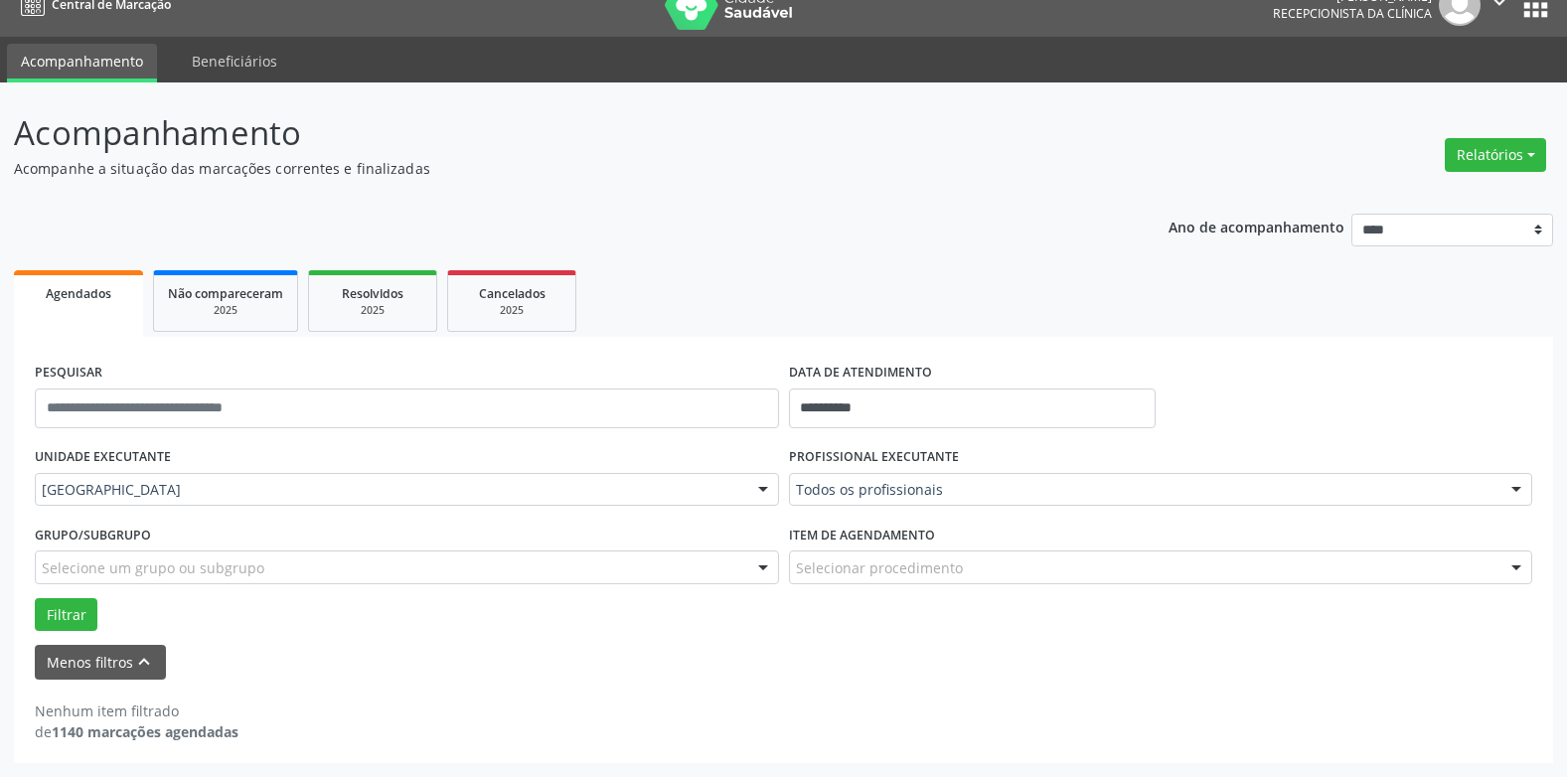
drag, startPoint x: 37, startPoint y: 595, endPoint x: 46, endPoint y: 607, distance: 14.9
click at [36, 595] on div "Grupo/Subgrupo Selecione um grupo ou subgrupo Todos os grupos e subgrupos Nenhu…" at bounding box center [407, 559] width 754 height 78
click at [73, 615] on button "Filtrar" at bounding box center [66, 615] width 63 height 34
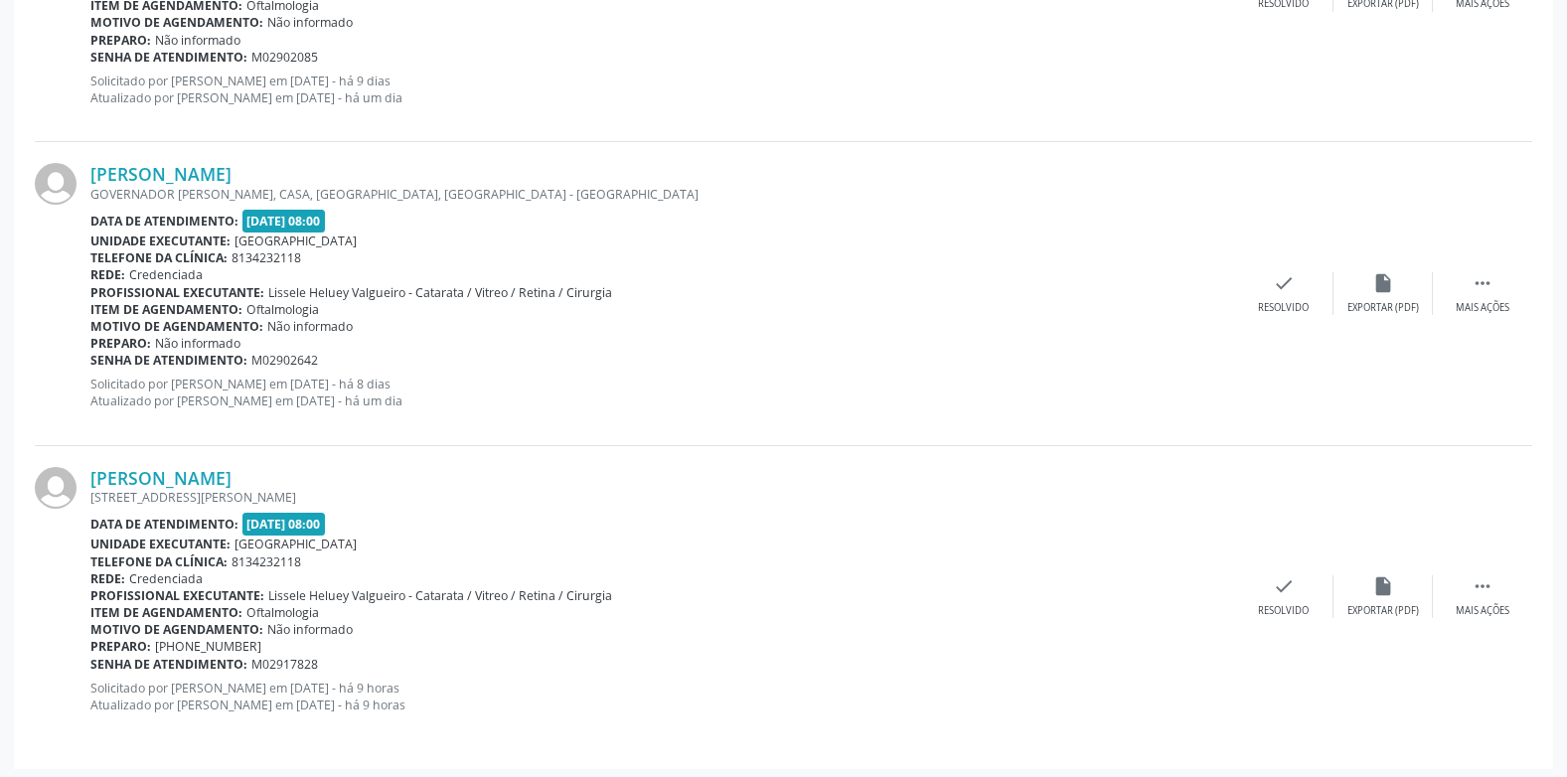
scroll to position [1256, 0]
